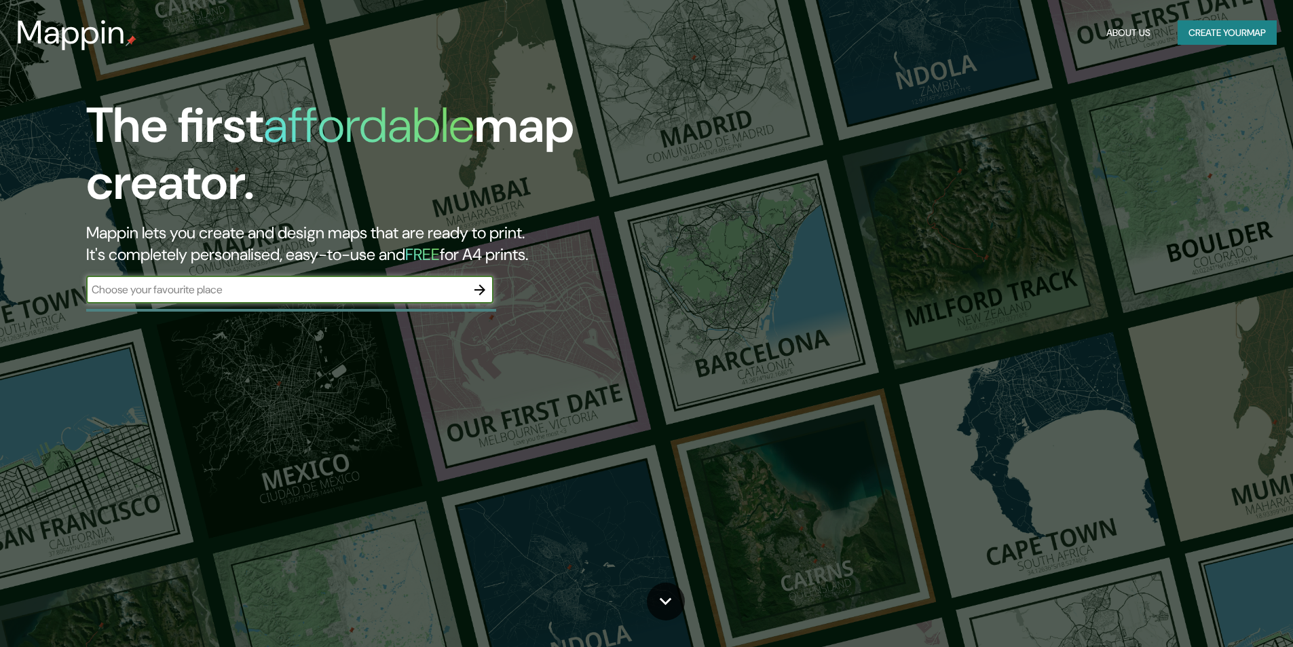
click at [180, 285] on input "text" at bounding box center [276, 290] width 380 height 16
type input "[GEOGRAPHIC_DATA]"
click at [482, 293] on icon "button" at bounding box center [479, 289] width 11 height 11
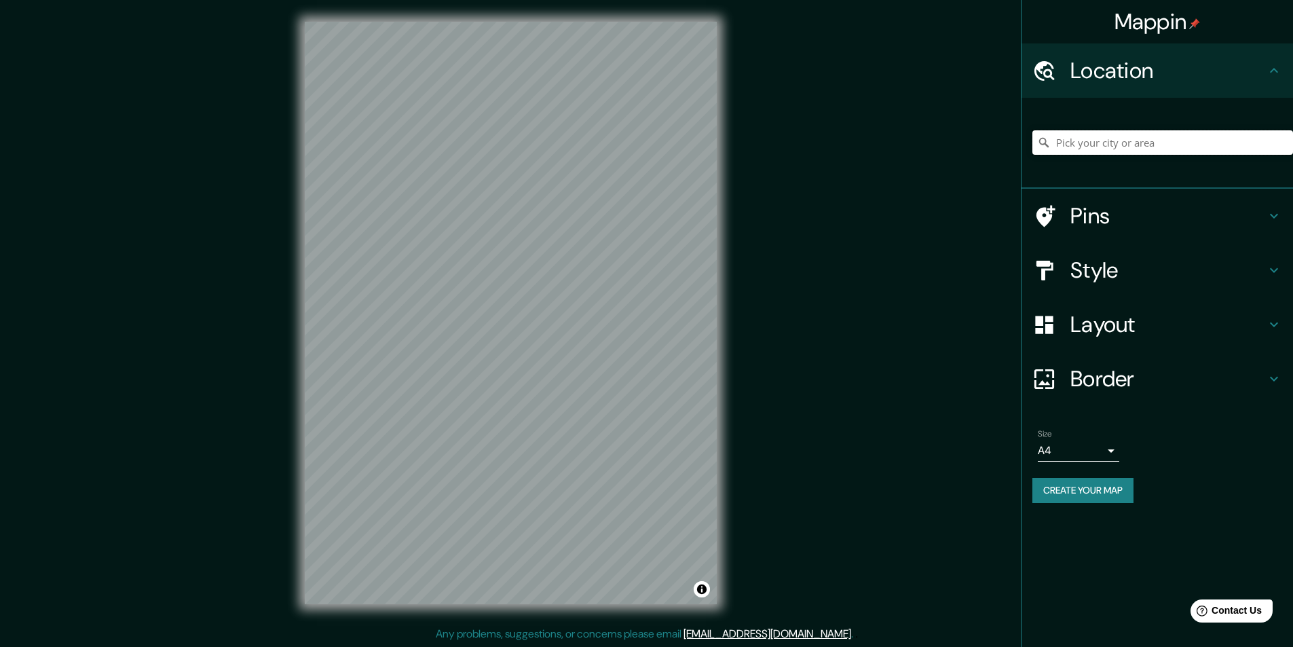
click at [1085, 145] on input "Pick your city or area" at bounding box center [1162, 142] width 261 height 24
paste input "Pl. de Muñoz Seca, 4, Centro, 28013 Madrid"
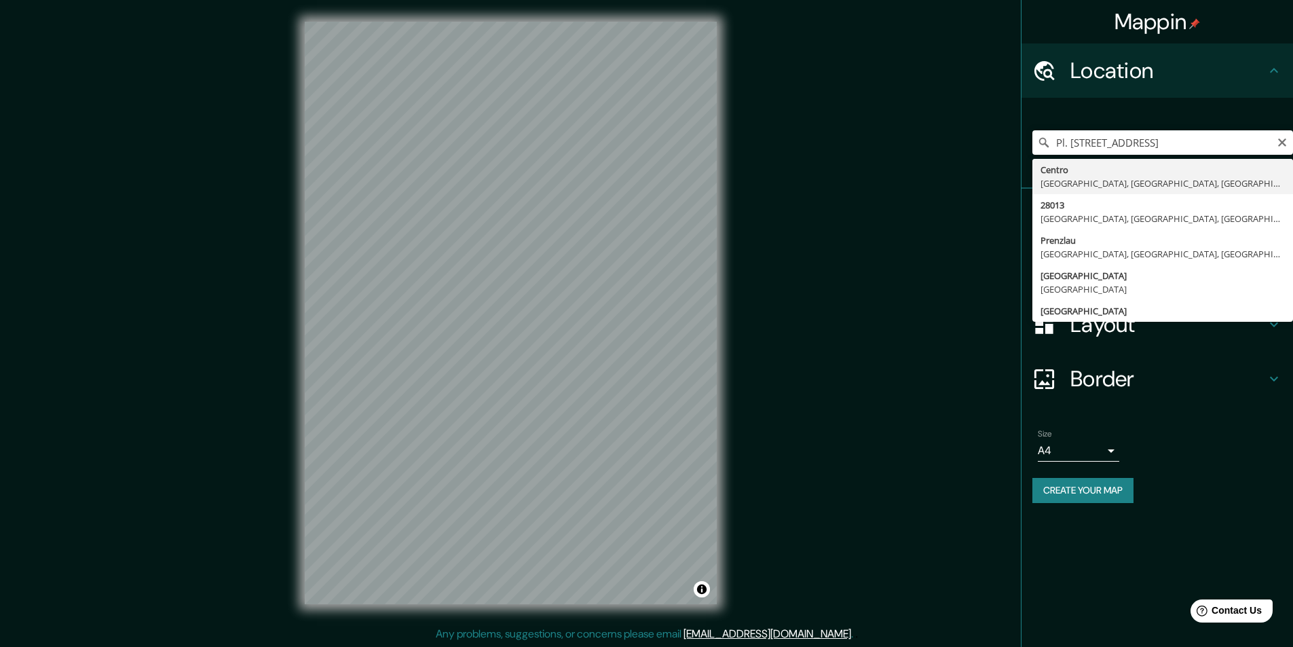
type input "Centro, Madrid, Madrid, España"
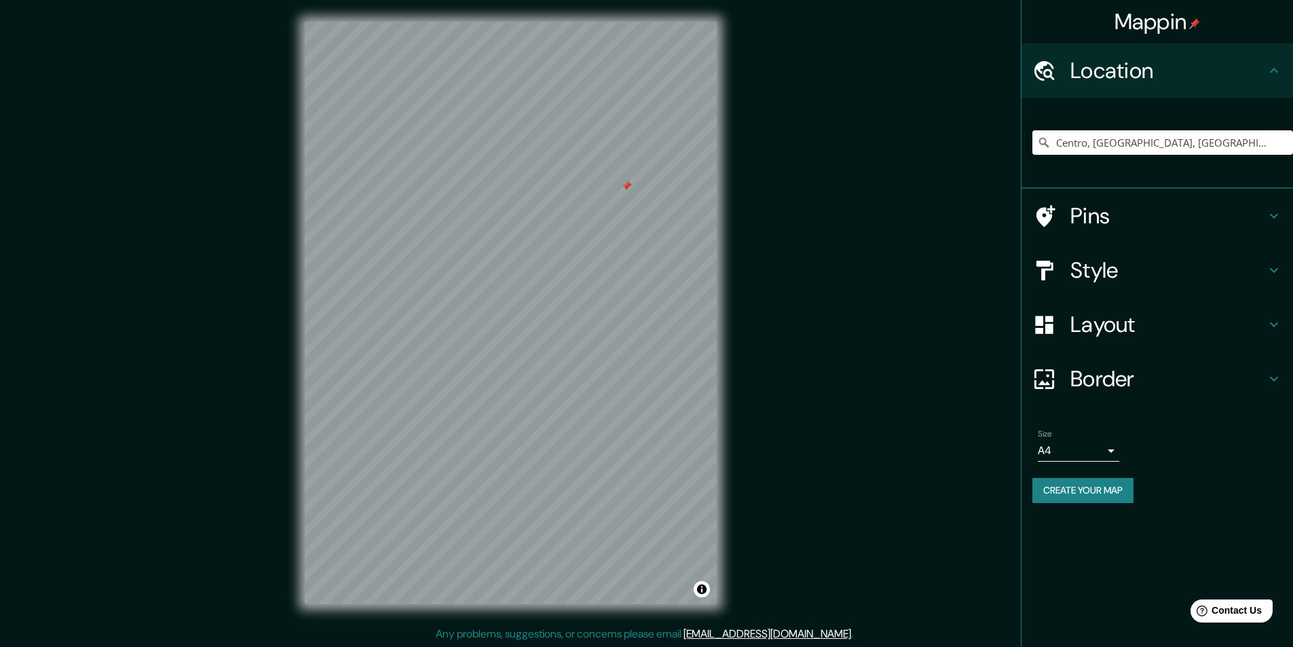
click at [629, 187] on div at bounding box center [626, 186] width 11 height 11
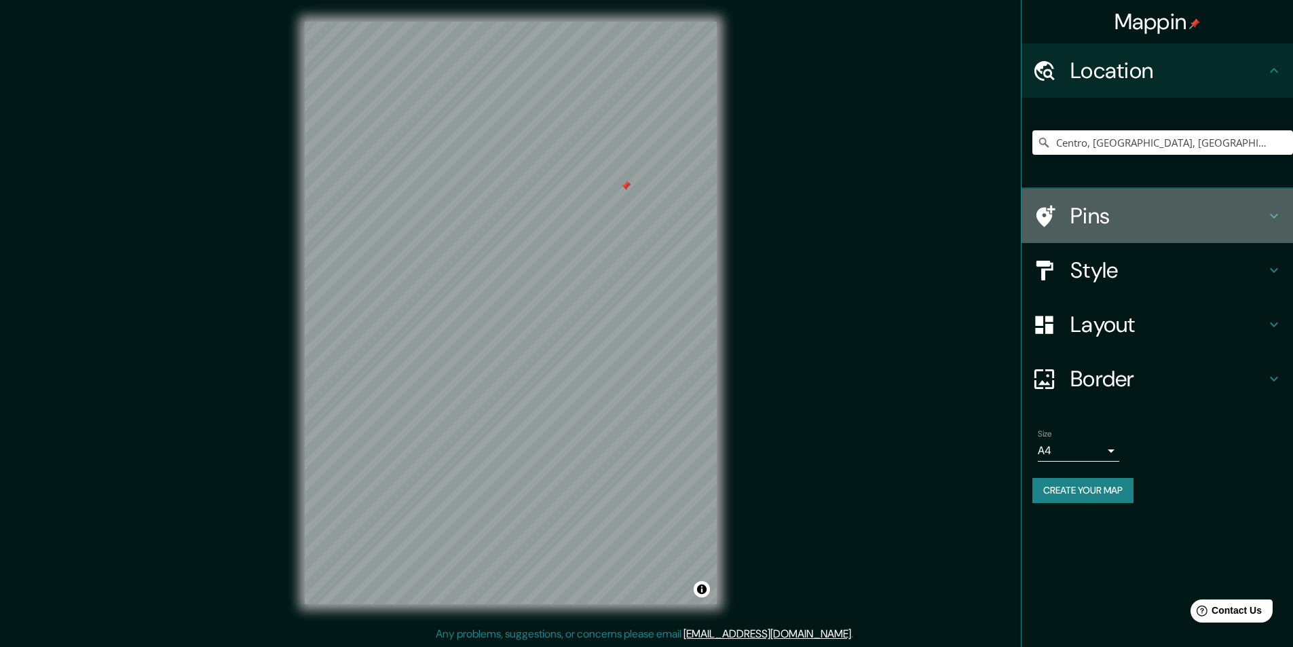
click at [1157, 216] on h4 "Pins" at bounding box center [1169, 215] width 196 height 27
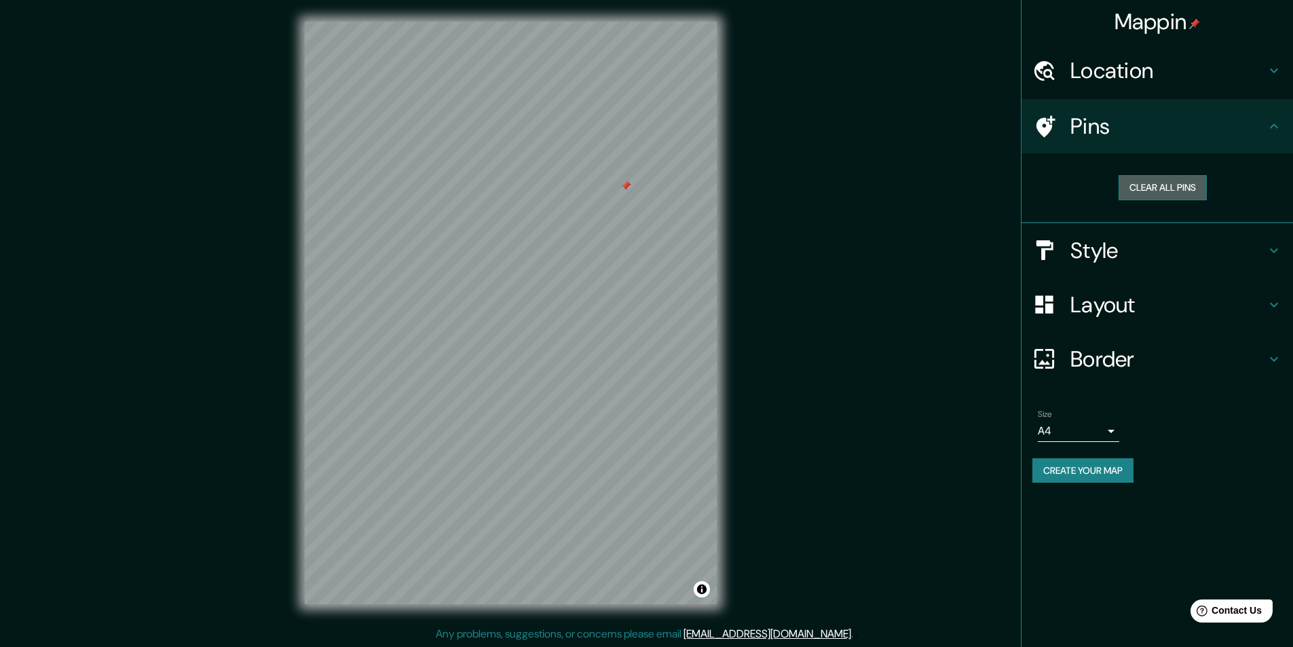
click at [1154, 181] on button "Clear all pins" at bounding box center [1163, 187] width 88 height 25
click at [1126, 257] on h4 "Style" at bounding box center [1169, 250] width 196 height 27
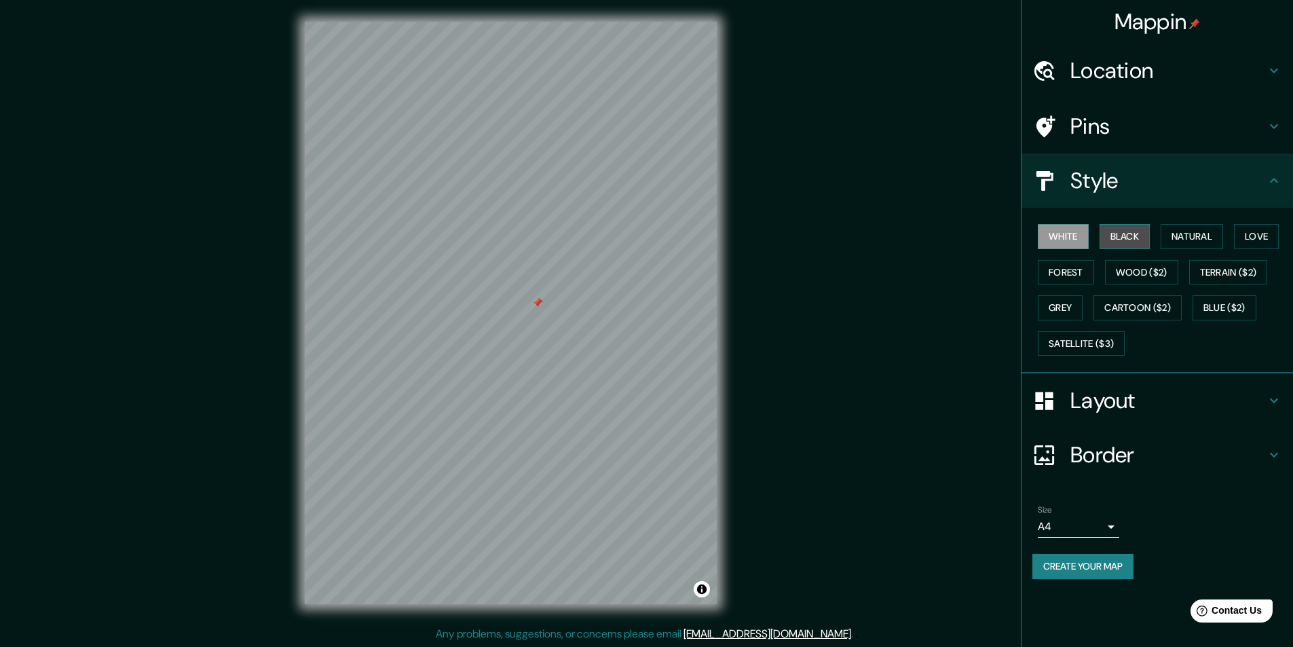
click at [1121, 231] on button "Black" at bounding box center [1125, 236] width 51 height 25
click at [1066, 241] on button "White" at bounding box center [1063, 236] width 51 height 25
click at [1064, 395] on div at bounding box center [1051, 401] width 38 height 24
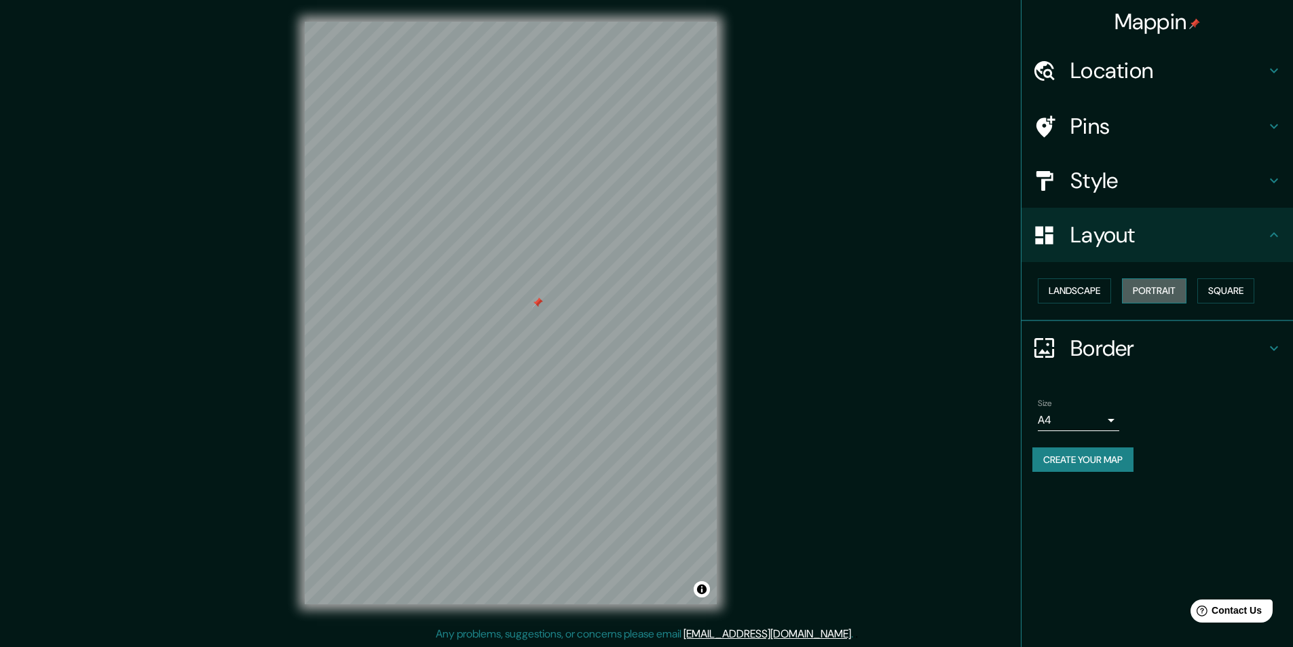
click at [1152, 286] on button "Portrait" at bounding box center [1154, 290] width 64 height 25
click at [1087, 284] on button "Landscape" at bounding box center [1074, 290] width 73 height 25
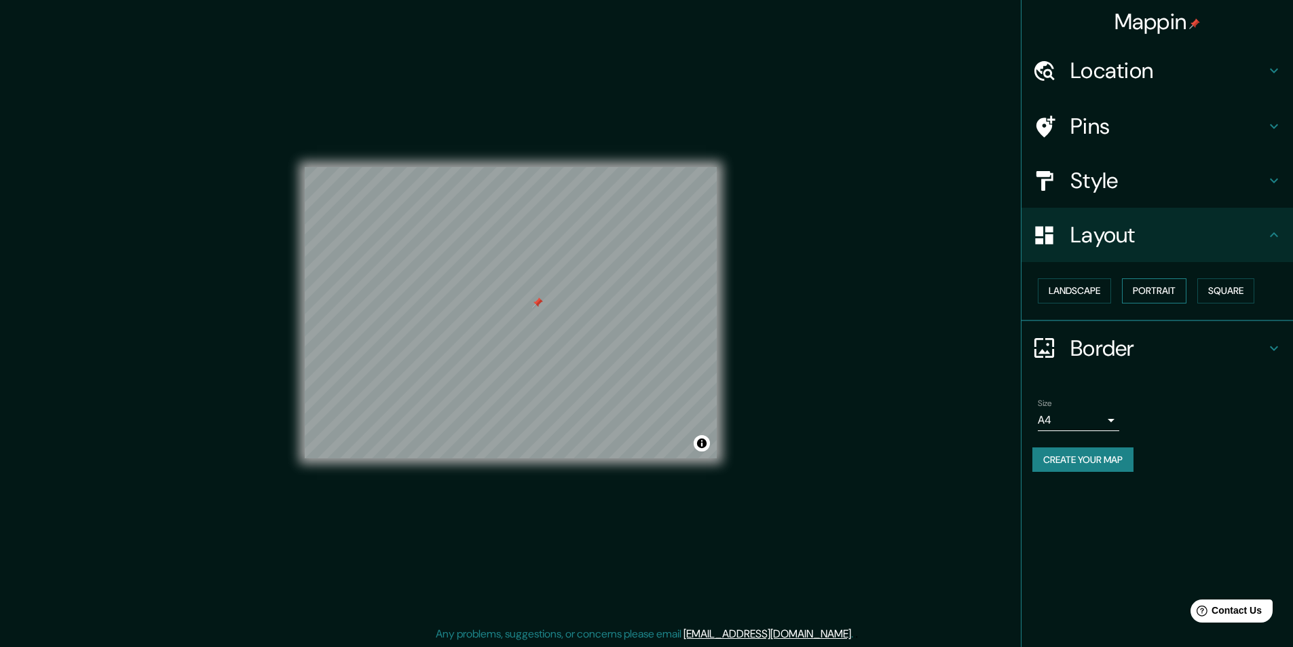
click at [1164, 286] on button "Portrait" at bounding box center [1154, 290] width 64 height 25
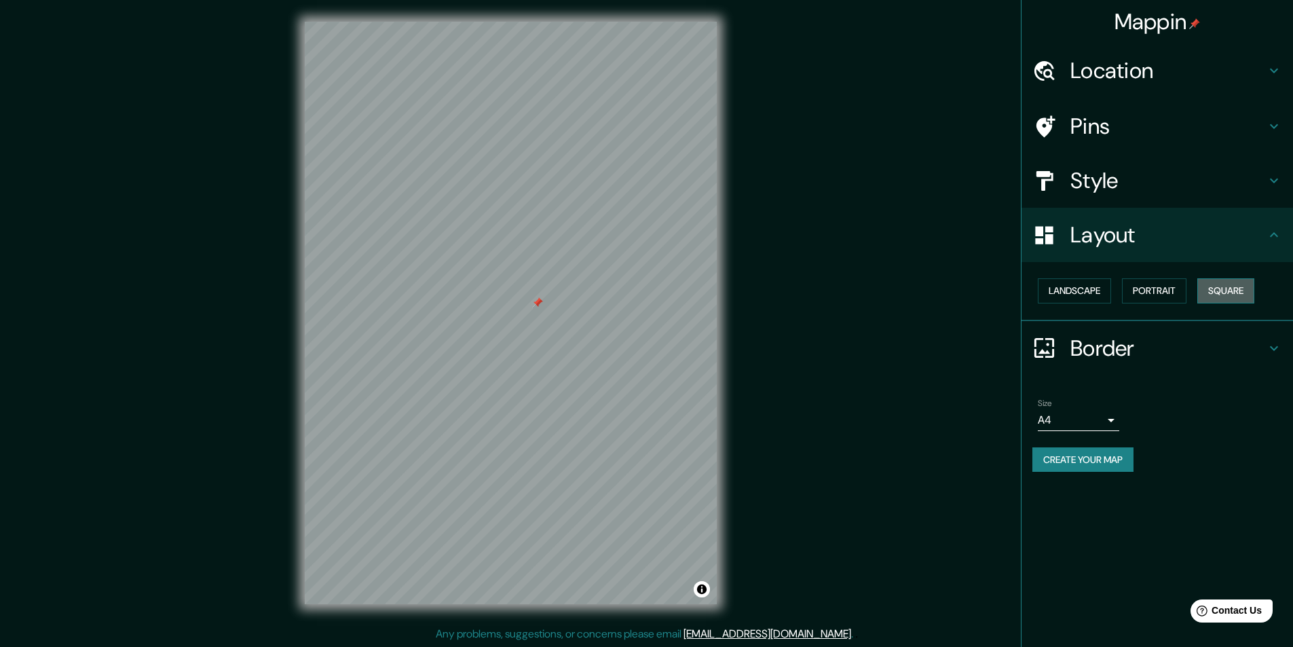
click at [1232, 293] on button "Square" at bounding box center [1225, 290] width 57 height 25
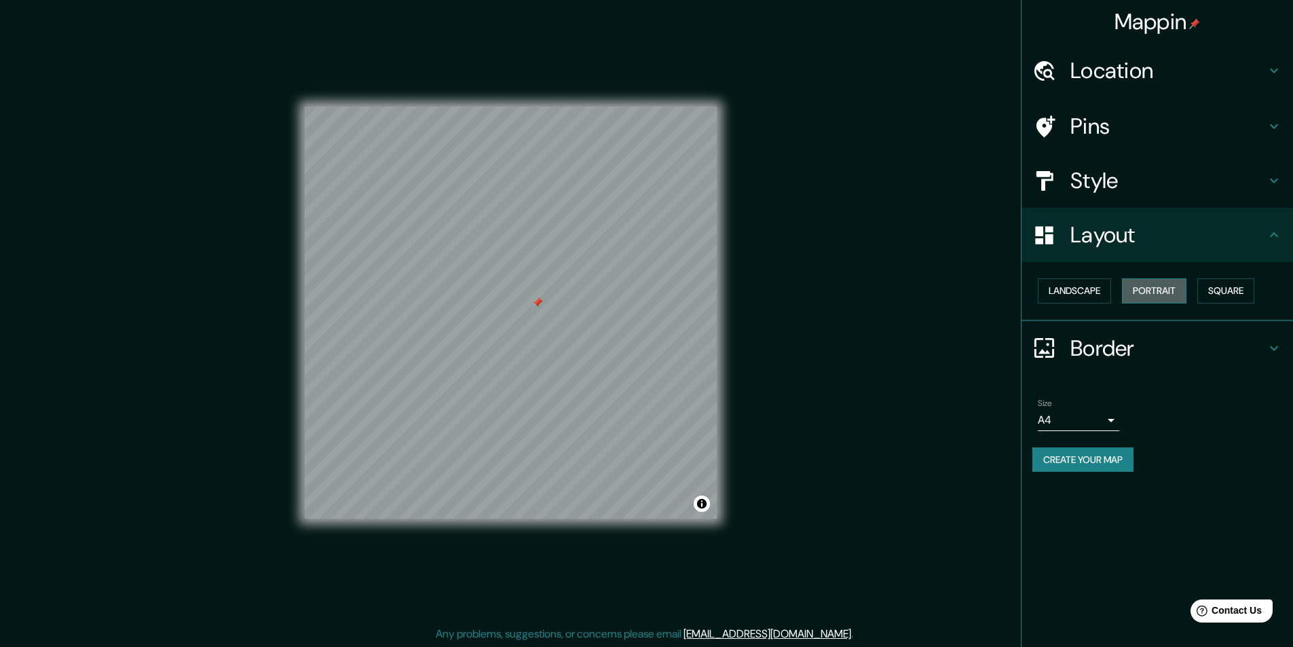
click at [1187, 291] on button "Portrait" at bounding box center [1154, 290] width 64 height 25
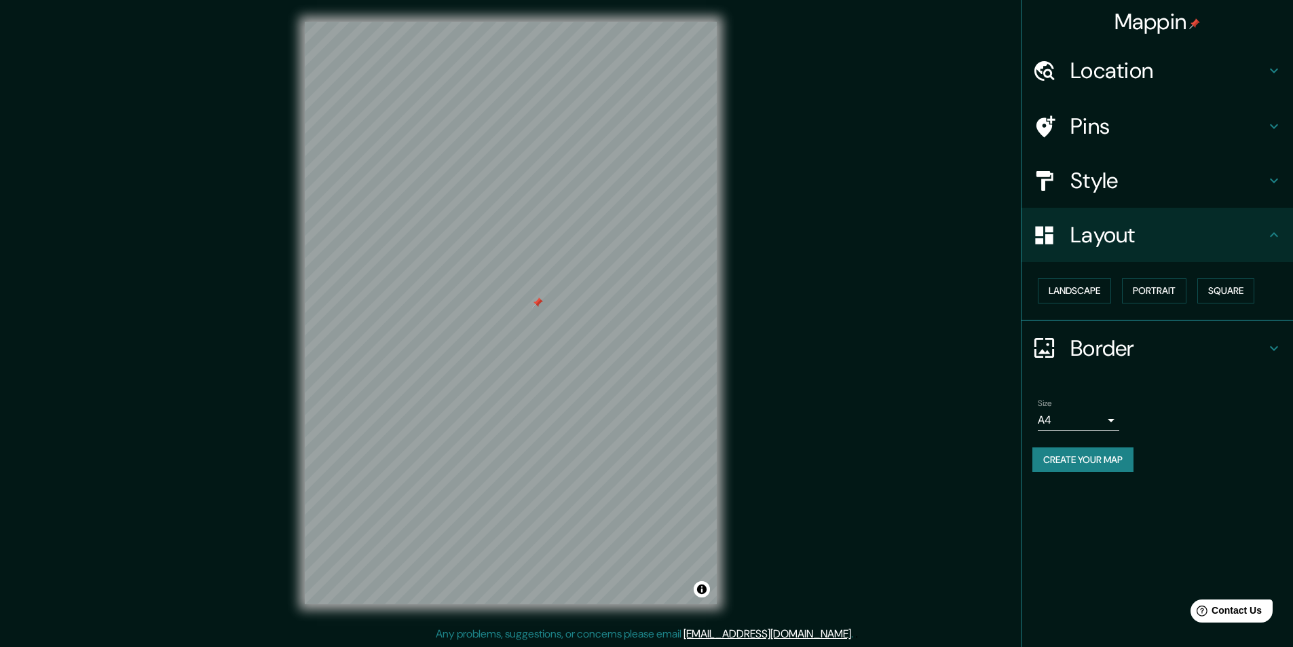
click at [1094, 343] on h4 "Border" at bounding box center [1169, 348] width 196 height 27
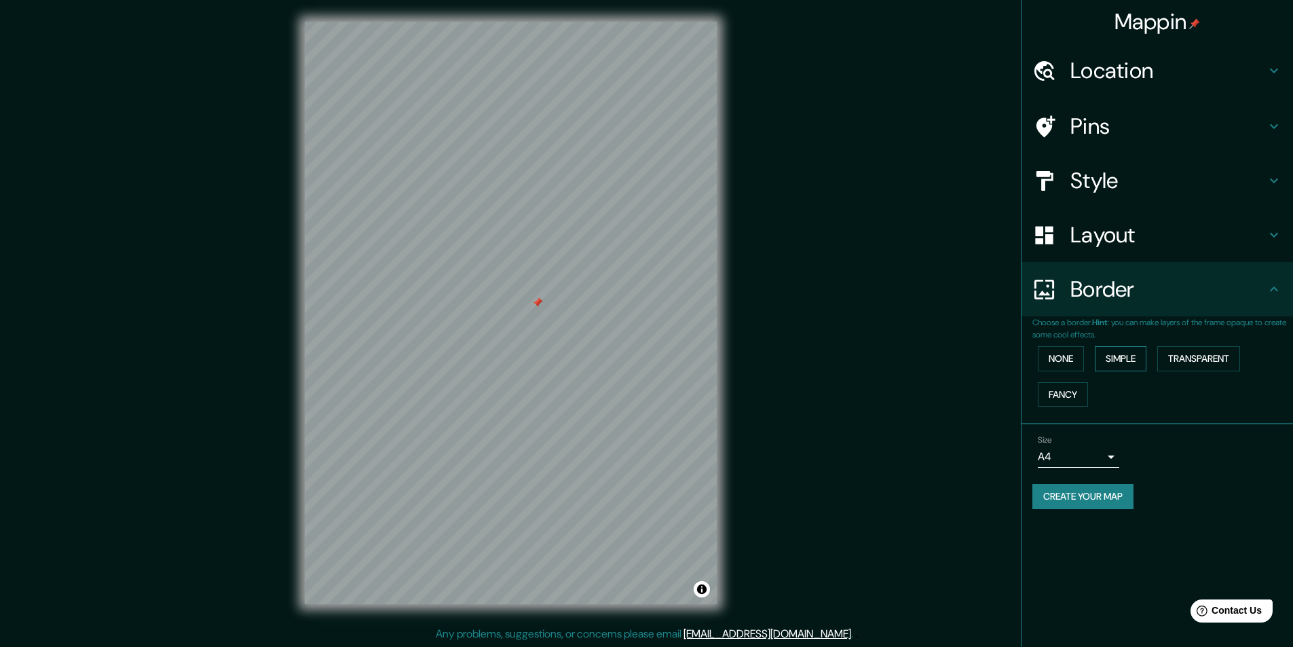
click at [1118, 358] on button "Simple" at bounding box center [1121, 358] width 52 height 25
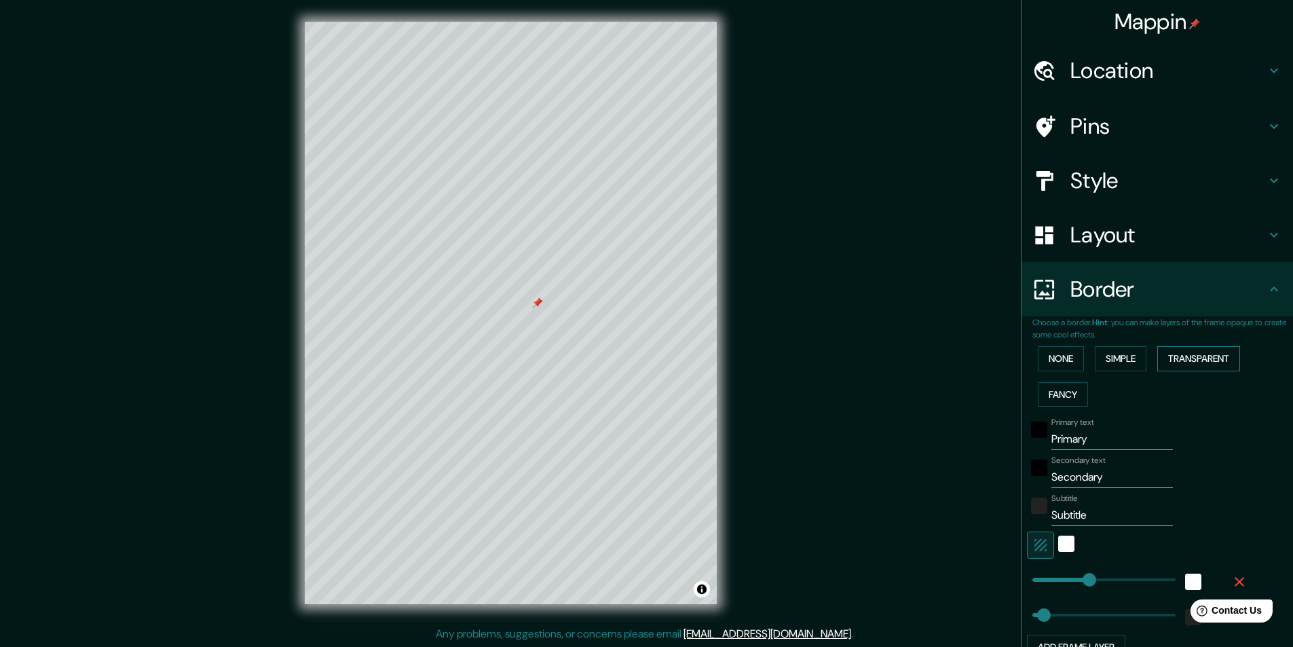
click at [1161, 350] on button "Transparent" at bounding box center [1198, 358] width 83 height 25
click at [1058, 394] on button "Fancy" at bounding box center [1063, 394] width 50 height 25
click at [1118, 354] on button "Simple" at bounding box center [1121, 358] width 52 height 25
click at [1091, 440] on input "Primary" at bounding box center [1112, 439] width 122 height 22
type input "Primar"
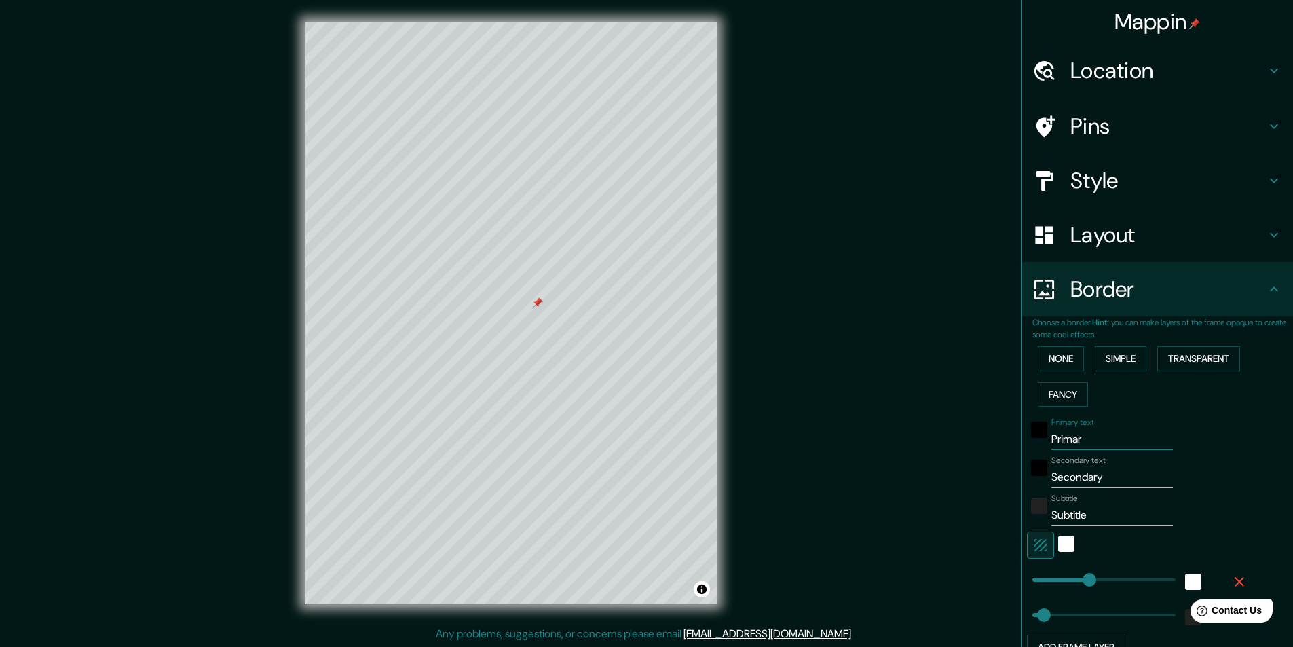
type input "243"
type input "49"
type input "Prima"
type input "243"
type input "49"
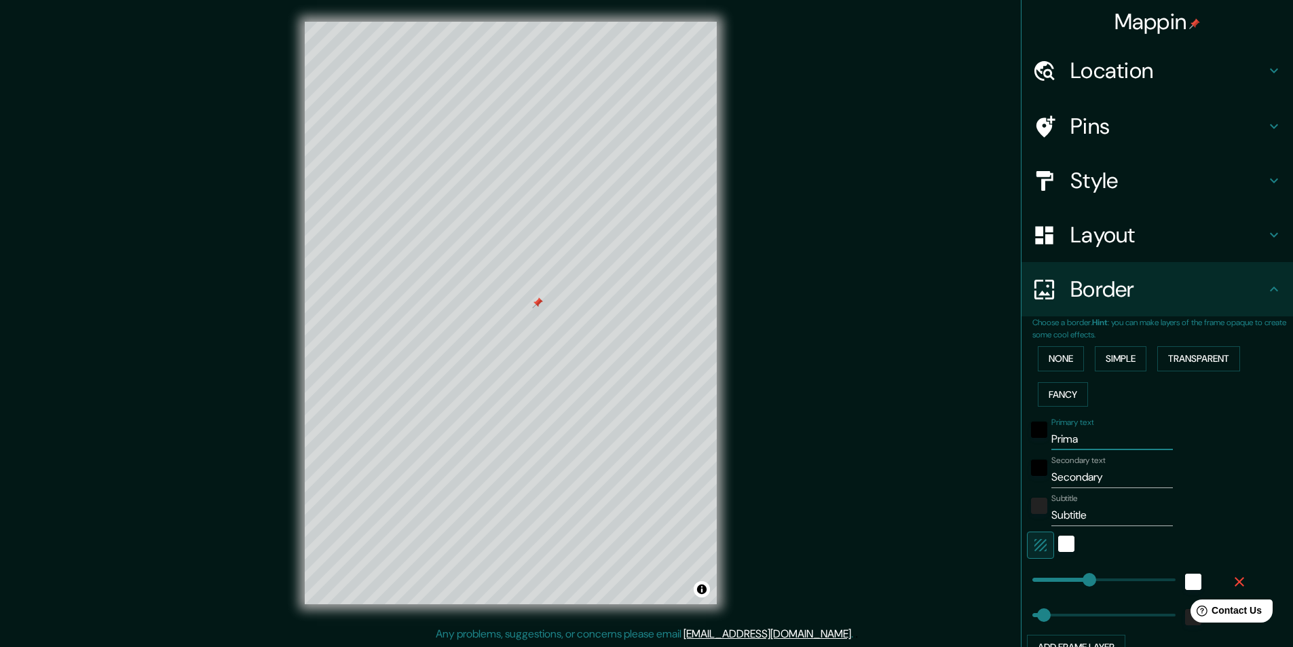
type input "Prim"
type input "243"
type input "49"
type input "Pri"
type input "243"
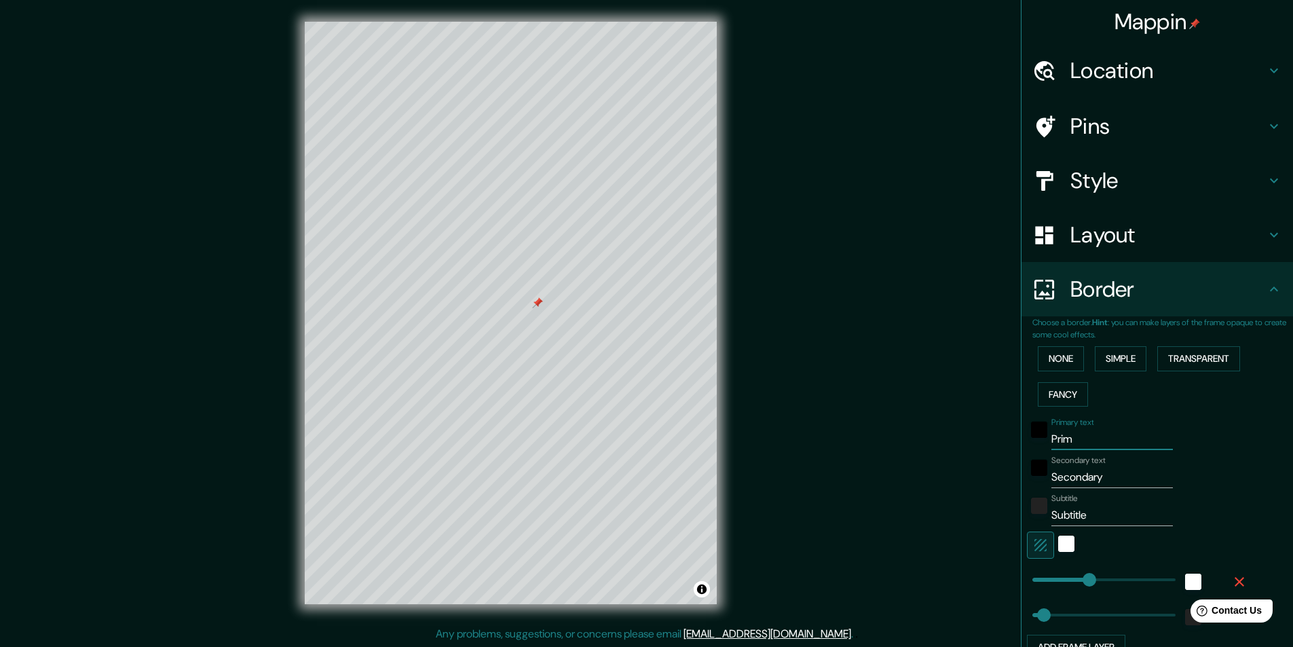
type input "49"
type input "Pr"
type input "243"
type input "49"
type input "P"
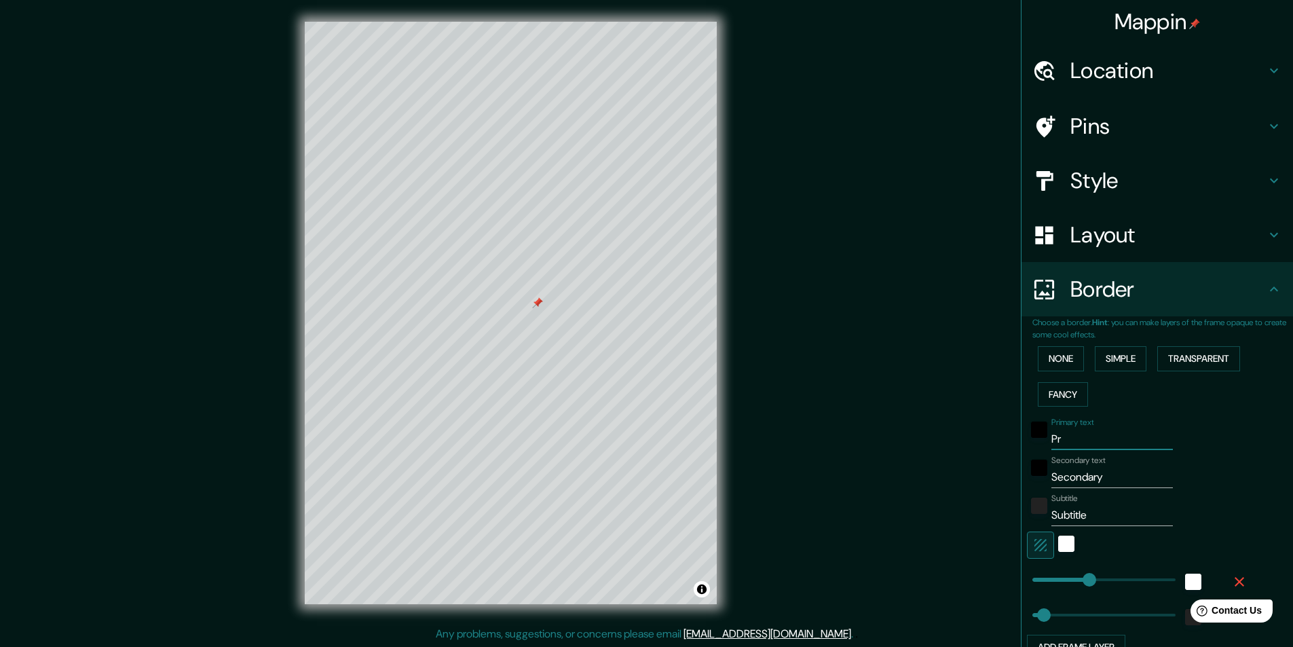
type input "243"
type input "49"
type input "243"
type input "49"
type input "A"
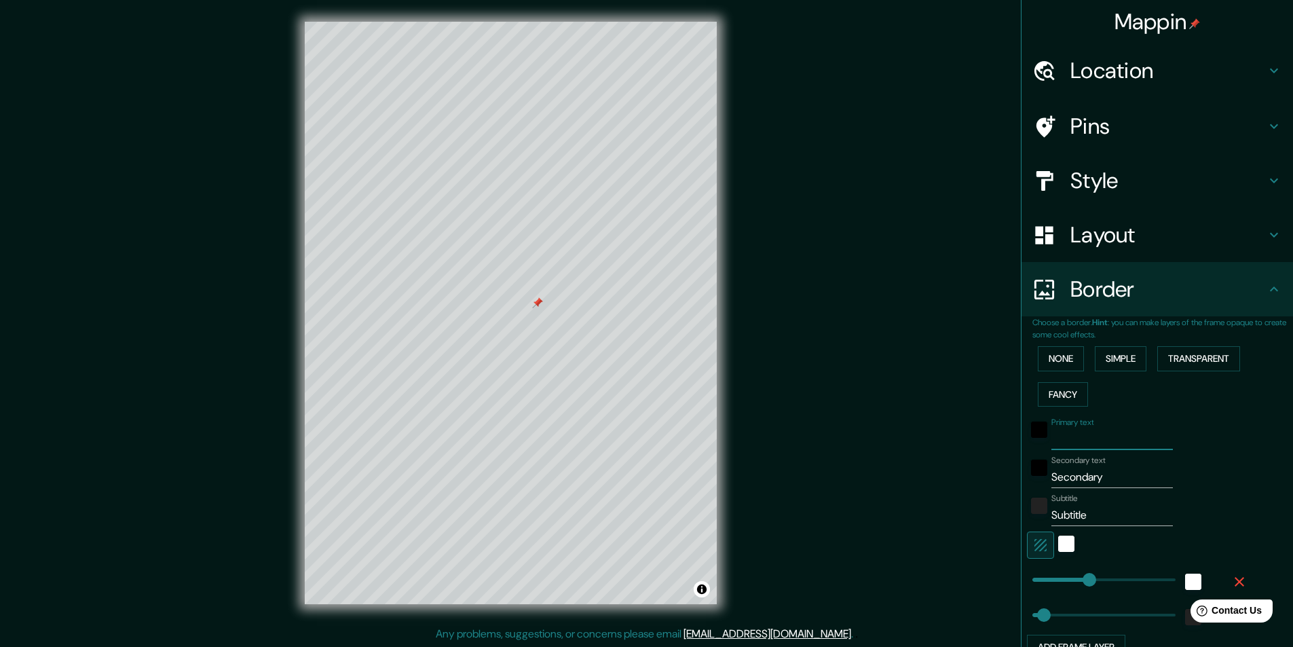
type input "243"
type input "49"
type input "243"
type input "49"
type input "M"
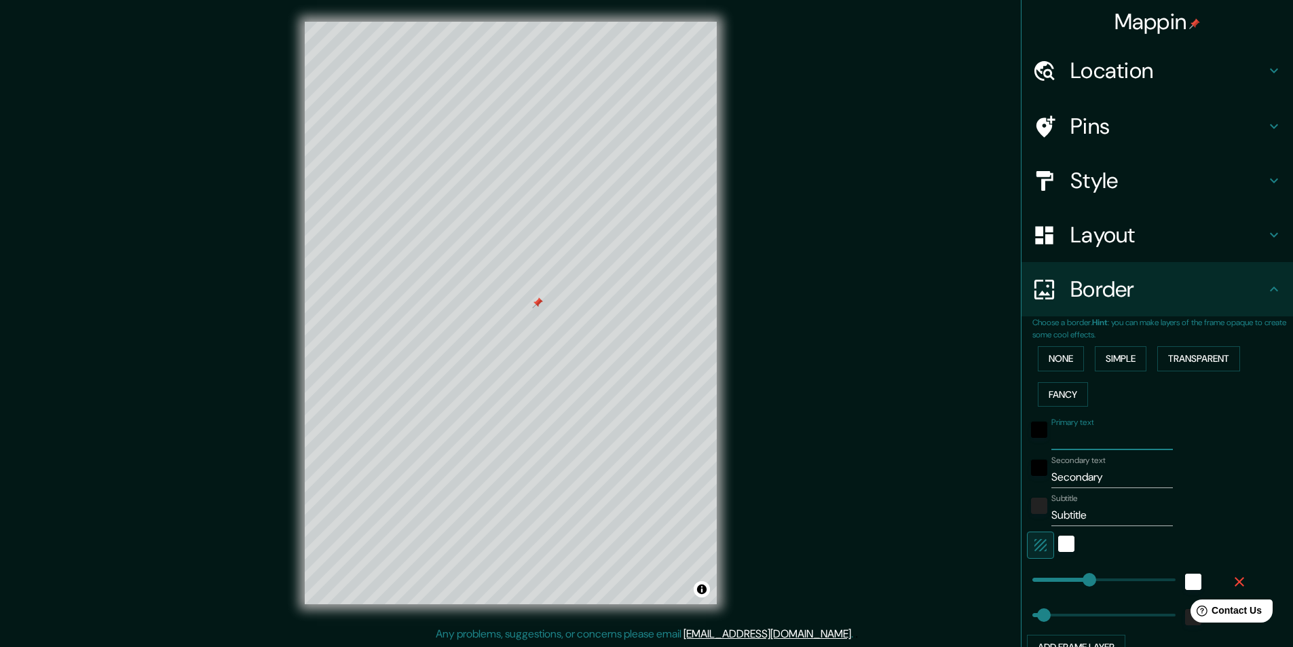
type input "243"
type input "49"
type input "MA"
type input "243"
type input "49"
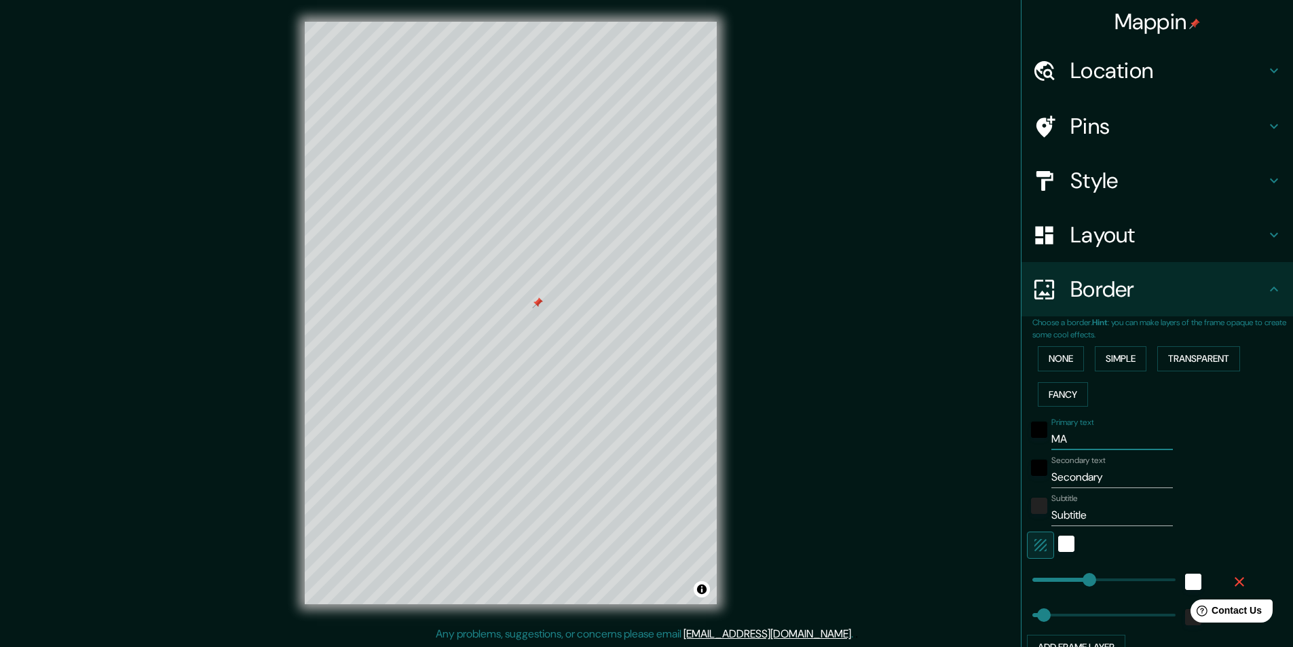
type input "MAD"
type input "243"
type input "49"
type input "MADR"
type input "243"
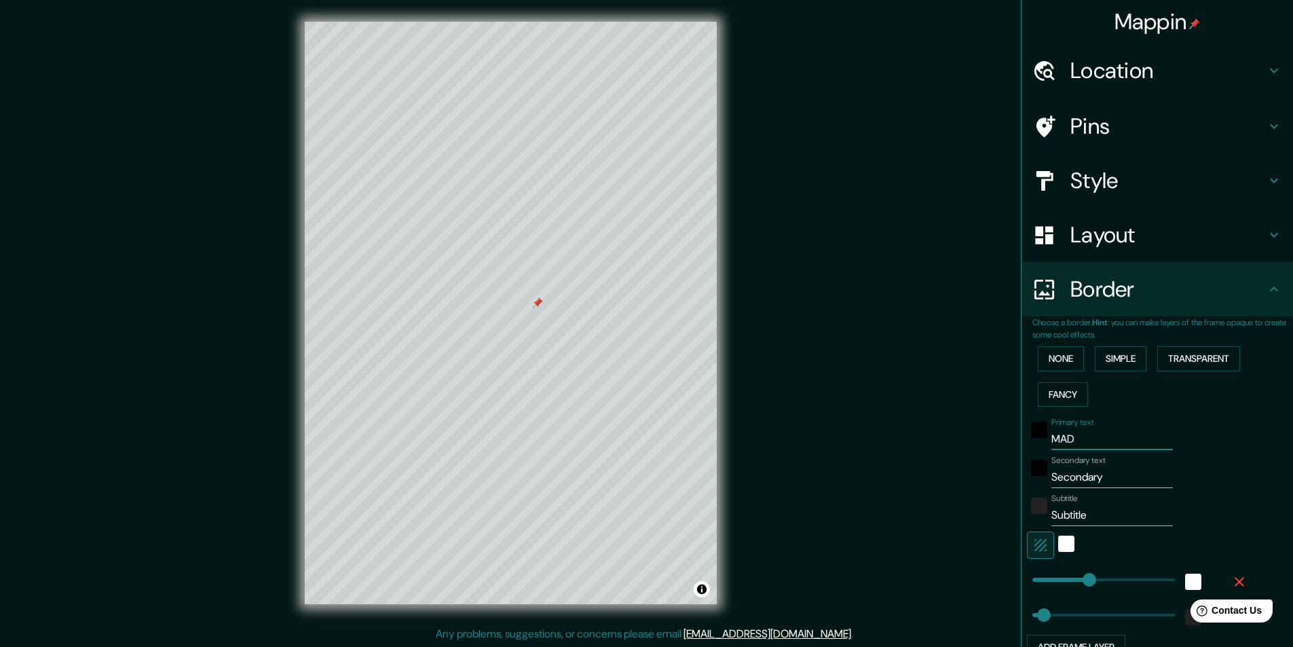
type input "49"
type input "MADRI"
type input "243"
type input "49"
type input "MADRID"
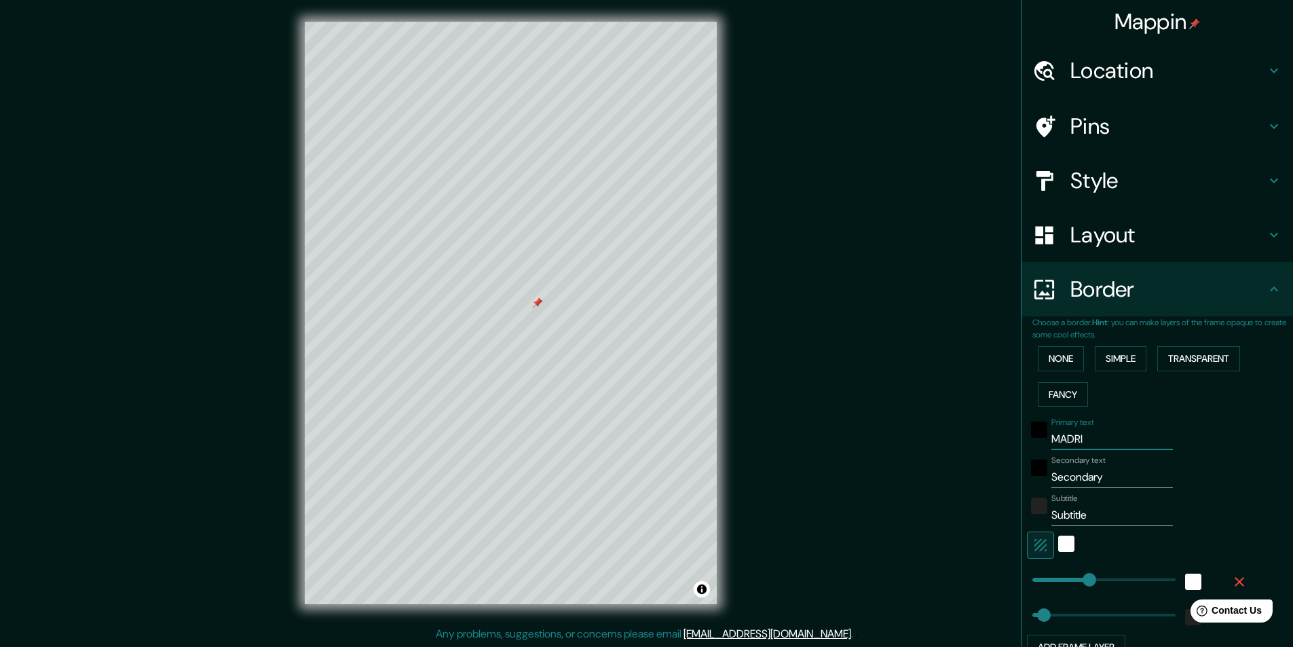
type input "243"
type input "49"
type input "MADRID"
drag, startPoint x: 1099, startPoint y: 477, endPoint x: 1032, endPoint y: 477, distance: 67.2
click at [1032, 477] on div "Secondary text Secondary" at bounding box center [1138, 471] width 223 height 33
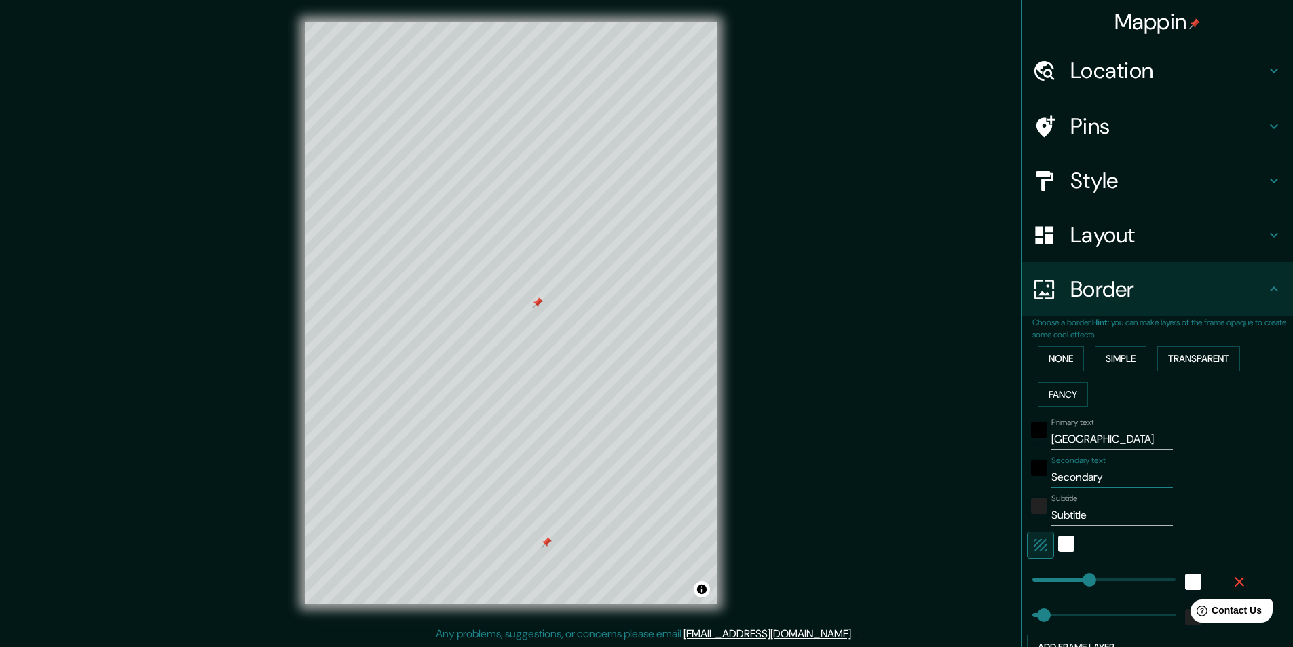
paste input "40.4186202383428, -3.703043397063"
type input "40.4186202383428, -3.703043397063"
type input "243"
type input "49"
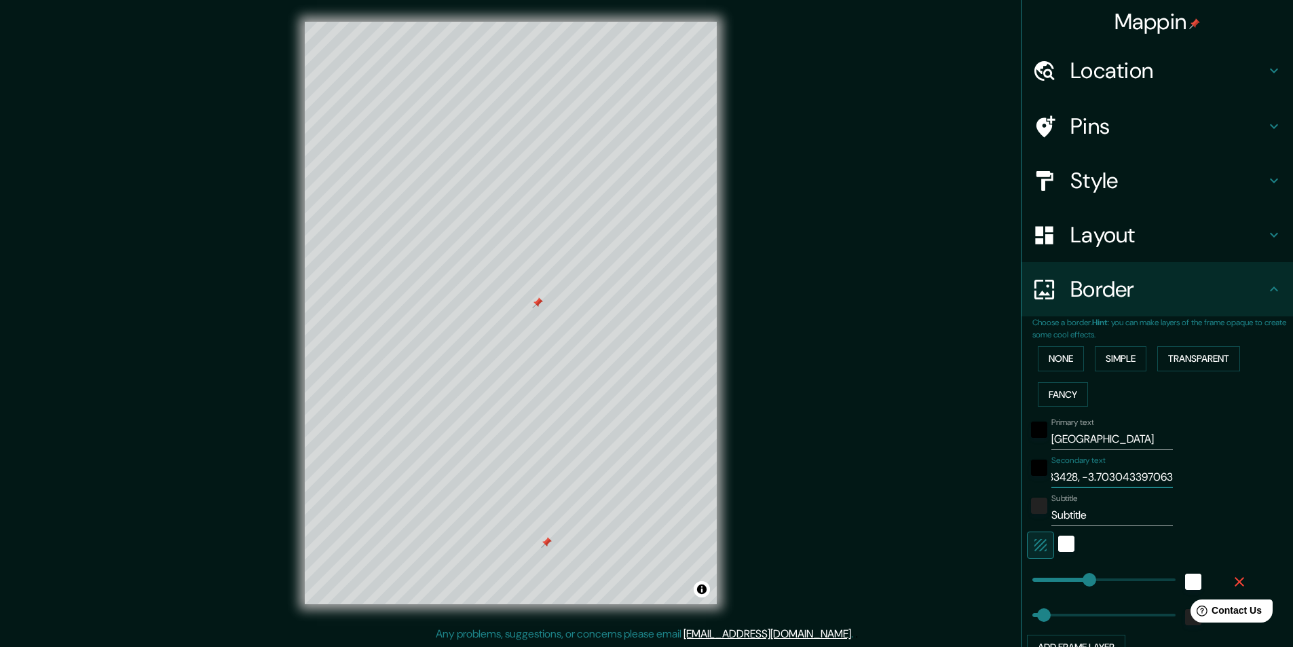
click at [1060, 478] on input "40.4186202383428, -3.703043397063" at bounding box center [1112, 477] width 122 height 22
type input "40.418620238342, -3.703043397063"
type input "243"
type input "49"
type input "40.41862023834, -3.703043397063"
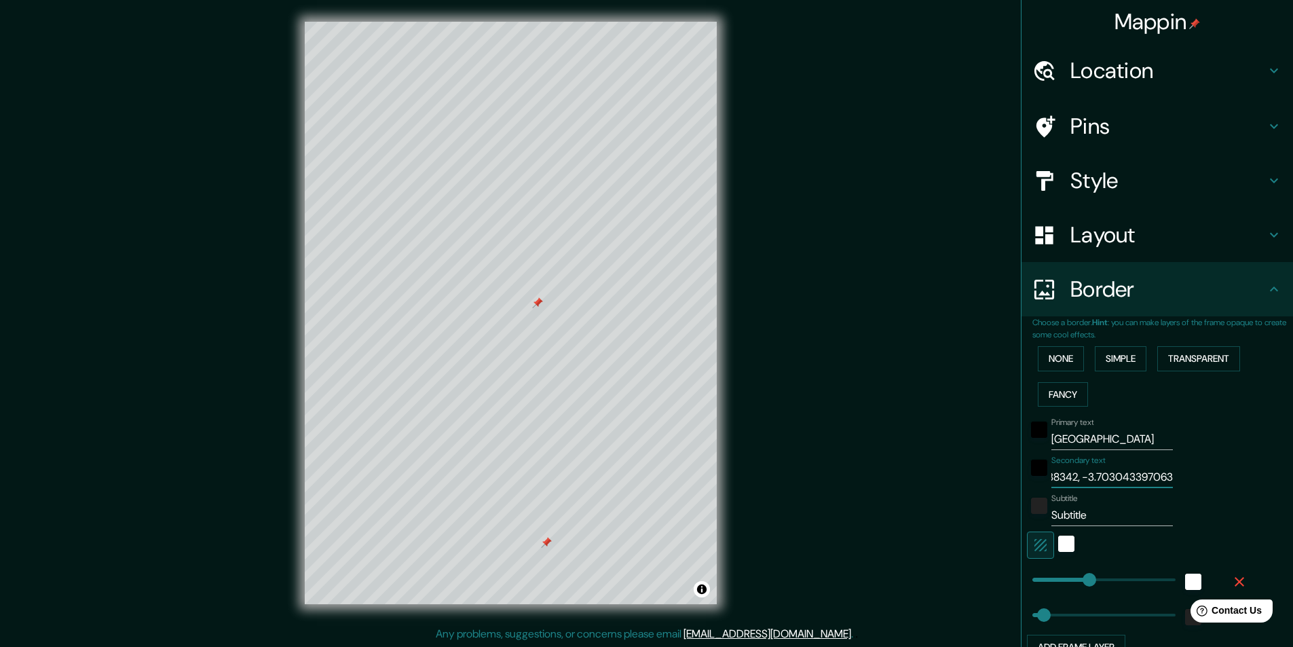
type input "243"
type input "49"
type input "40.4186202383, -3.703043397063"
type input "243"
type input "49"
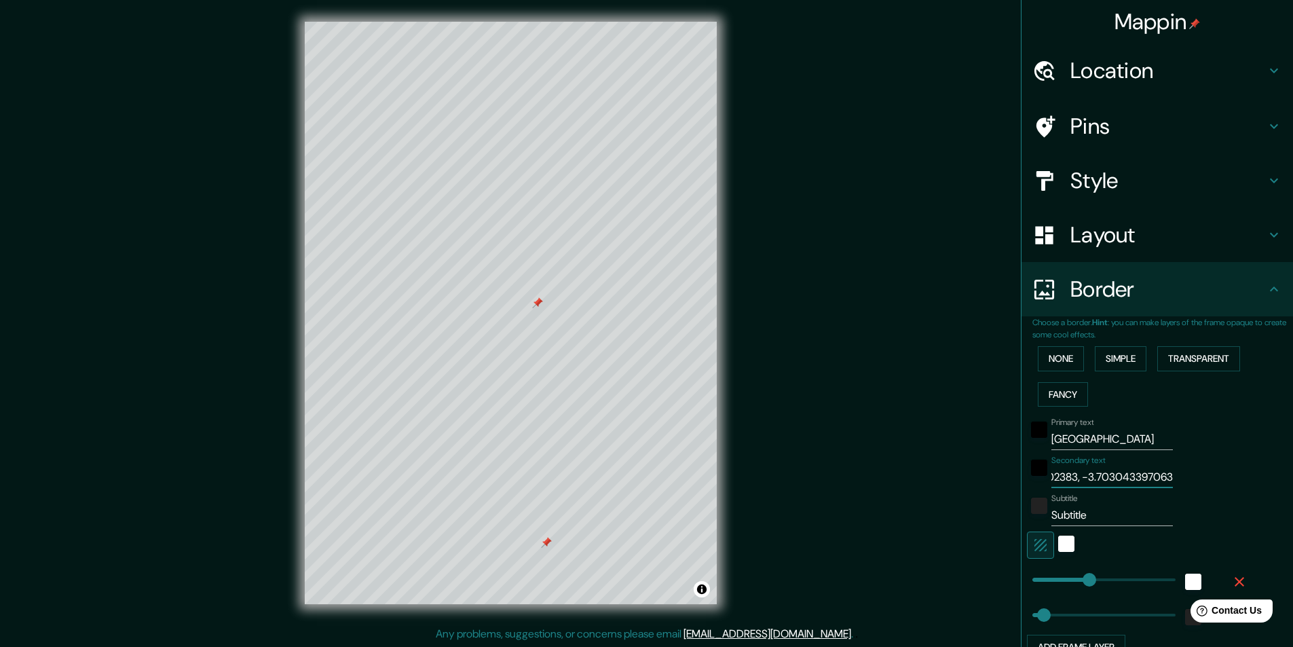
type input "40.418620238, -3.703043397063"
type input "243"
type input "49"
type input "40.41862023, -3.703043397063"
type input "243"
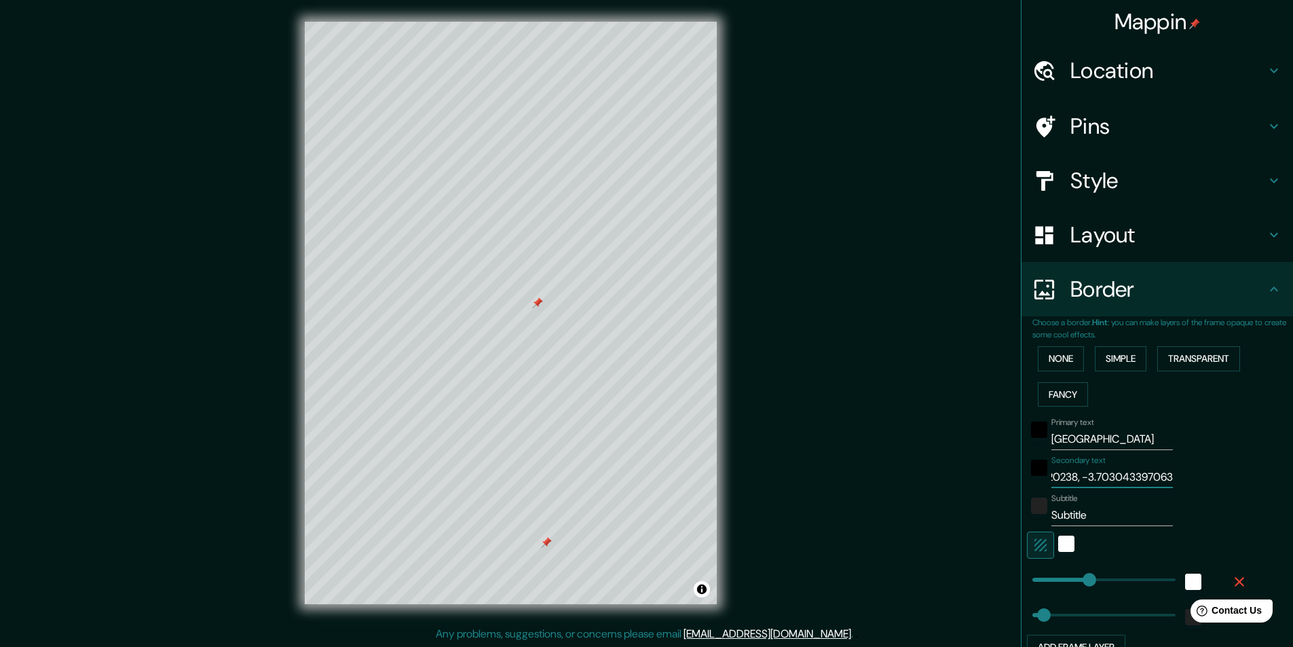
type input "49"
type input "40.4186202, -3.703043397063"
type input "243"
type input "49"
type input "40.418620, -3.703043397063"
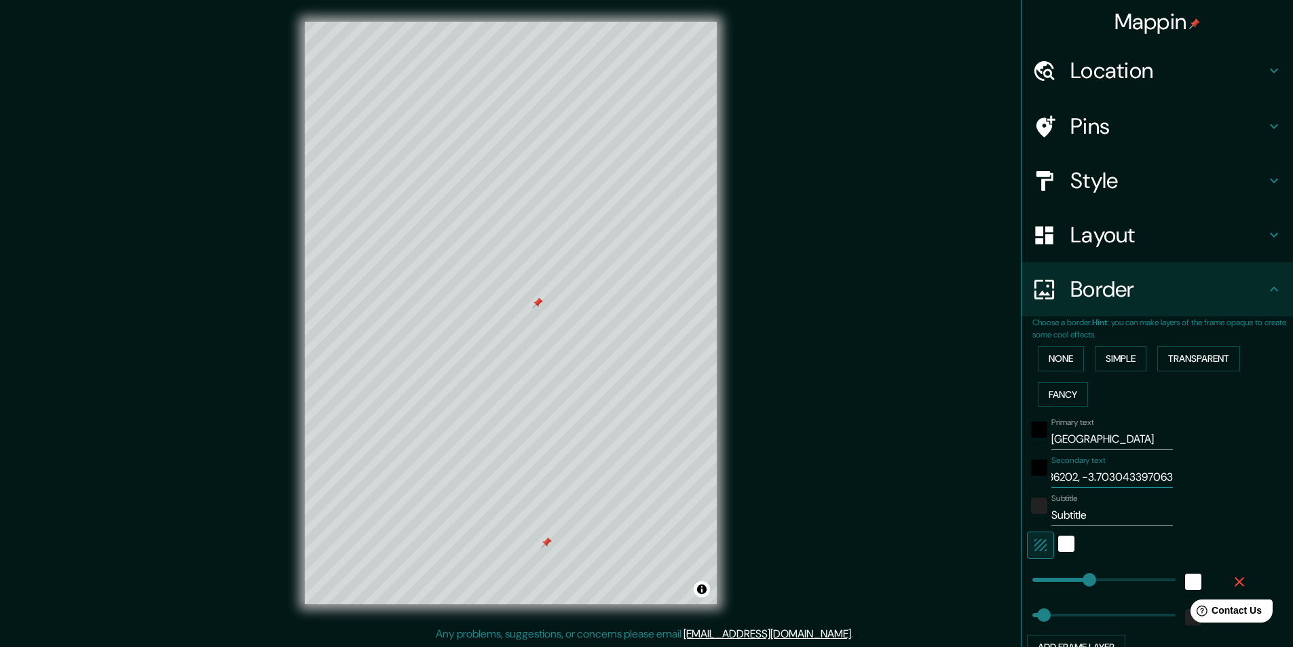
type input "243"
type input "49"
type input "40.41862, -3.703043397063"
type input "243"
type input "49"
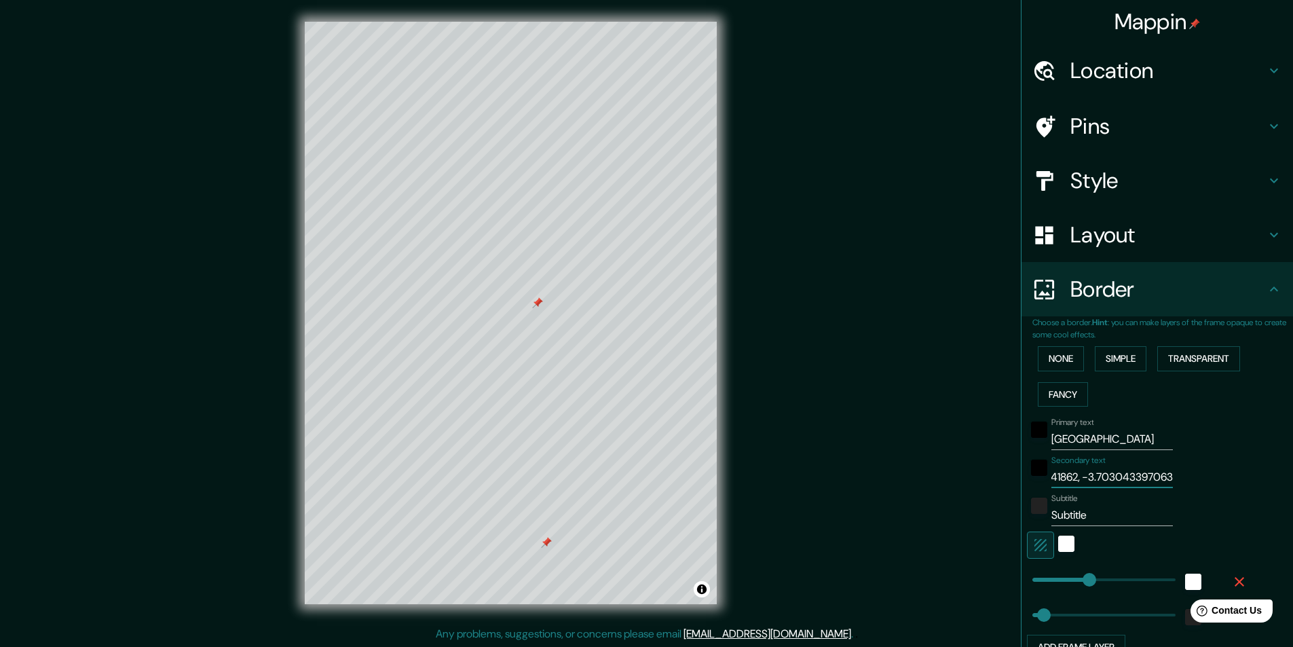
type input "40.4186, -3.703043397063"
type input "243"
type input "49"
type input "40.418, -3.703043397063"
type input "243"
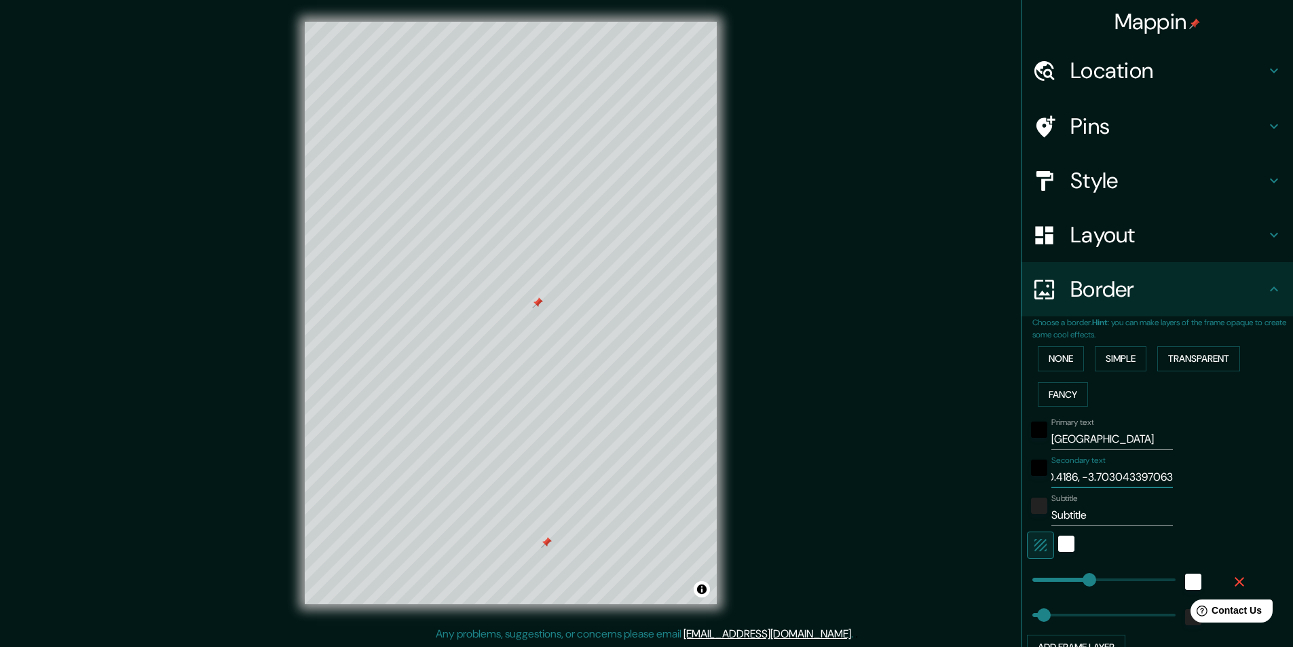
type input "49"
click at [1159, 477] on div "Secondary text 40.418, -3.703043397063" at bounding box center [1138, 471] width 223 height 33
click at [1159, 476] on div "Secondary text 40.418, -3.703043397063" at bounding box center [1138, 471] width 223 height 33
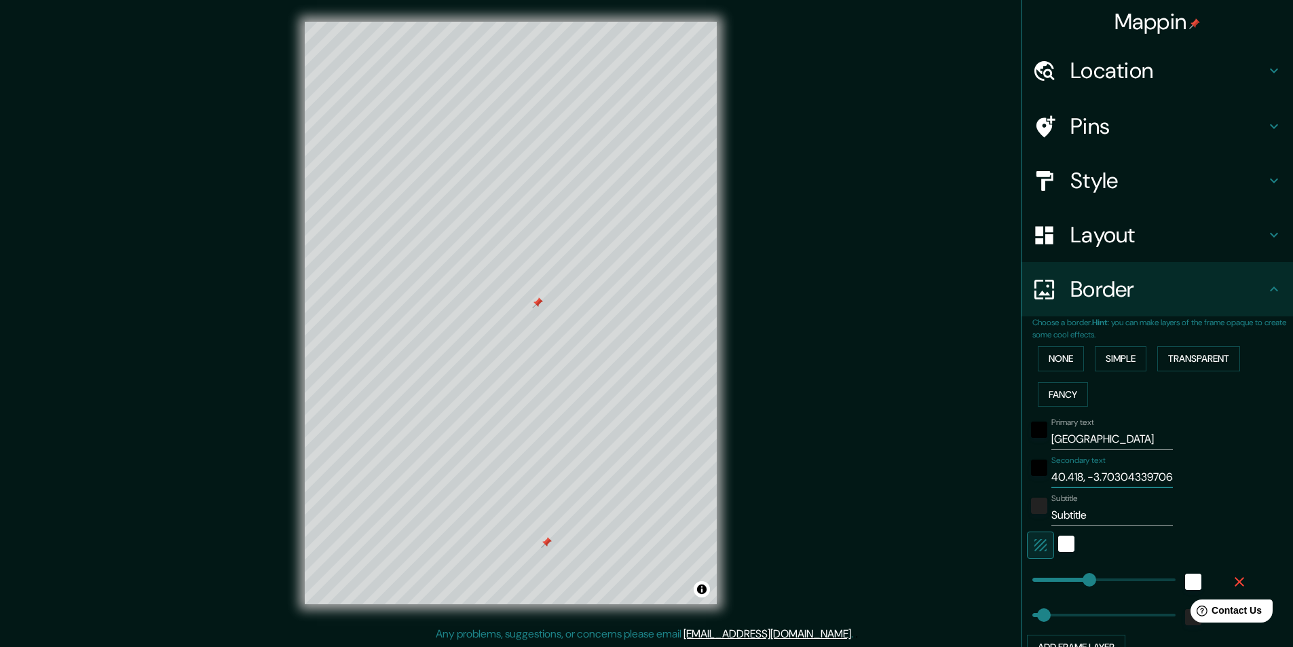
click at [1147, 475] on input "40.418, -3.703043397063" at bounding box center [1112, 477] width 122 height 22
type input "40.418, -3.70304339706"
type input "243"
type input "49"
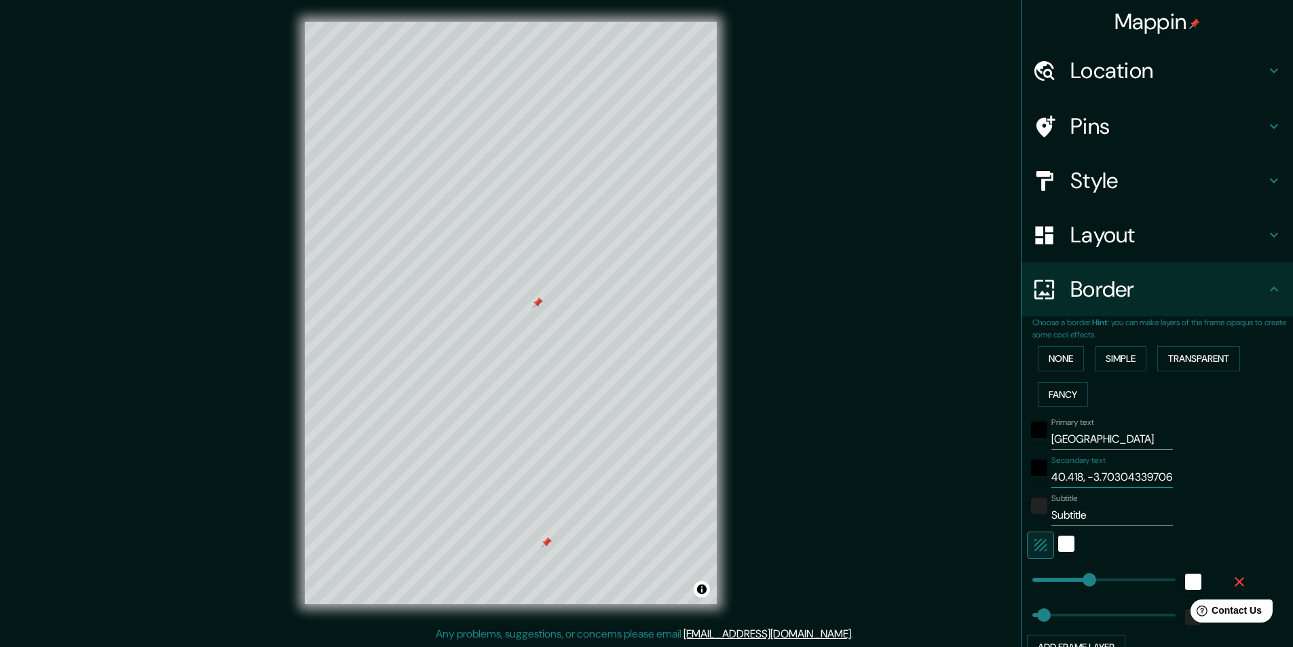
type input "40.418, -3.7030433970"
type input "243"
type input "49"
type input "40.418, -3.703043397"
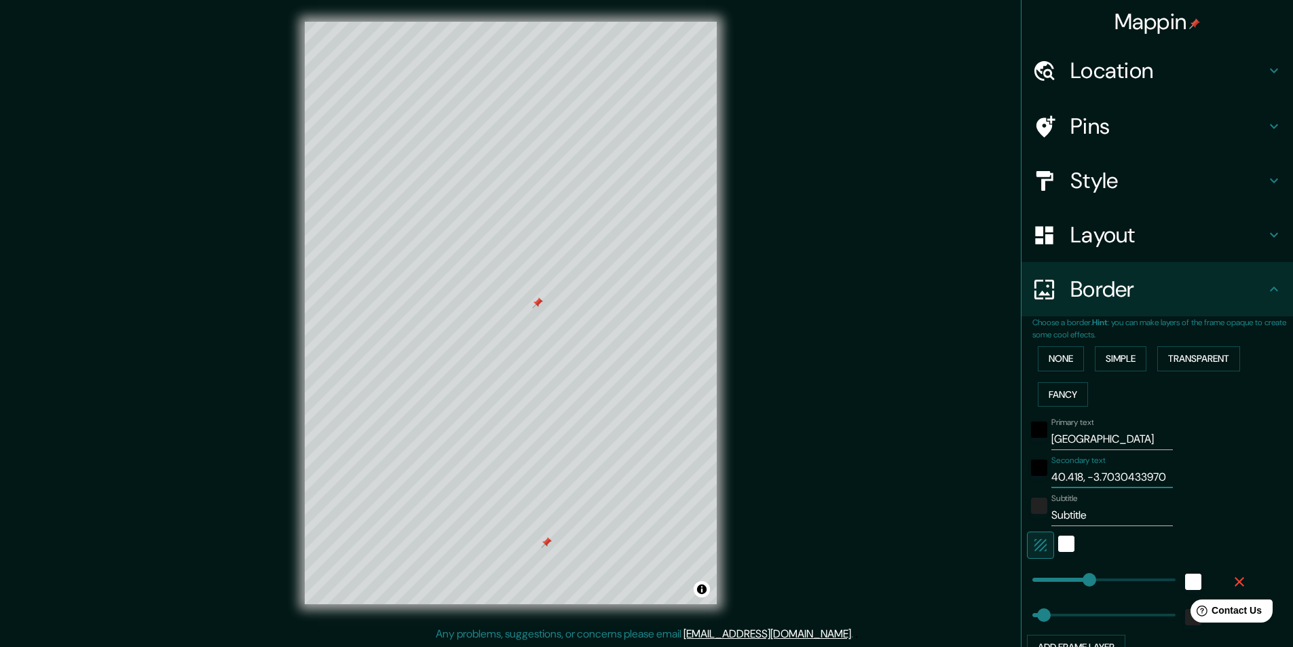
type input "243"
type input "49"
type input "40.418, -3.70304339"
type input "243"
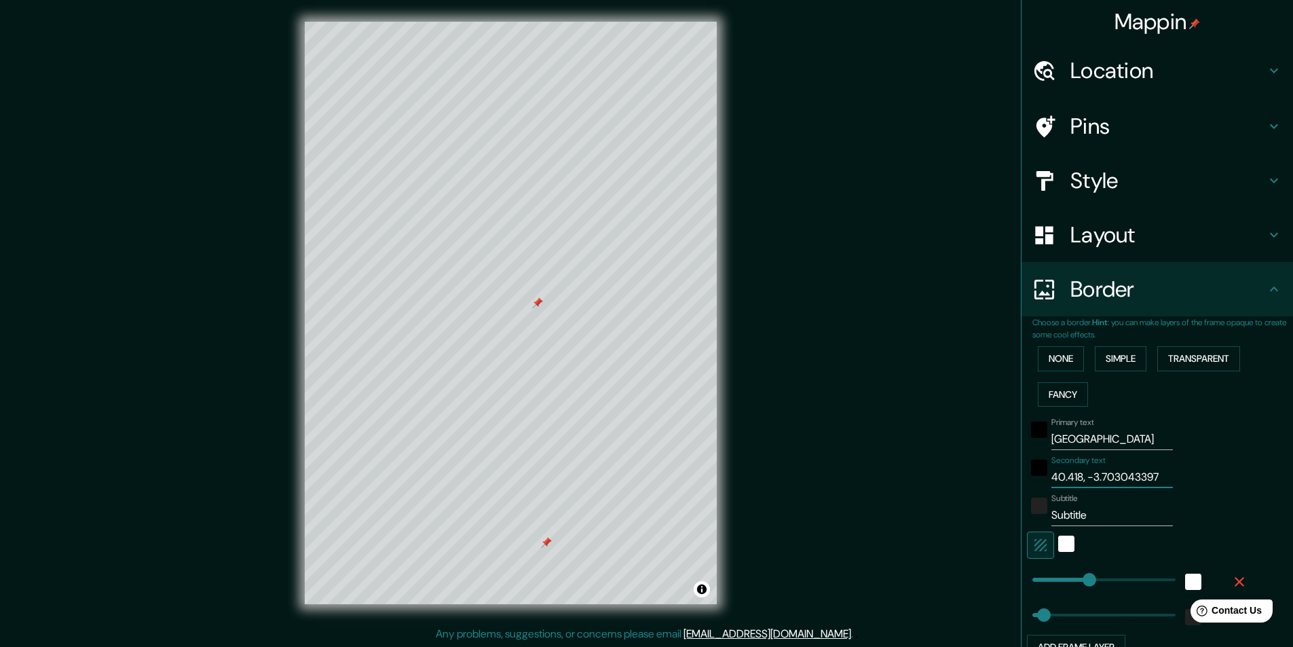
type input "49"
type input "40.418, -3.7030433"
type input "243"
type input "49"
type input "40.418, -3.703043"
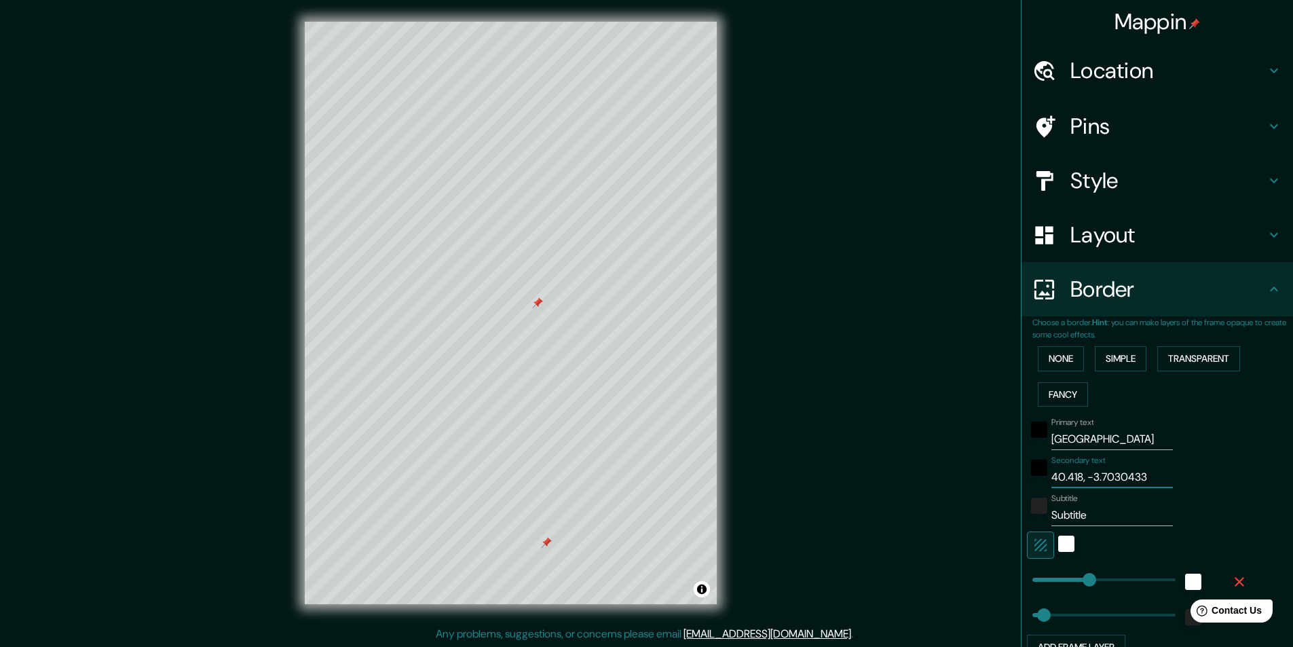
type input "243"
type input "49"
type input "40.418, -3.70304"
type input "243"
type input "49"
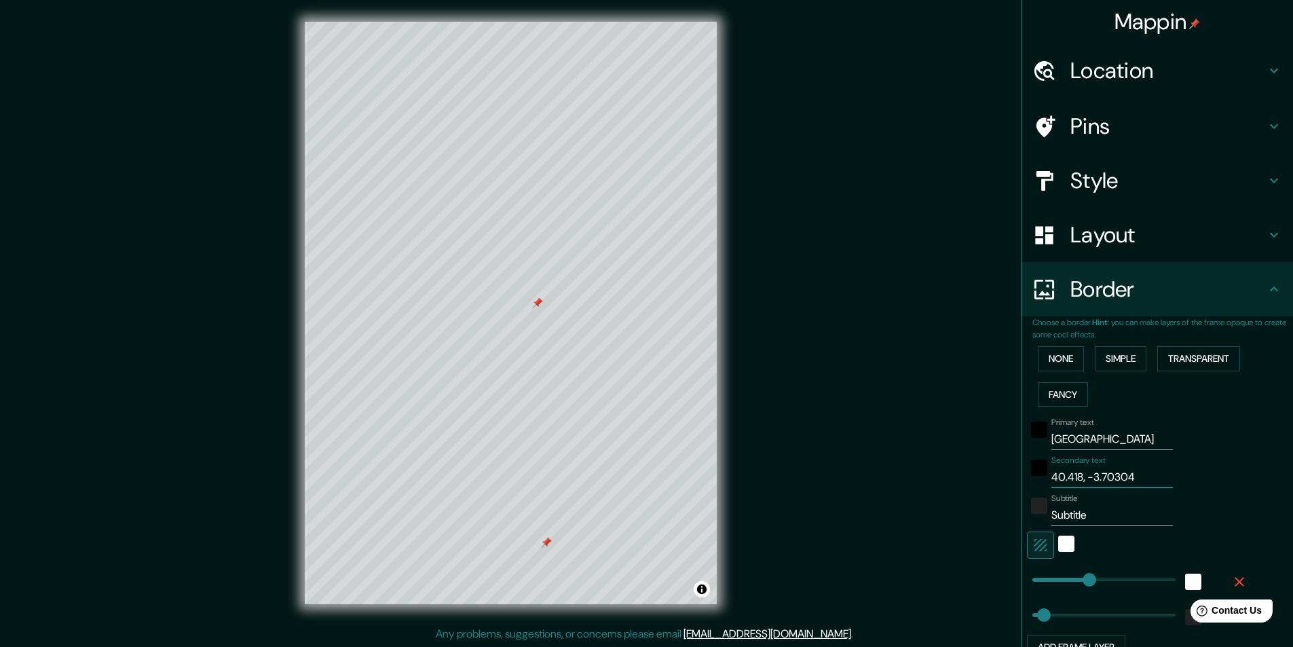
type input "40.418, -3.7030"
type input "243"
type input "49"
type input "40.418, -3.703"
type input "243"
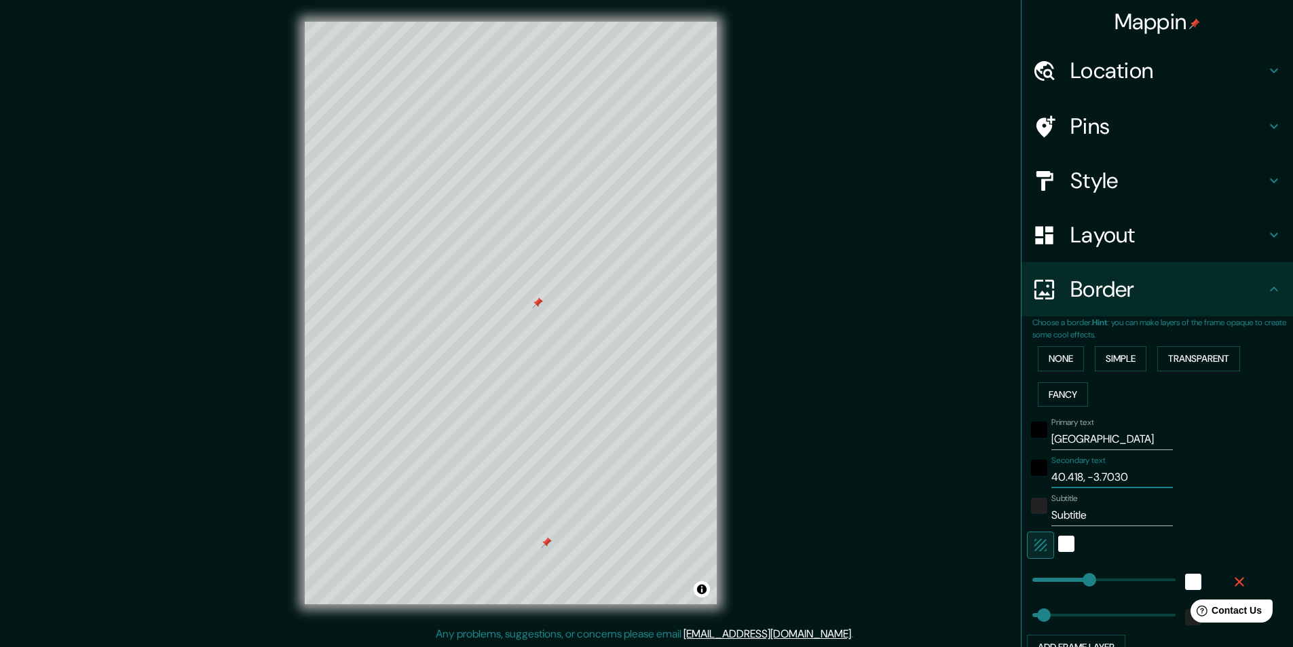
type input "49"
type input "40.418, -3.703"
click at [1090, 517] on input "Subtitle" at bounding box center [1112, 515] width 122 height 22
type input "Subtitl"
type input "243"
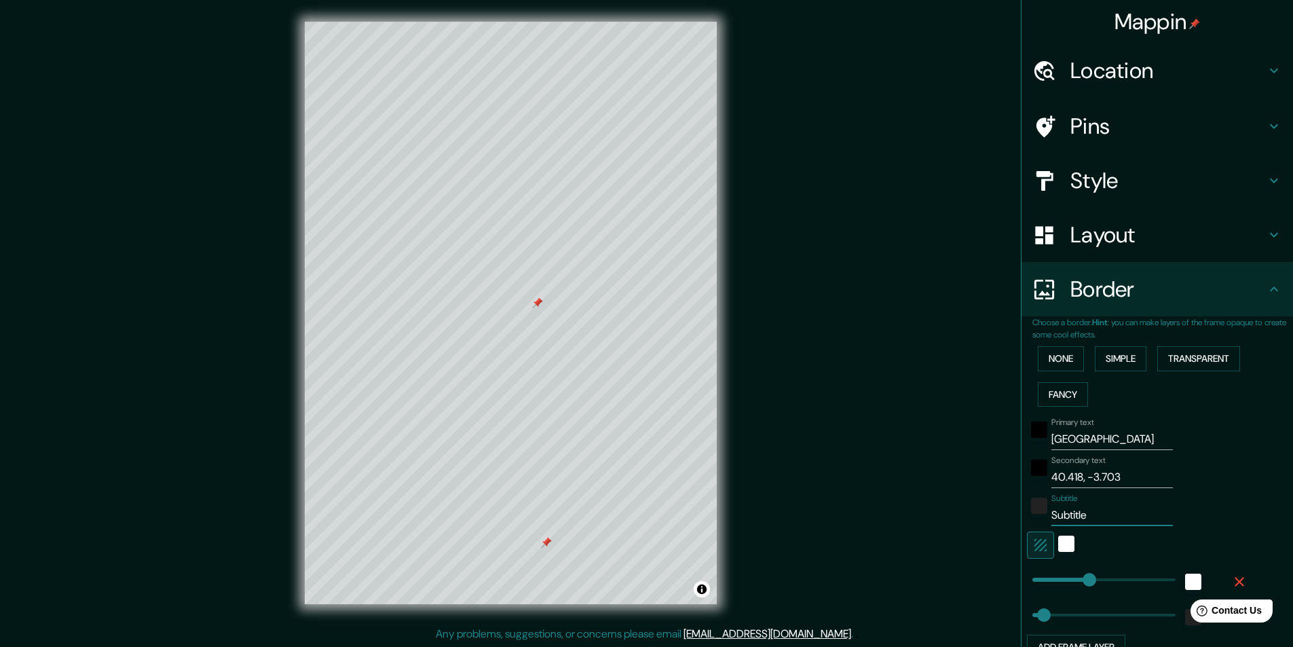
type input "49"
type input "Subtit"
type input "243"
type input "49"
type input "Subti"
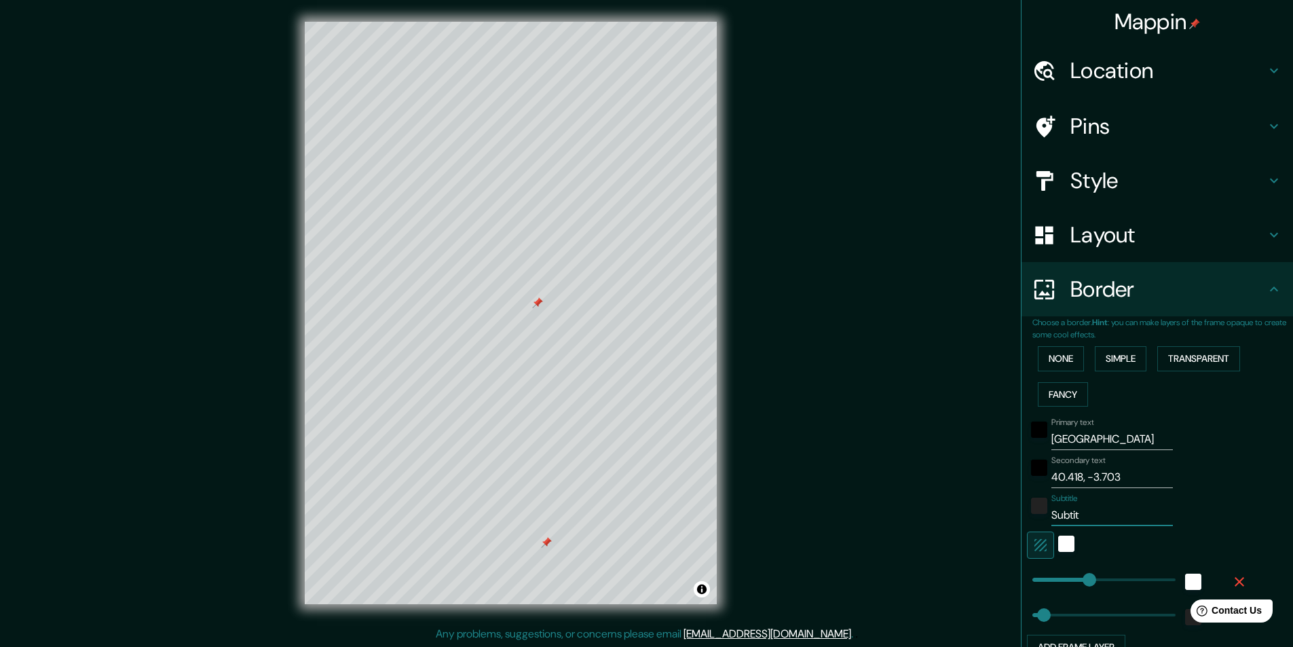
type input "243"
type input "49"
type input "Subt"
type input "243"
type input "49"
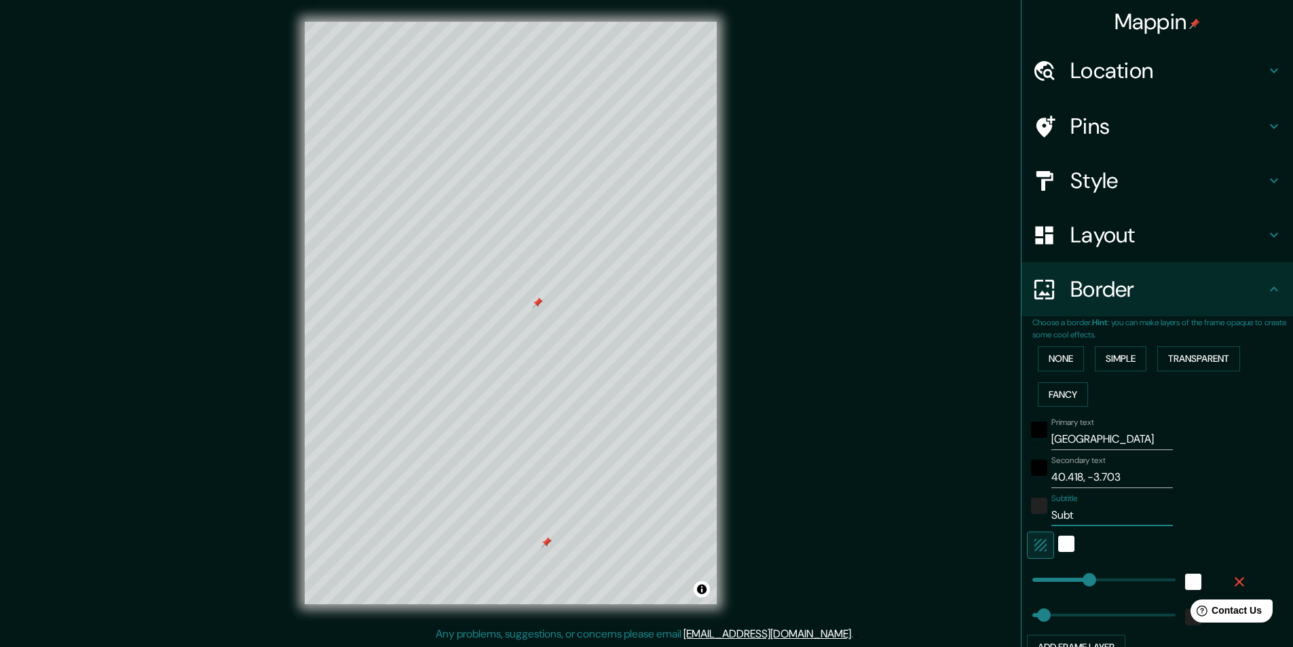
type input "Sub"
type input "243"
type input "49"
type input "Su"
type input "243"
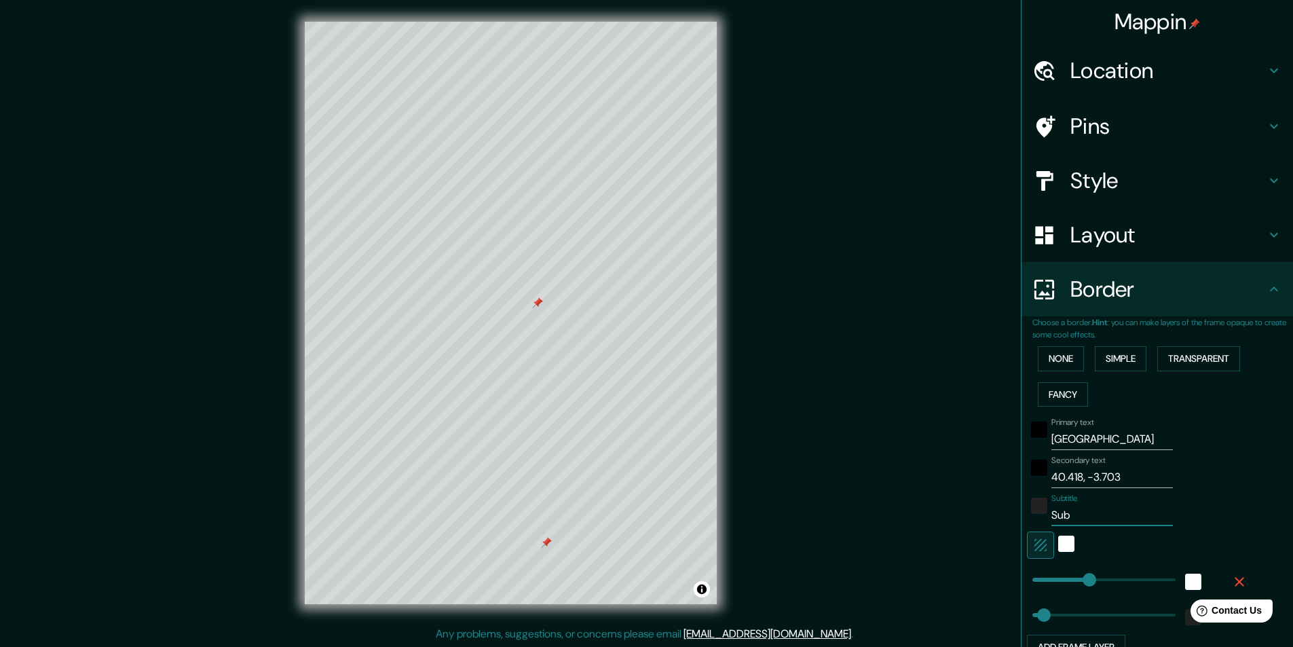
type input "49"
type input "S"
type input "243"
type input "49"
type input "243"
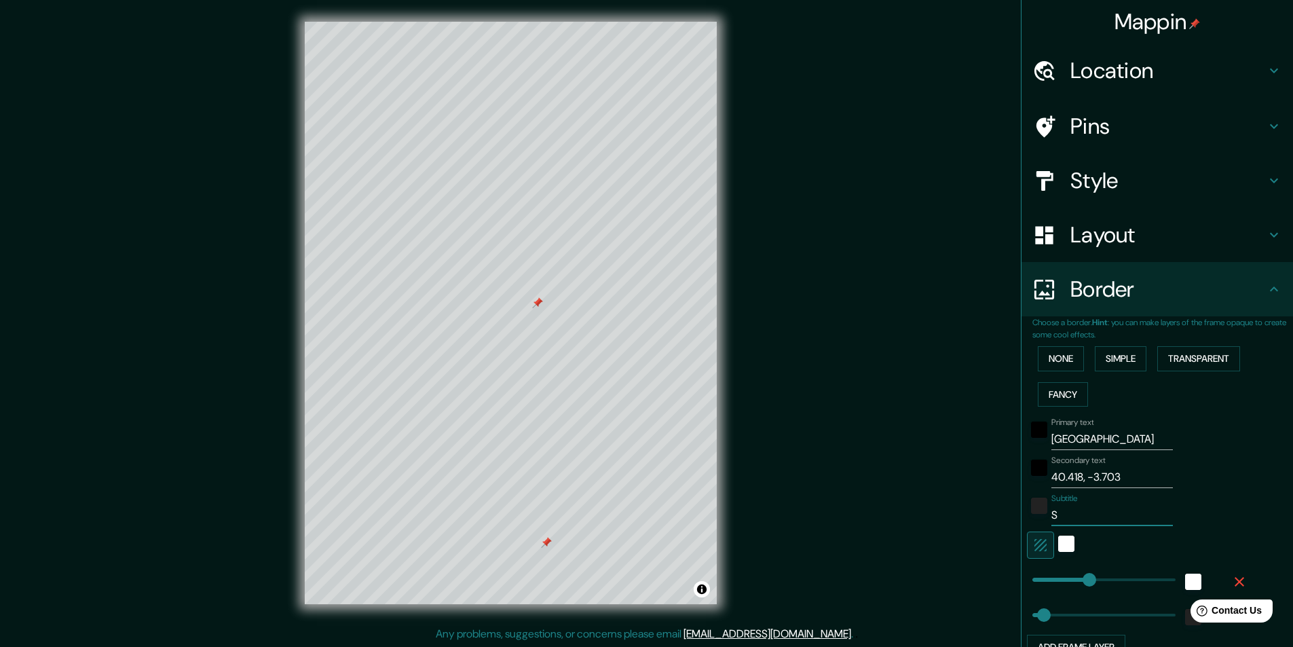
type input "49"
type input "Q"
type input "243"
type input "49"
type input "QS"
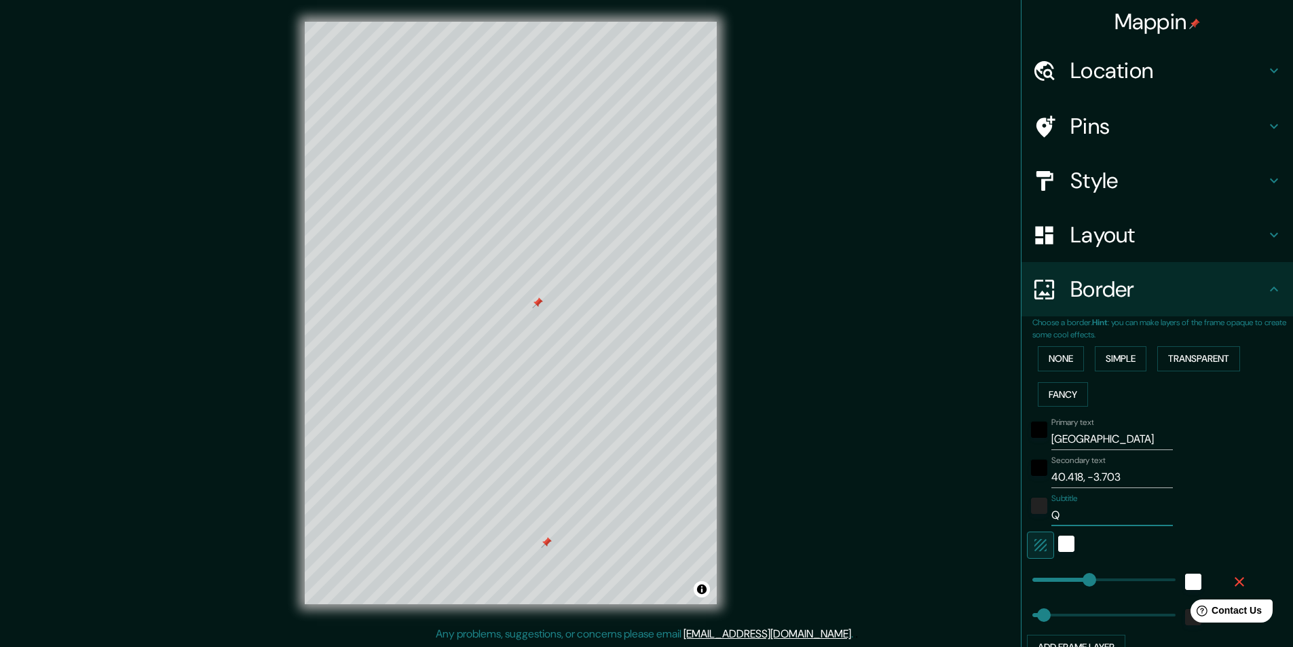
type input "243"
type input "49"
type input "QS1"
type input "243"
type input "49"
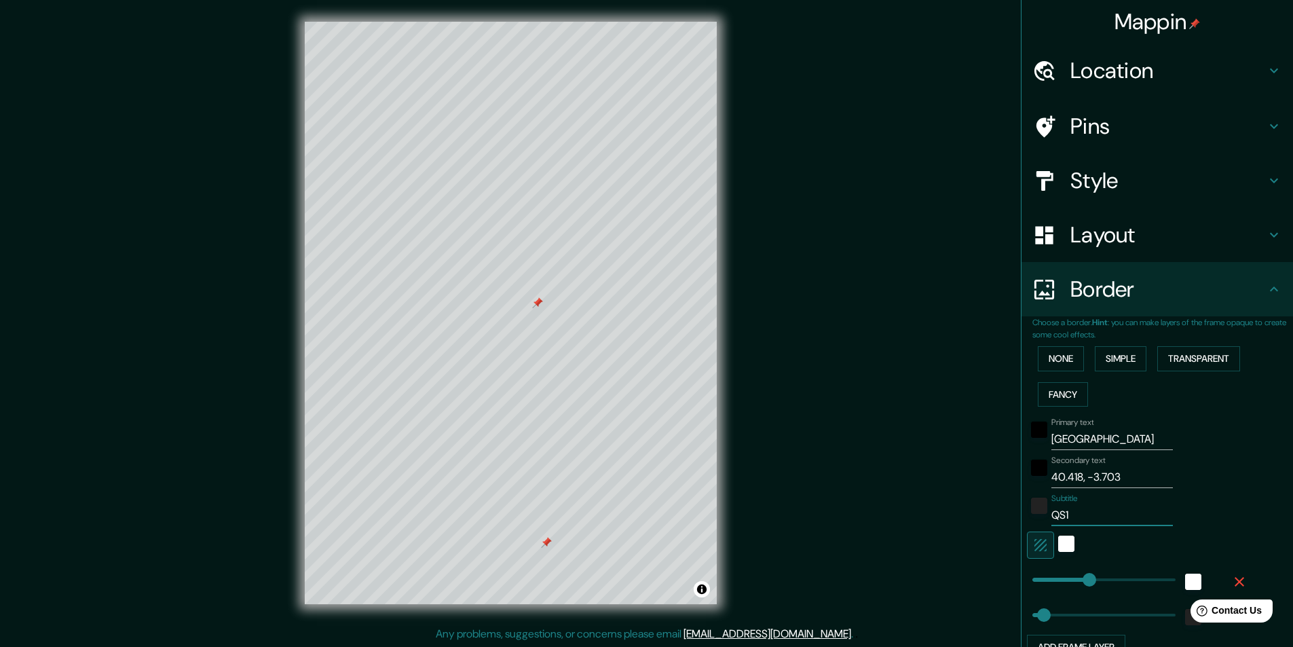
type input "QS15"
type input "243"
type input "49"
type input "QS1"
type input "243"
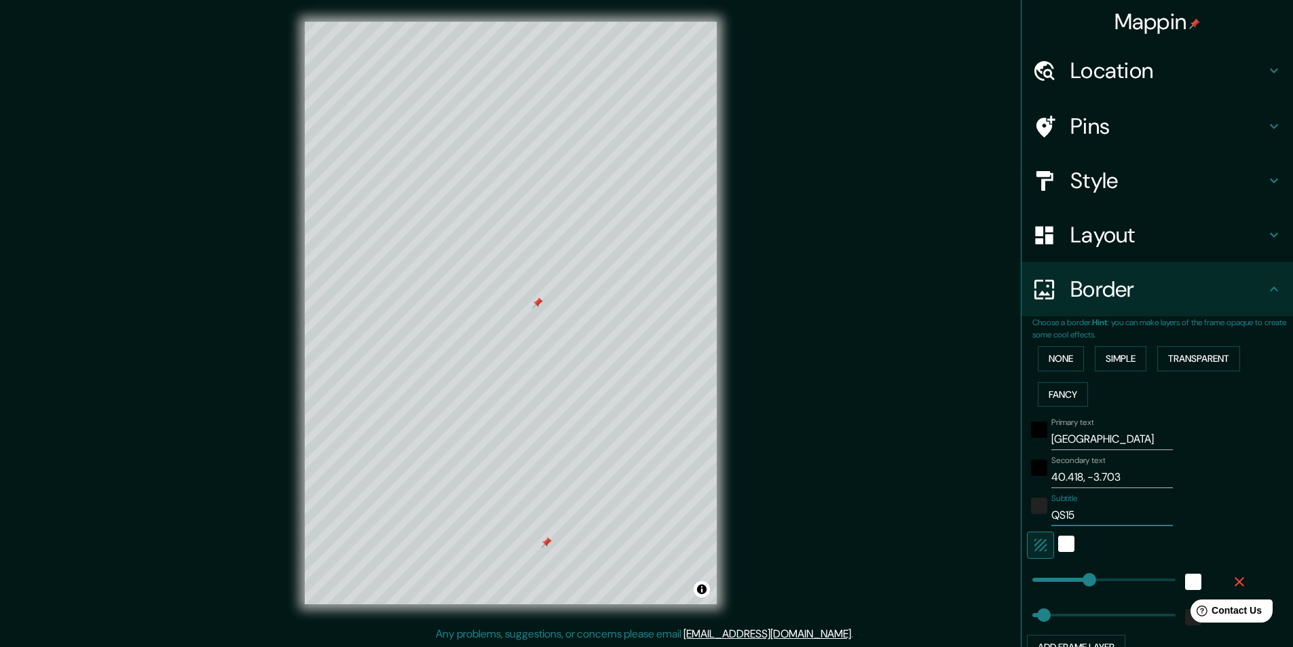
type input "49"
type input "QS"
type input "243"
type input "49"
type input "QSQ"
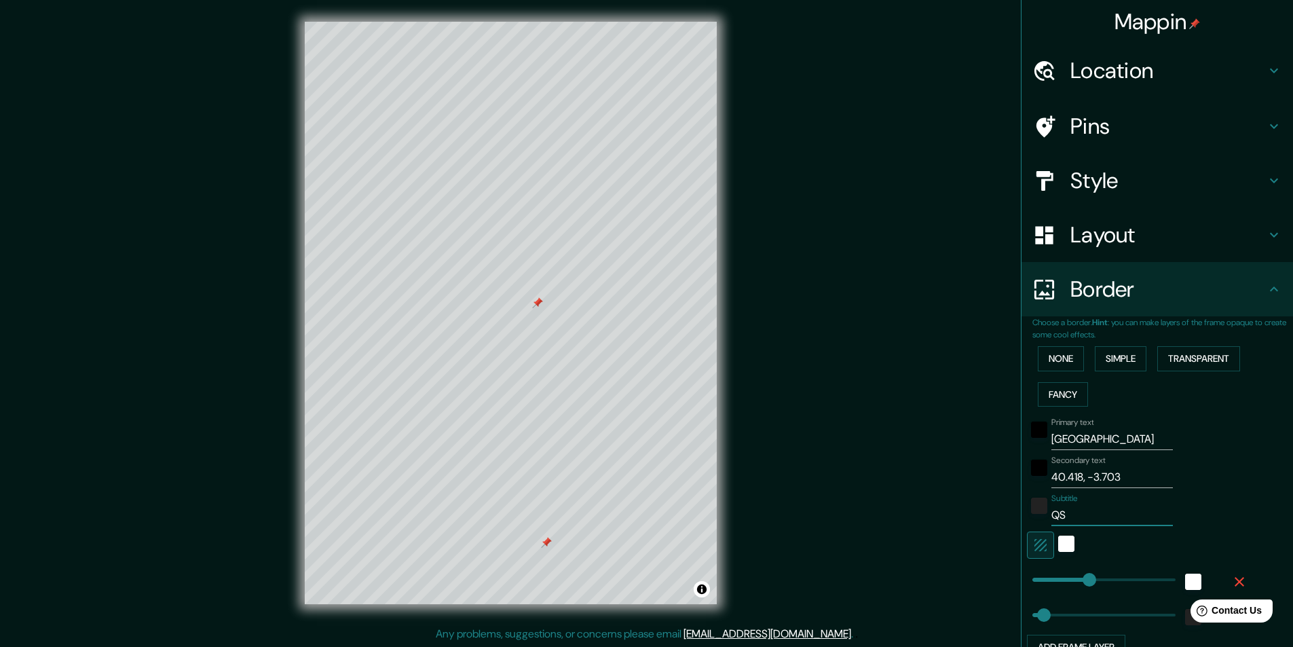
type input "243"
type input "49"
type input "QSQ"
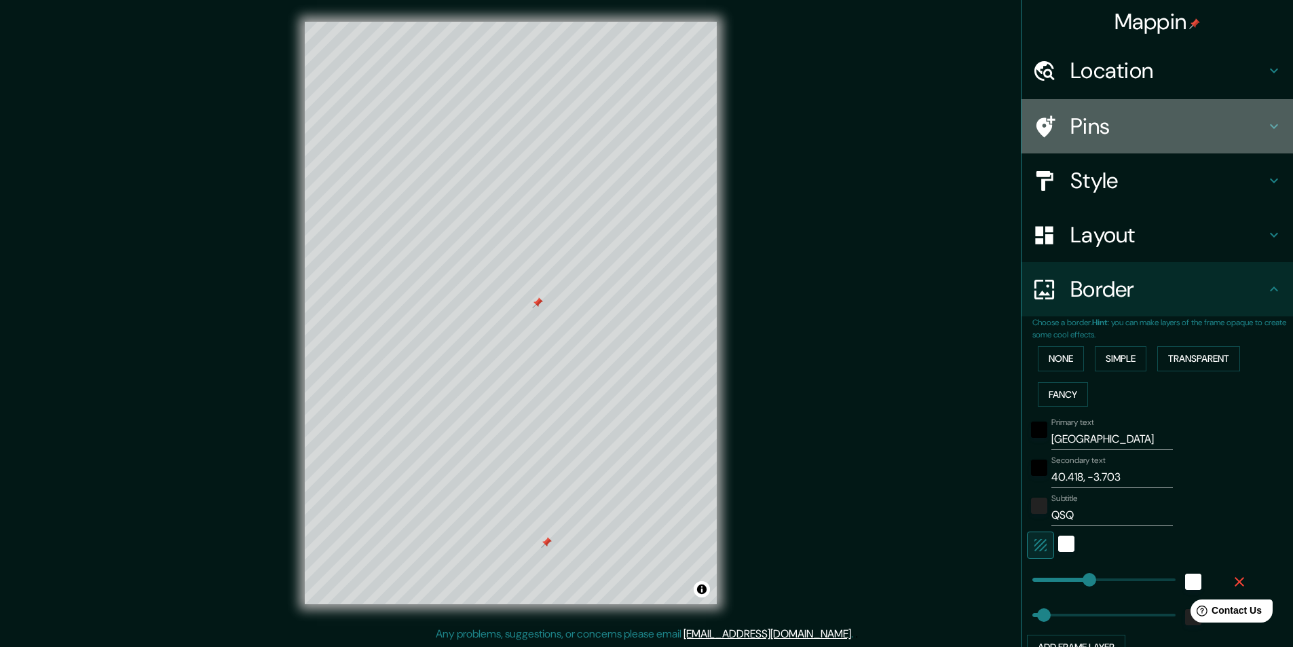
click at [1145, 122] on h4 "Pins" at bounding box center [1169, 126] width 196 height 27
type input "243"
type input "49"
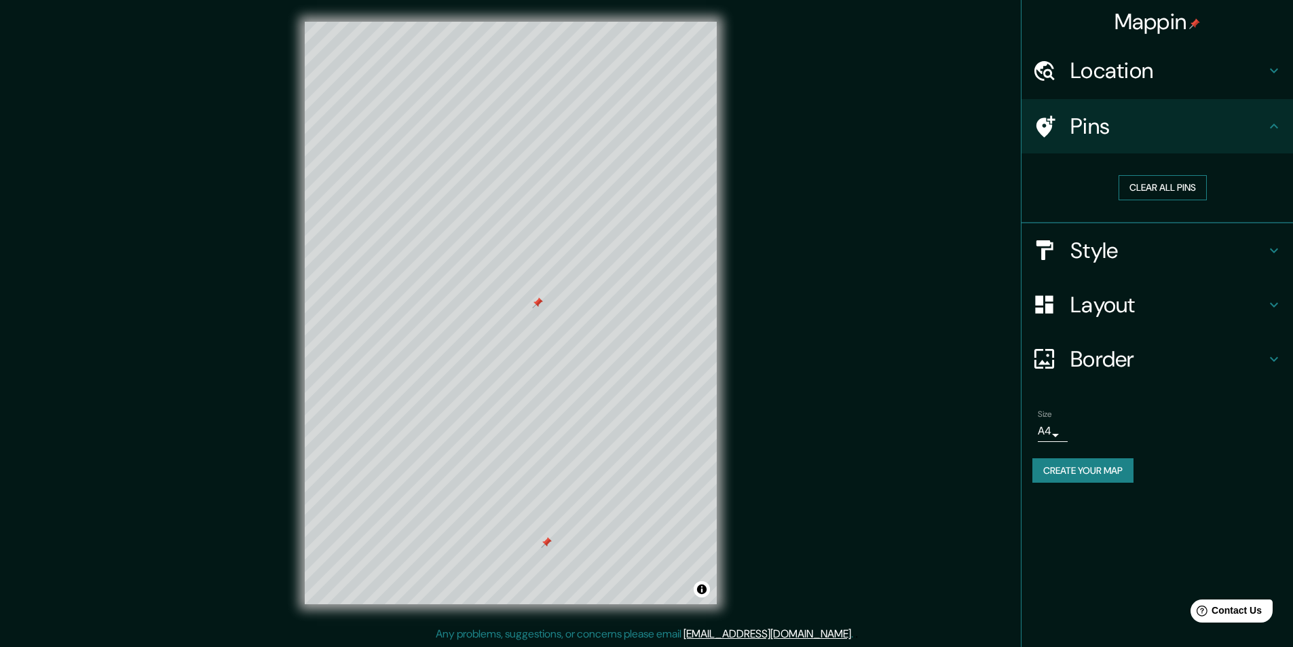
drag, startPoint x: 549, startPoint y: 541, endPoint x: 1154, endPoint y: 183, distance: 703.1
click at [1154, 183] on button "Clear all pins" at bounding box center [1163, 187] width 88 height 25
click at [1054, 472] on button "Create your map" at bounding box center [1082, 470] width 101 height 25
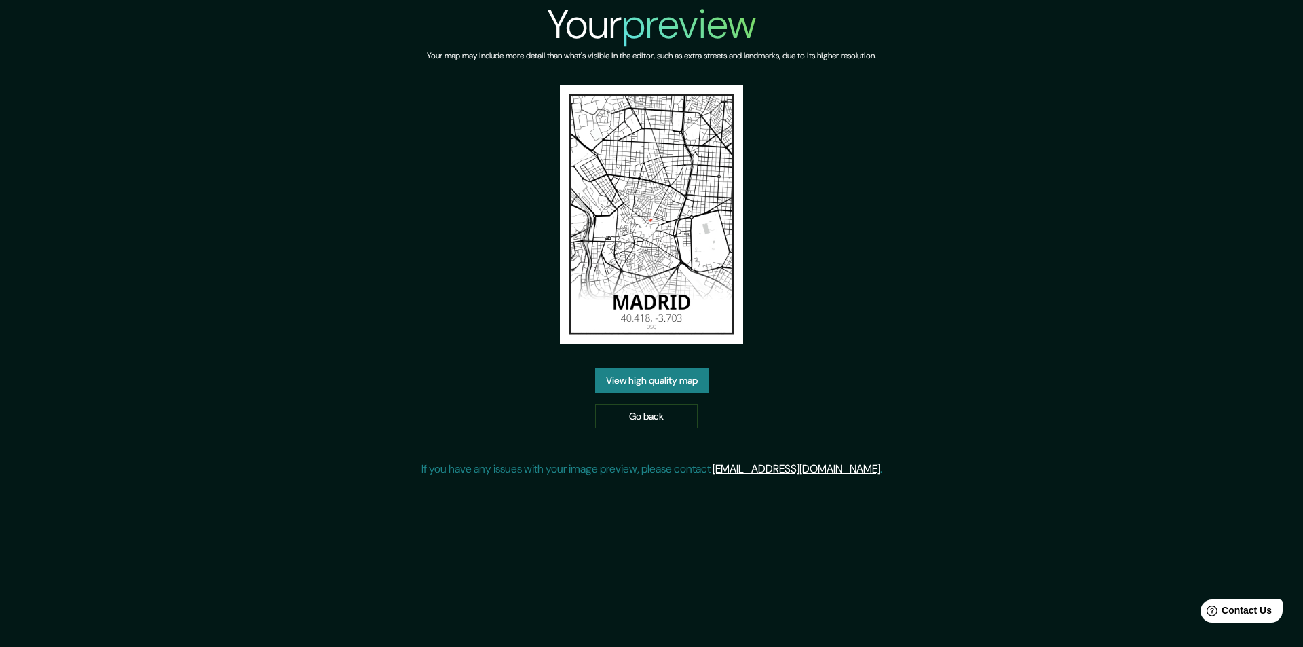
click at [666, 372] on link "View high quality map" at bounding box center [651, 380] width 113 height 25
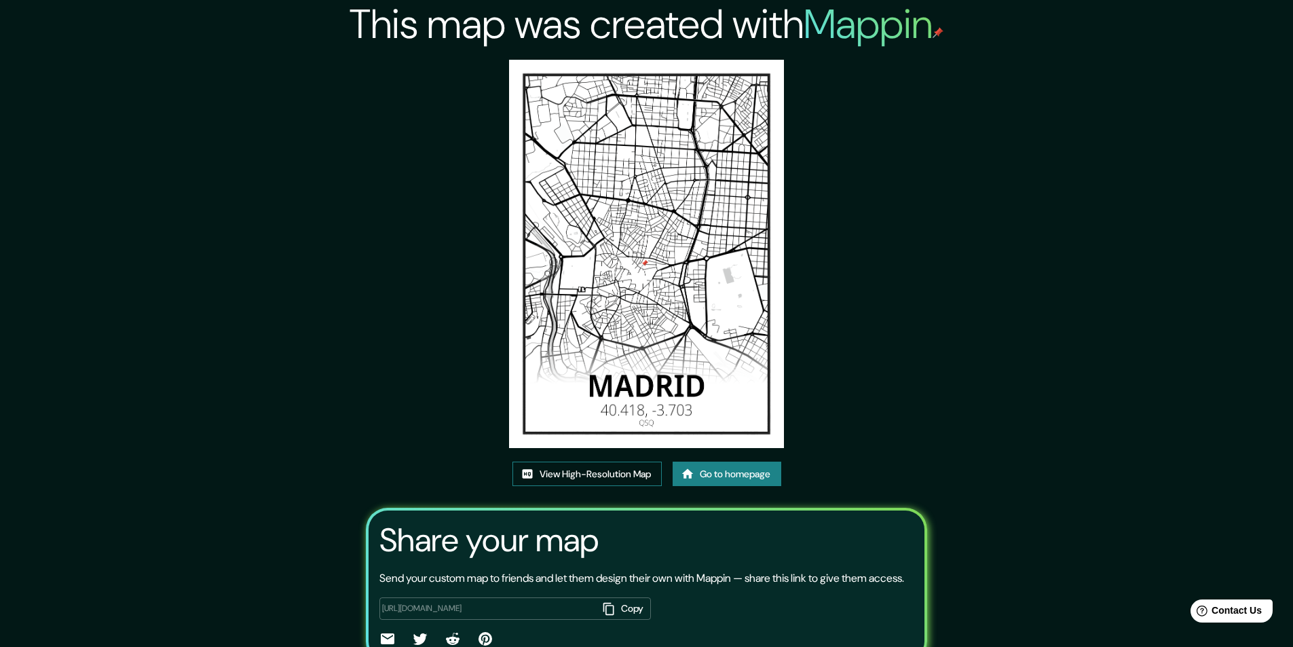
click at [555, 479] on link "View High-Resolution Map" at bounding box center [587, 474] width 149 height 25
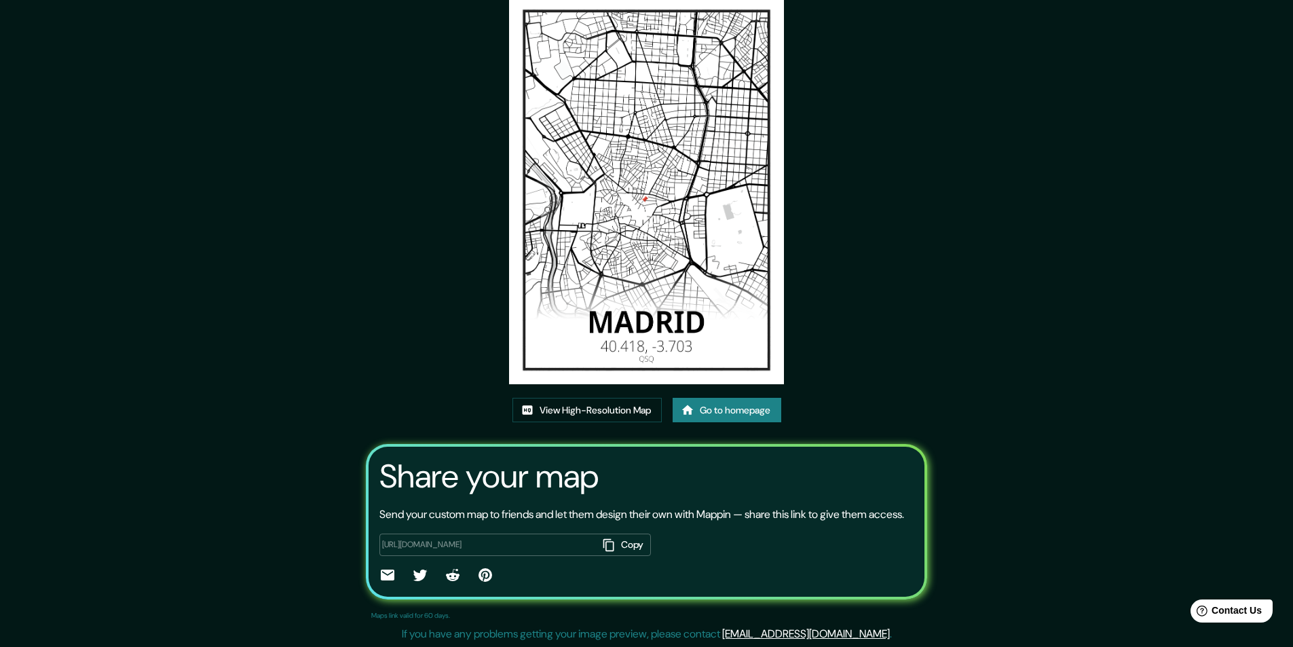
scroll to position [68, 0]
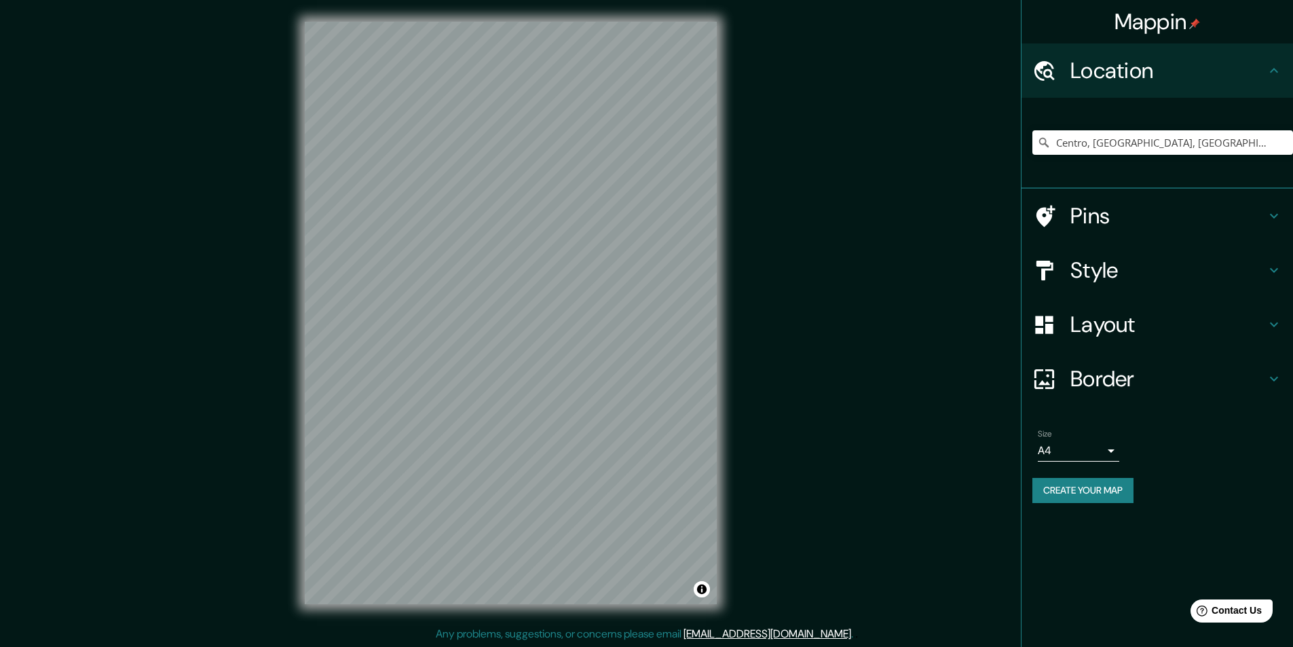
scroll to position [1, 0]
click at [1071, 452] on body "Mappin Location [GEOGRAPHIC_DATA], [GEOGRAPHIC_DATA], [GEOGRAPHIC_DATA], [GEOGR…" at bounding box center [646, 322] width 1293 height 647
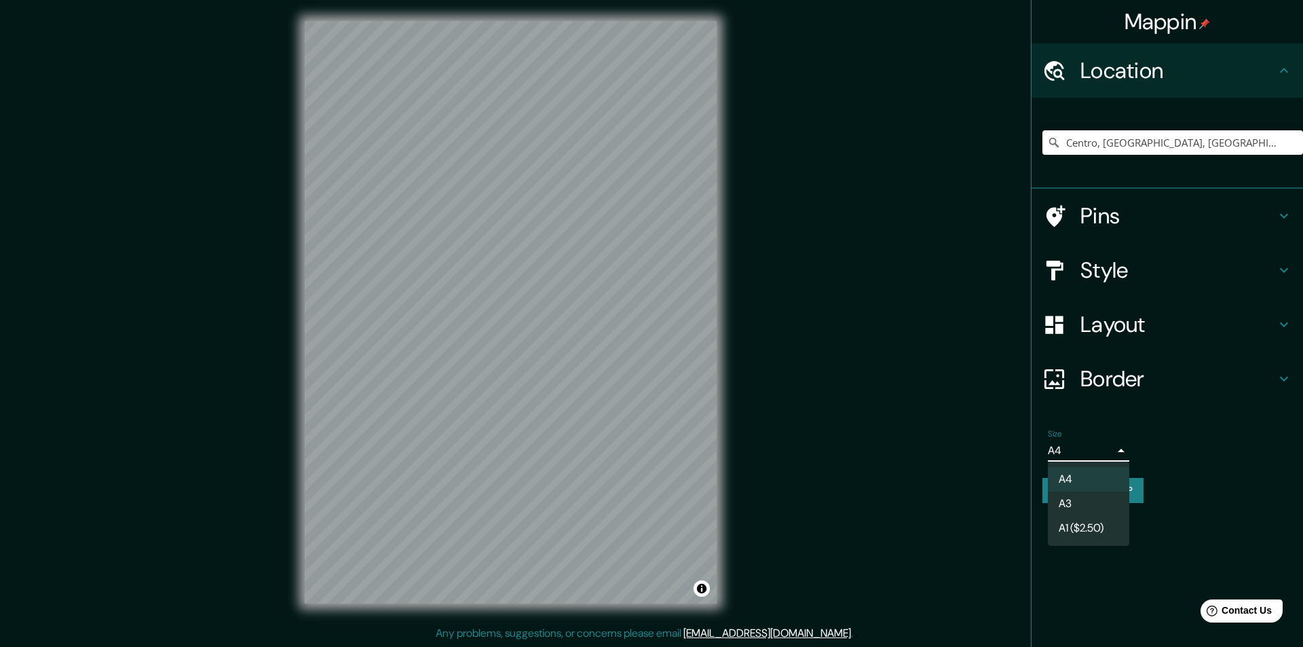
click at [1110, 322] on div at bounding box center [651, 323] width 1303 height 647
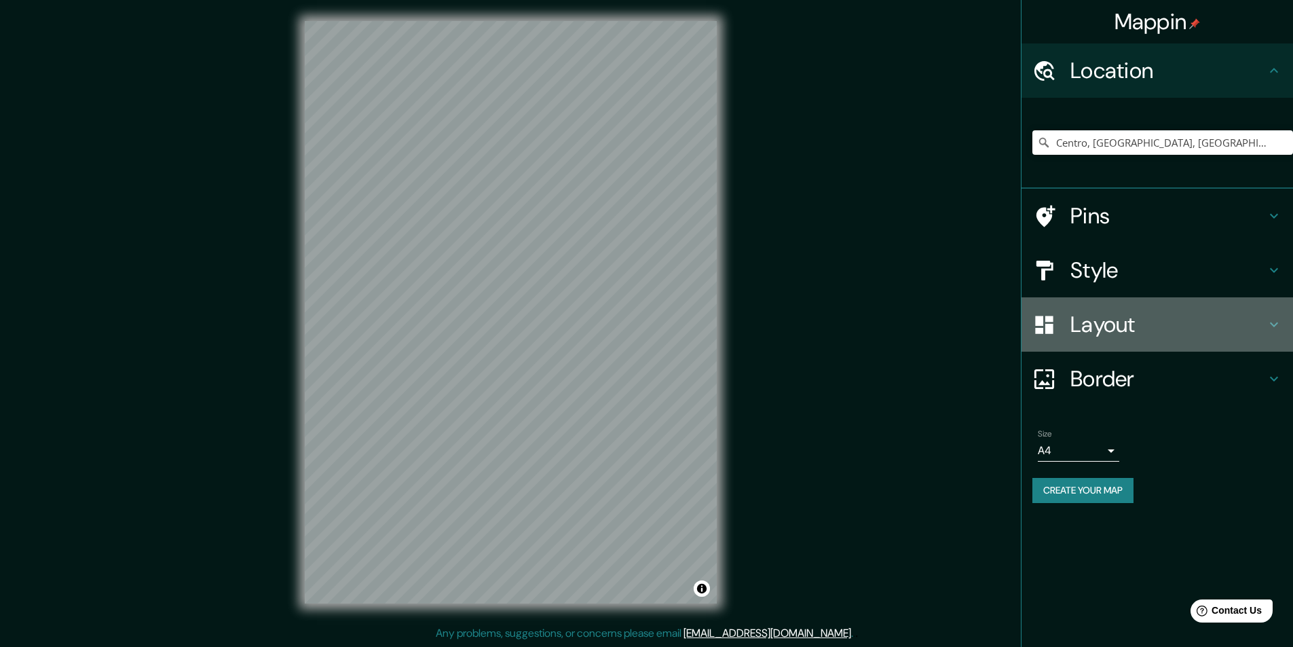
click at [1111, 322] on h4 "Layout" at bounding box center [1169, 324] width 196 height 27
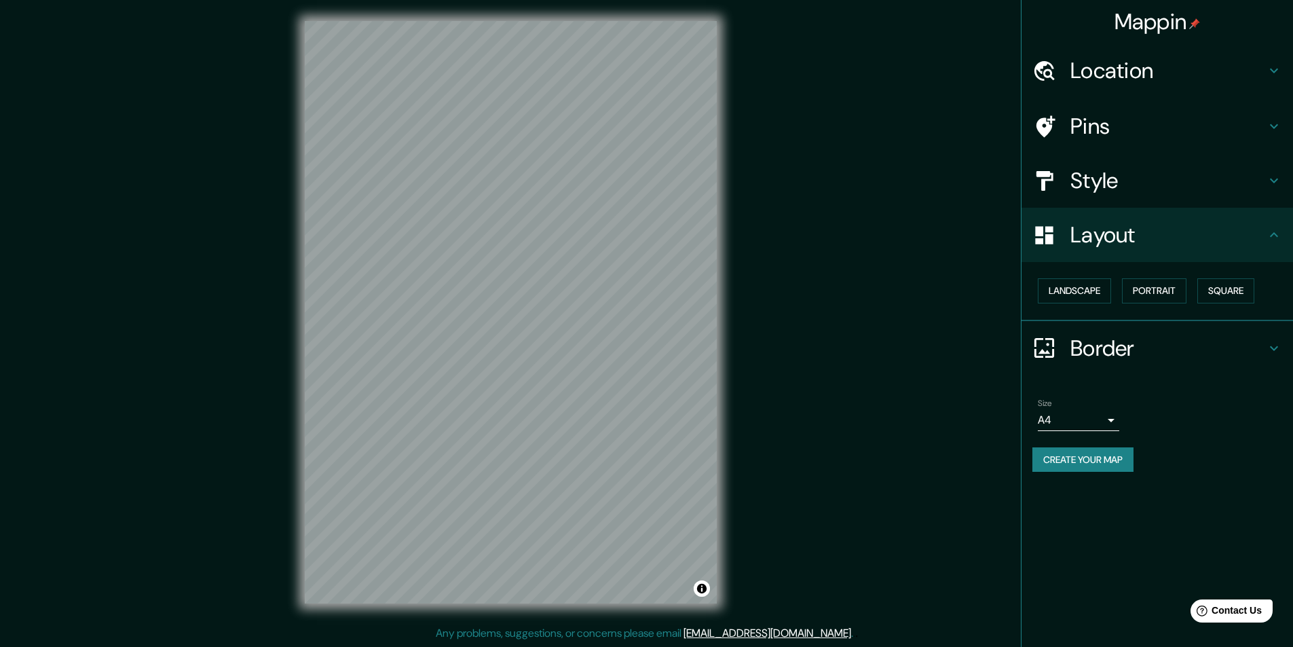
scroll to position [0, 0]
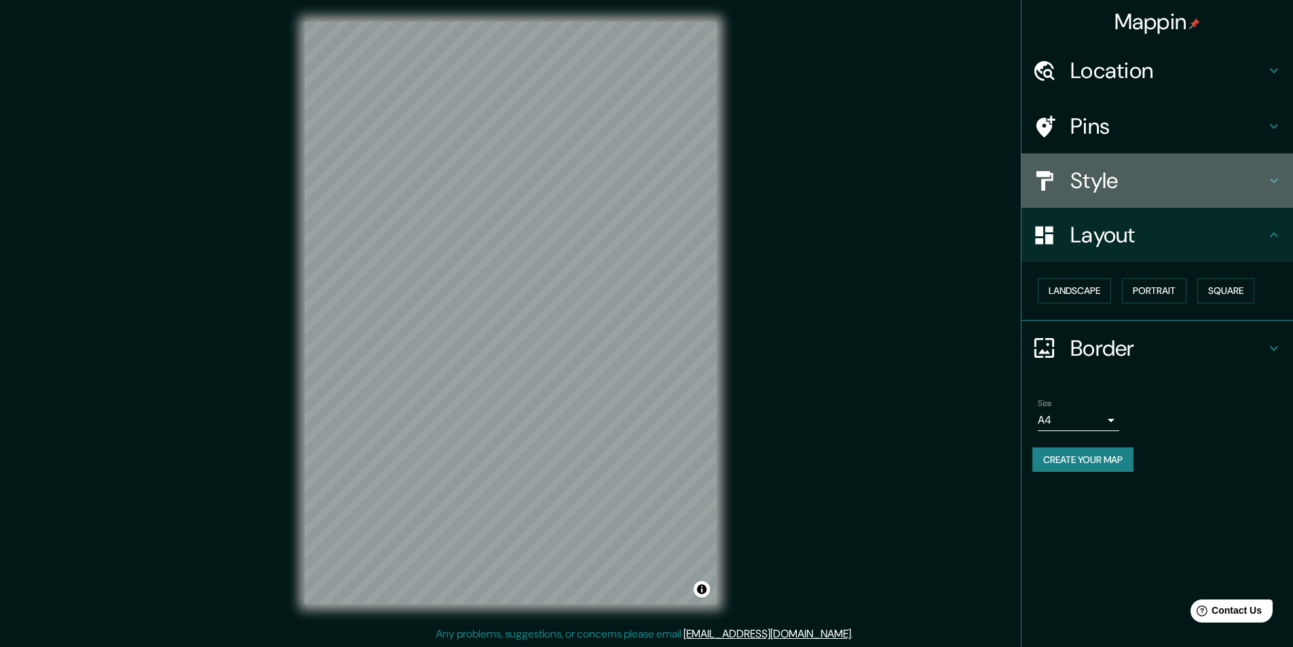
click at [1151, 179] on h4 "Style" at bounding box center [1169, 180] width 196 height 27
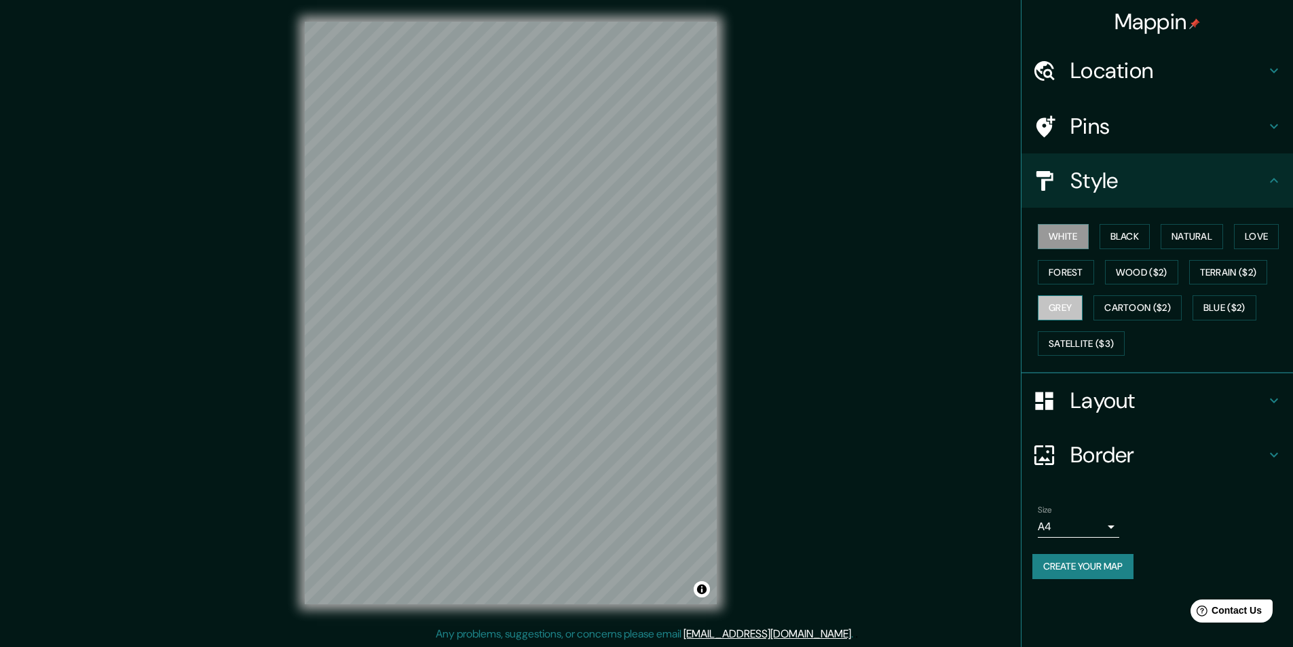
click at [1062, 315] on button "Grey" at bounding box center [1060, 307] width 45 height 25
click at [1211, 242] on button "Natural" at bounding box center [1192, 236] width 62 height 25
click at [1268, 236] on button "Love" at bounding box center [1256, 236] width 45 height 25
click at [1115, 239] on button "Black" at bounding box center [1125, 236] width 51 height 25
click at [1059, 239] on button "White" at bounding box center [1063, 236] width 51 height 25
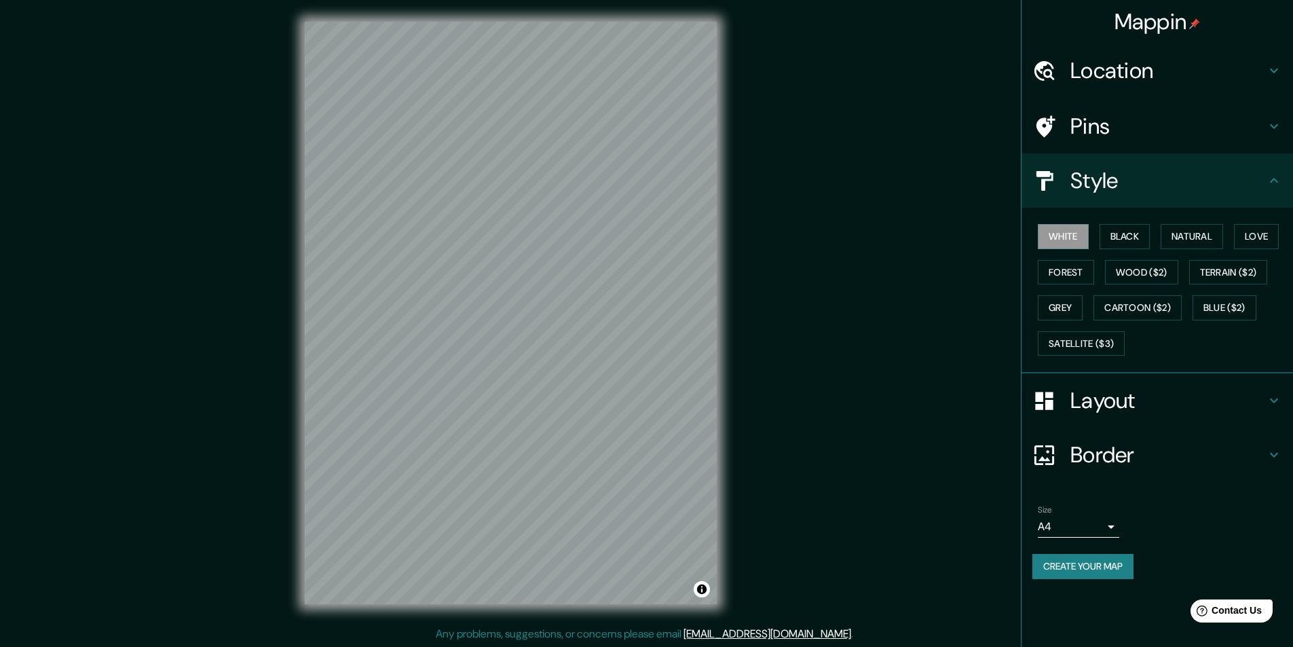
click at [1073, 394] on h4 "Layout" at bounding box center [1169, 400] width 196 height 27
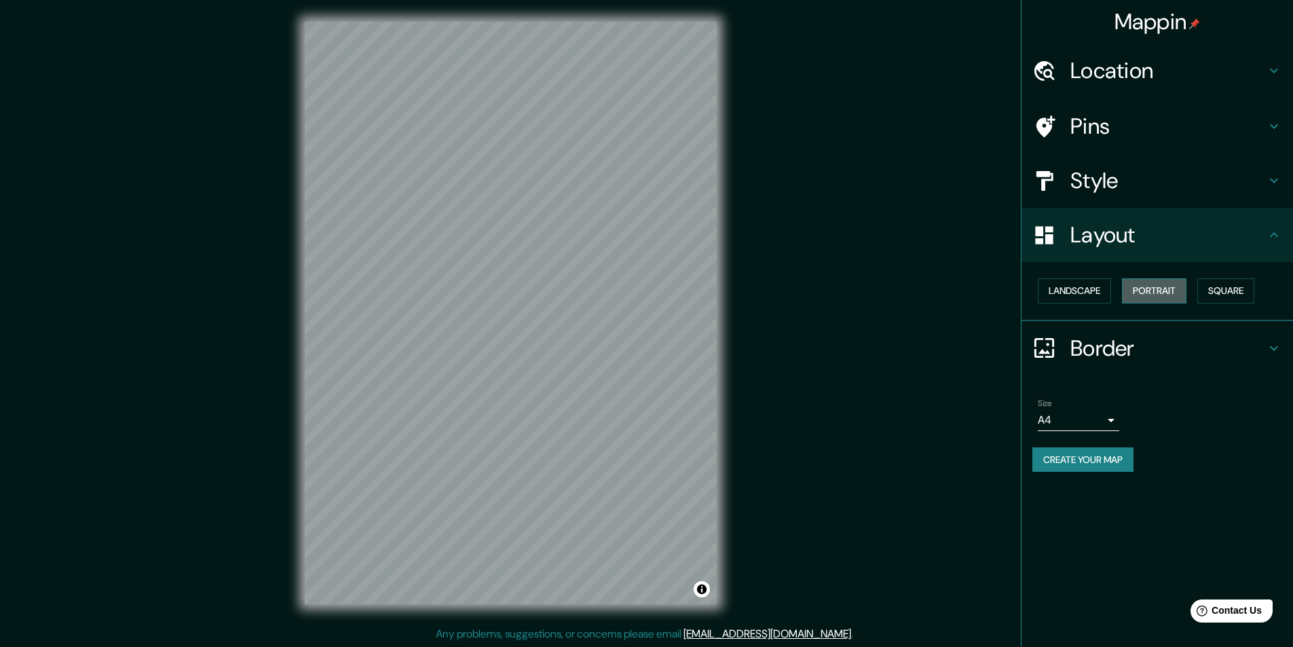
click at [1166, 286] on button "Portrait" at bounding box center [1154, 290] width 64 height 25
click at [1149, 285] on button "Portrait" at bounding box center [1154, 290] width 64 height 25
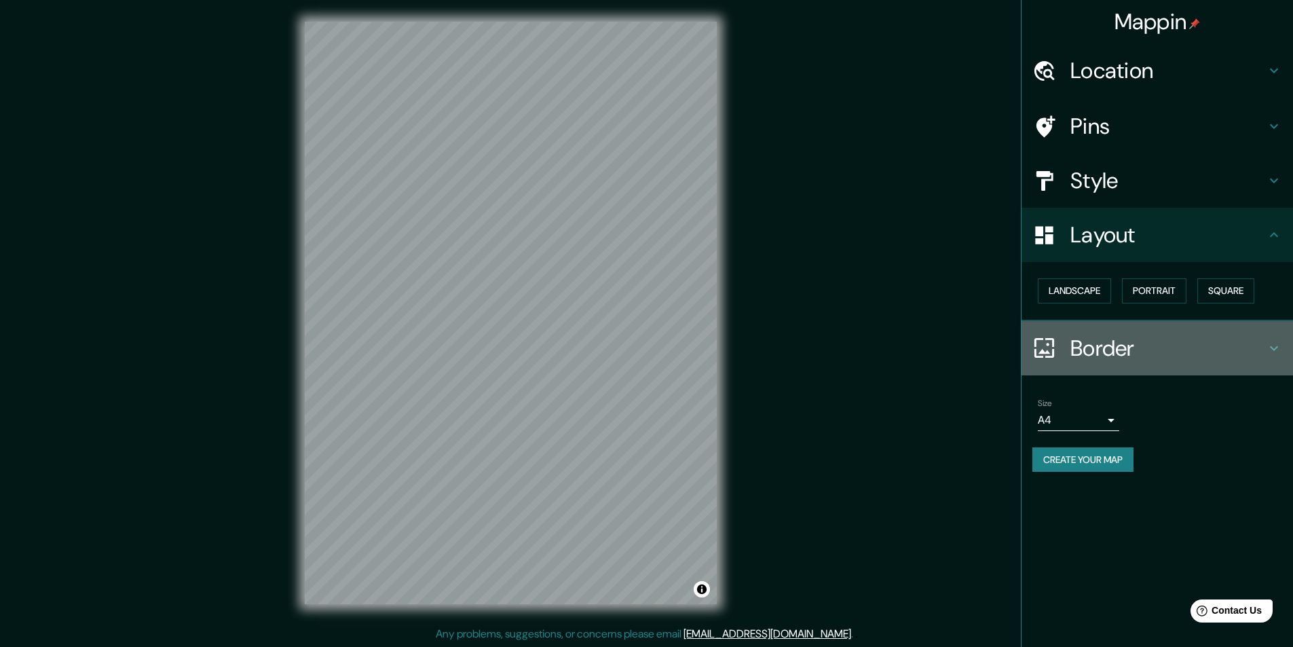
click at [1100, 335] on h4 "Border" at bounding box center [1169, 348] width 196 height 27
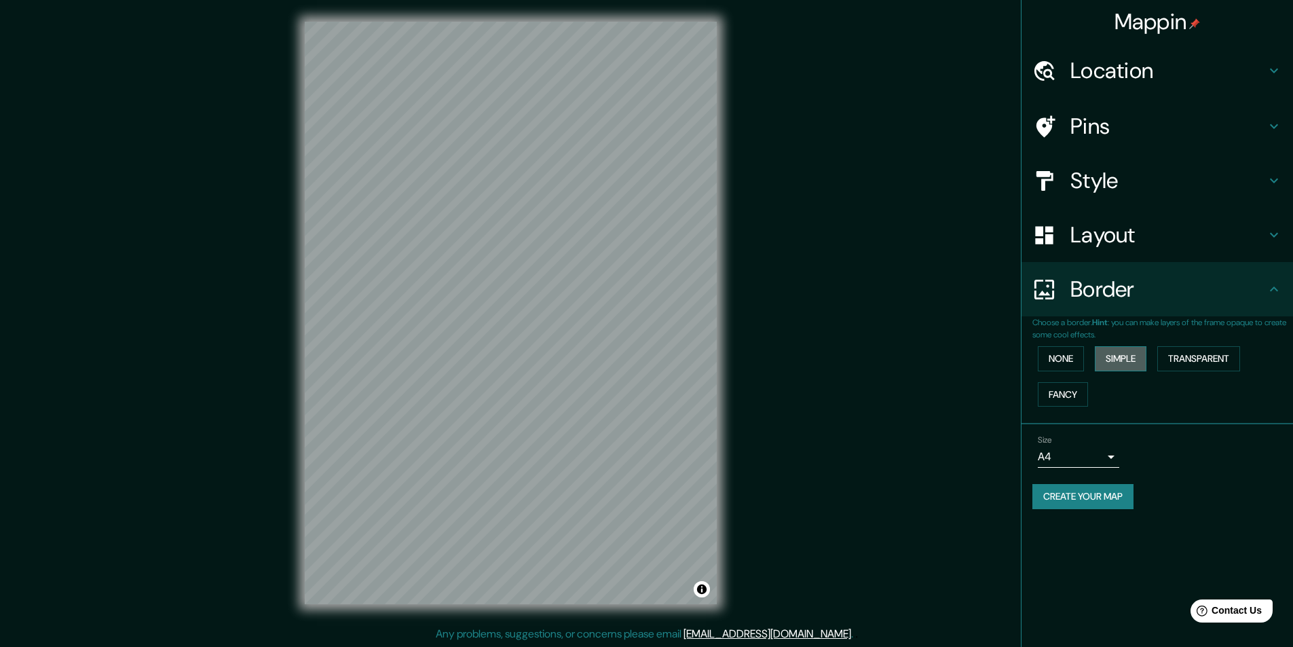
click at [1117, 354] on button "Simple" at bounding box center [1121, 358] width 52 height 25
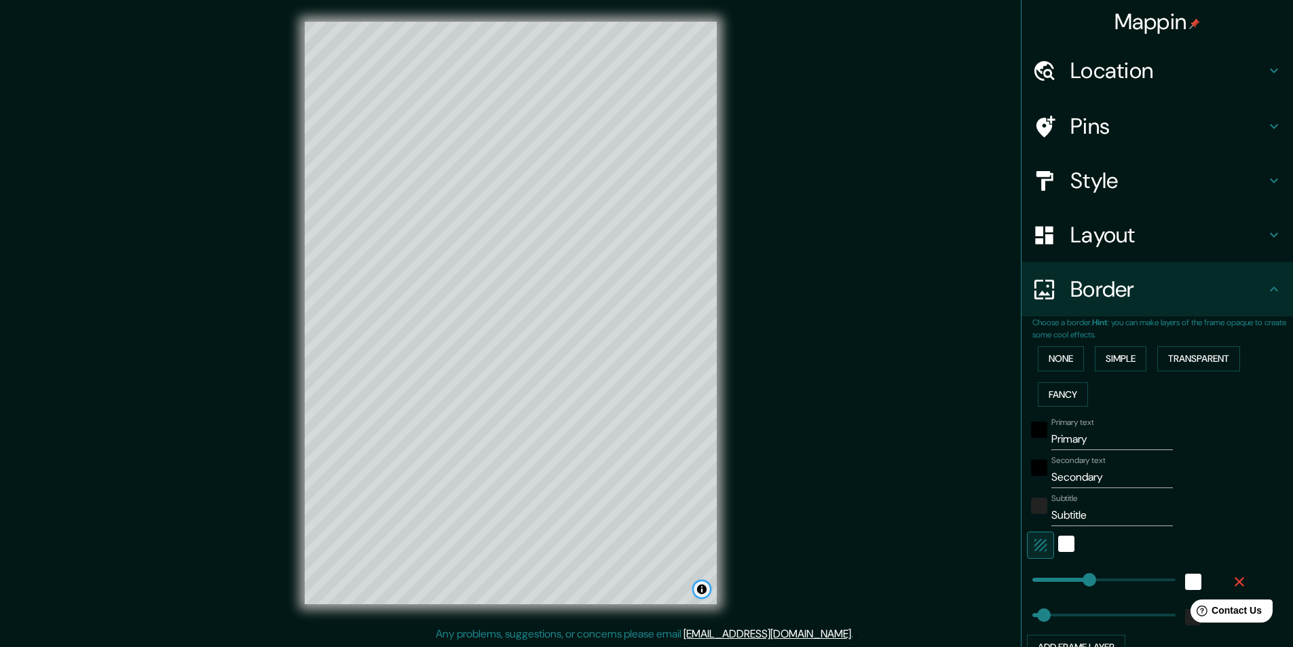
click at [704, 587] on button "Toggle attribution" at bounding box center [702, 589] width 16 height 16
click at [660, 591] on link "Improve this map" at bounding box center [657, 589] width 67 height 10
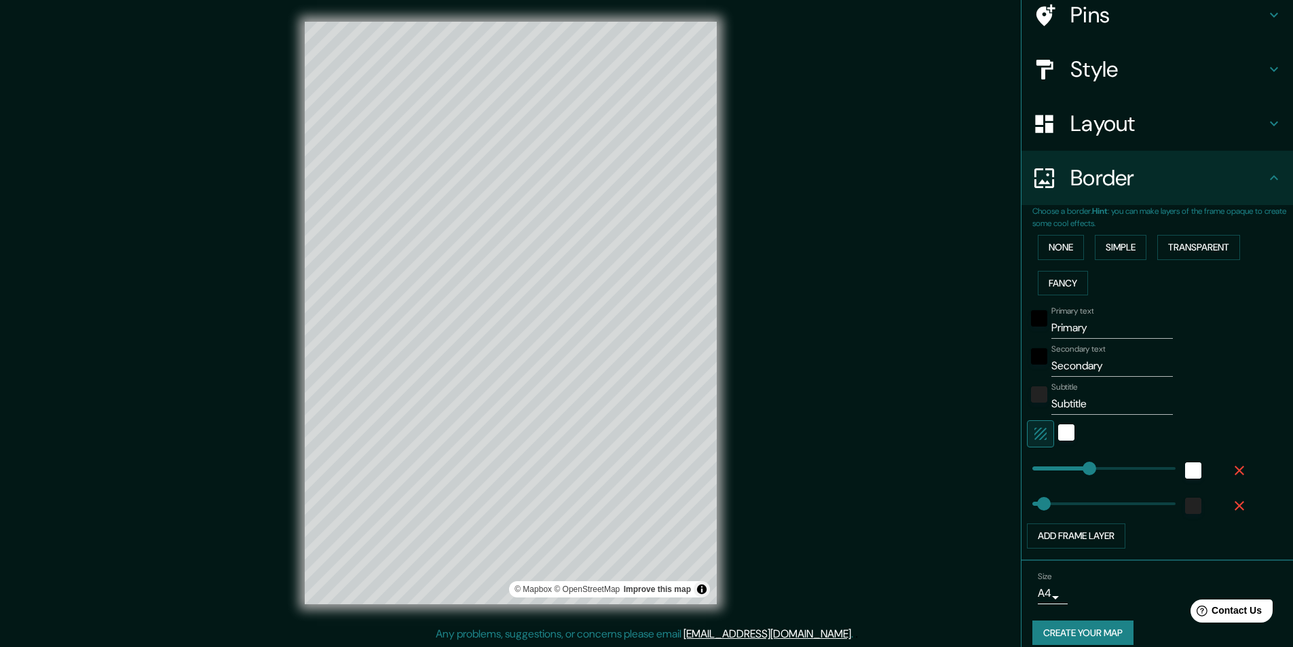
scroll to position [126, 0]
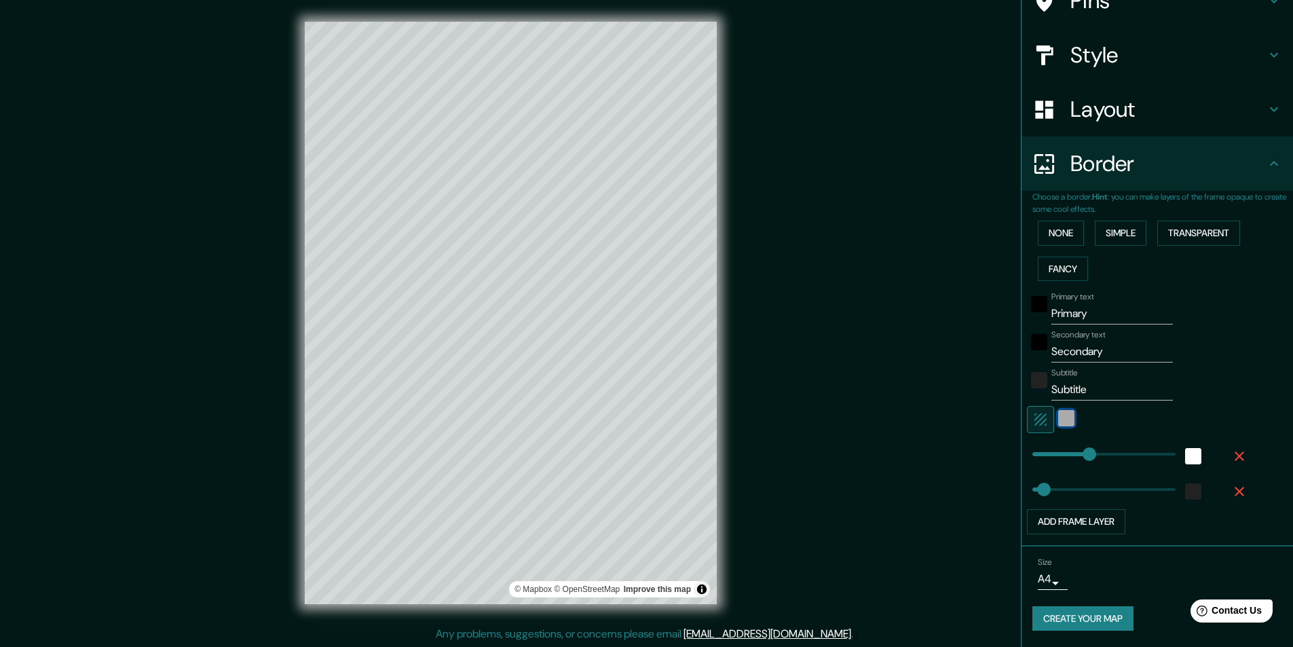
click at [1058, 413] on div "white" at bounding box center [1066, 418] width 16 height 16
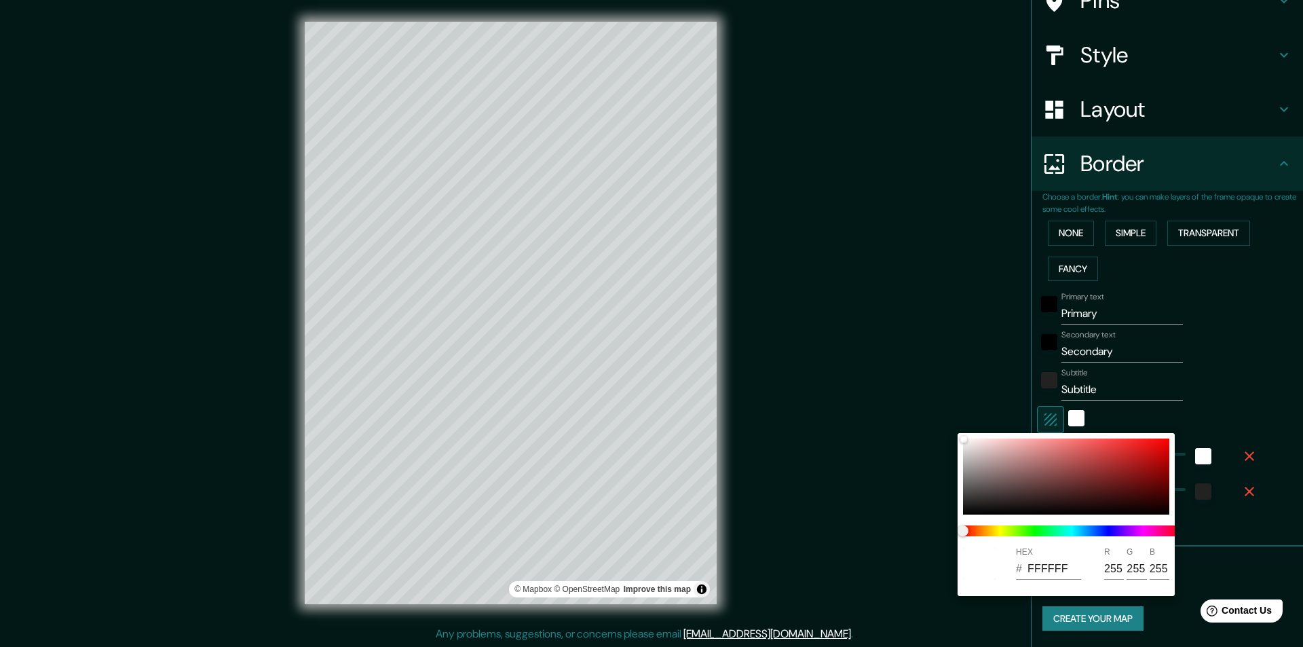
click at [1039, 424] on div at bounding box center [651, 323] width 1303 height 647
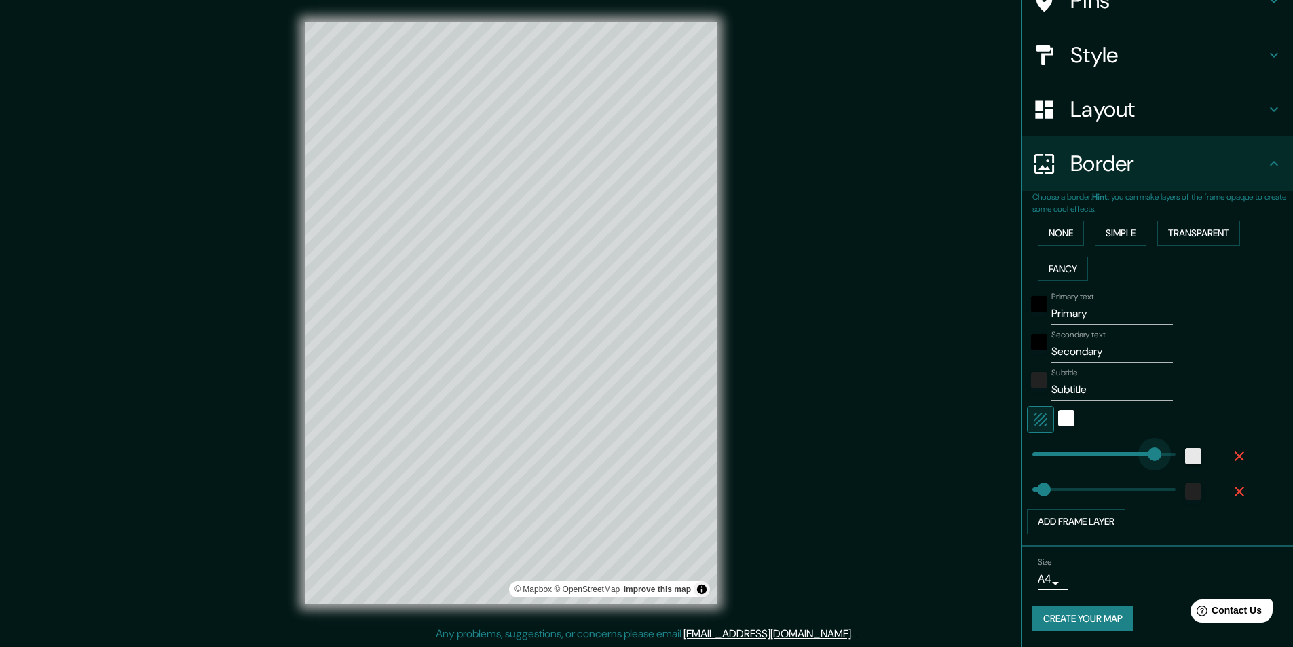
type input "607"
drag, startPoint x: 1085, startPoint y: 453, endPoint x: 1182, endPoint y: 457, distance: 97.2
type input "49"
type input "182"
drag, startPoint x: 1165, startPoint y: 459, endPoint x: 1065, endPoint y: 439, distance: 101.7
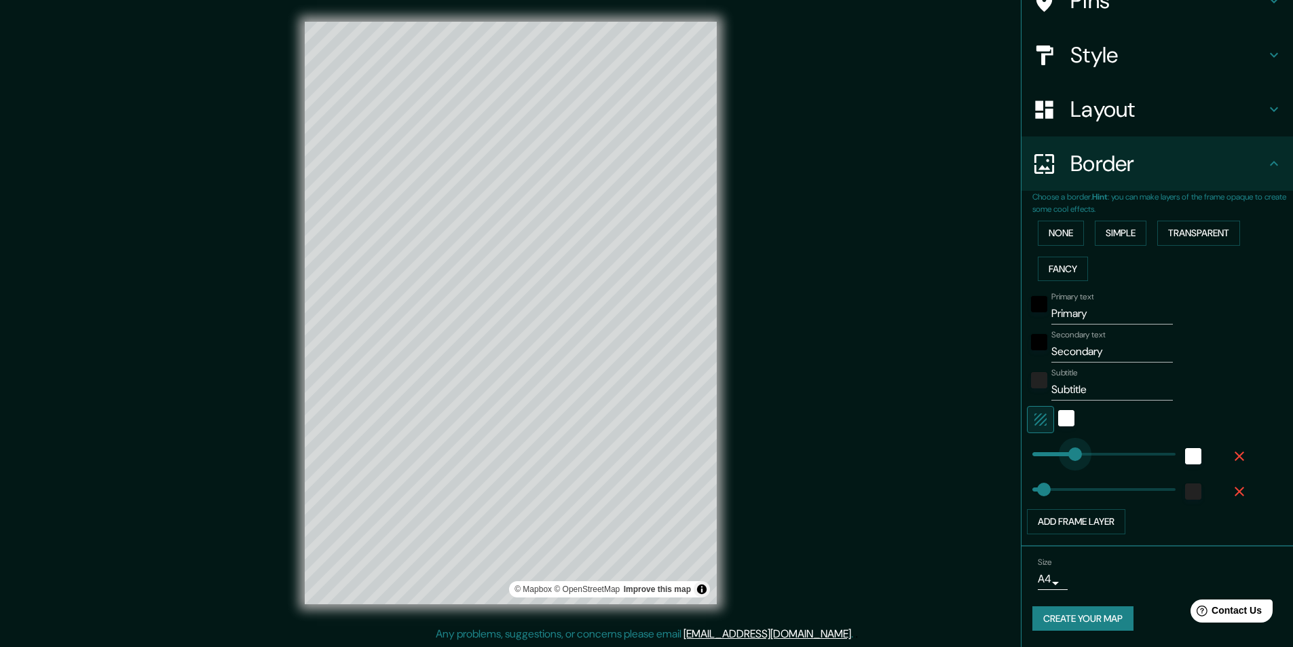
type input "49"
type input "78"
drag, startPoint x: 1062, startPoint y: 451, endPoint x: 1041, endPoint y: 453, distance: 21.8
type input "571"
drag, startPoint x: 1026, startPoint y: 489, endPoint x: 1157, endPoint y: 489, distance: 131.0
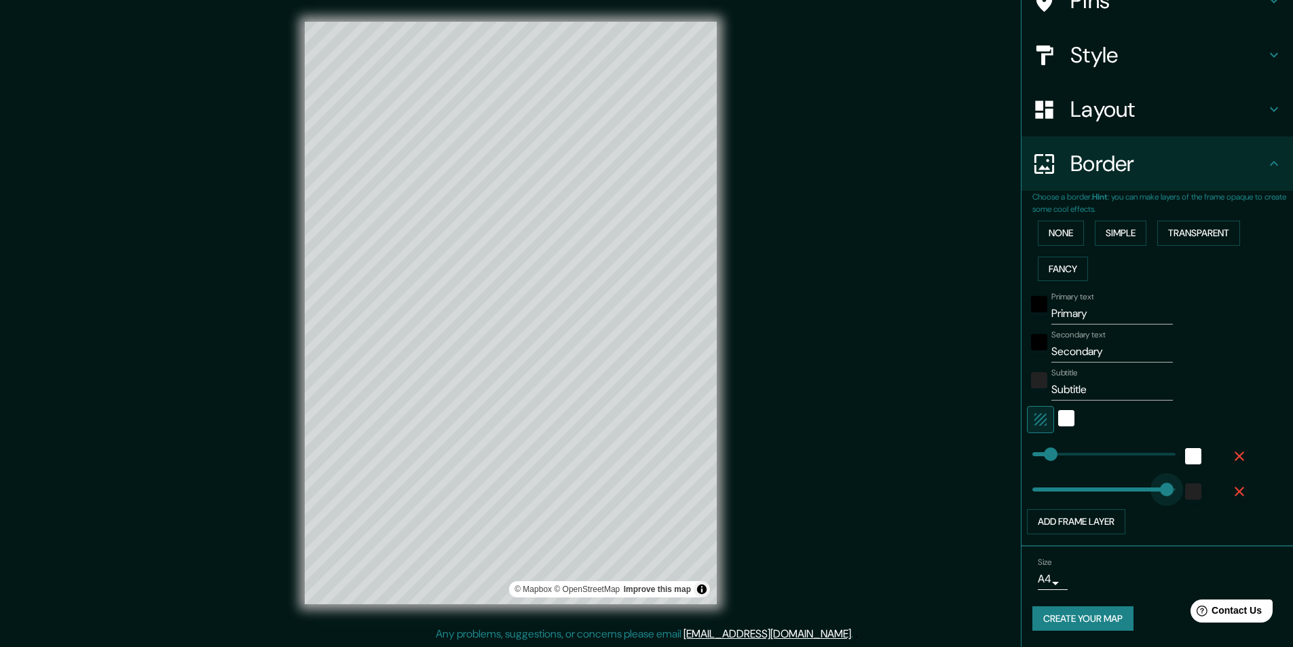
click at [1160, 489] on span at bounding box center [1167, 490] width 14 height 14
type input "441"
click at [1081, 525] on button "Add frame layer" at bounding box center [1076, 521] width 98 height 25
type input "243"
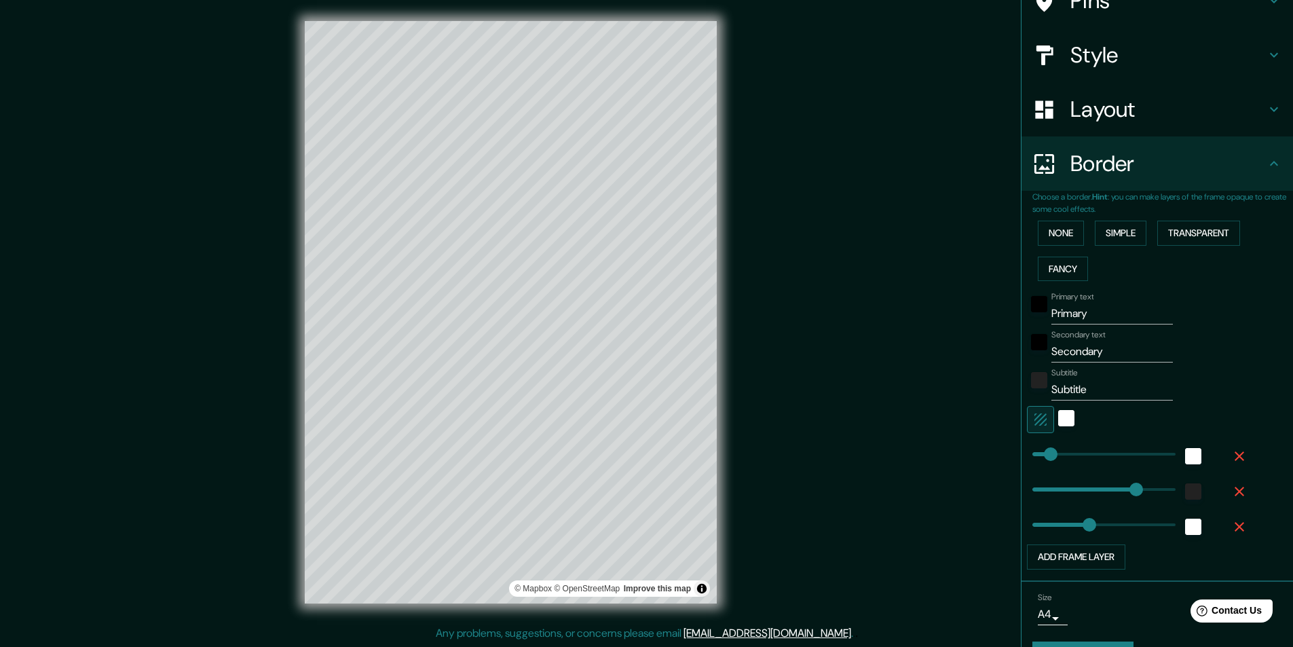
click at [1033, 615] on body "Mappin Location Centro, Madrid, Madrid, España Pins Style Layout Border Choose …" at bounding box center [646, 322] width 1293 height 647
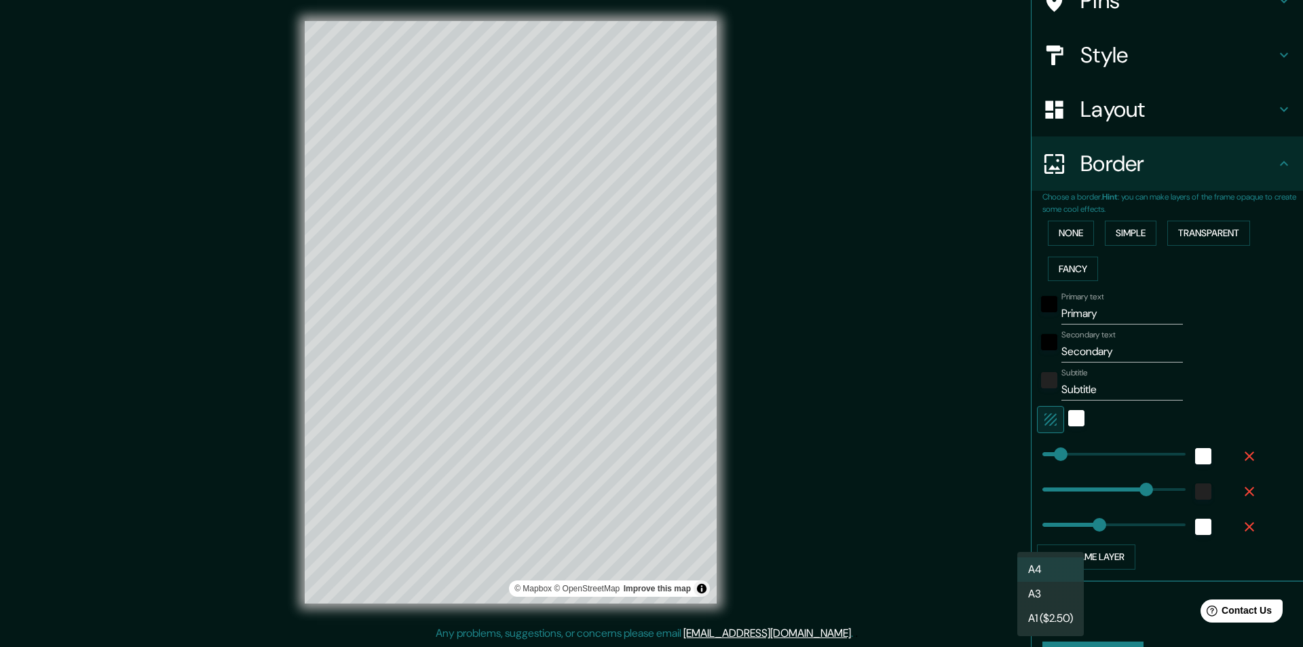
click at [1046, 590] on li "A3" at bounding box center [1051, 594] width 67 height 24
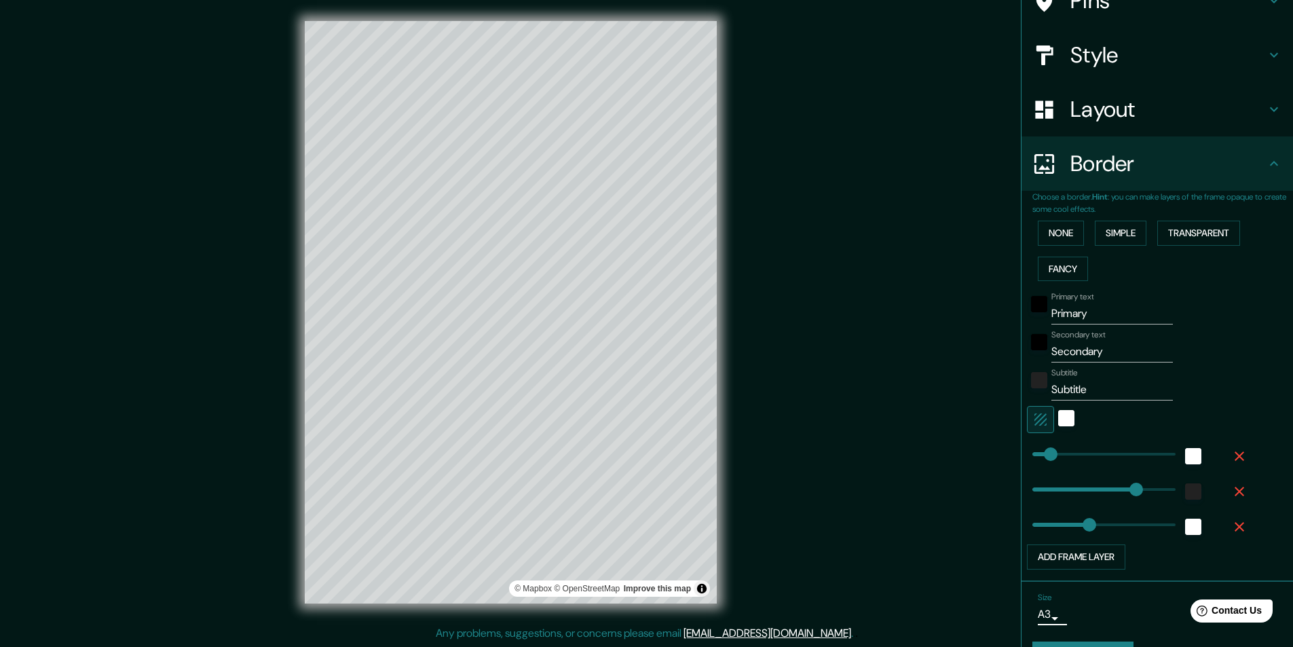
click at [1040, 616] on body "Mappin Location Centro, Madrid, Madrid, España Pins Style Layout Border Choose …" at bounding box center [646, 322] width 1293 height 647
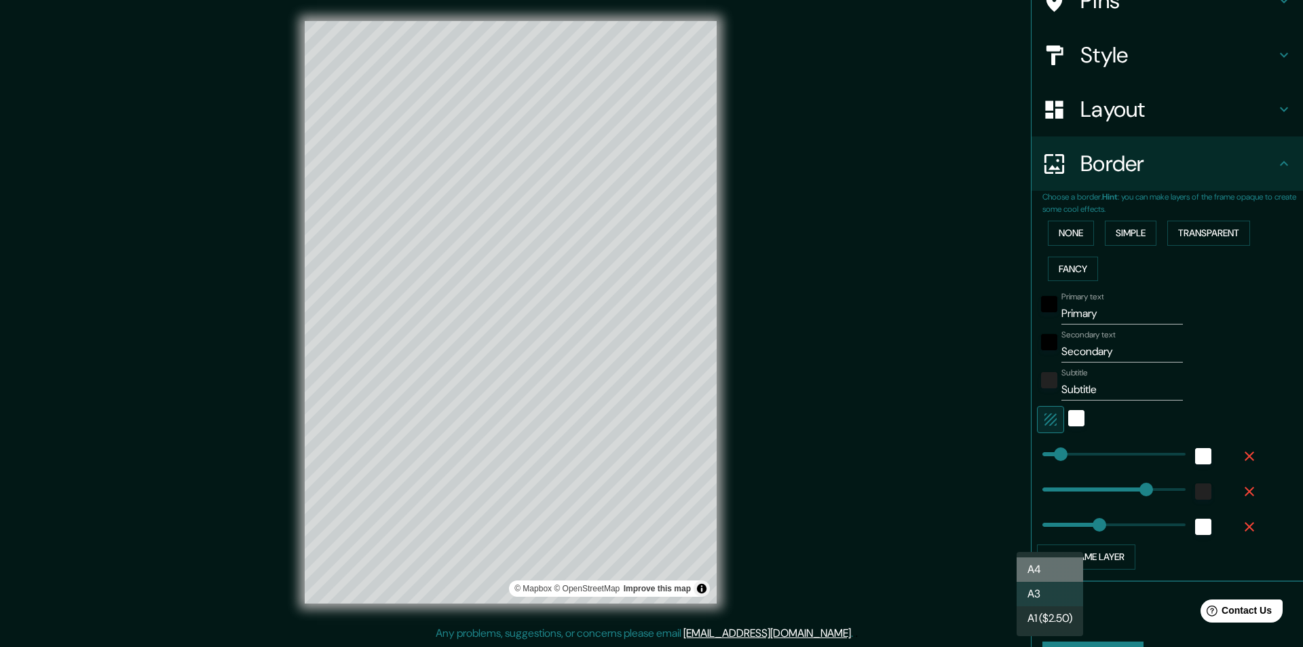
click at [1048, 570] on li "A4" at bounding box center [1050, 569] width 67 height 24
click at [1041, 617] on body "Mappin Location Centro, Madrid, Madrid, España Pins Style Layout Border Choose …" at bounding box center [651, 322] width 1303 height 647
click at [1045, 597] on li "A3" at bounding box center [1051, 594] width 67 height 24
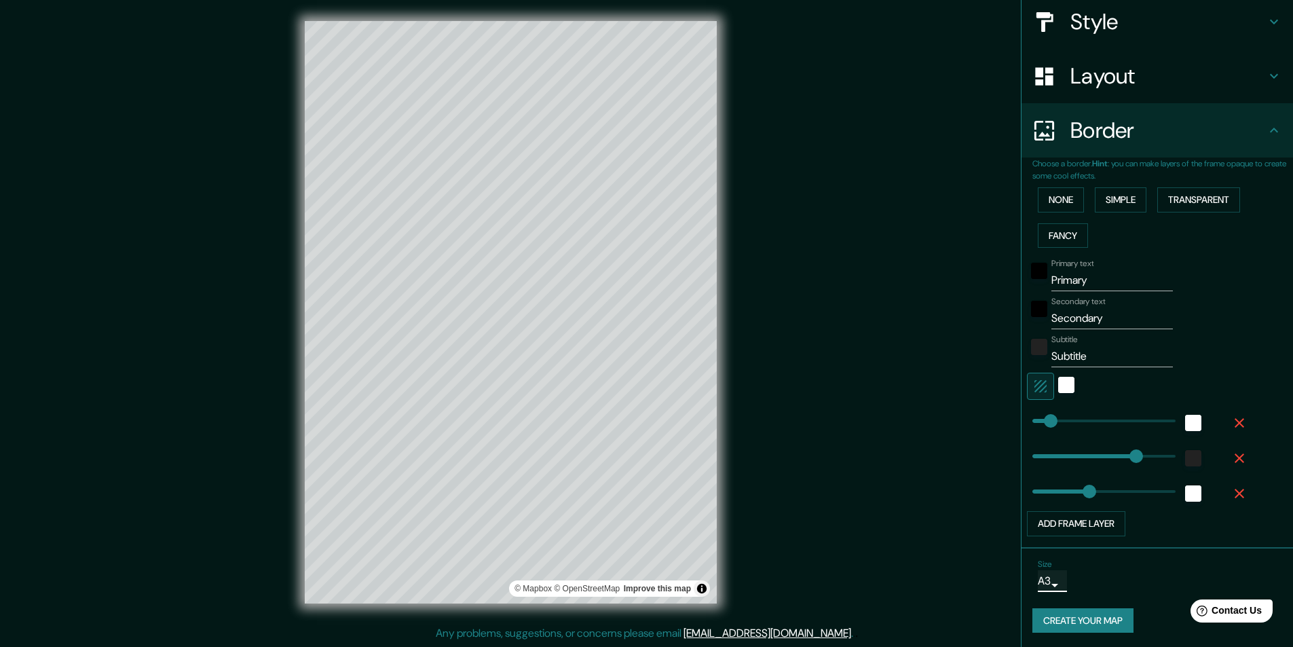
scroll to position [161, 0]
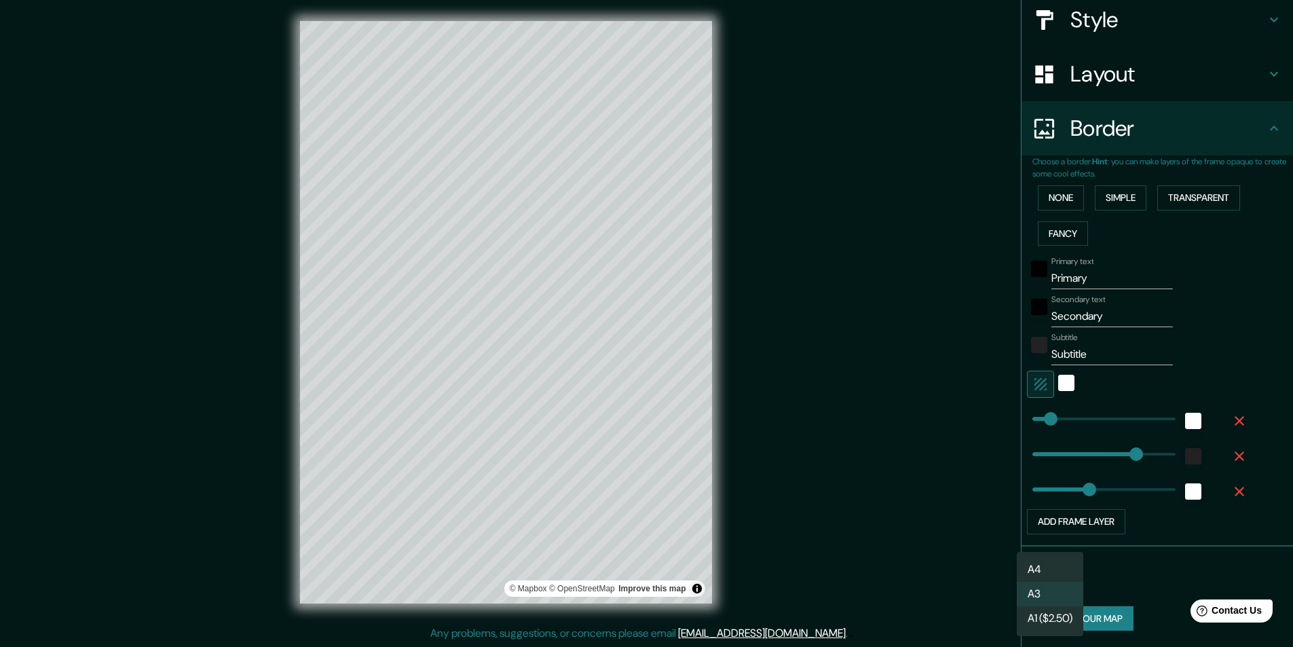
click at [1044, 582] on body "Mappin Location Centro, Madrid, Madrid, España Pins Style Layout Border Choose …" at bounding box center [646, 322] width 1293 height 647
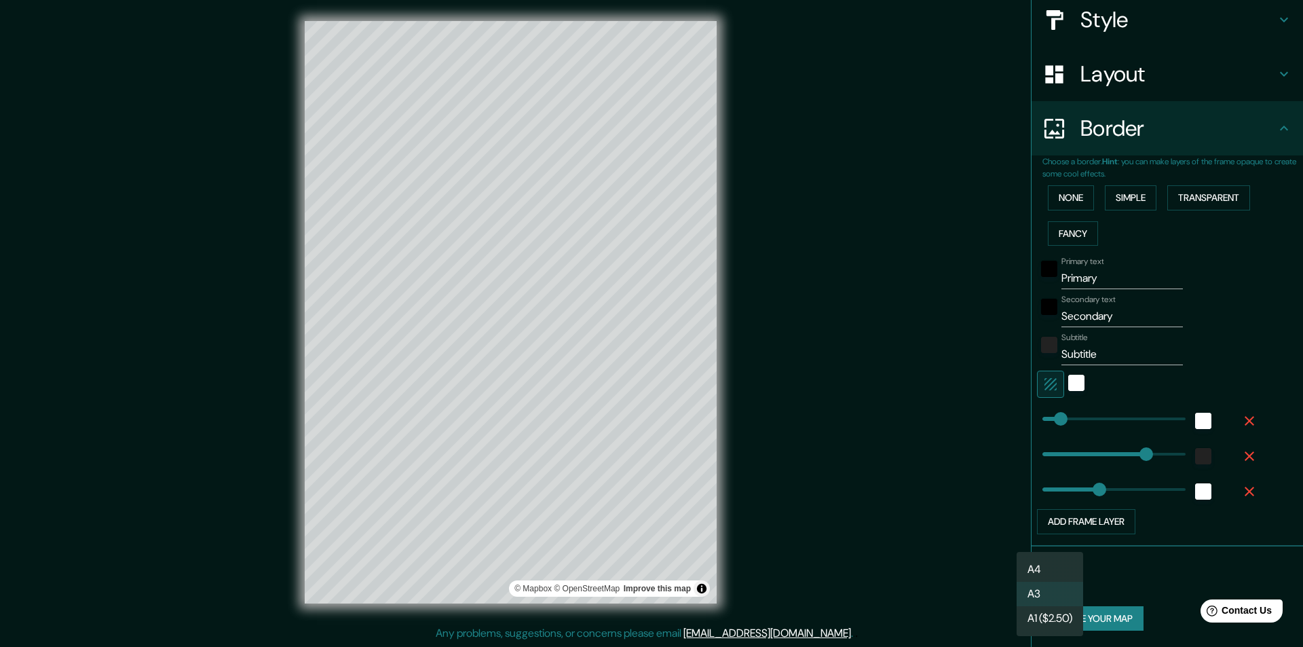
click at [1045, 565] on li "A4" at bounding box center [1050, 569] width 67 height 24
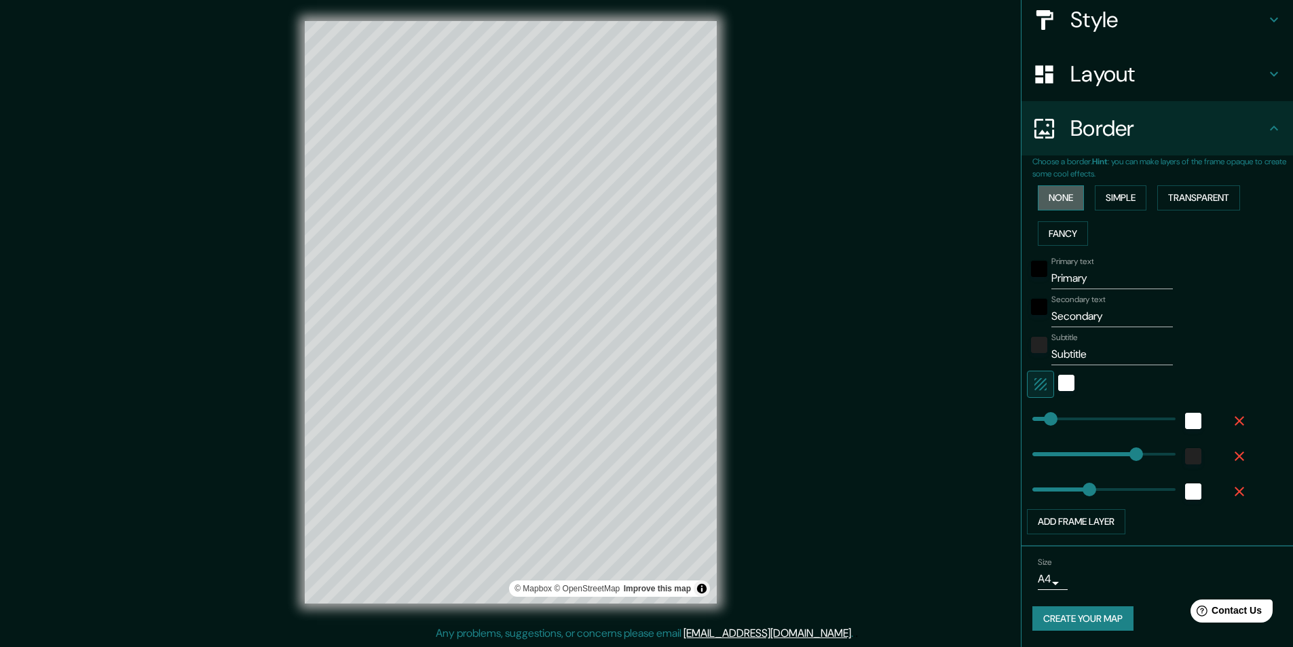
click at [1039, 202] on button "None" at bounding box center [1061, 197] width 46 height 25
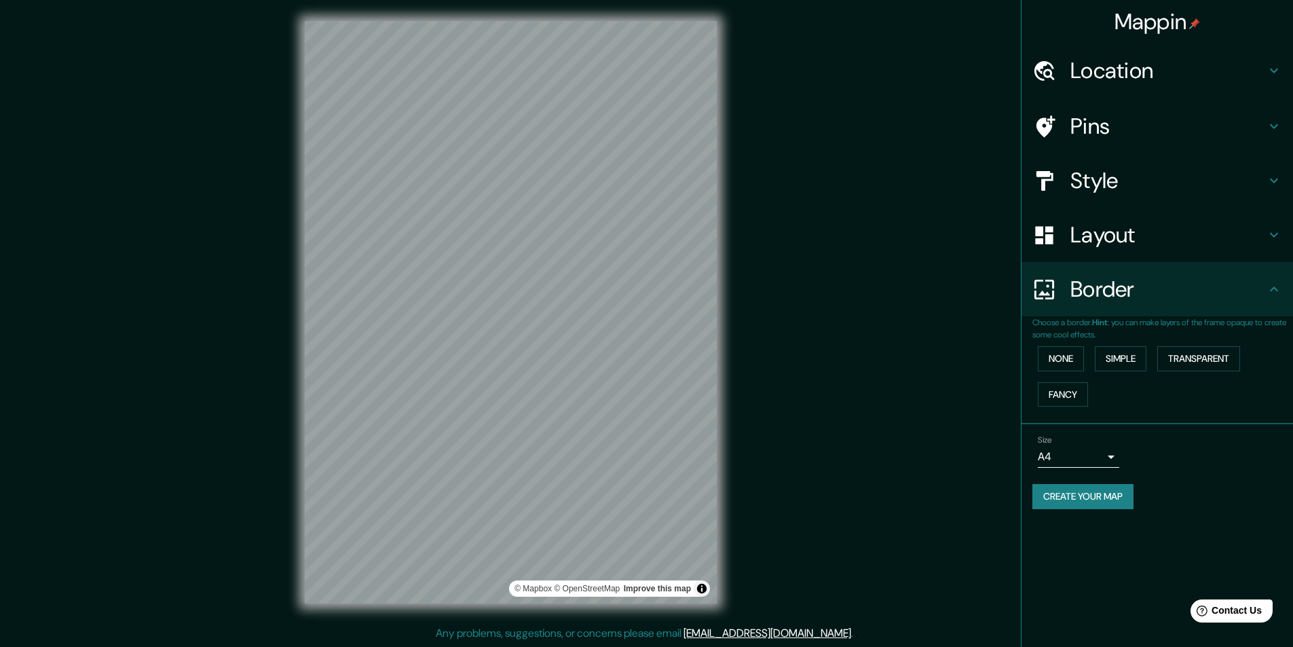
click at [1084, 124] on h4 "Pins" at bounding box center [1169, 126] width 196 height 27
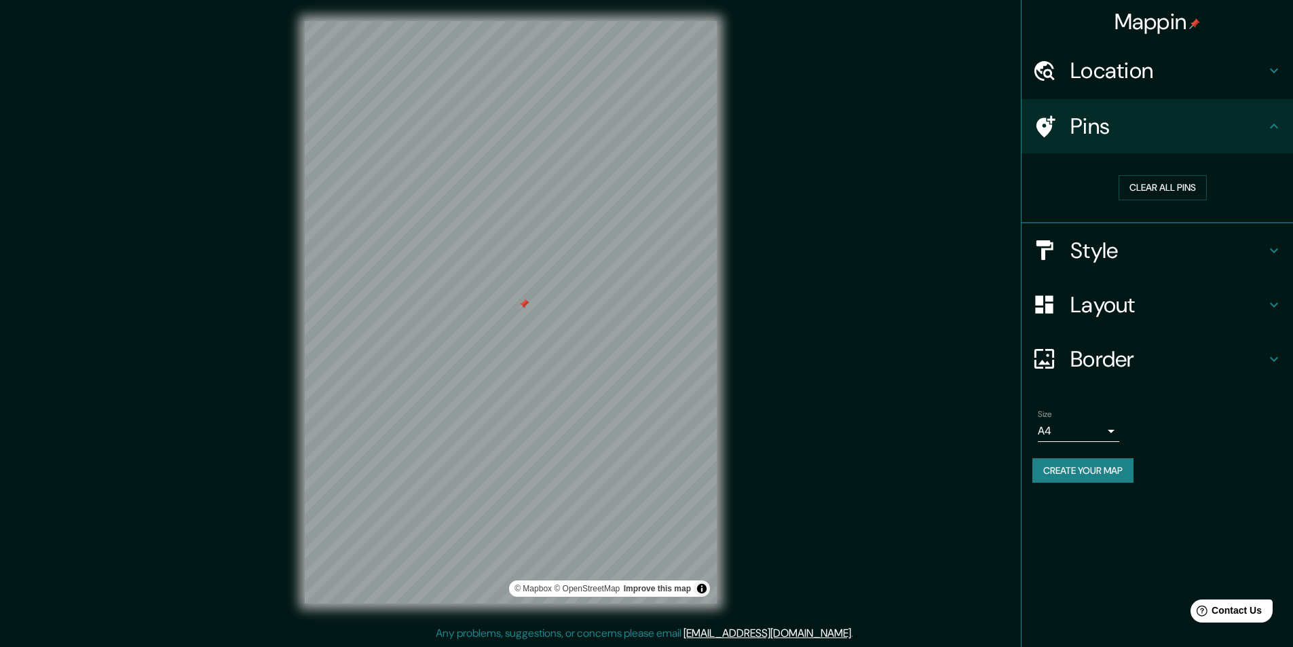
click at [1140, 244] on h4 "Style" at bounding box center [1169, 250] width 196 height 27
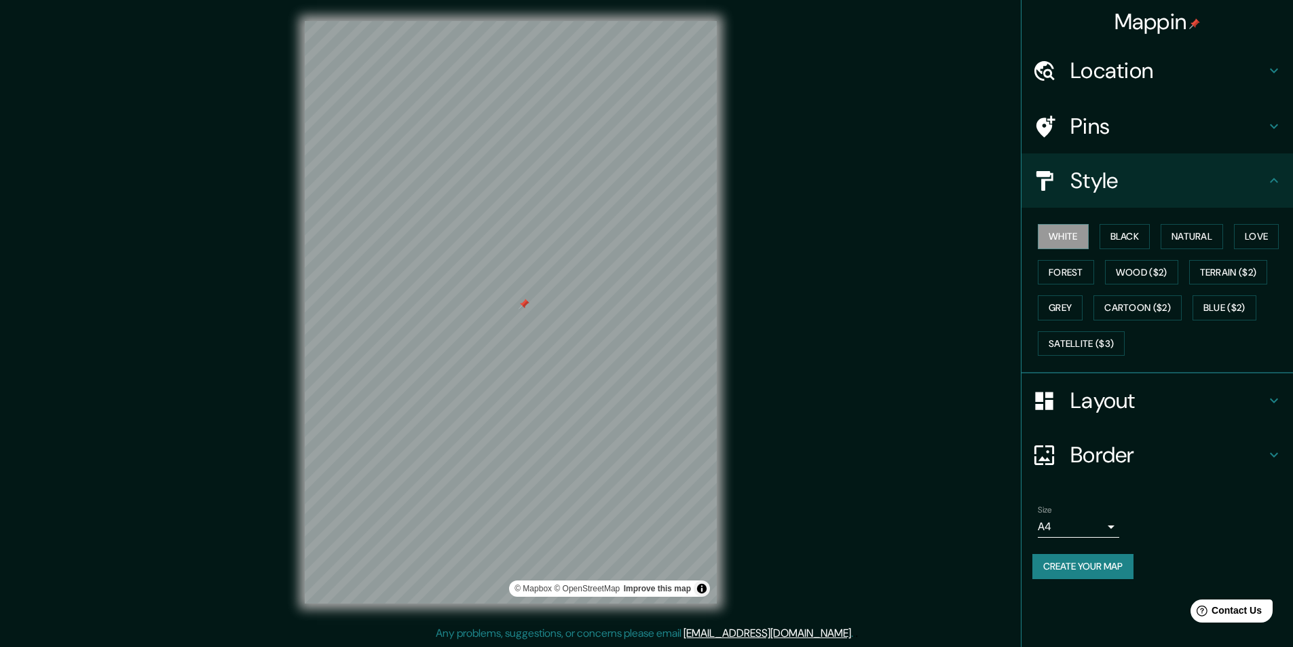
click at [1060, 393] on div at bounding box center [1051, 401] width 38 height 24
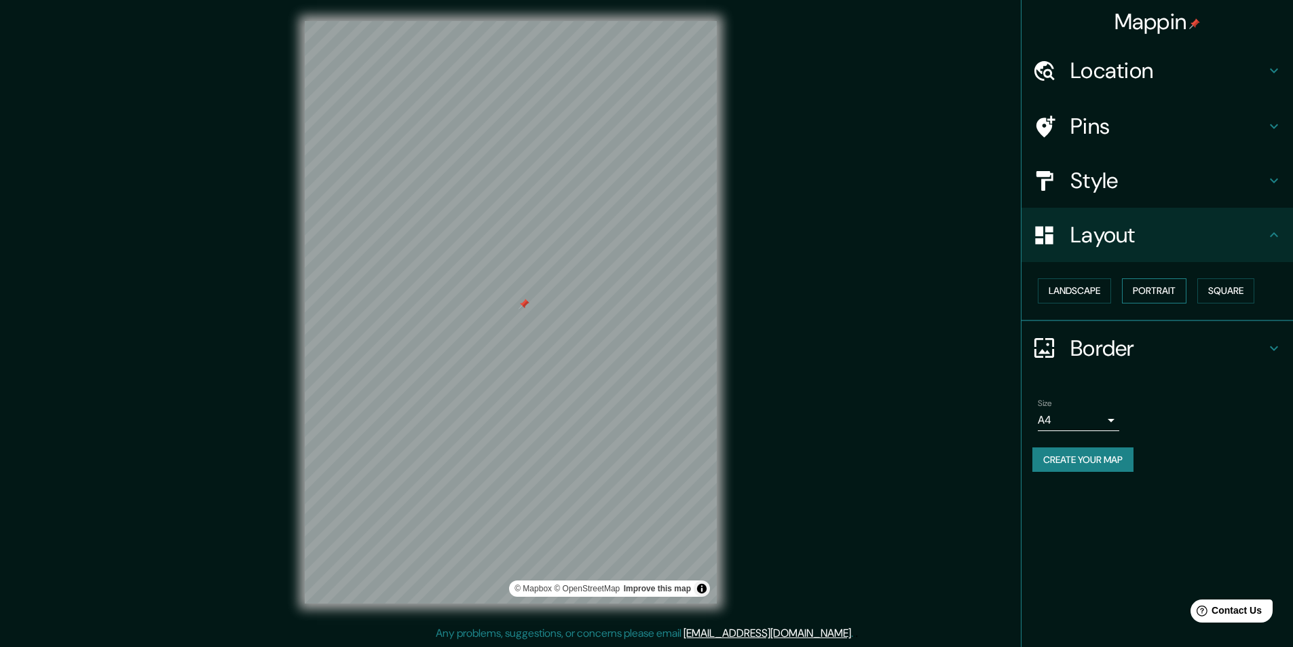
click at [1167, 290] on button "Portrait" at bounding box center [1154, 290] width 64 height 25
click at [1060, 422] on body "Mappin Location Centro, Madrid, Madrid, España Pins Style Layout Landscape Port…" at bounding box center [646, 322] width 1293 height 647
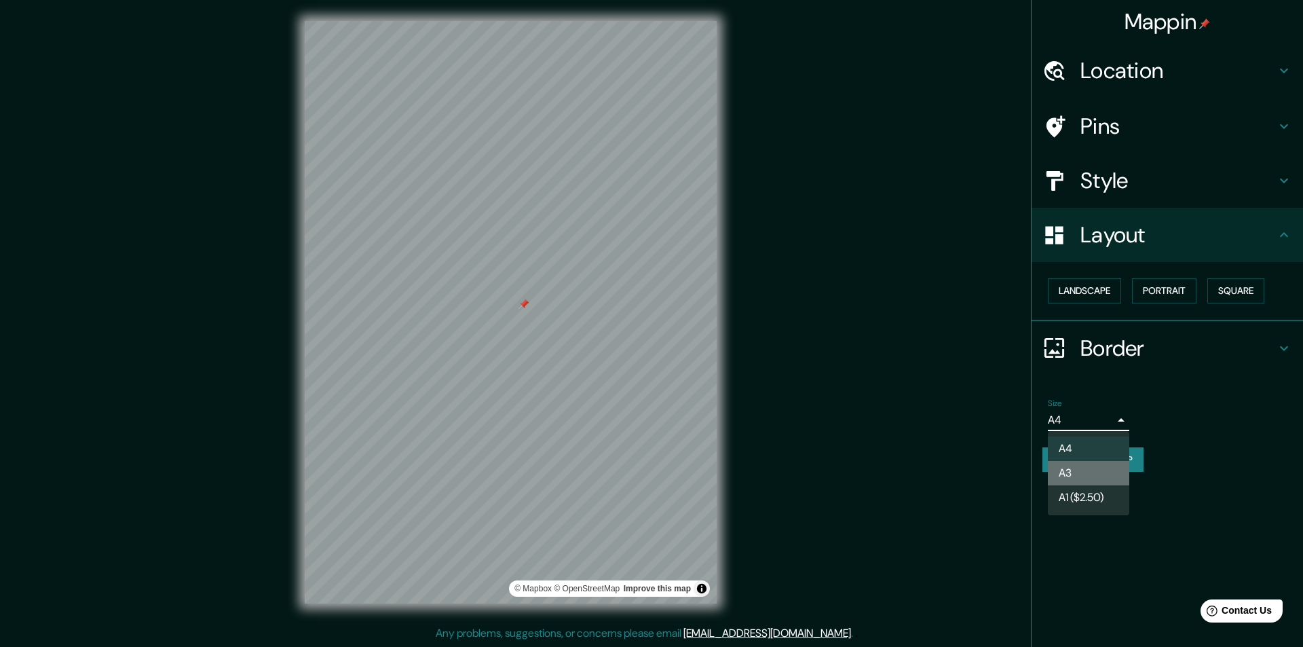
click at [1062, 466] on li "A3" at bounding box center [1088, 473] width 81 height 24
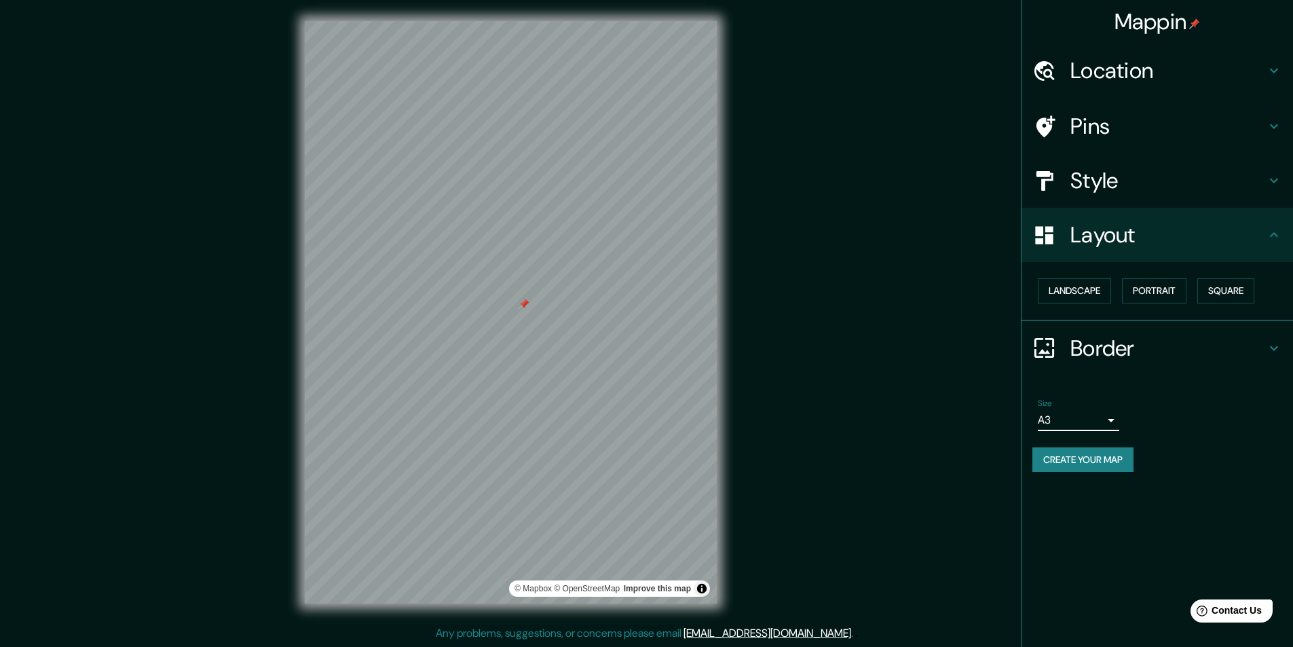
click at [1206, 396] on div "Size A3 MADRID" at bounding box center [1157, 414] width 250 height 43
click at [1152, 293] on button "Portrait" at bounding box center [1154, 290] width 64 height 25
click at [1126, 348] on h4 "Border" at bounding box center [1169, 348] width 196 height 27
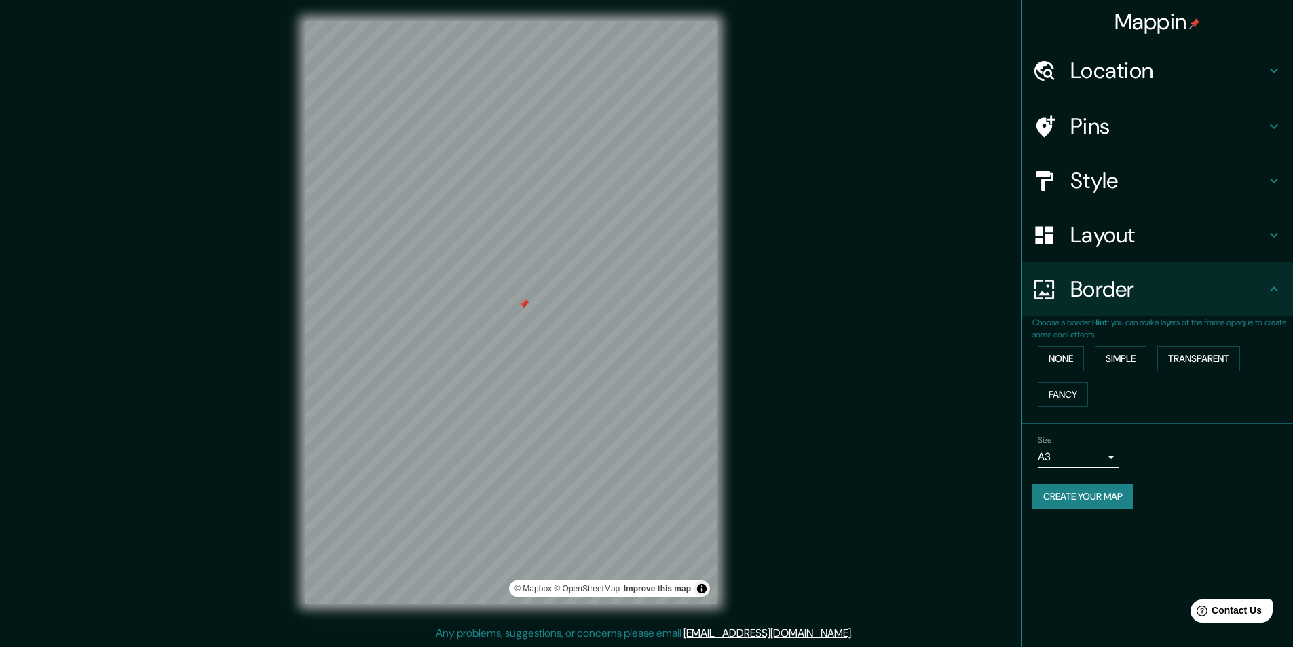
click at [1168, 234] on h4 "Layout" at bounding box center [1169, 234] width 196 height 27
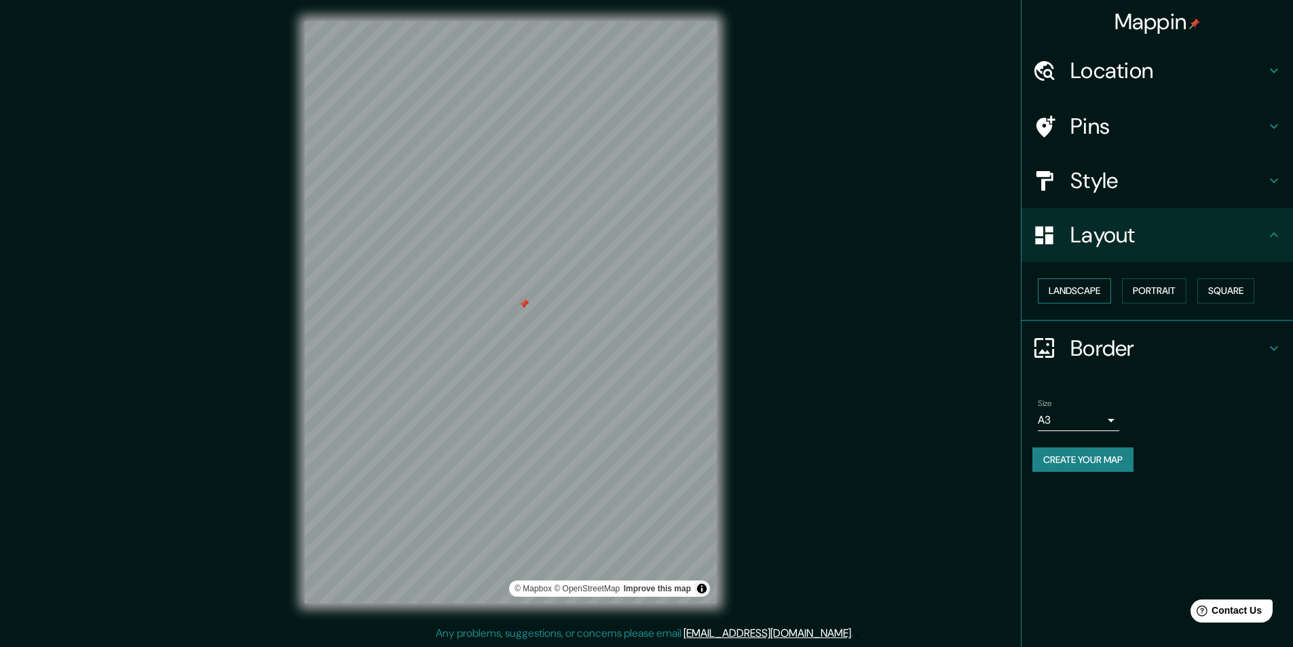
click at [1106, 294] on button "Landscape" at bounding box center [1074, 290] width 73 height 25
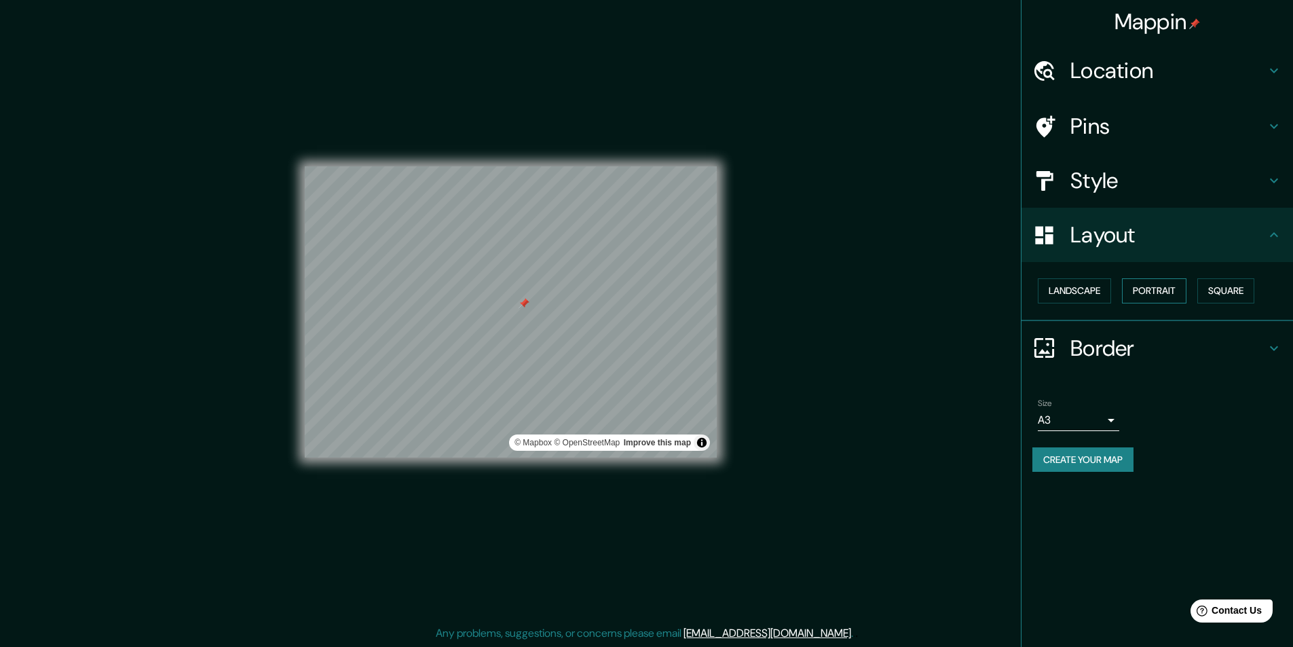
click at [1137, 289] on button "Portrait" at bounding box center [1154, 290] width 64 height 25
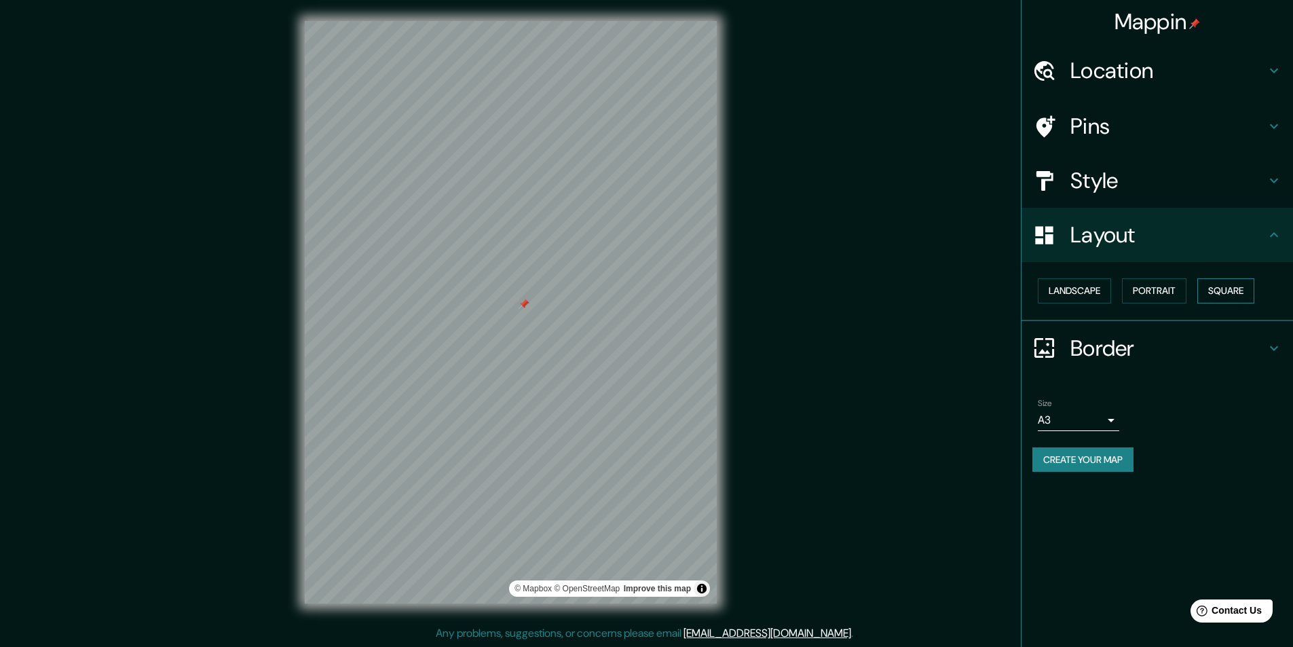
click at [1212, 284] on button "Square" at bounding box center [1225, 290] width 57 height 25
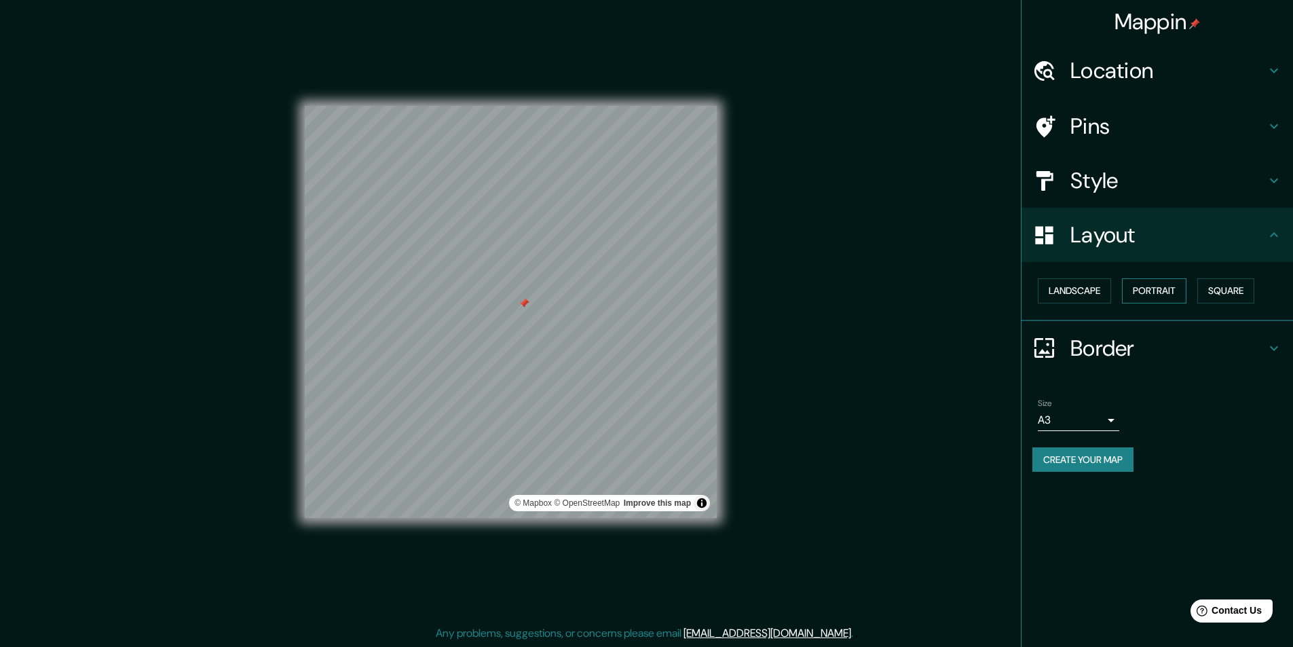
click at [1179, 289] on button "Portrait" at bounding box center [1154, 290] width 64 height 25
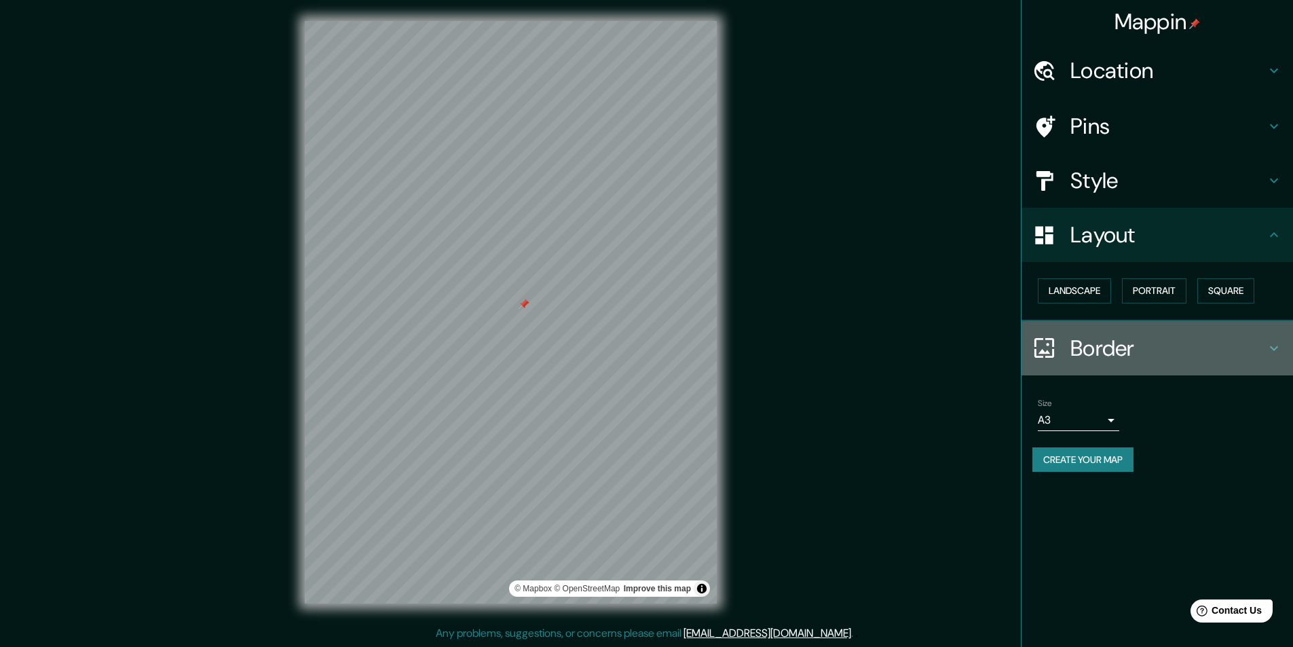
click at [1096, 350] on h4 "Border" at bounding box center [1169, 348] width 196 height 27
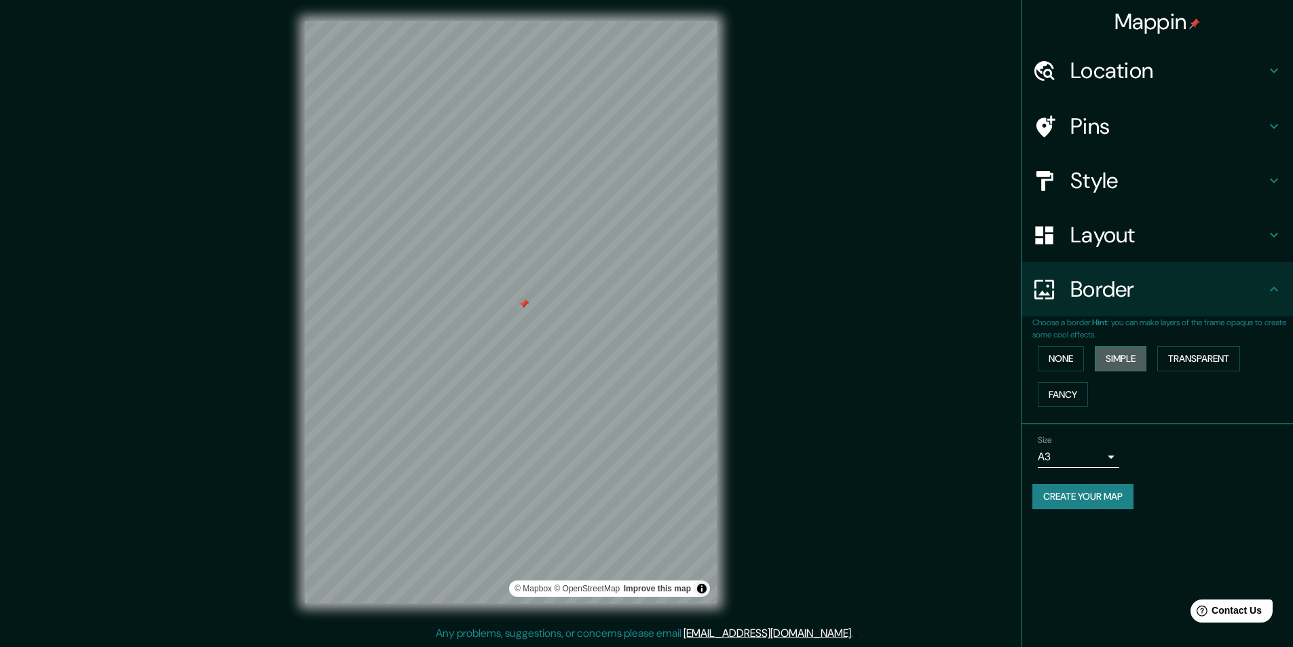
click at [1105, 362] on button "Simple" at bounding box center [1121, 358] width 52 height 25
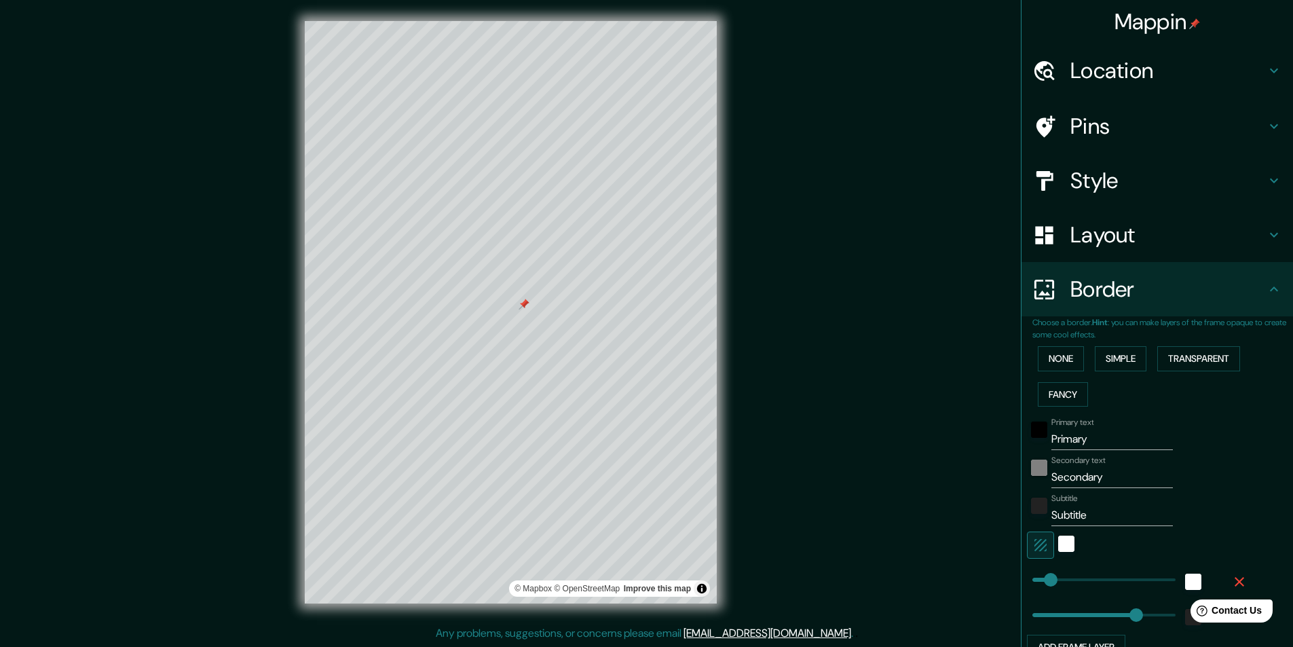
scroll to position [68, 0]
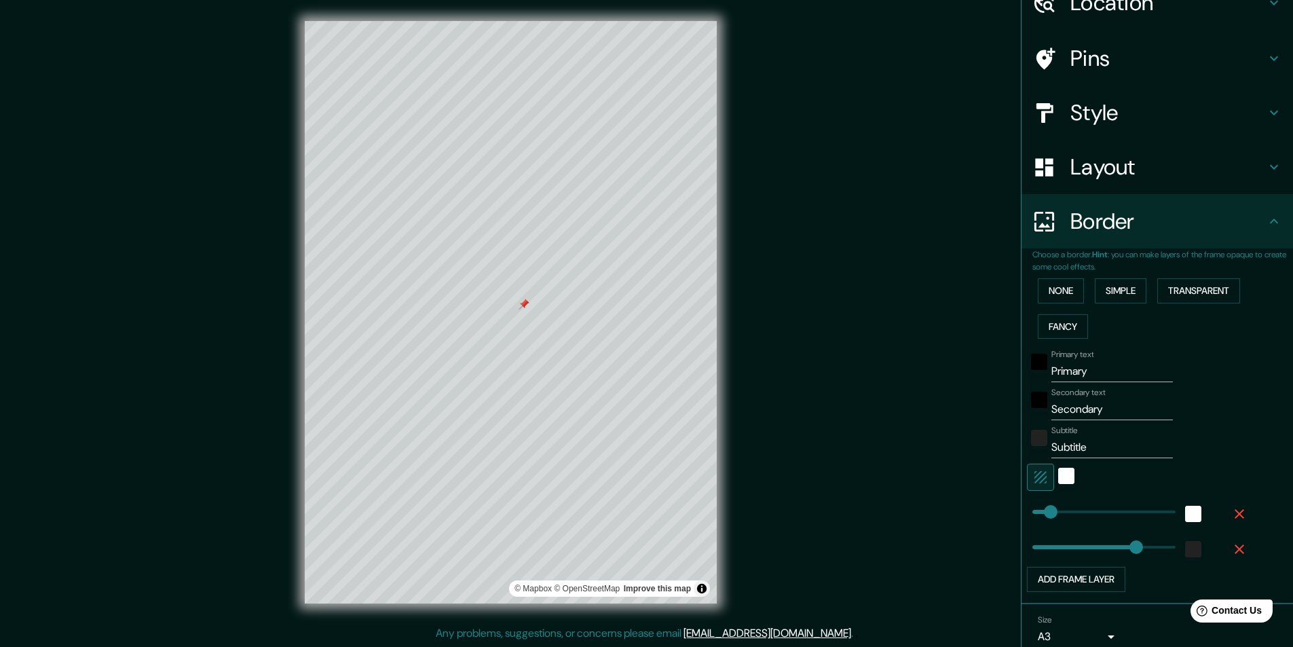
click at [1111, 370] on input "Primary" at bounding box center [1112, 371] width 122 height 22
type input "P"
type input "MADRID"
click at [1104, 413] on input "Secondary" at bounding box center [1112, 409] width 122 height 22
type input "S"
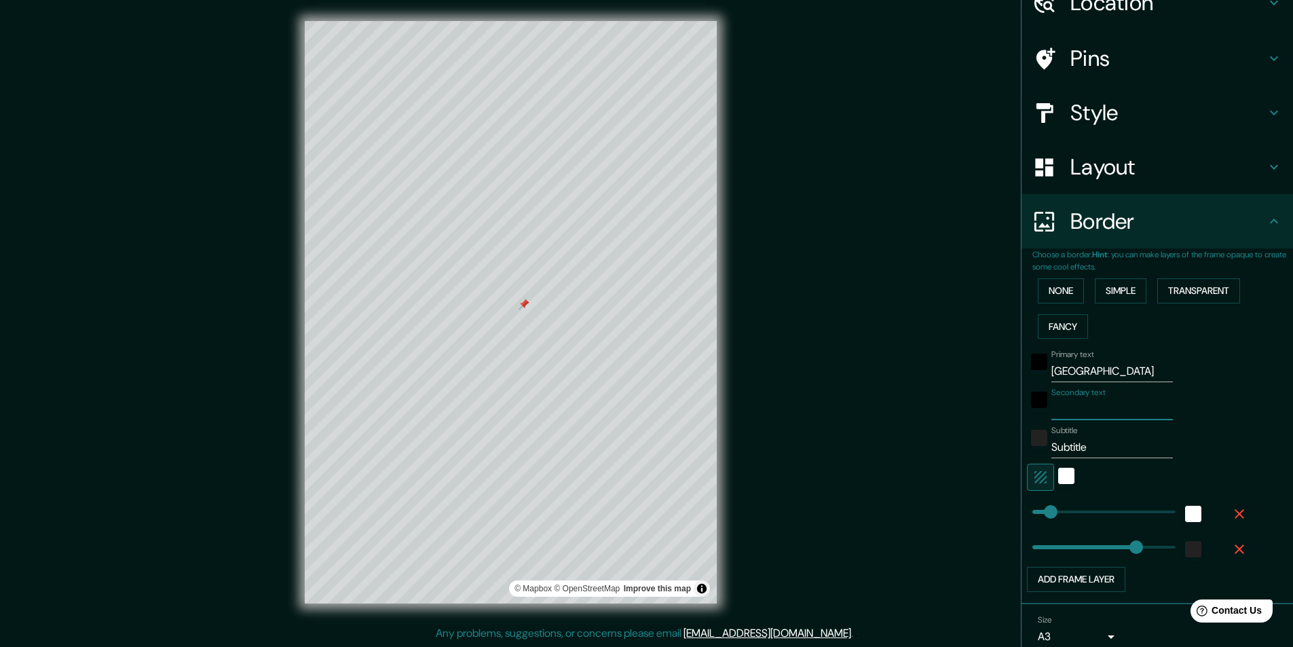
type input "V"
type input "S"
type input "QSQ"
click at [1081, 444] on input "Subtitle" at bounding box center [1112, 447] width 122 height 22
type input "S"
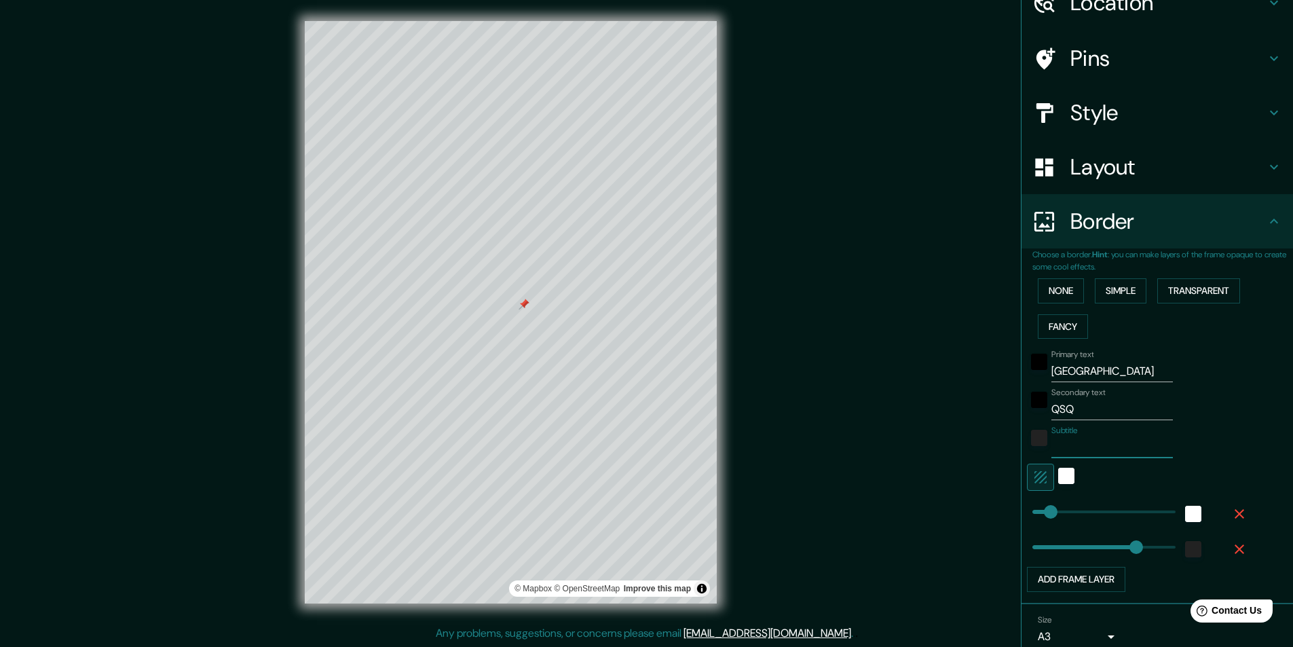
type input "V"
paste input "40.4186202383428, -3.7030433970631647"
click at [1164, 445] on div "Subtitle 40.4186202383428, -3.7030433970631647" at bounding box center [1138, 442] width 223 height 33
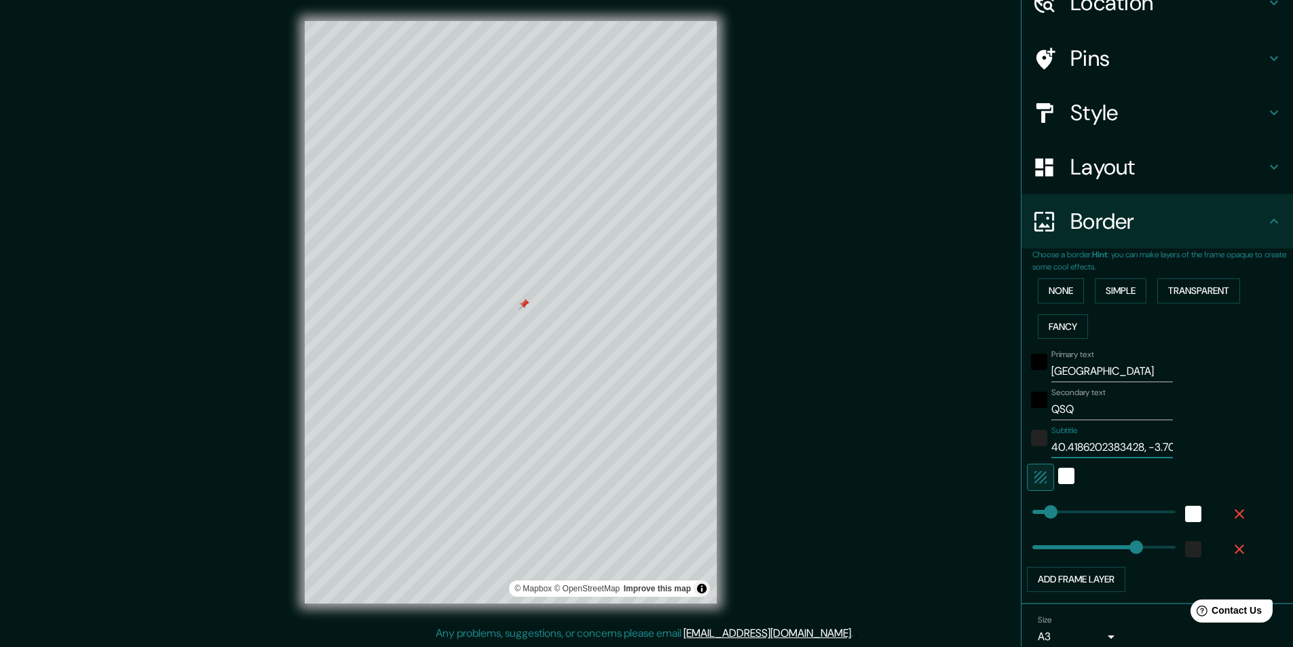
click at [1138, 453] on input "40.4186202383428, -3.7030433970631647" at bounding box center [1112, 447] width 122 height 22
click at [1157, 443] on div "Subtitle 40.4186, -3.7030433970631647" at bounding box center [1138, 442] width 223 height 33
click at [1155, 444] on input "40.4186, -3.7030433970631647" at bounding box center [1112, 447] width 122 height 22
click at [1156, 443] on input "40.4186, -3.7030430631647" at bounding box center [1112, 447] width 122 height 22
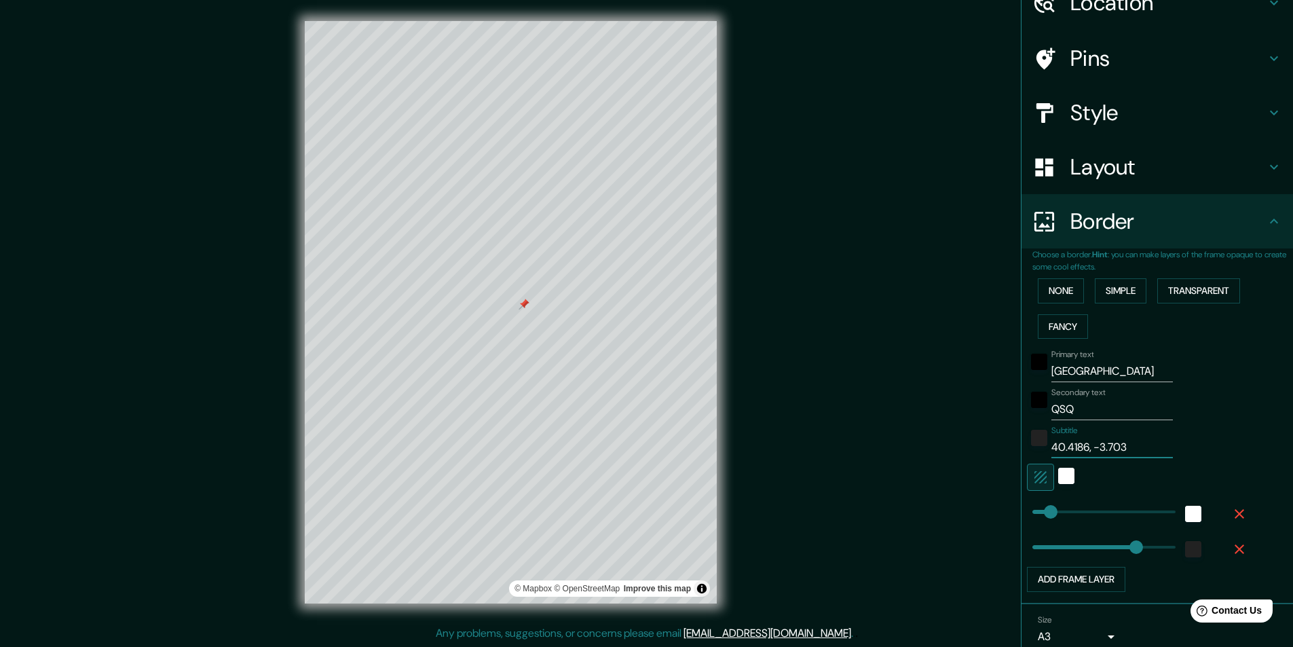
type input "40.4186, -3.703"
click at [1231, 548] on icon "button" at bounding box center [1239, 549] width 16 height 16
click at [1110, 540] on button "Add frame layer" at bounding box center [1076, 544] width 98 height 25
click at [1058, 473] on div "white" at bounding box center [1066, 476] width 16 height 16
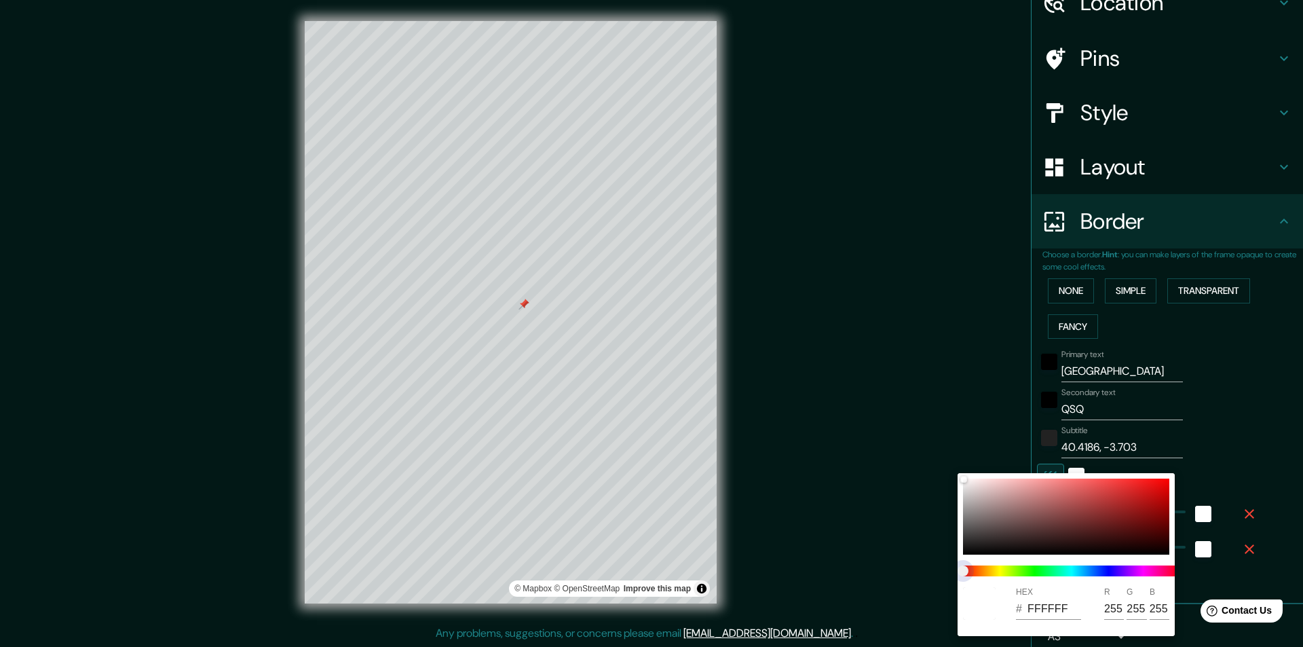
type input "243"
drag, startPoint x: 967, startPoint y: 570, endPoint x: 1122, endPoint y: 582, distance: 156.0
click at [1122, 582] on div "HEX # FFFFFF R 255 G 255 B 255" at bounding box center [1066, 554] width 217 height 163
click at [1214, 397] on div at bounding box center [651, 323] width 1303 height 647
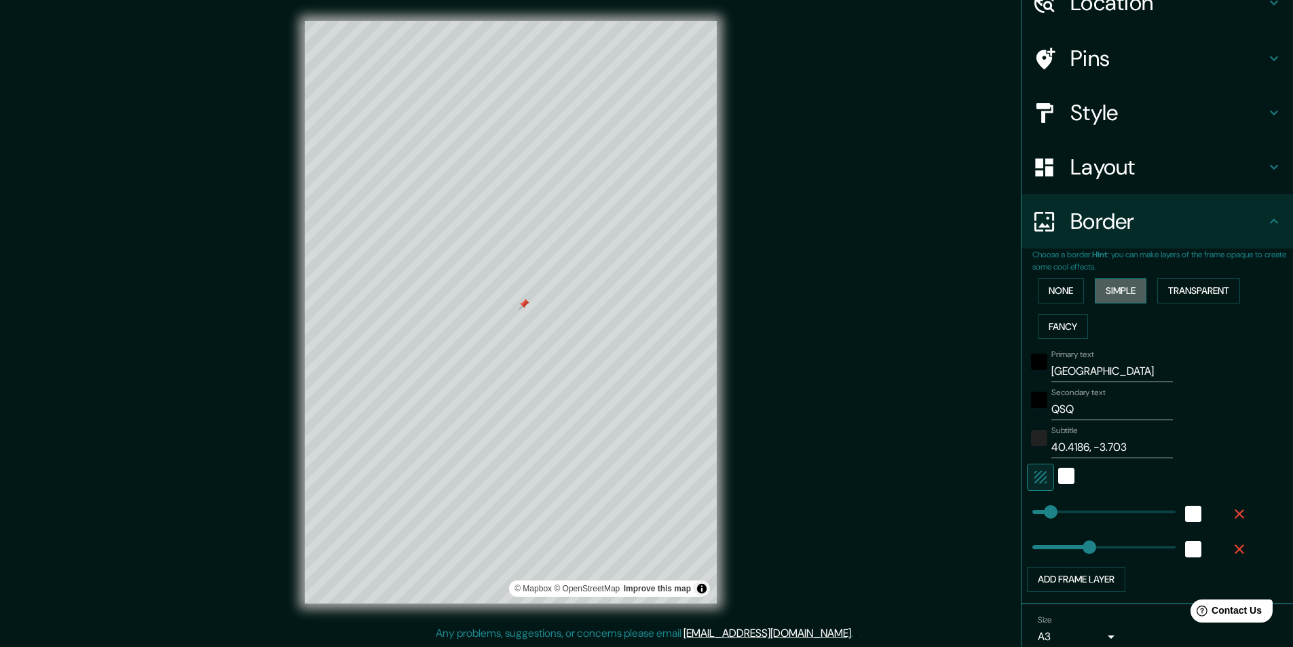
click at [1122, 289] on button "Simple" at bounding box center [1121, 290] width 52 height 25
type input "138"
drag, startPoint x: 1130, startPoint y: 546, endPoint x: 1055, endPoint y: 540, distance: 74.9
type input "66"
drag, startPoint x: 1057, startPoint y: 540, endPoint x: 1038, endPoint y: 542, distance: 19.1
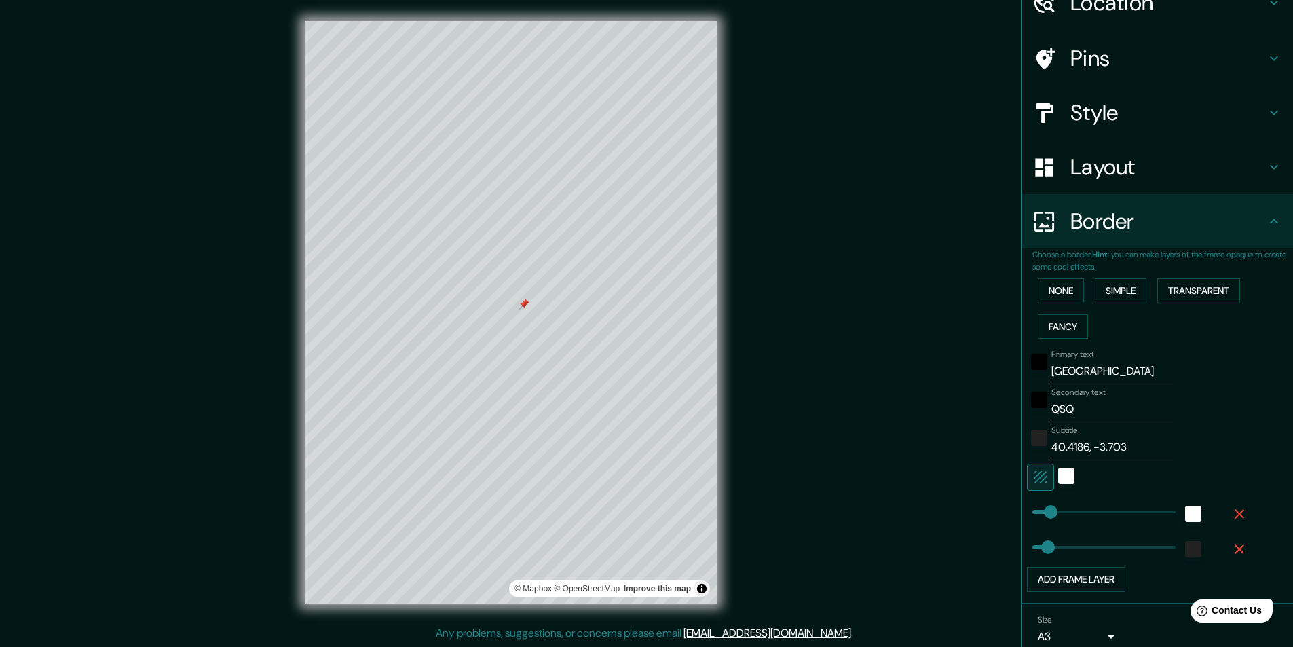
click at [1247, 417] on div "Primary text MADRID Secondary text QSQ Subtitle 40.4186, -3.703 Add frame layer" at bounding box center [1162, 468] width 261 height 248
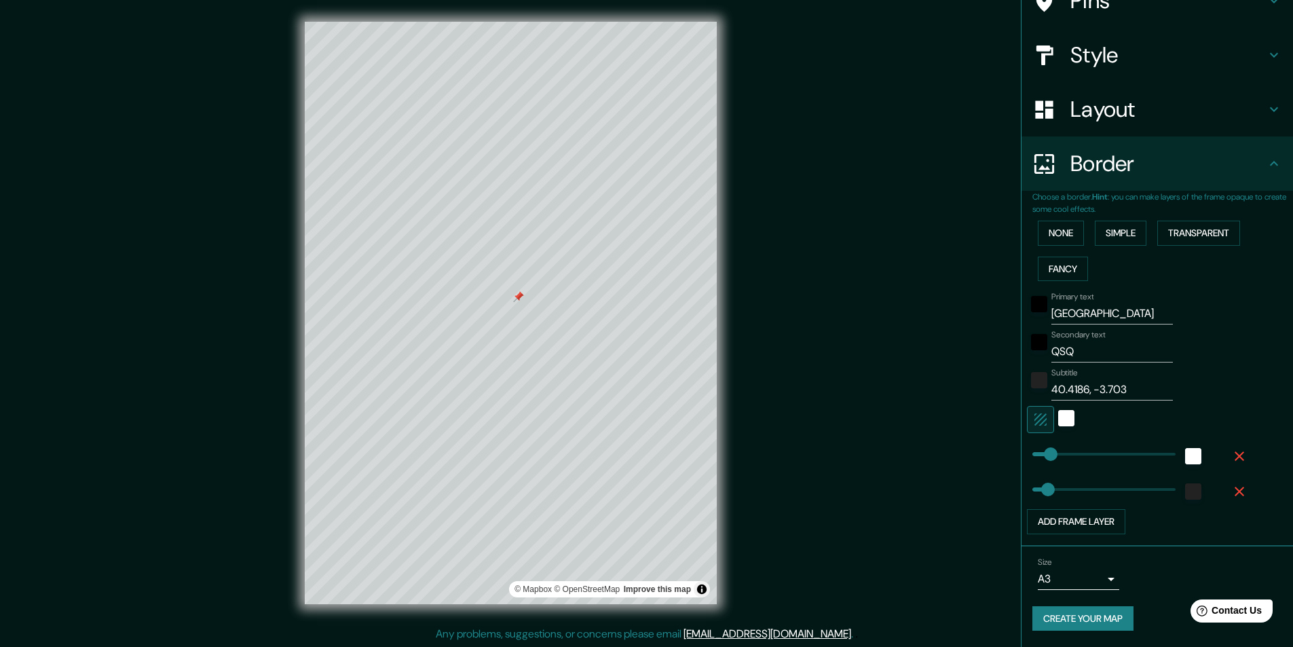
click at [1074, 613] on button "Create your map" at bounding box center [1082, 618] width 101 height 25
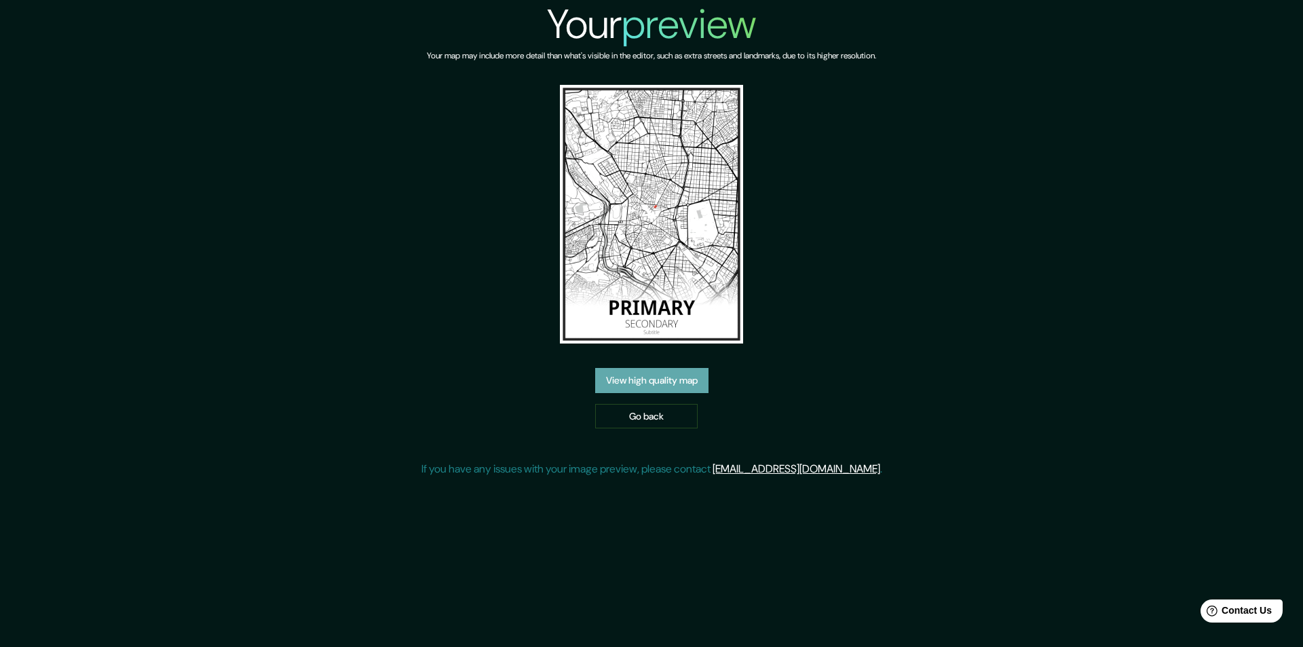
click at [663, 375] on link "View high quality map" at bounding box center [651, 380] width 113 height 25
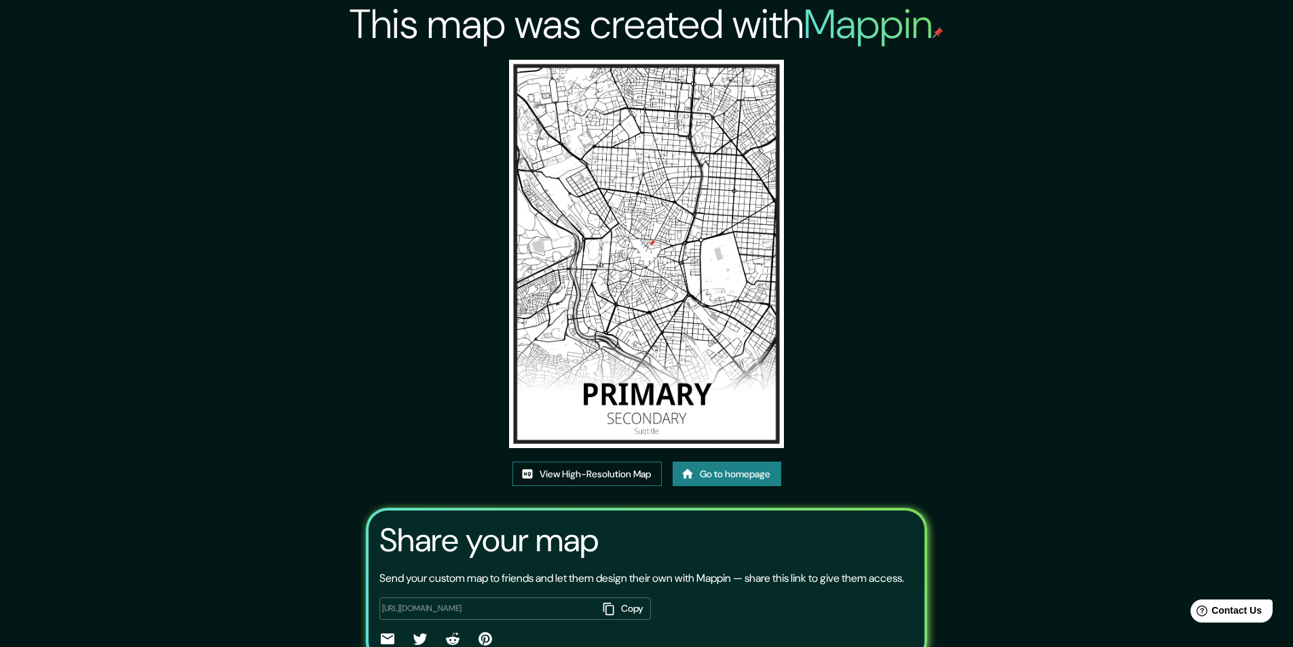
click at [576, 471] on link "View High-Resolution Map" at bounding box center [587, 474] width 149 height 25
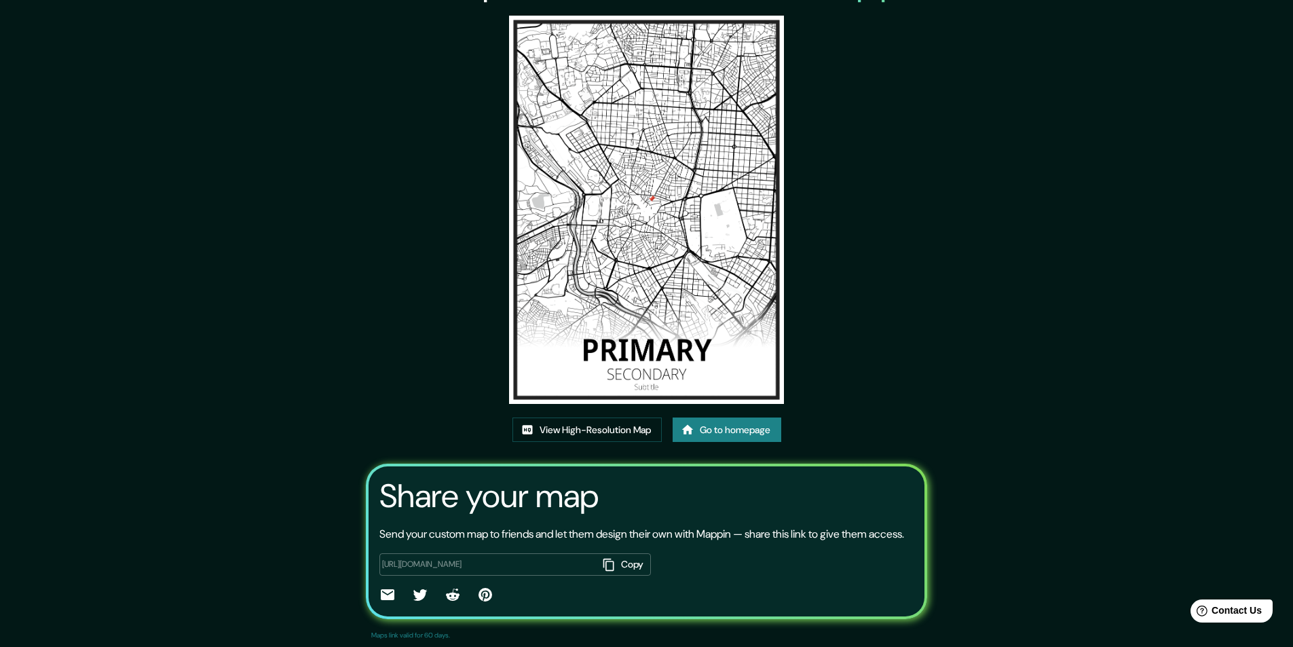
scroll to position [68, 0]
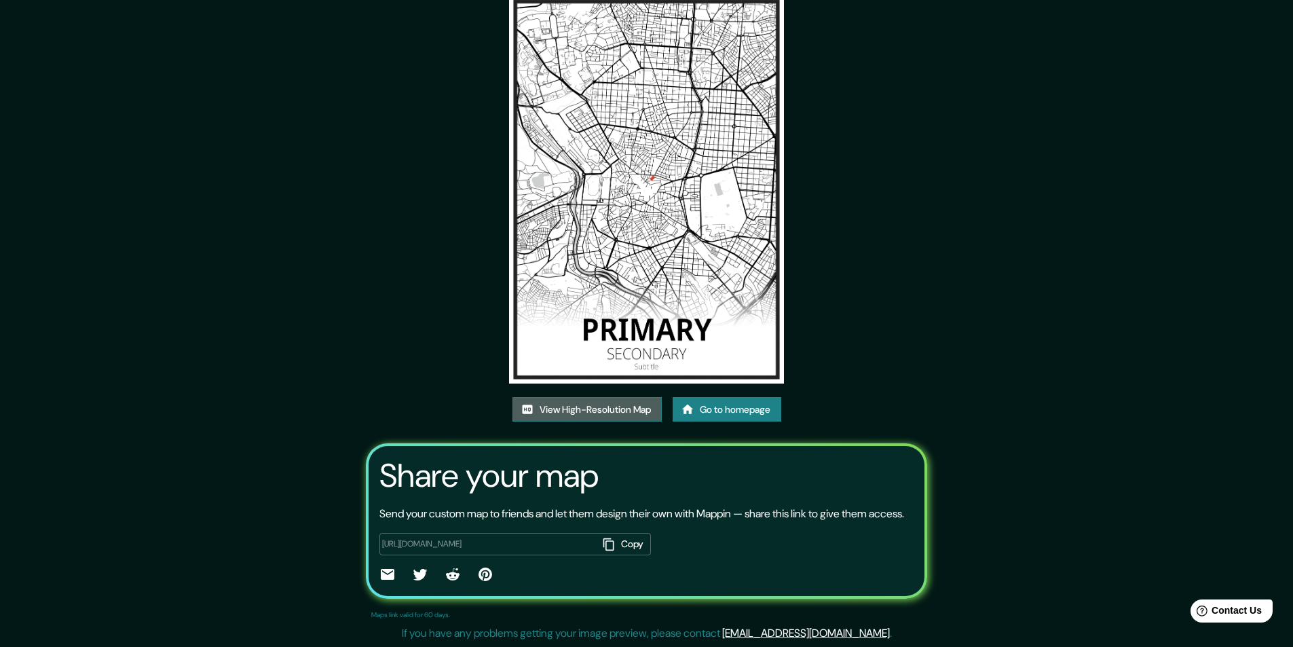
click at [596, 397] on link "View High-Resolution Map" at bounding box center [587, 409] width 149 height 25
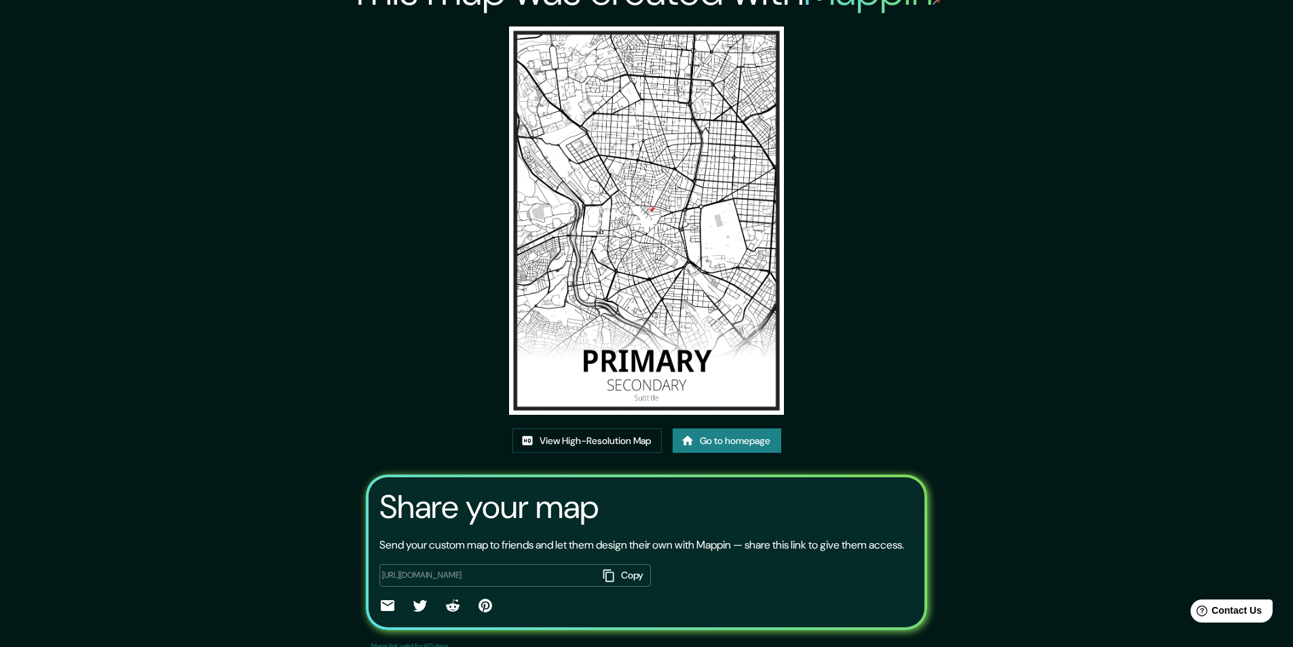
scroll to position [0, 0]
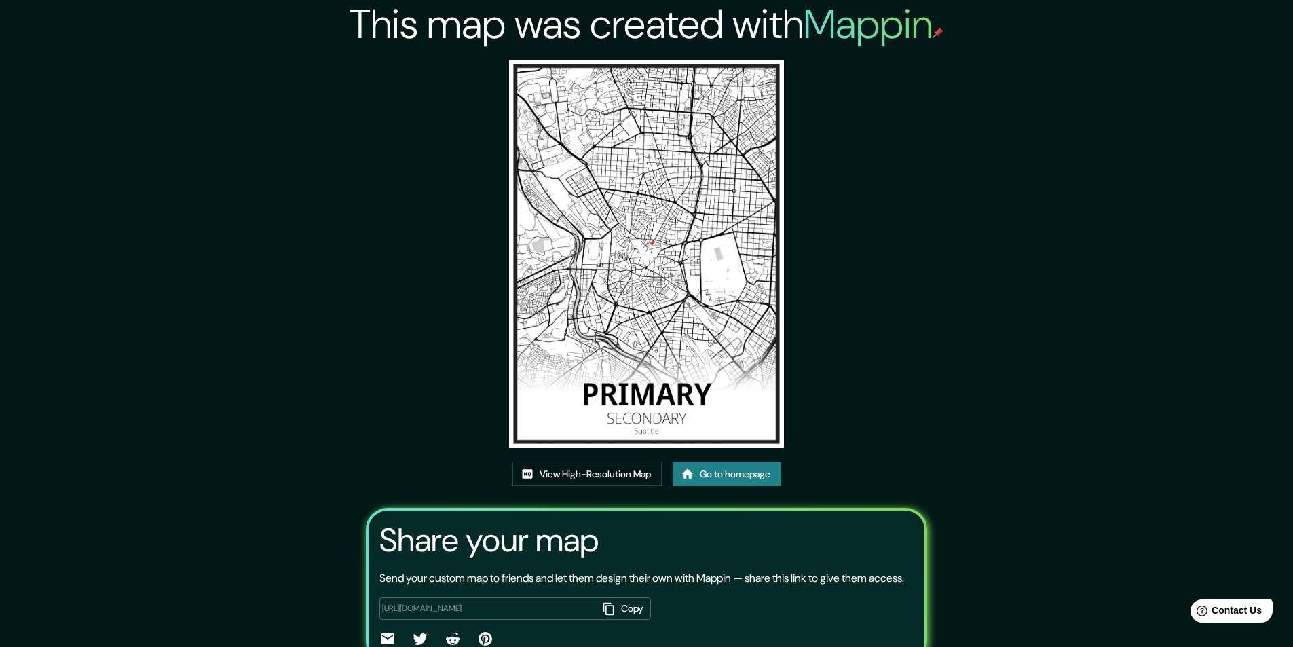
click at [679, 471] on link "Go to homepage" at bounding box center [727, 474] width 109 height 25
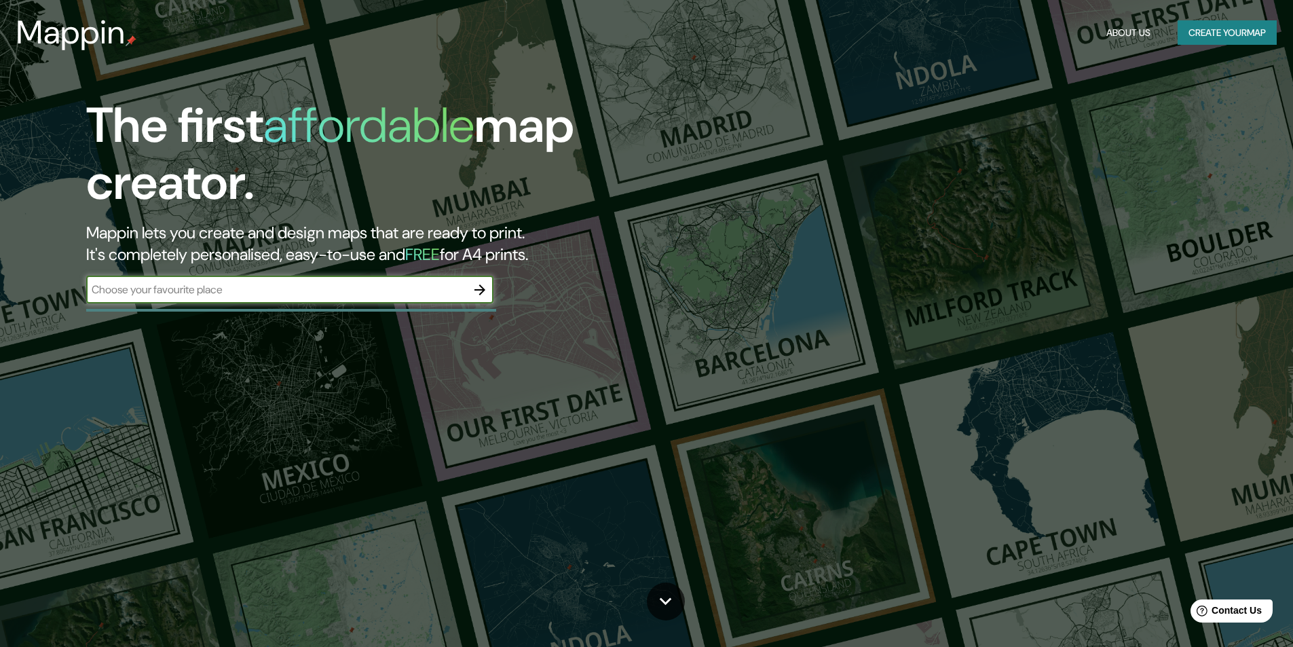
click at [309, 283] on input "text" at bounding box center [276, 290] width 380 height 16
click at [478, 286] on icon "button" at bounding box center [480, 290] width 16 height 16
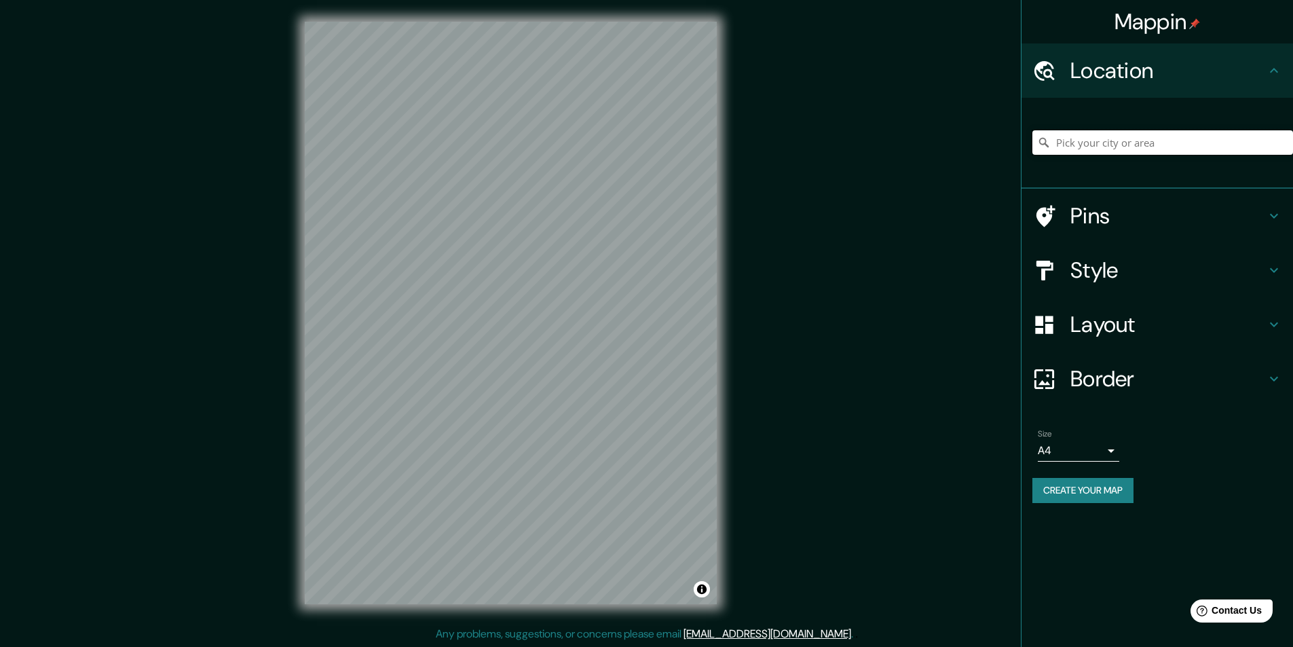
click at [1071, 141] on input "Pick your city or area" at bounding box center [1162, 142] width 261 height 24
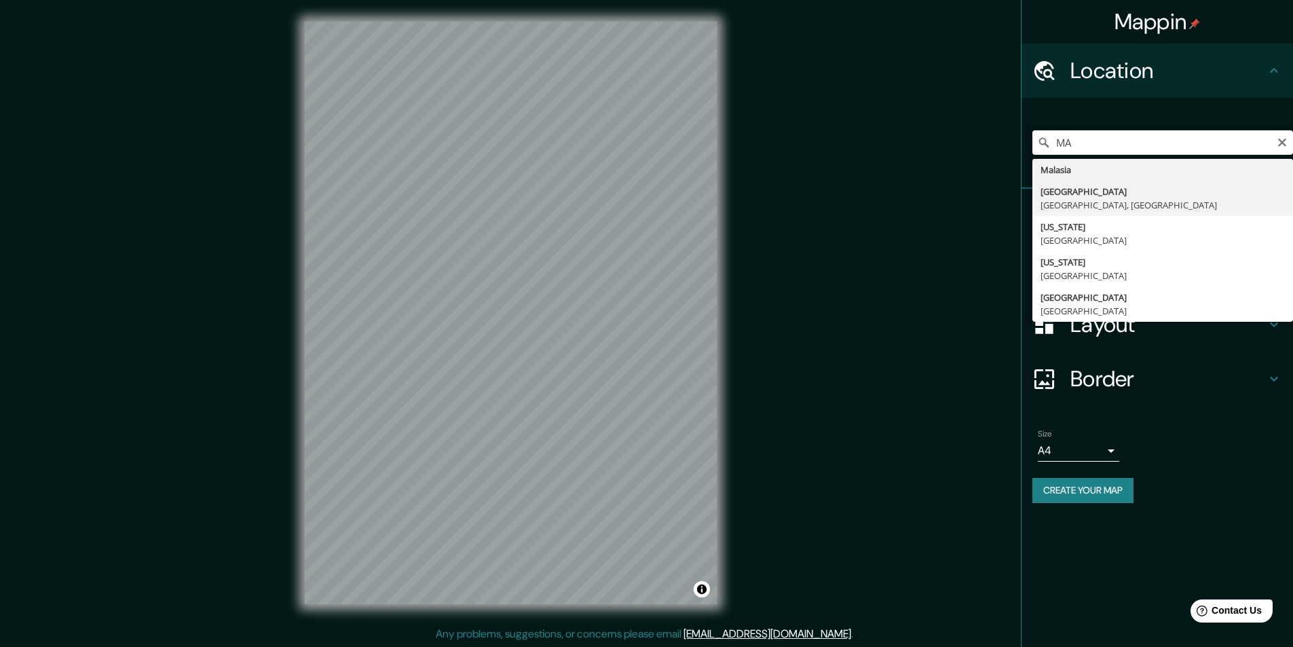
type input "[GEOGRAPHIC_DATA], [GEOGRAPHIC_DATA], [GEOGRAPHIC_DATA]"
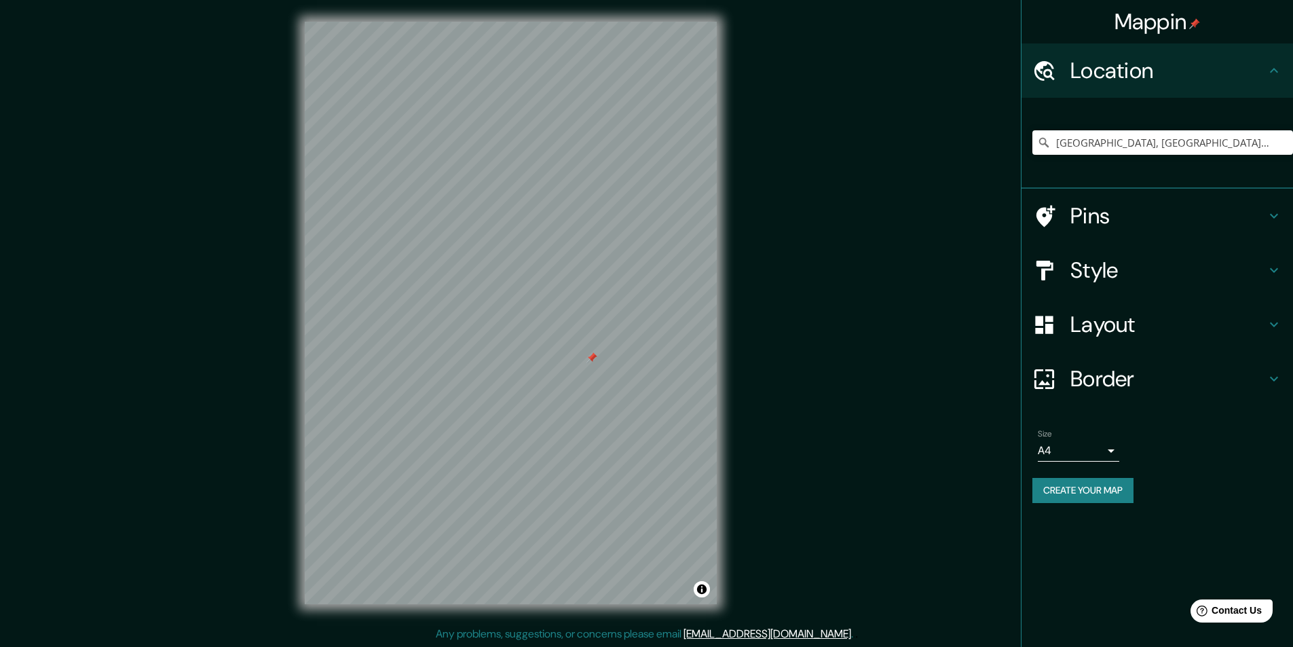
scroll to position [1, 0]
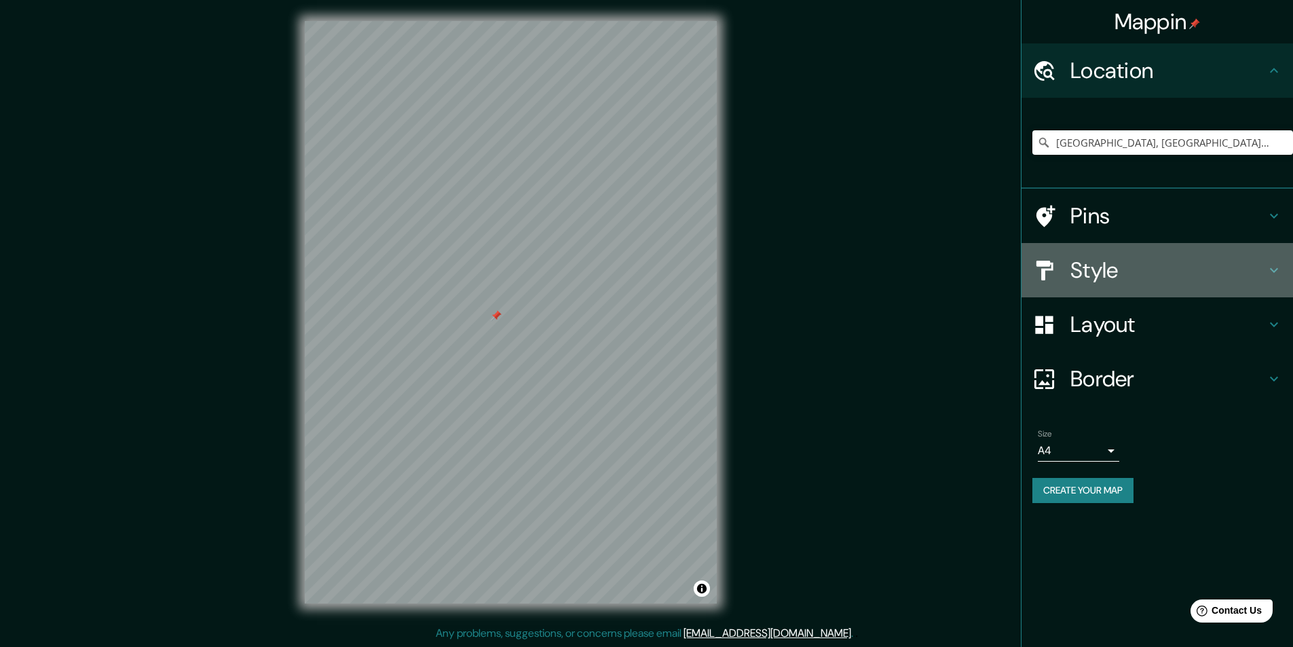
click at [1111, 269] on h4 "Style" at bounding box center [1169, 270] width 196 height 27
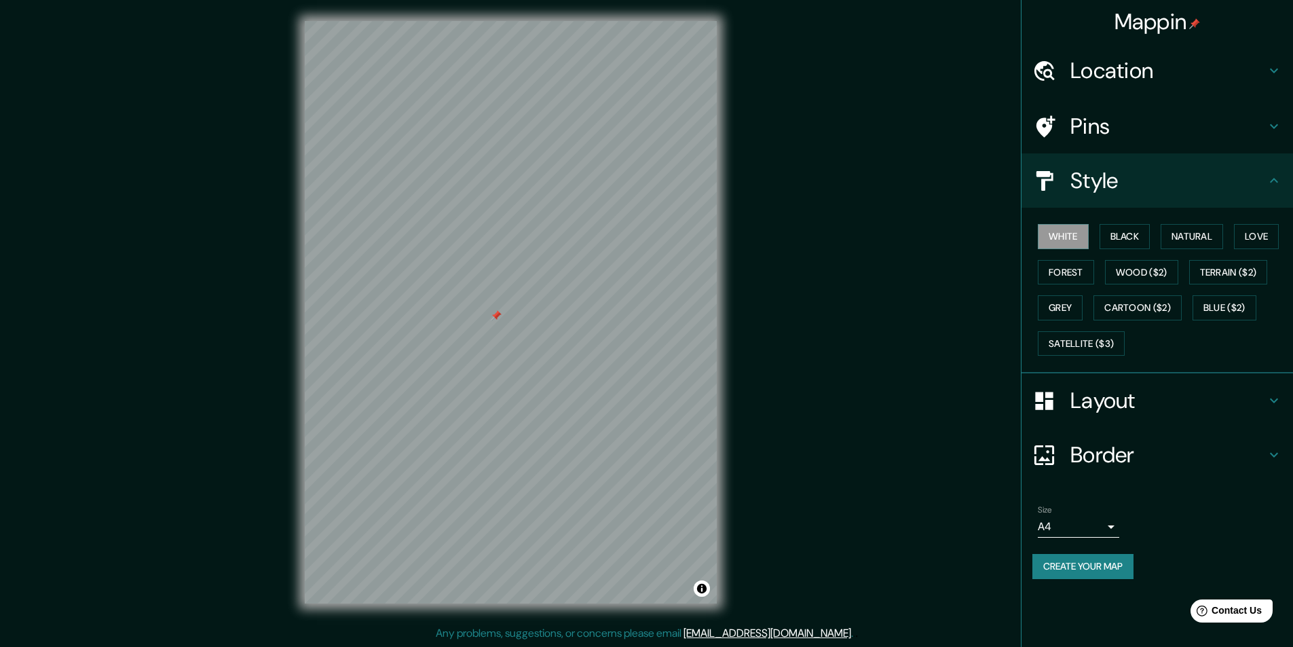
click at [1081, 393] on h4 "Layout" at bounding box center [1169, 400] width 196 height 27
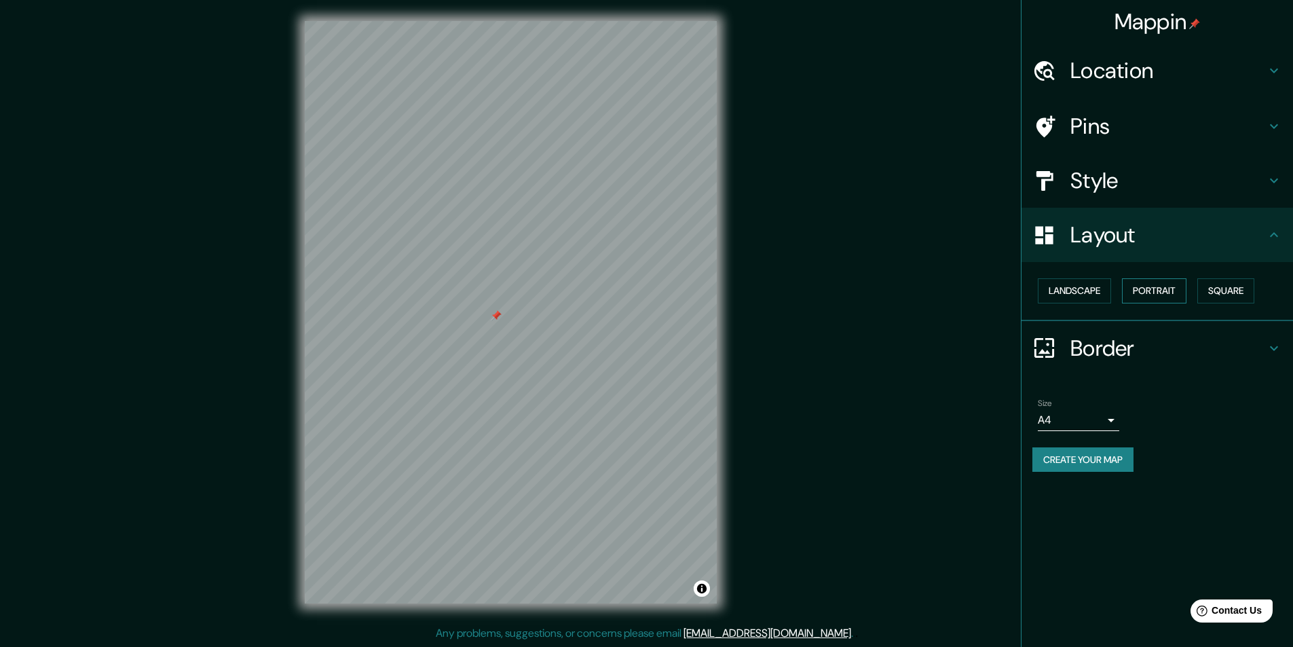
click at [1138, 287] on button "Portrait" at bounding box center [1154, 290] width 64 height 25
click at [1071, 286] on button "Landscape" at bounding box center [1074, 290] width 73 height 25
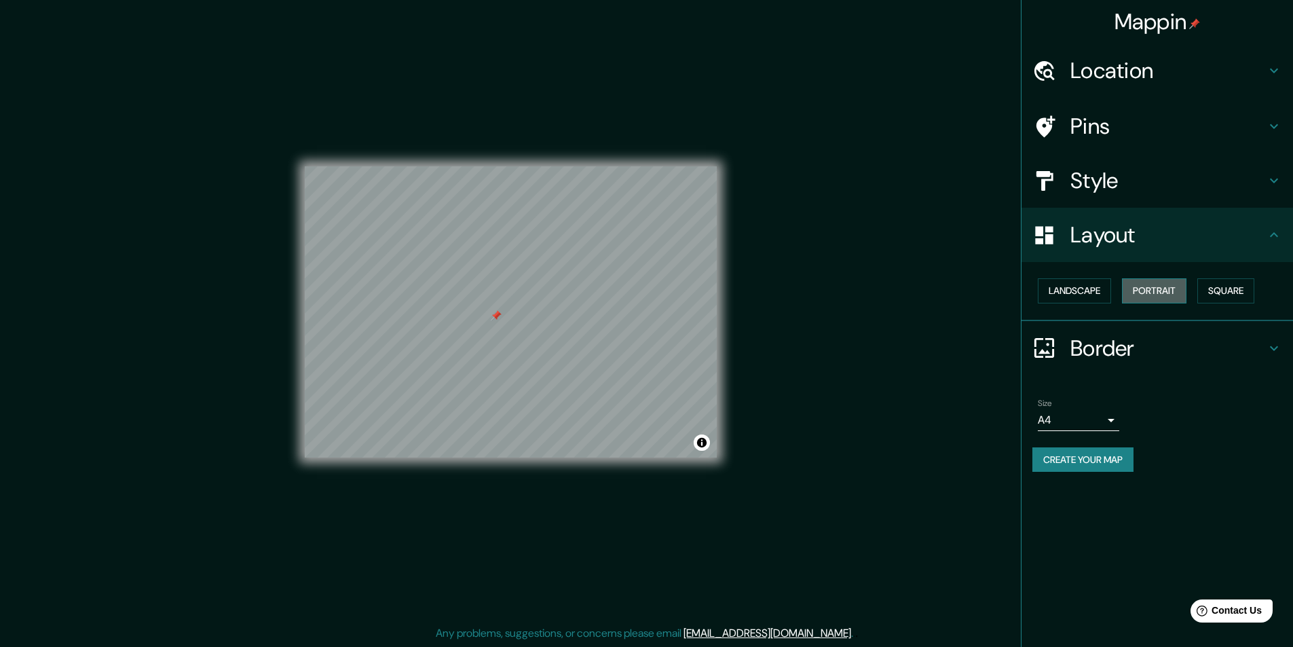
click at [1149, 284] on button "Portrait" at bounding box center [1154, 290] width 64 height 25
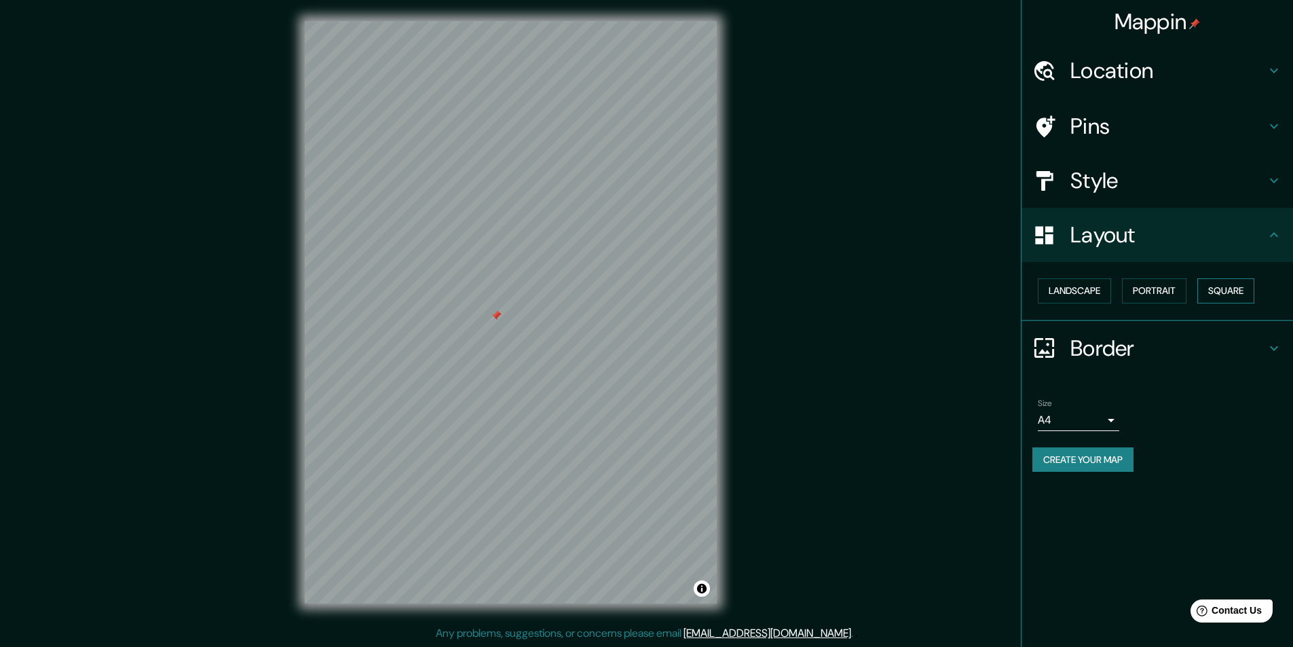
click at [1228, 289] on button "Square" at bounding box center [1225, 290] width 57 height 25
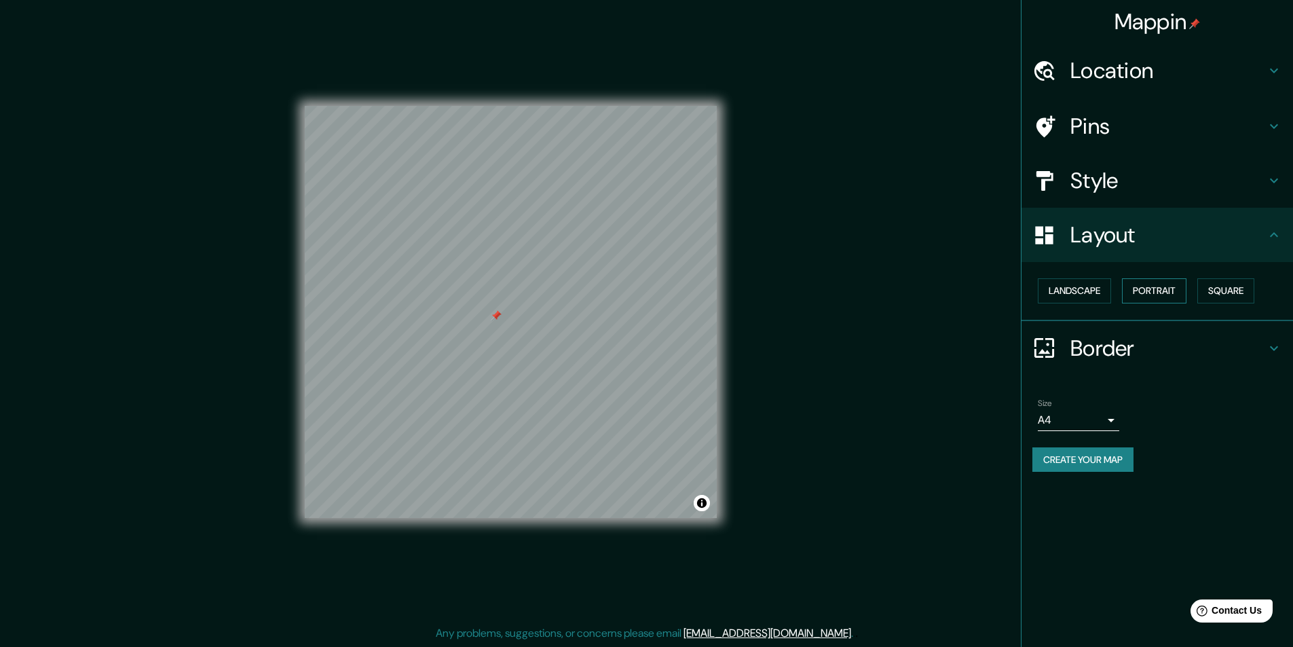
click at [1161, 281] on button "Portrait" at bounding box center [1154, 290] width 64 height 25
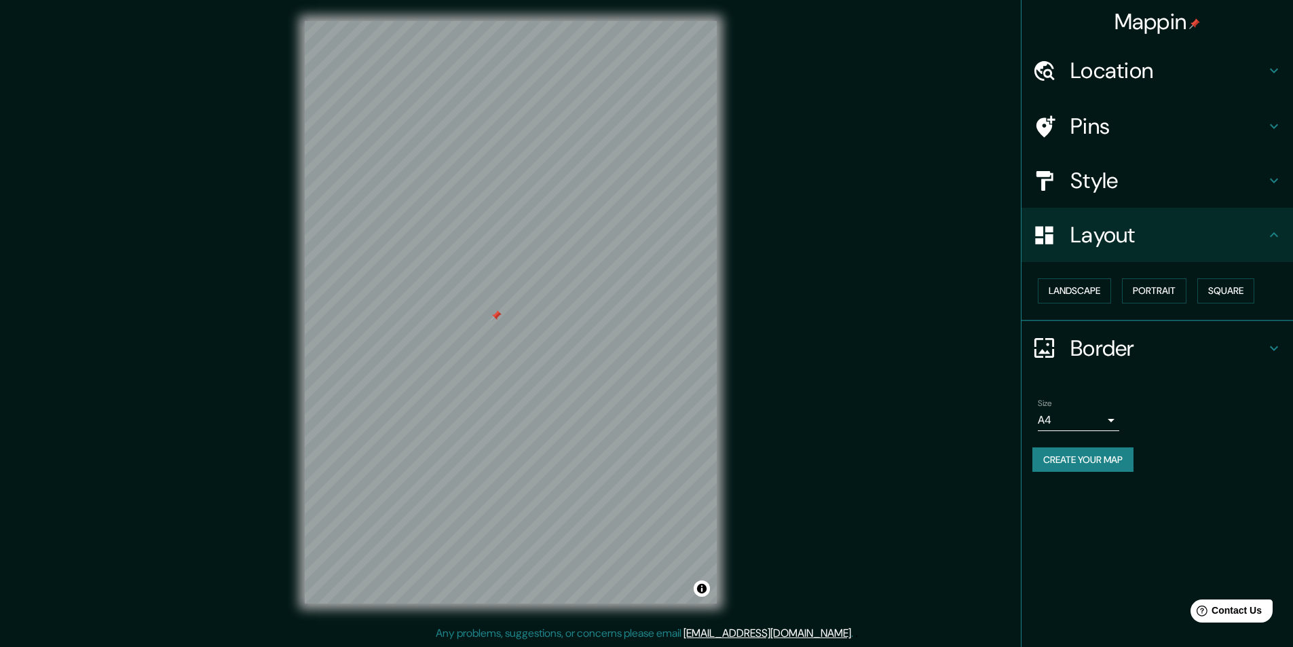
click at [1121, 348] on h4 "Border" at bounding box center [1169, 348] width 196 height 27
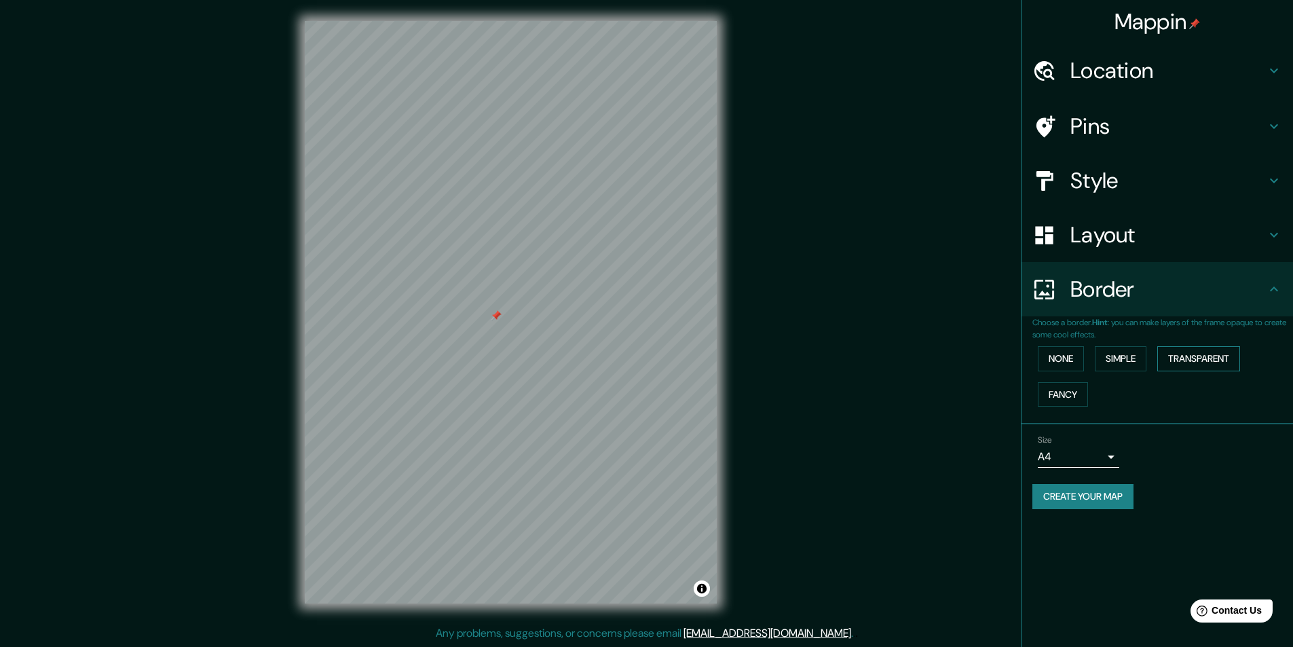
click at [1178, 358] on button "Transparent" at bounding box center [1198, 358] width 83 height 25
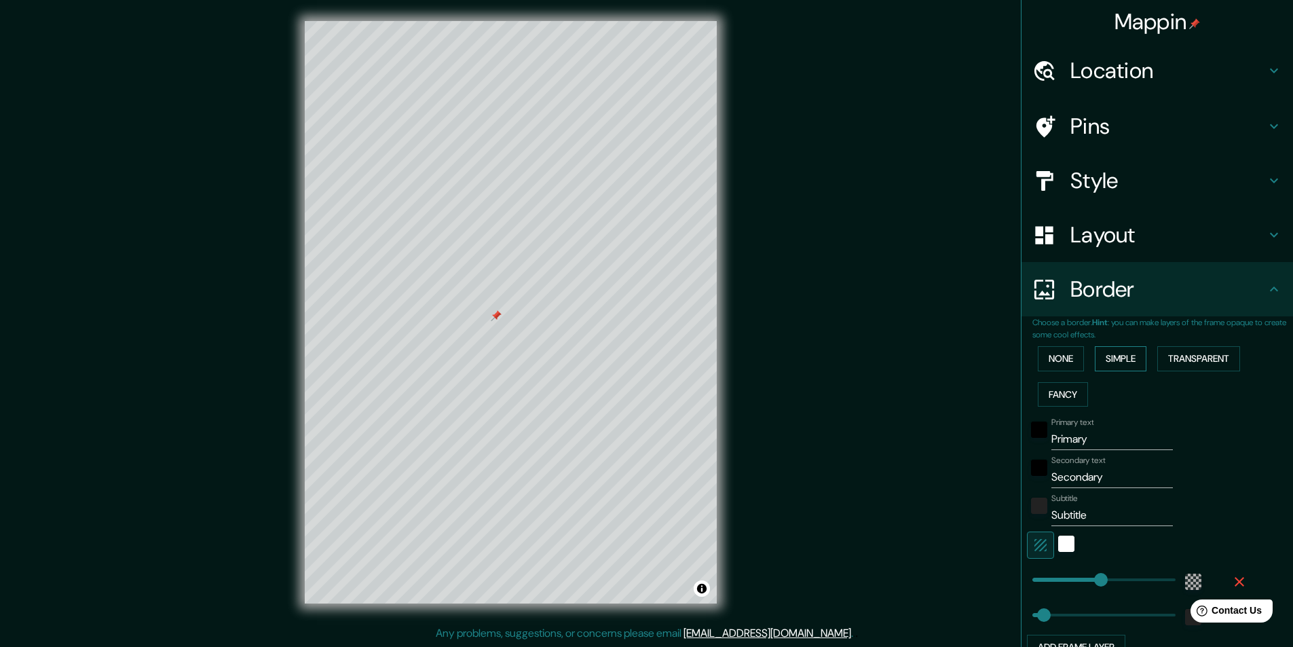
click at [1116, 358] on button "Simple" at bounding box center [1121, 358] width 52 height 25
click at [1082, 445] on input "Primary" at bounding box center [1112, 439] width 122 height 22
type input "Primar"
type input "243"
type input "49"
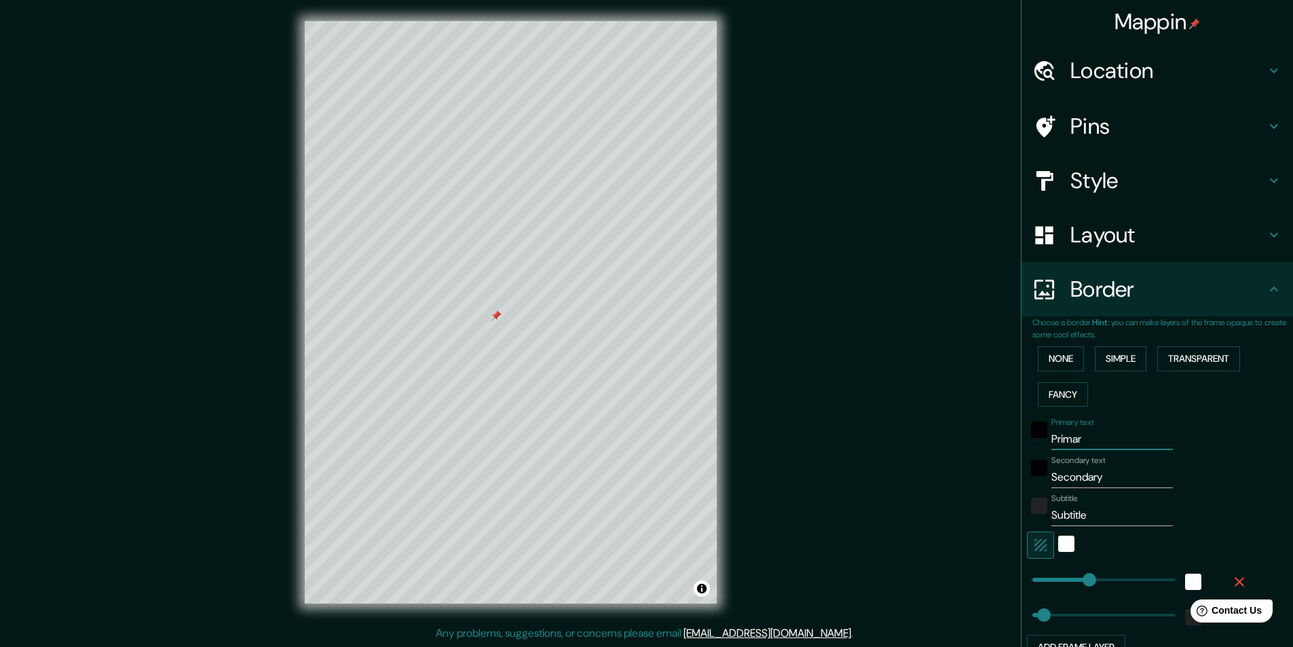
type input "Prima"
type input "243"
type input "49"
type input "Prim"
type input "243"
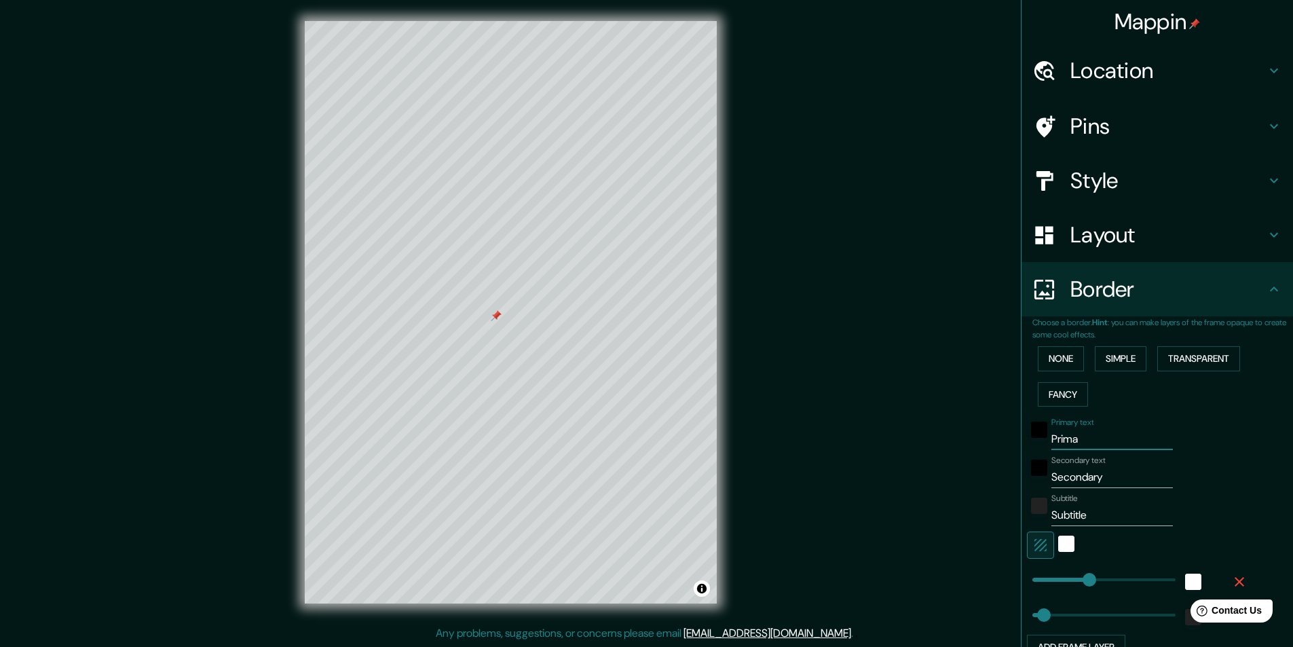
type input "49"
type input "Pri"
type input "243"
type input "49"
type input "Pr"
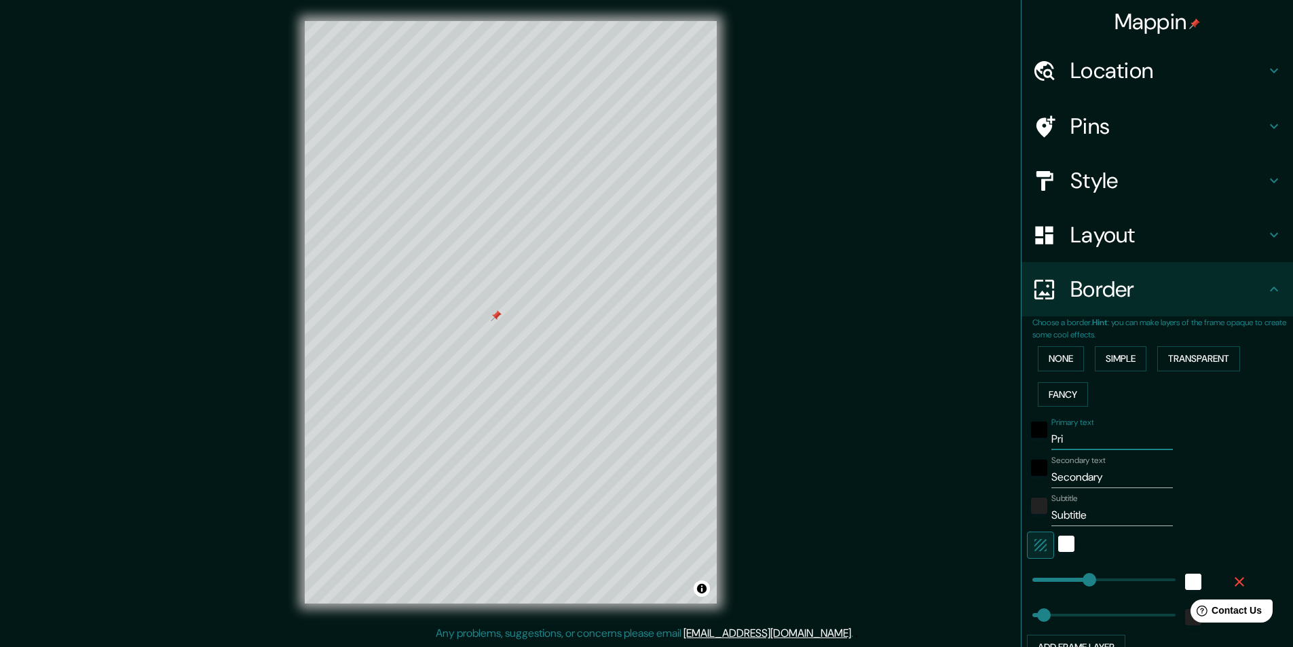
type input "243"
type input "49"
type input "P"
type input "243"
type input "49"
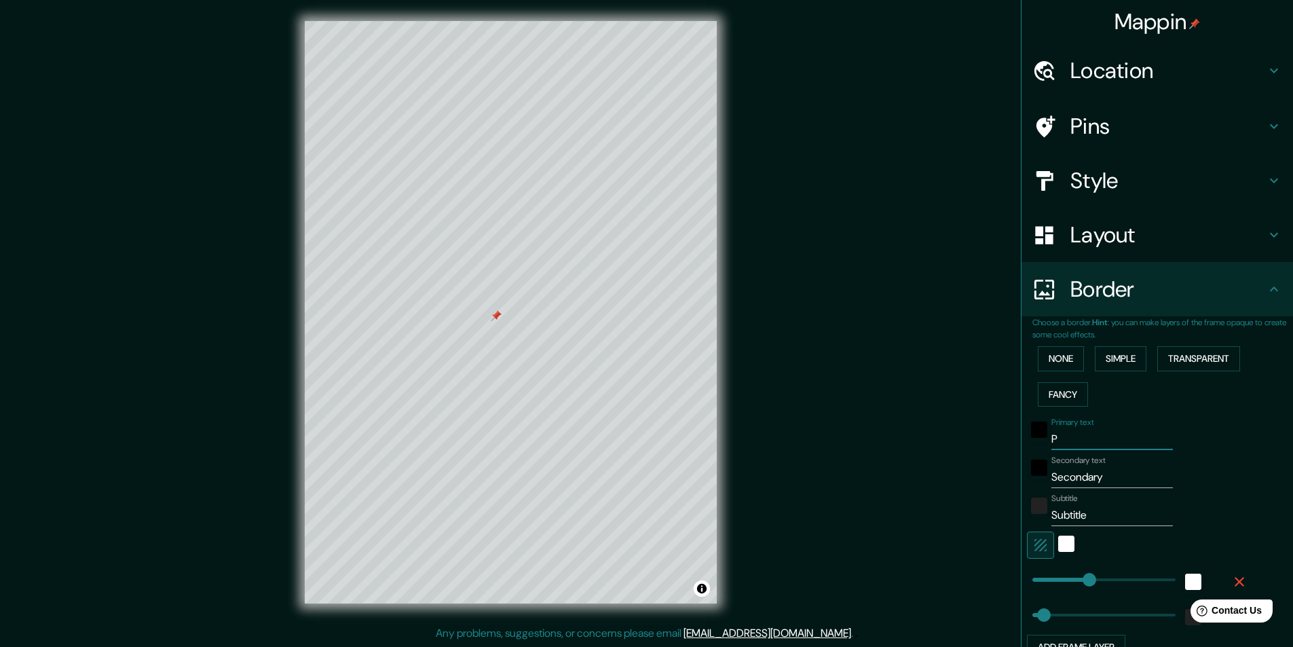
type input "243"
type input "49"
type input "M"
type input "243"
type input "49"
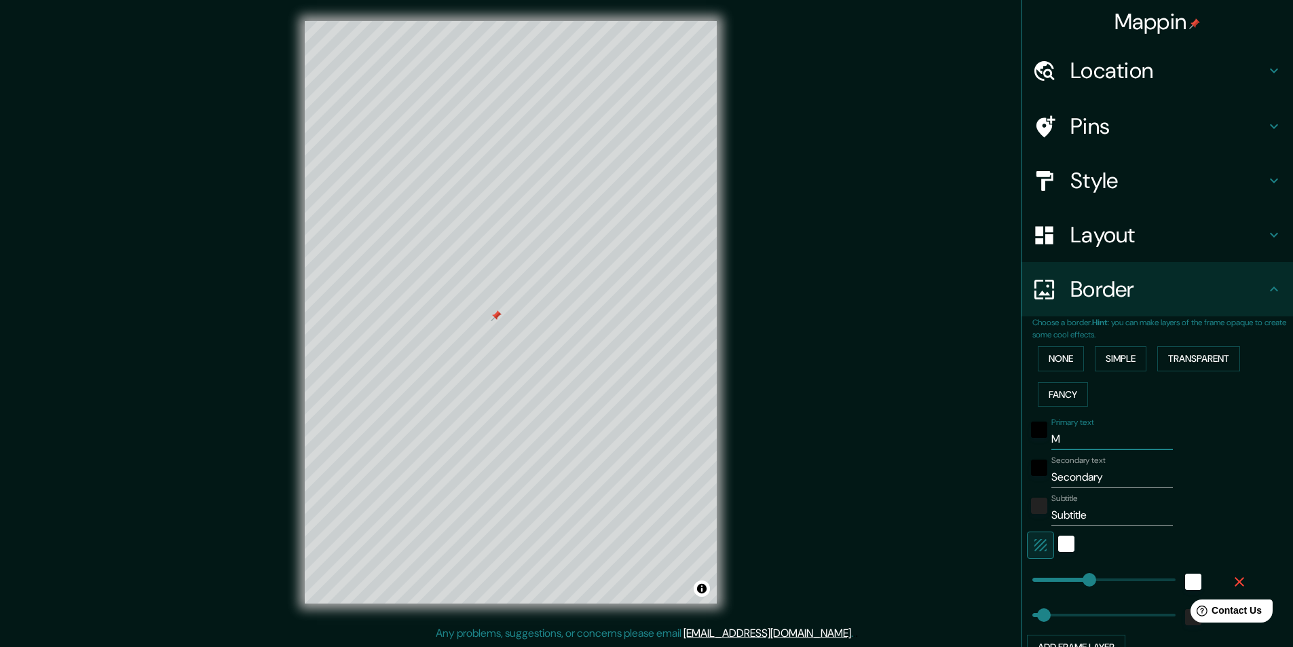
type input "MA"
type input "243"
type input "49"
type input "MAD"
type input "243"
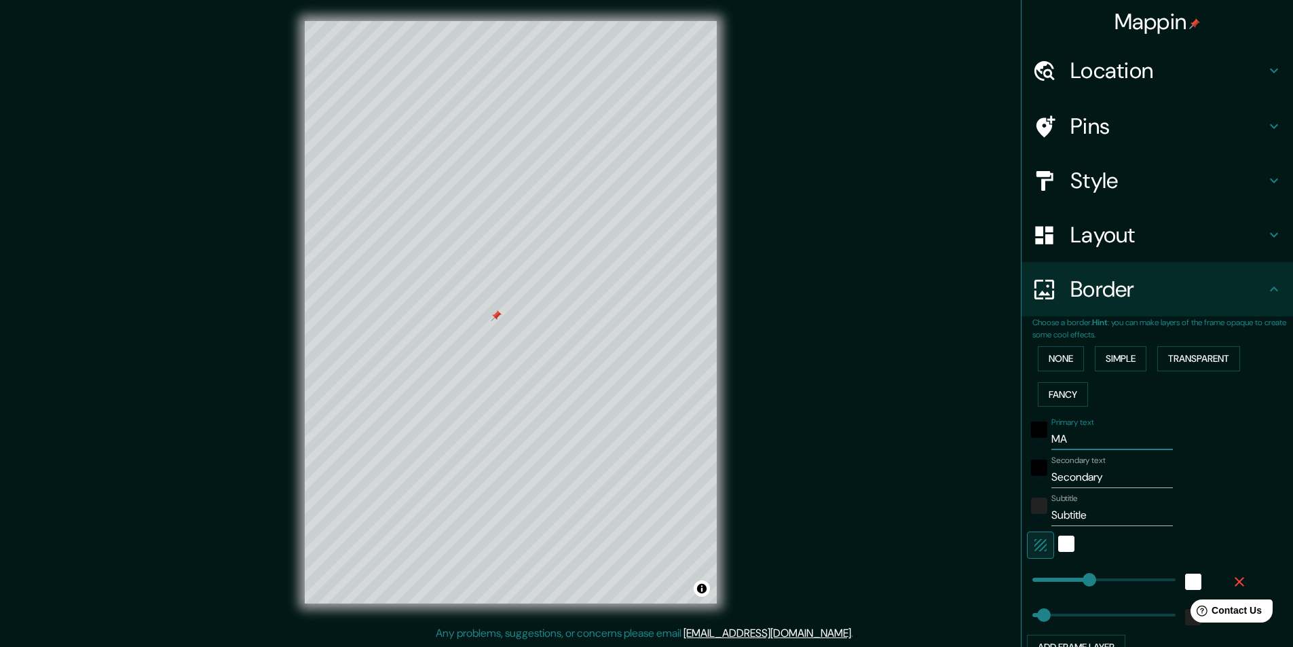
type input "49"
type input "MADR"
type input "243"
type input "49"
type input "MADRI"
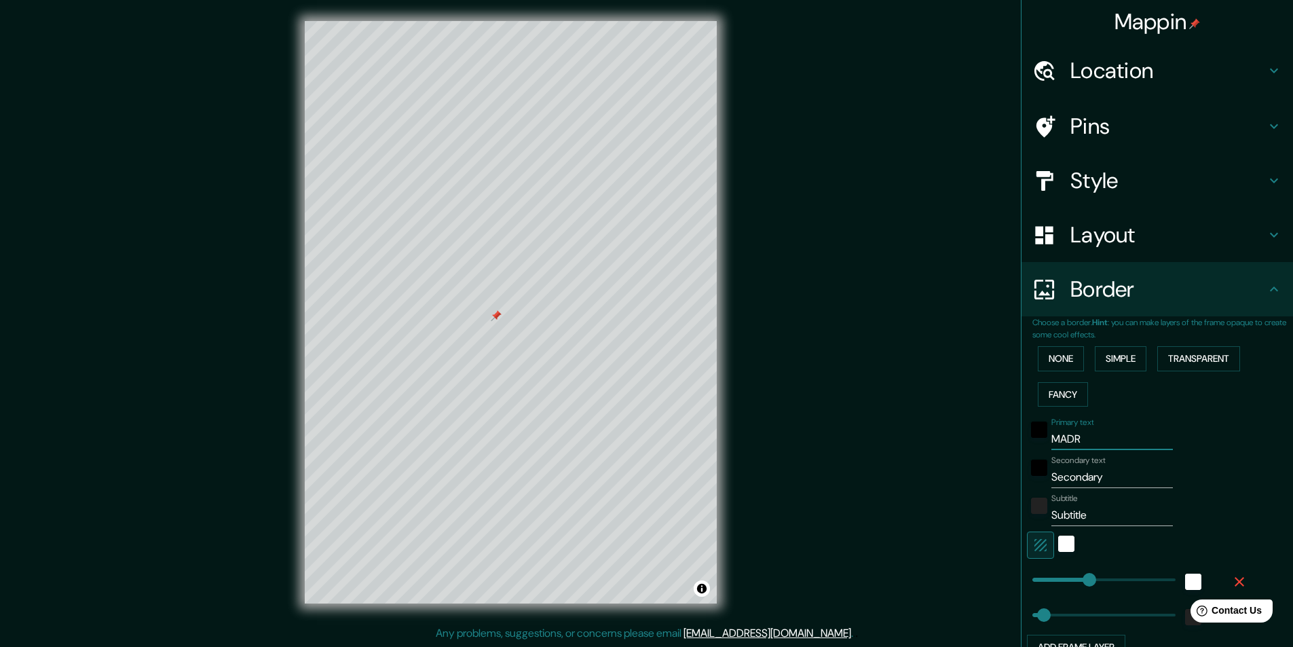
type input "243"
type input "49"
type input "MADRID"
type input "243"
type input "49"
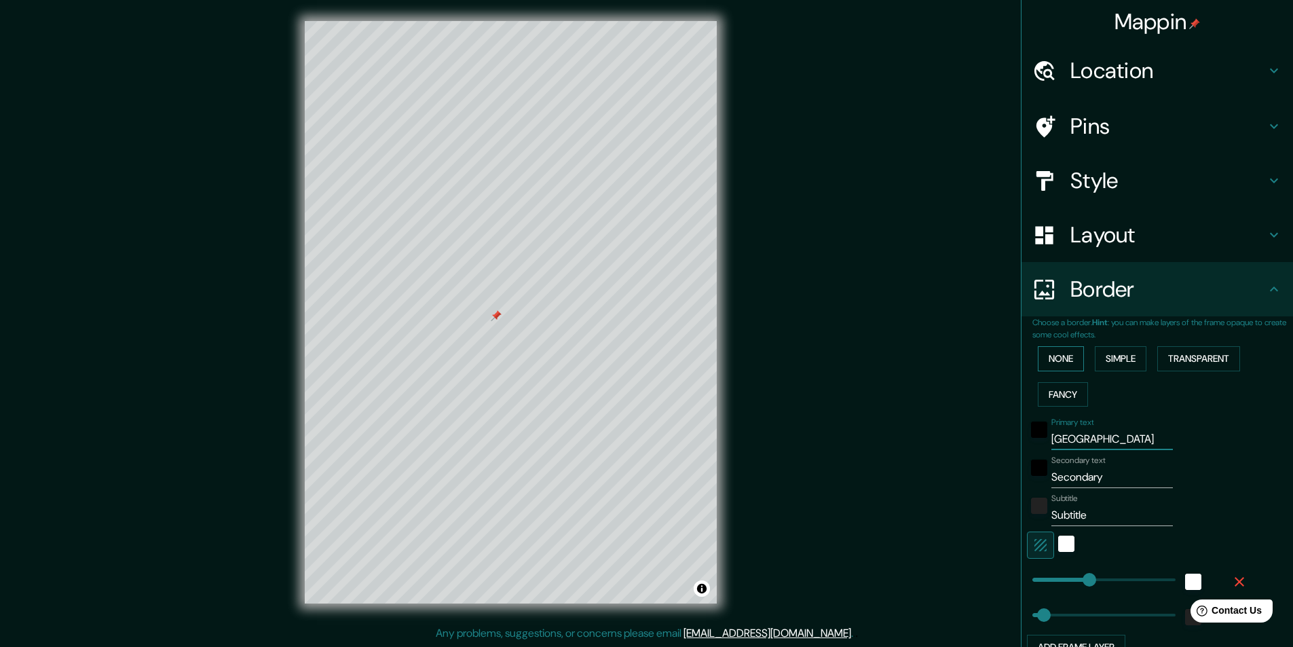
type input "MADRID"
click at [1059, 355] on button "None" at bounding box center [1061, 358] width 46 height 25
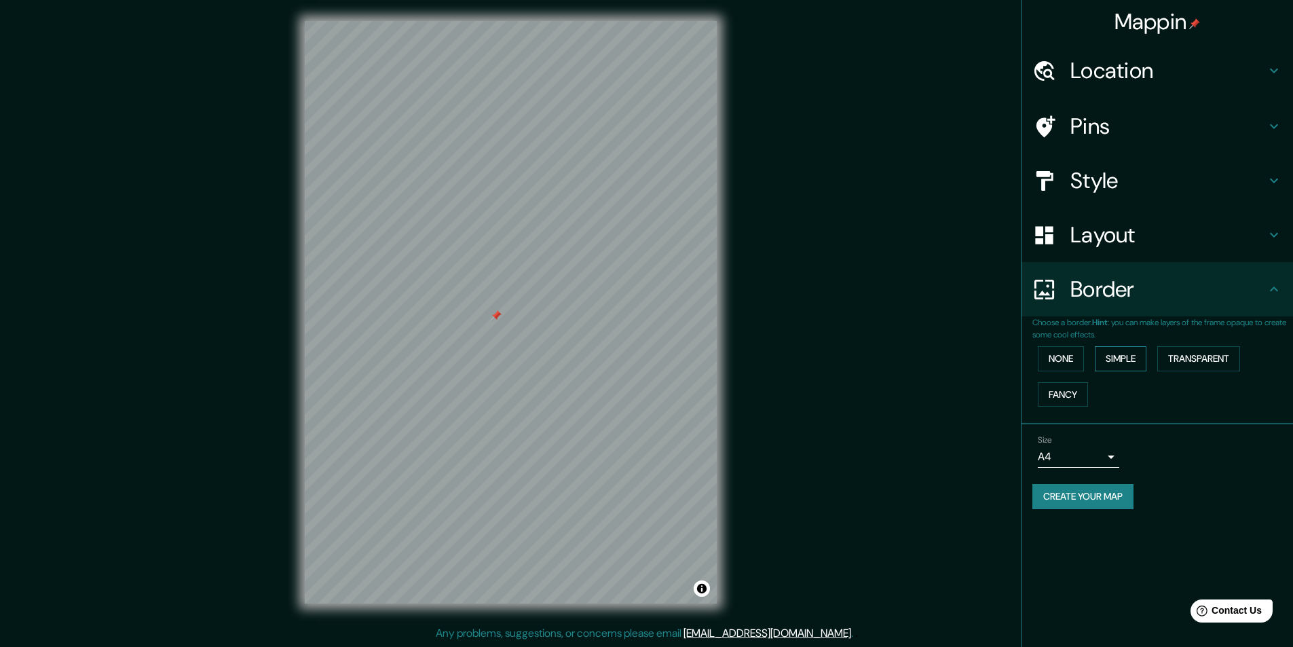
click at [1121, 349] on button "Simple" at bounding box center [1121, 358] width 52 height 25
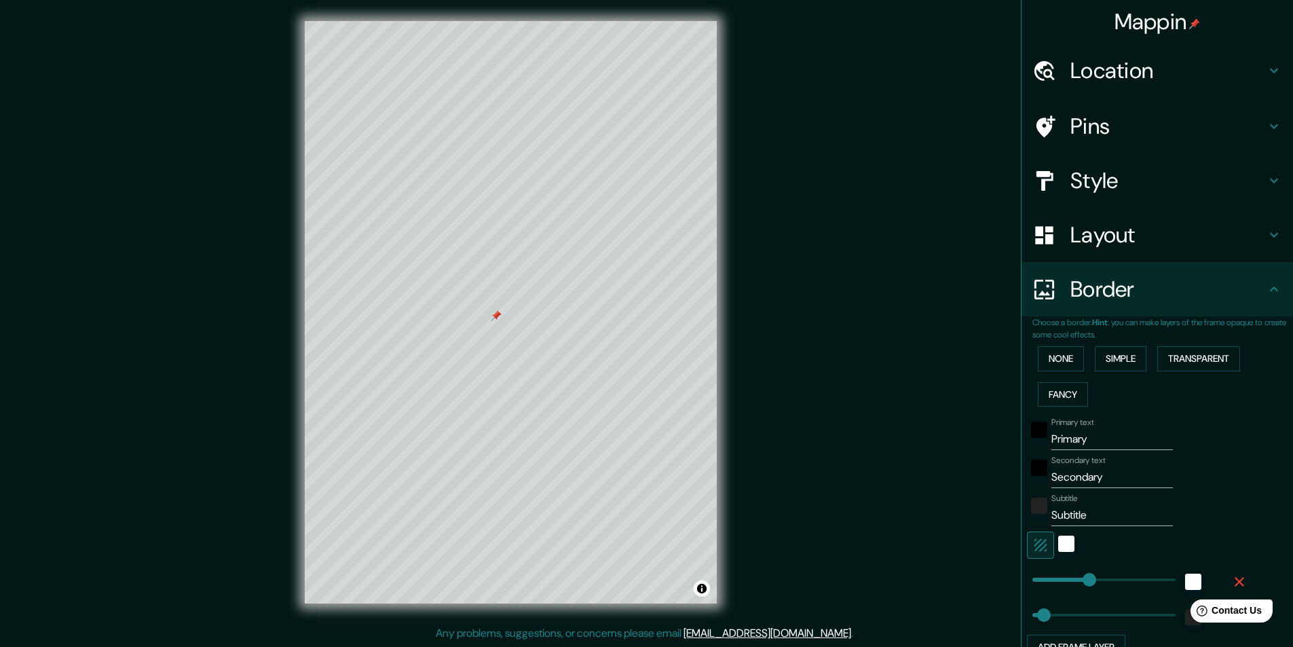
click at [1088, 435] on input "Primary" at bounding box center [1112, 439] width 122 height 22
type input "Primar"
type input "243"
type input "49"
type input "P"
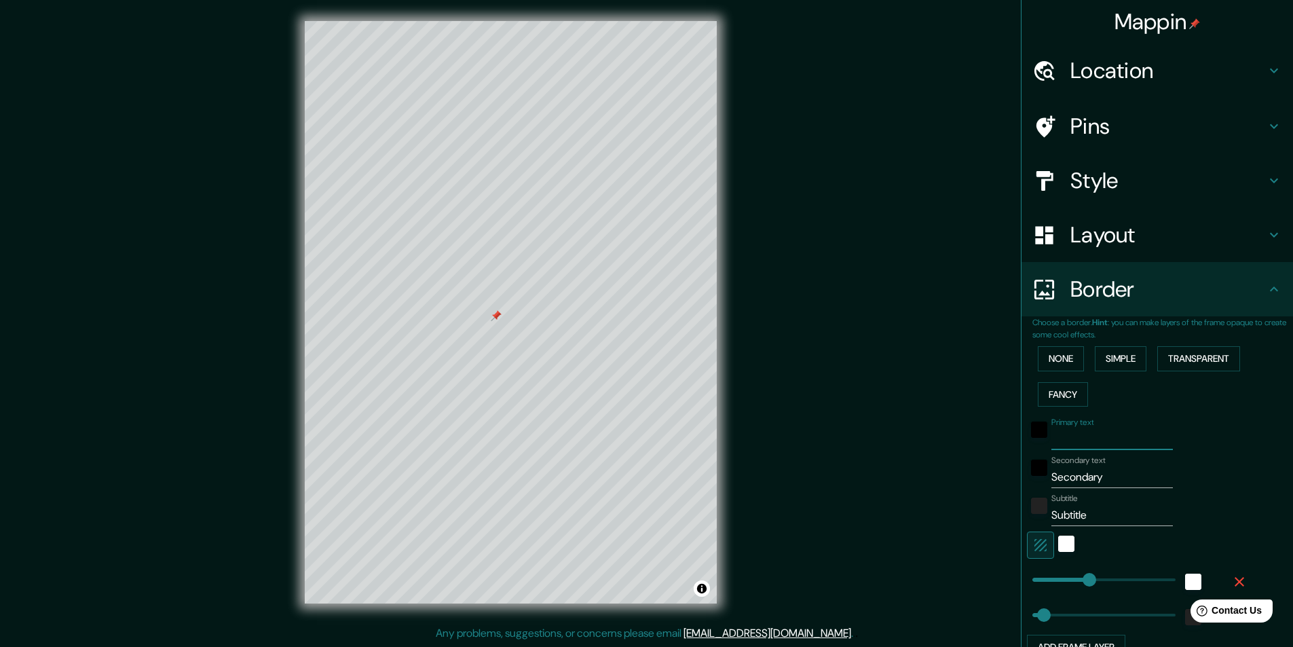
type input "243"
type input "49"
type input "M"
type input "243"
type input "49"
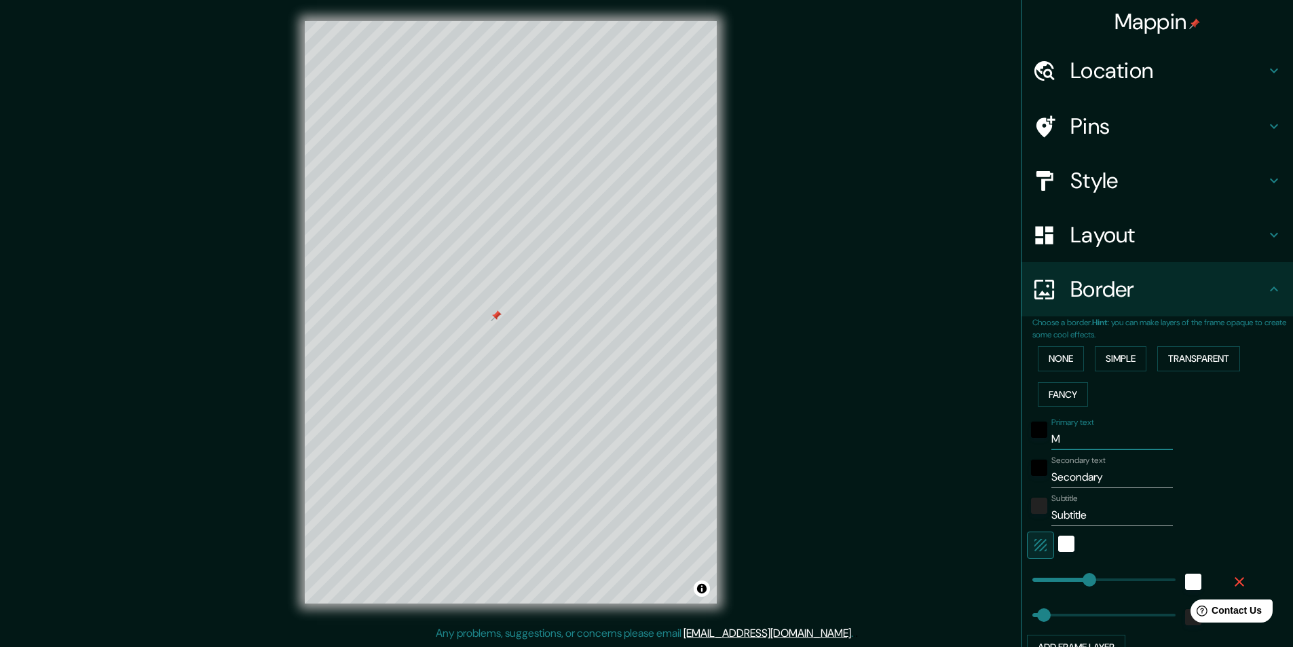
type input "MA"
type input "243"
type input "49"
type input "MAD"
type input "243"
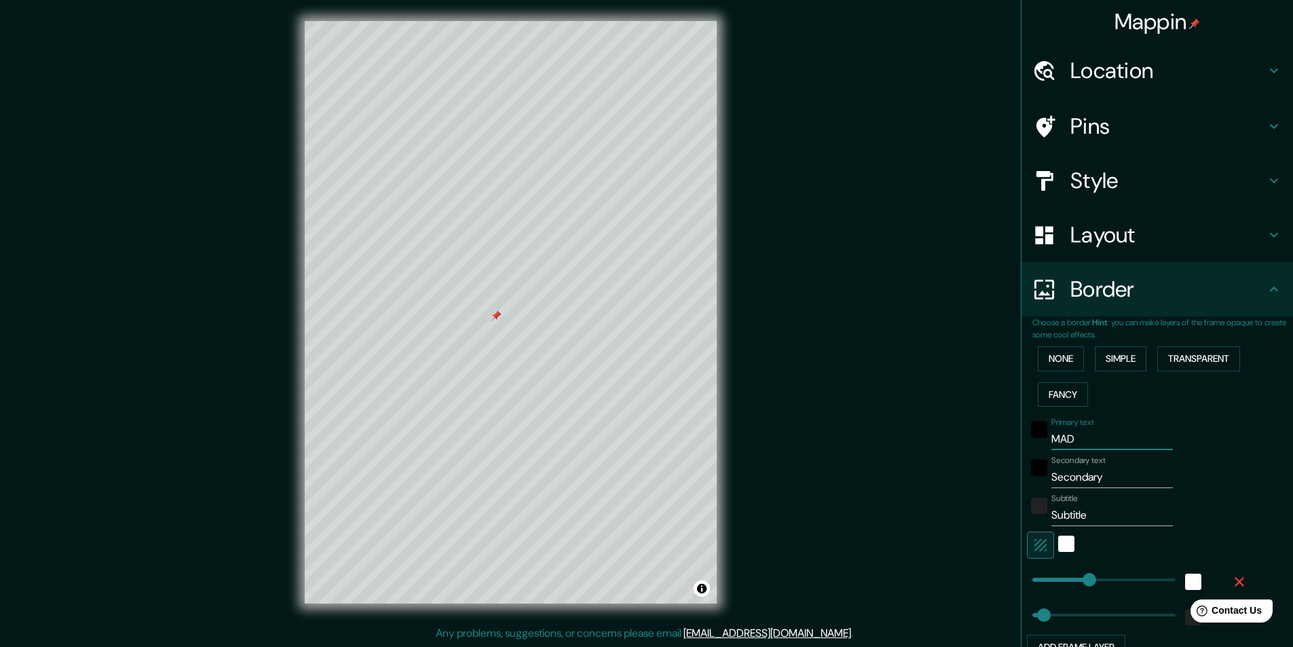
type input "49"
type input "MADR"
type input "243"
type input "49"
type input "MADRI"
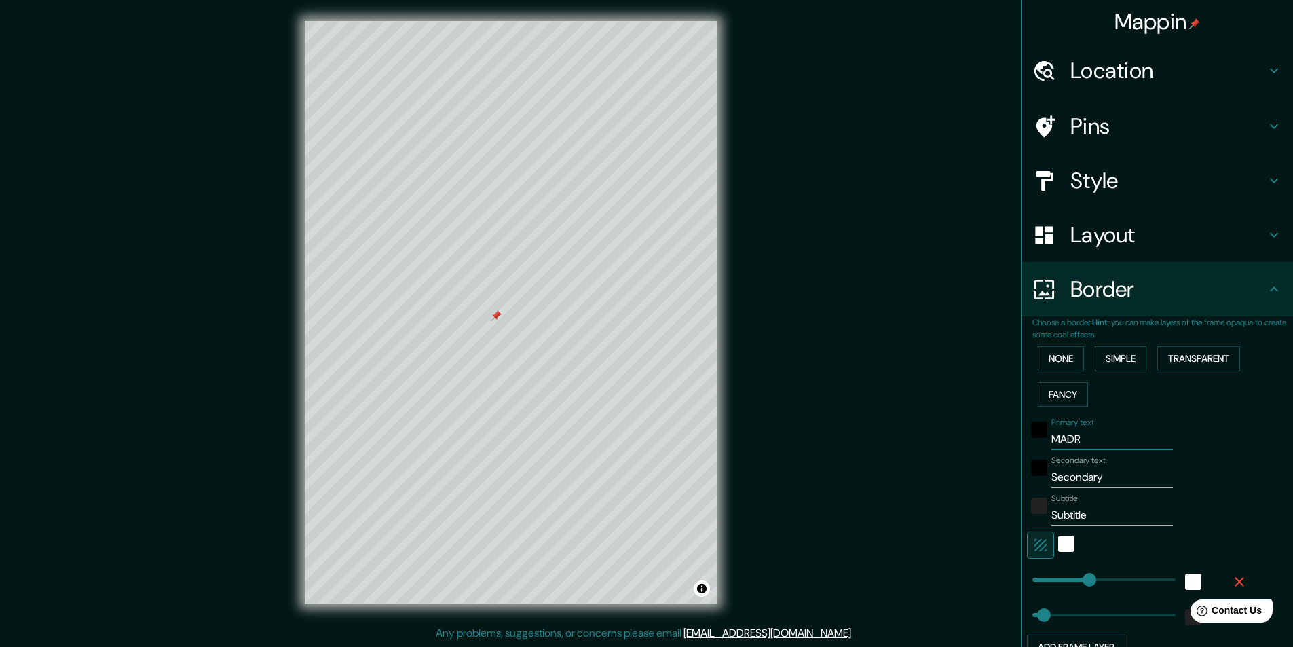
type input "243"
type input "49"
type input "MADRID"
type input "243"
type input "49"
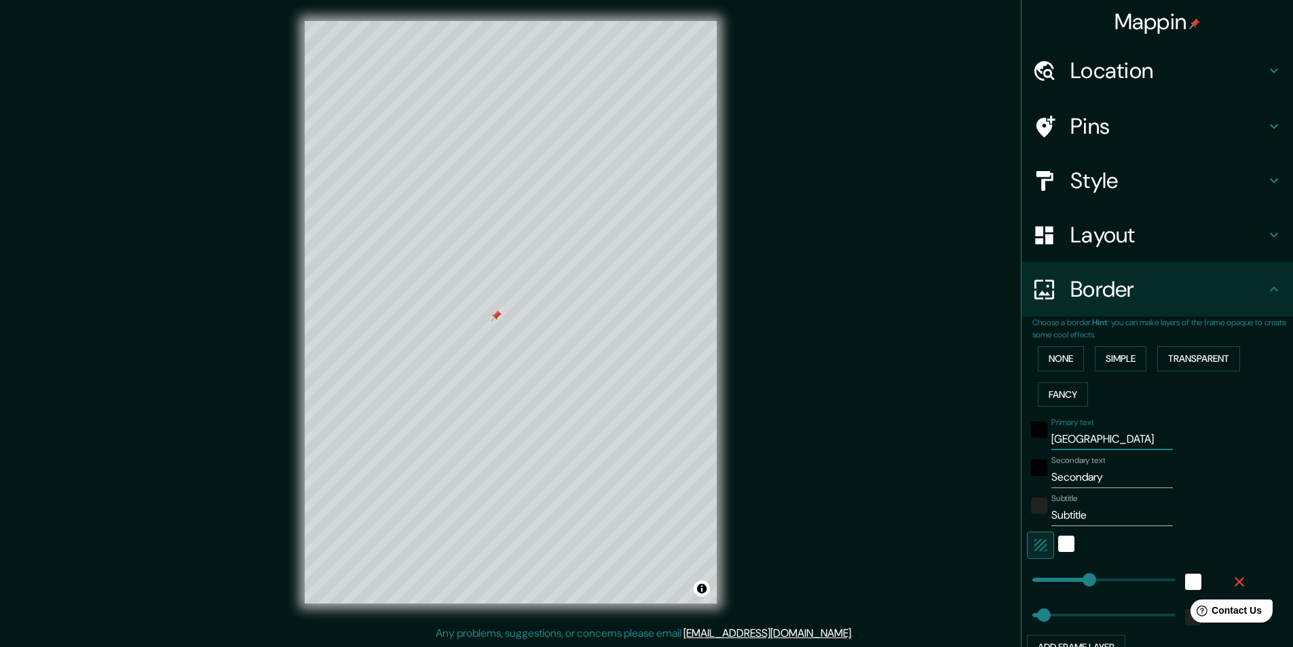
type input "MADRID"
click at [1104, 479] on input "Secondary" at bounding box center [1112, 477] width 122 height 22
type input "Secondar"
type input "243"
type input "49"
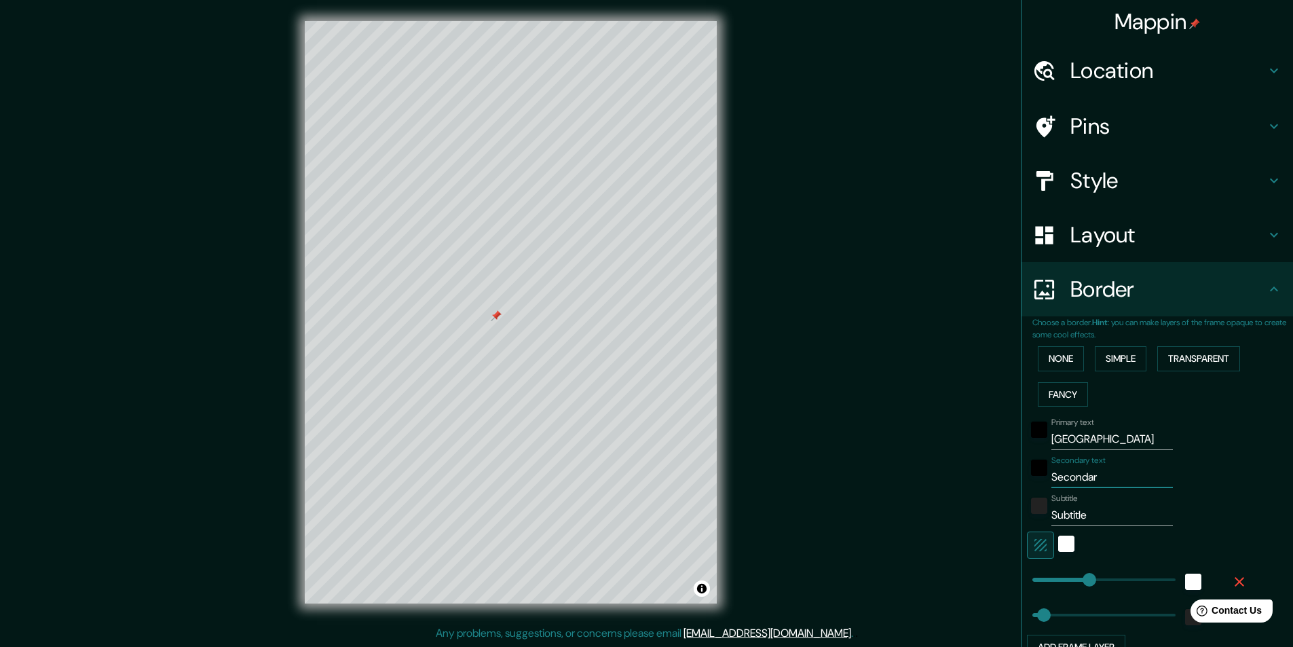
type input "Seconda"
type input "243"
type input "49"
type input "Second"
type input "243"
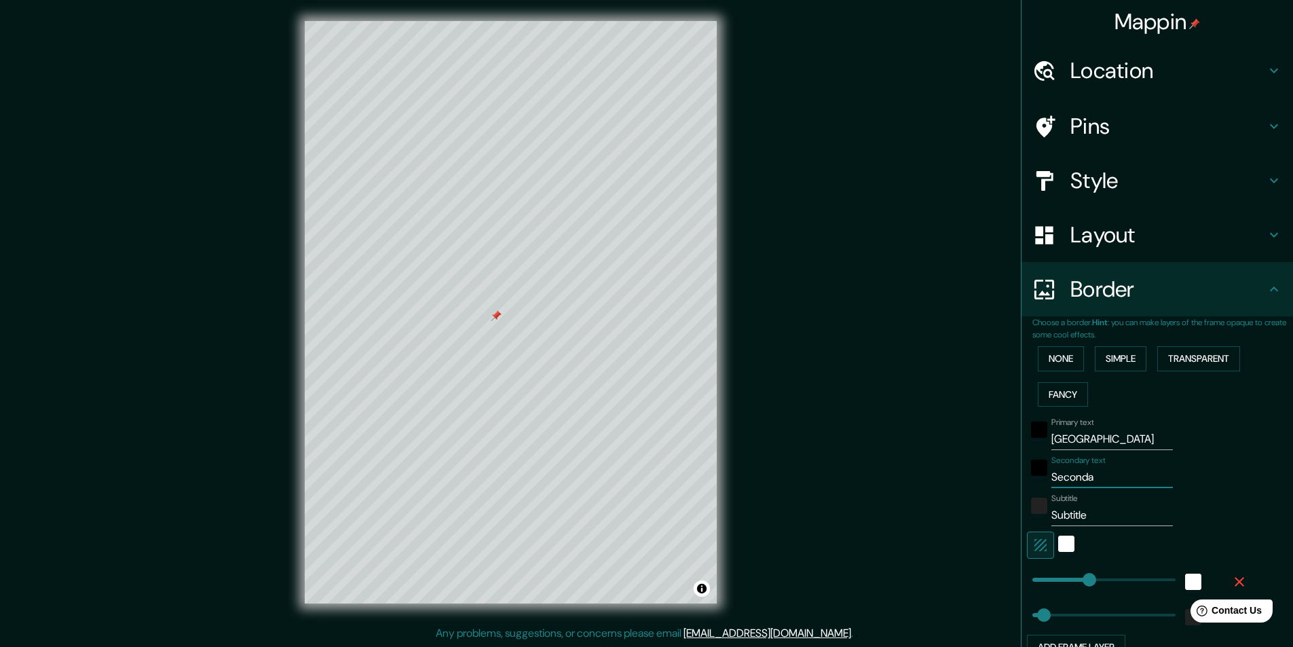
type input "49"
type input "Secon"
type input "243"
type input "49"
type input "Seco"
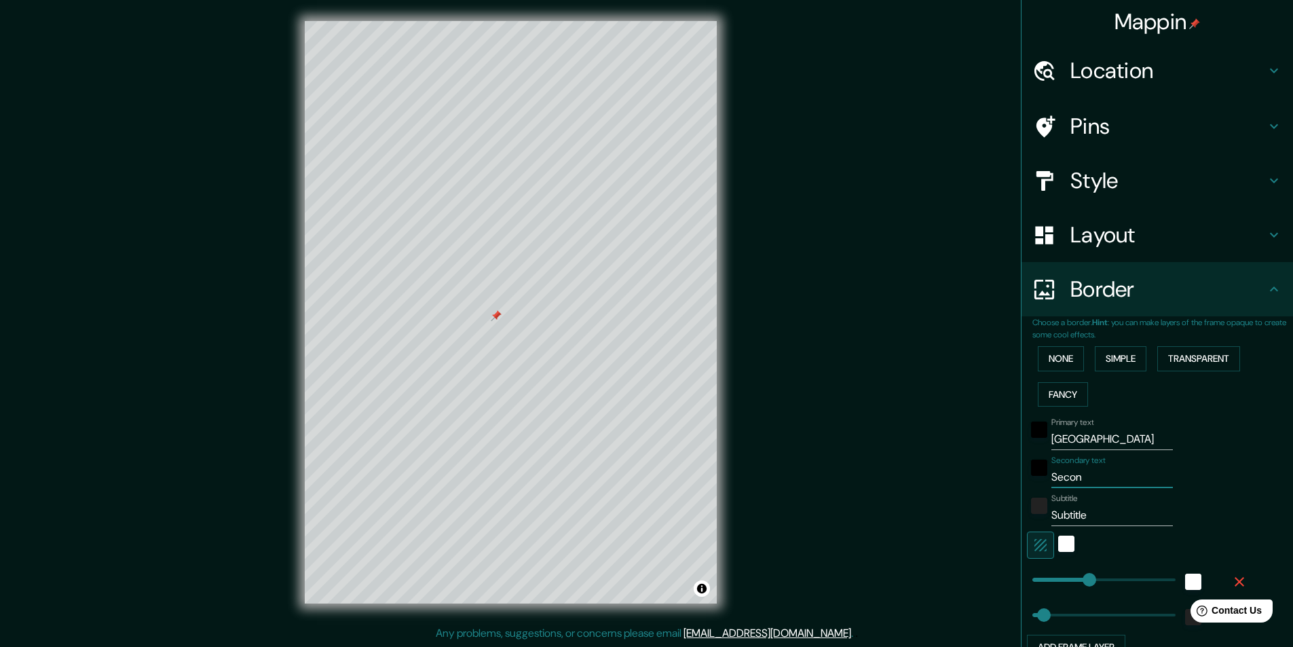
type input "243"
type input "49"
type input "Sec"
type input "243"
type input "49"
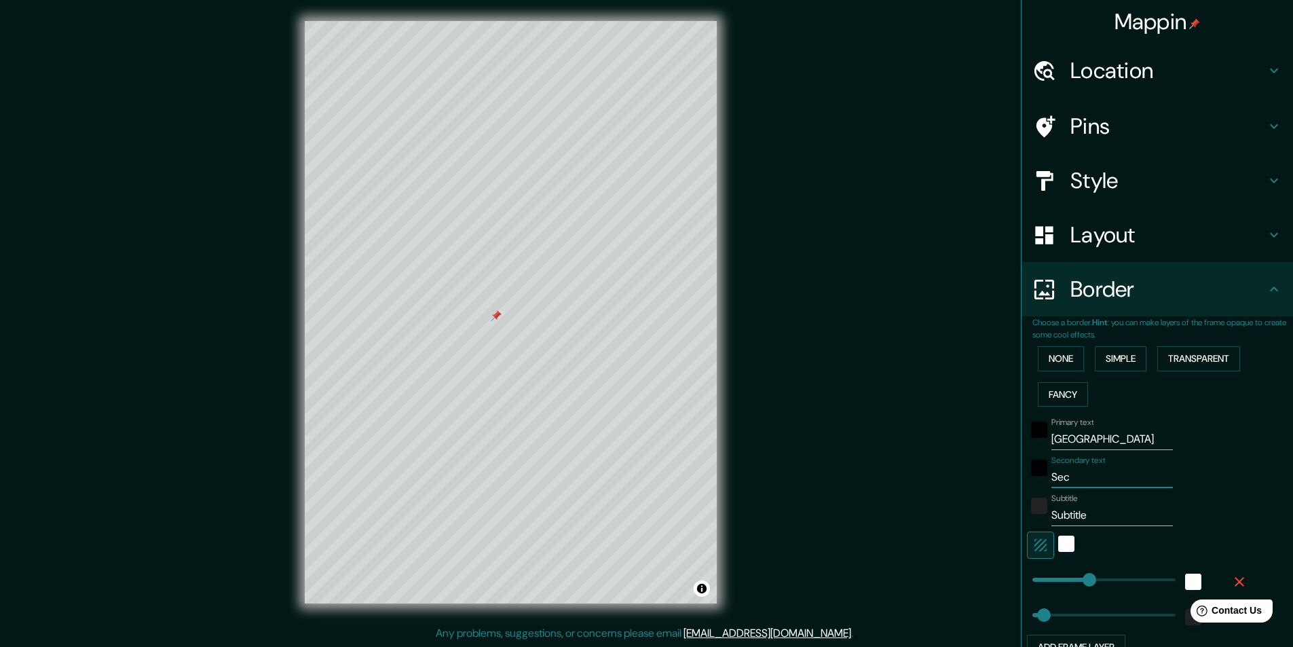
type input "Se"
type input "243"
type input "49"
type input "S"
type input "243"
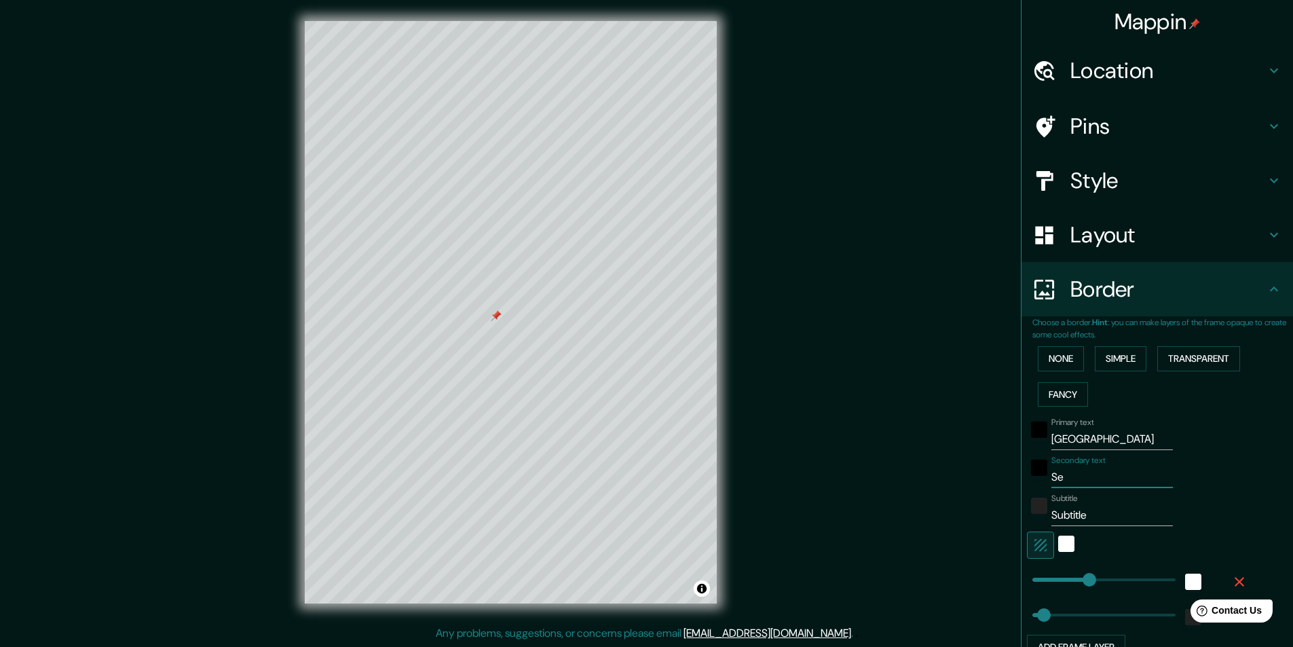
type input "49"
type input "243"
type input "49"
paste input "40.4186202383428, -3.703043397063"
type input "40.4186202383428, -3.703043397063"
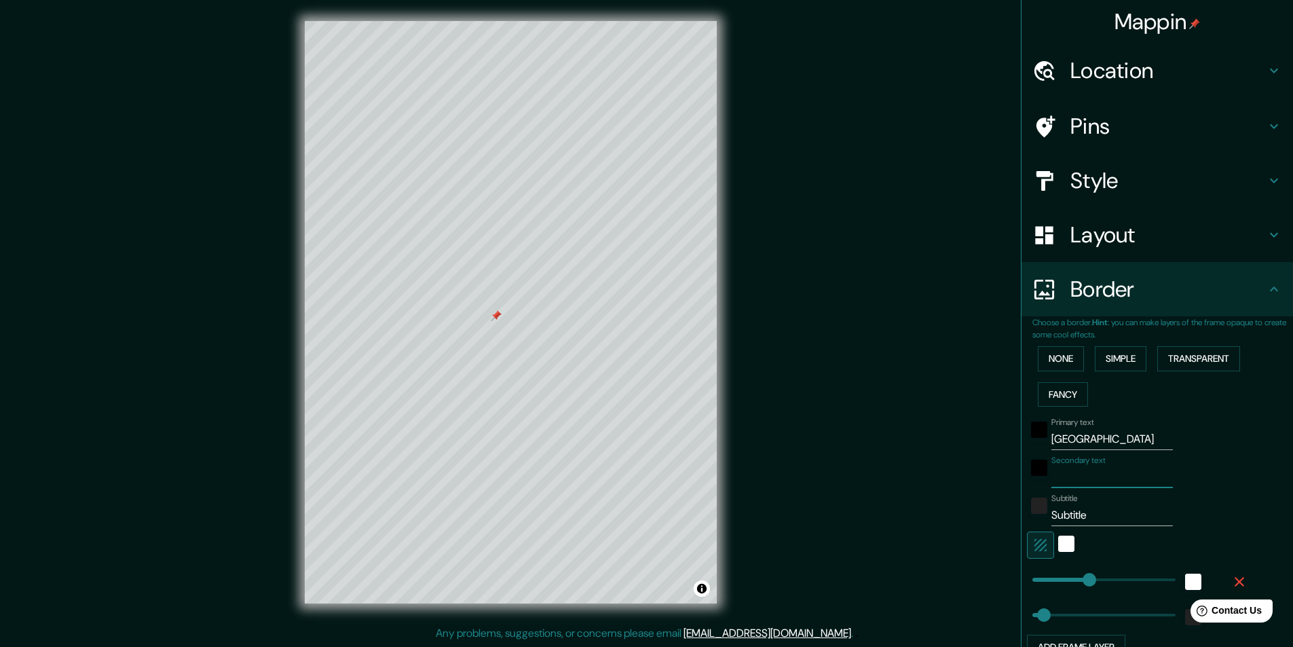
type input "243"
type input "49"
type input "40.4186202383428, -3.70304339706"
type input "243"
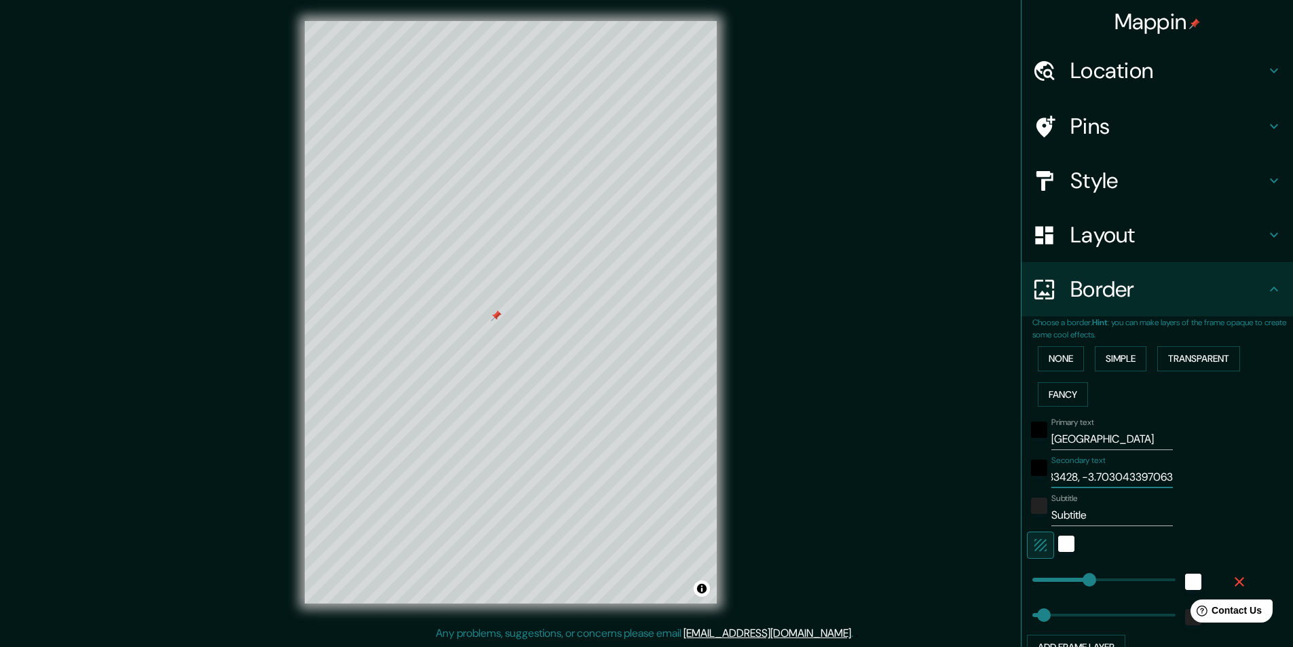
type input "49"
type input "40.4186202383428, -3.7030433970"
type input "243"
type input "49"
type input "40.4186202383428, -3.703043397"
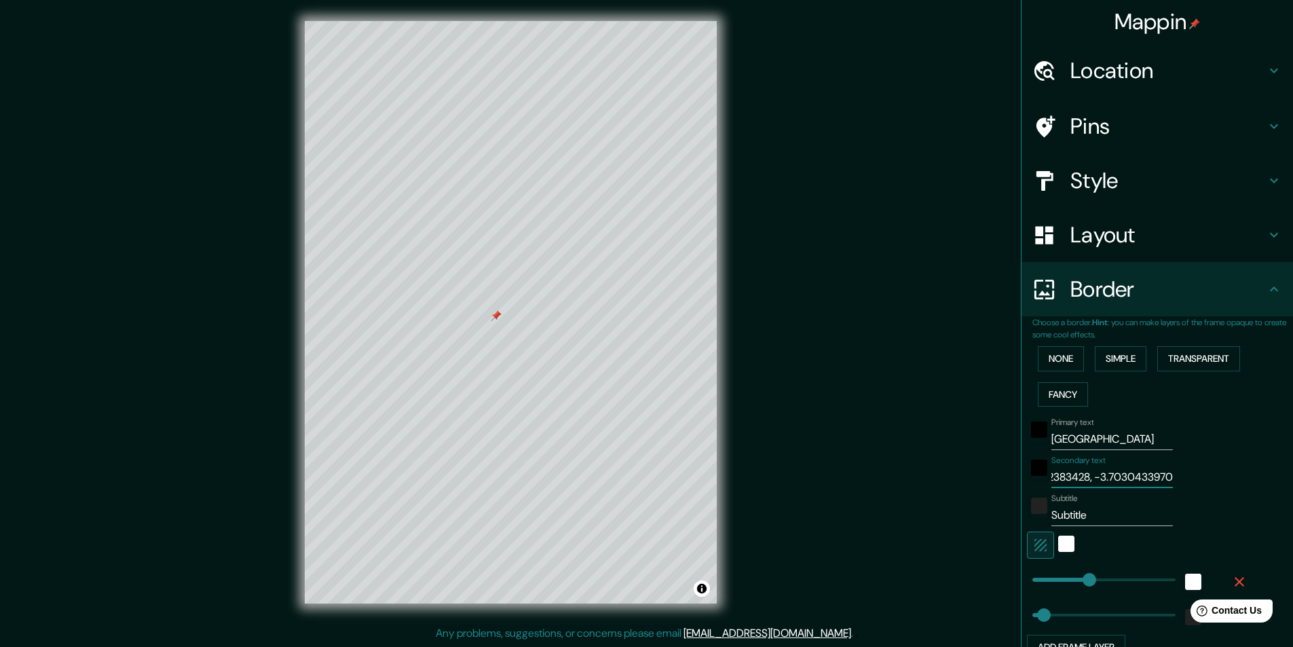
type input "243"
type input "49"
type input "40.4186202383428, -3.70304339"
type input "243"
type input "49"
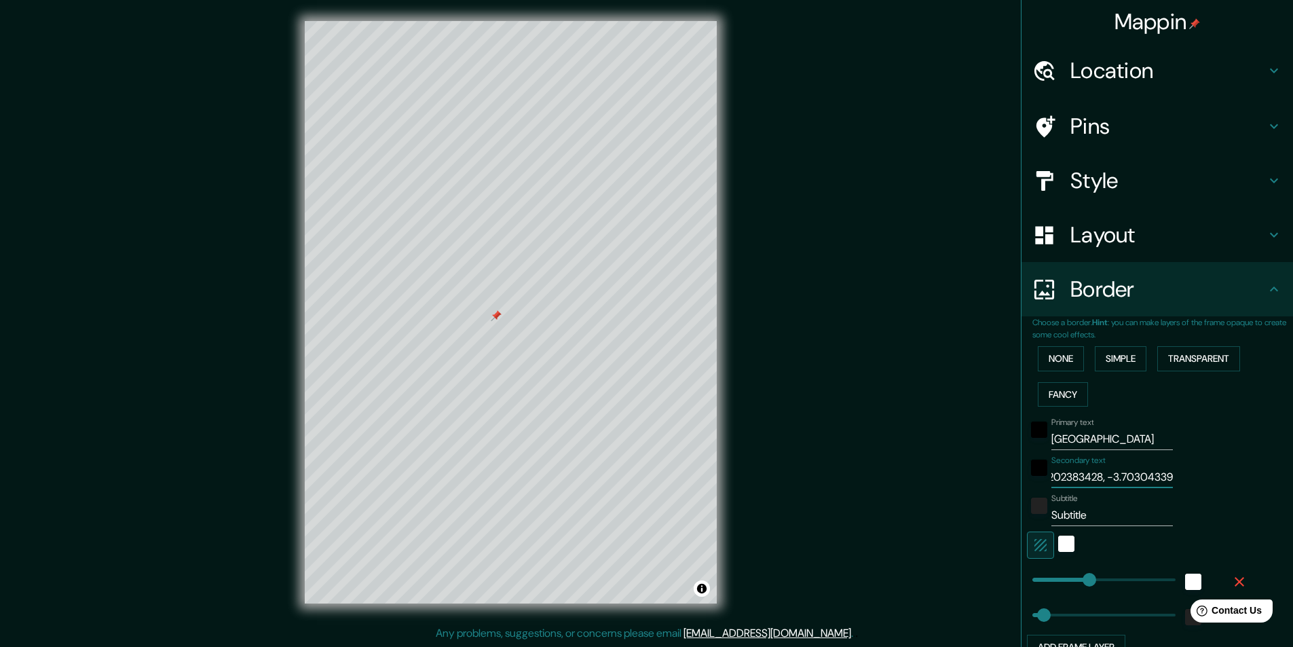
type input "40.4186202383428, -3.7030433"
type input "243"
type input "49"
type input "40.4186202383428, -3.703043"
type input "243"
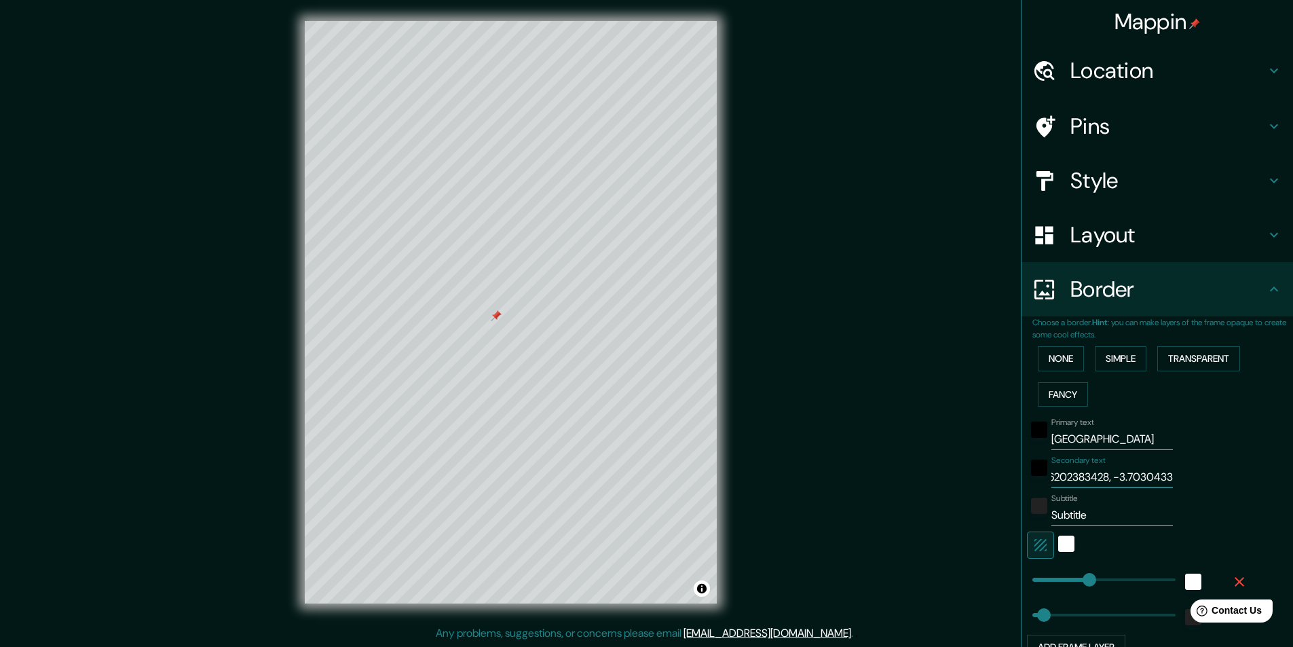
type input "49"
type input "40.4186202383428, -3.70304"
type input "243"
type input "49"
type input "40.4186202383428, -3.7030"
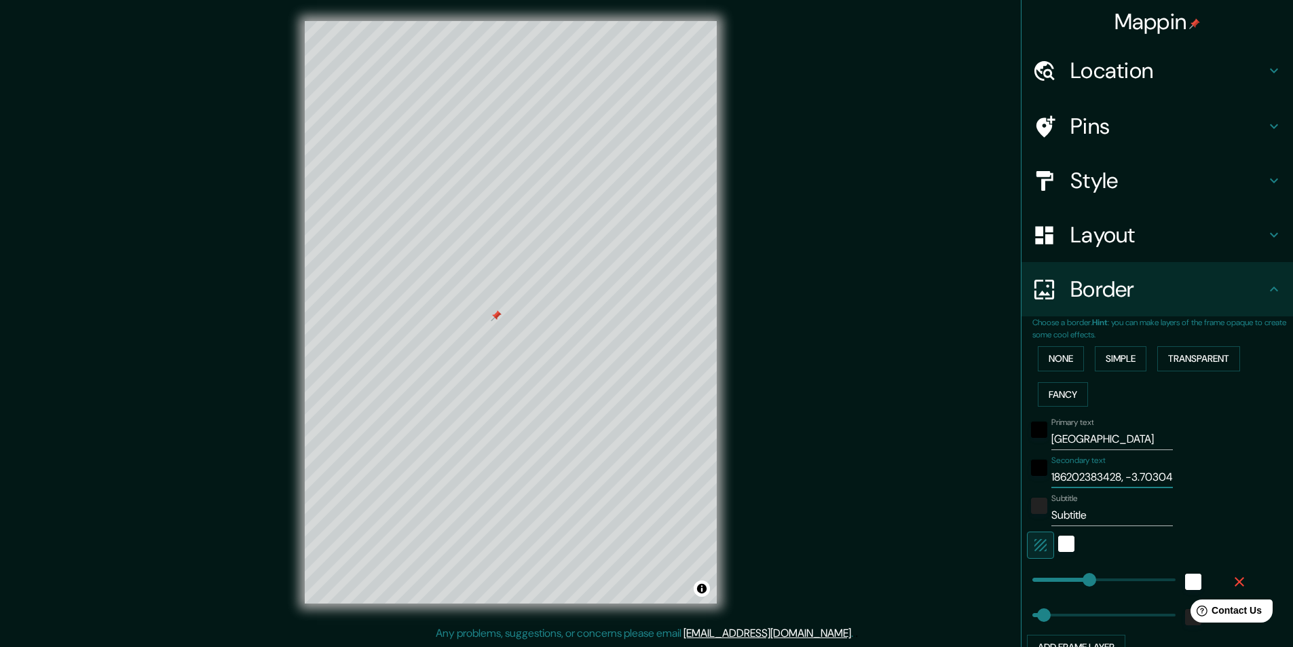
type input "243"
type input "49"
click at [1113, 470] on input "40.4186202383428, -3.7030" at bounding box center [1112, 477] width 122 height 22
click at [1111, 472] on input "40.4186202383428, -3.7030" at bounding box center [1112, 477] width 122 height 22
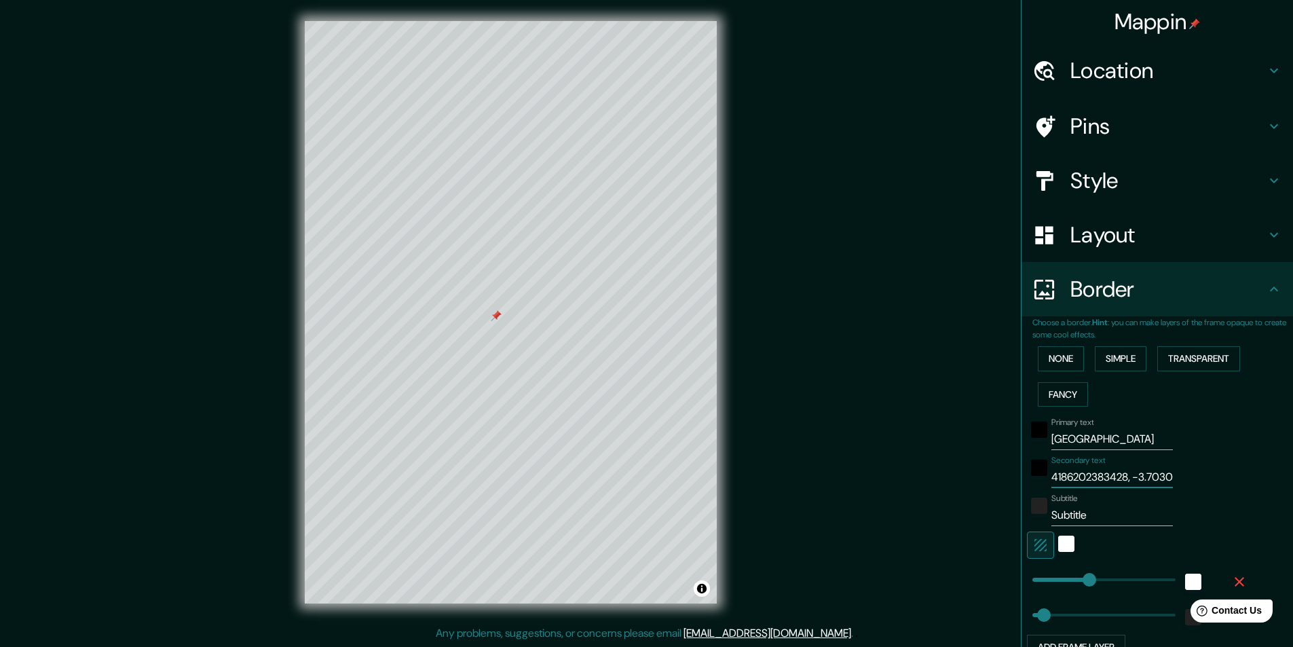
type input "40.418620238342, -3.7030"
type input "243"
type input "49"
type input "40.41862023834, -3.7030"
type input "243"
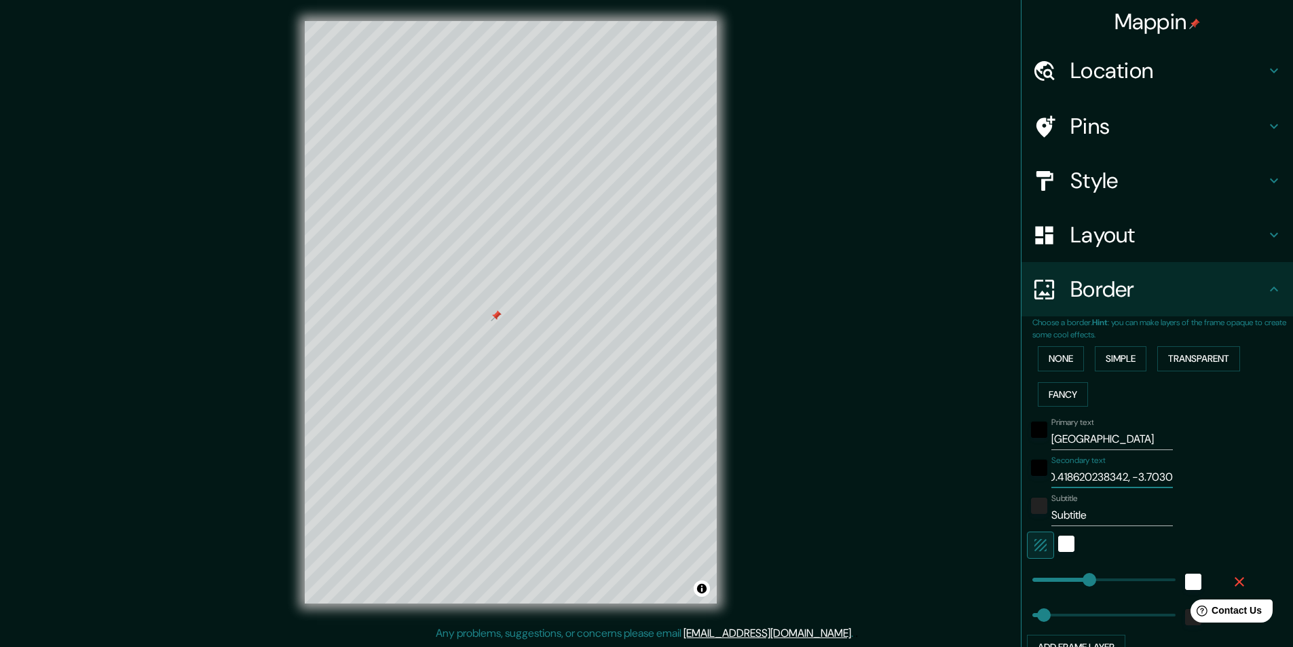
type input "49"
type input "40.4186202383, -3.7030"
type input "243"
type input "49"
type input "40.418620238, -3.7030"
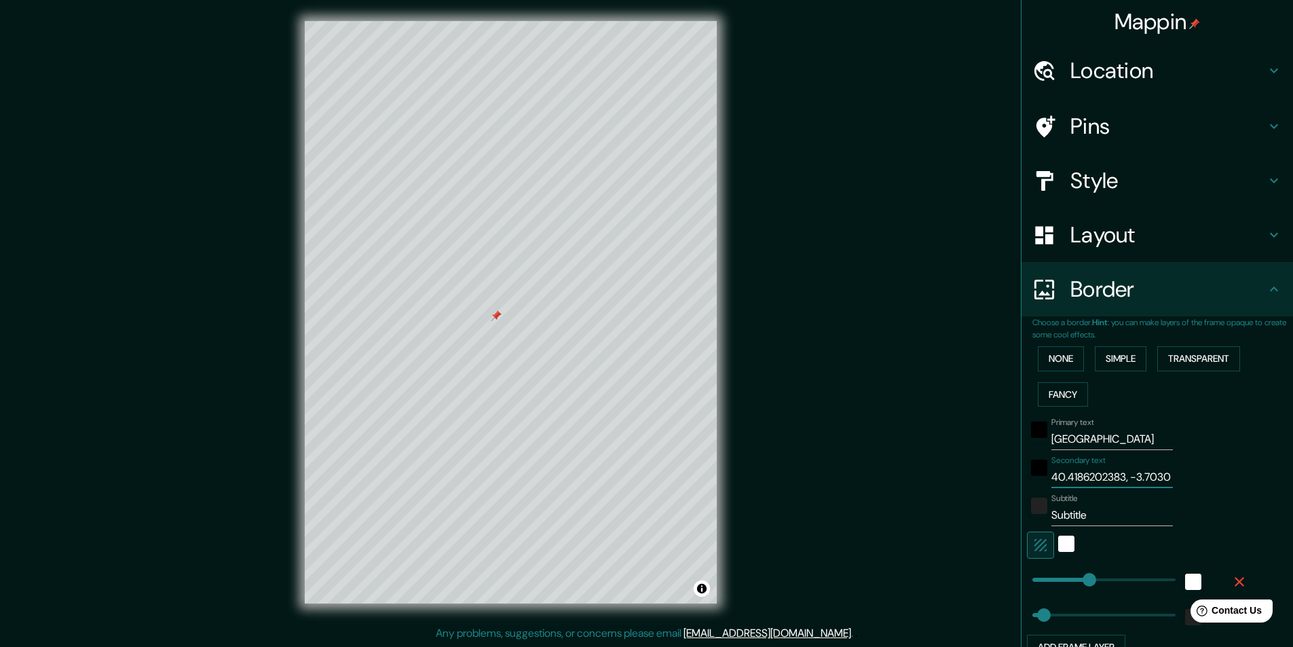
type input "243"
type input "49"
type input "40.41862023, -3.7030"
type input "243"
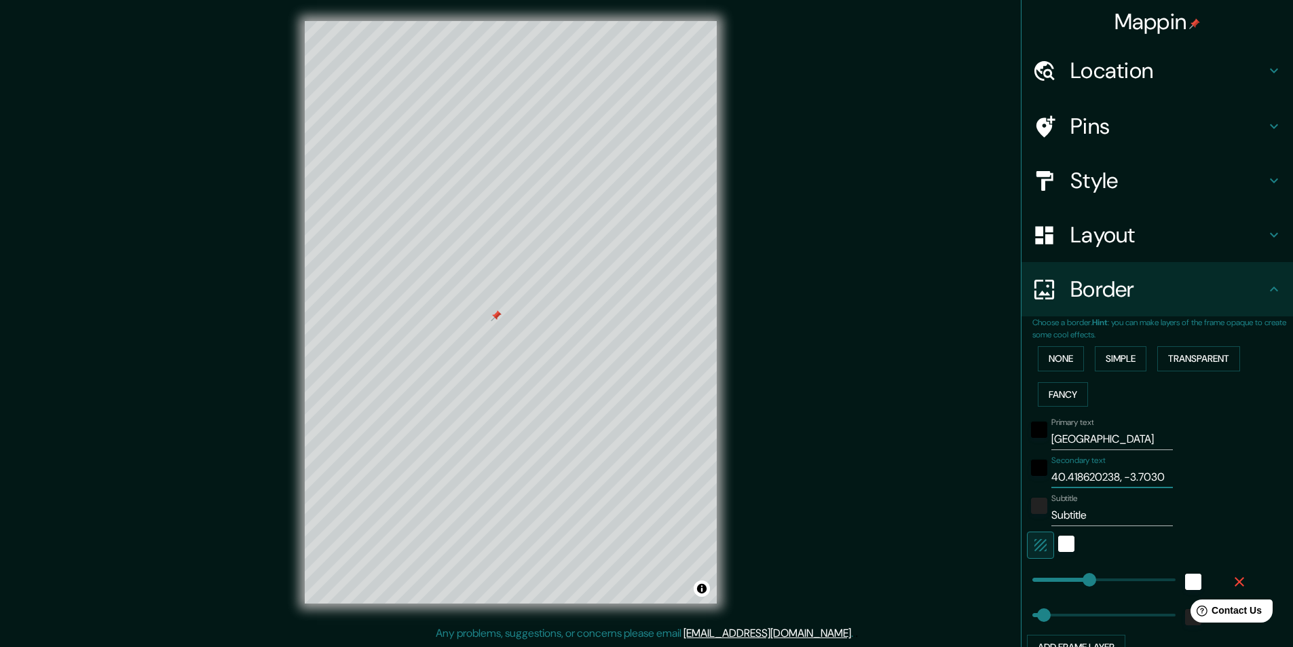
type input "49"
type input "40.4186202, -3.7030"
type input "243"
type input "49"
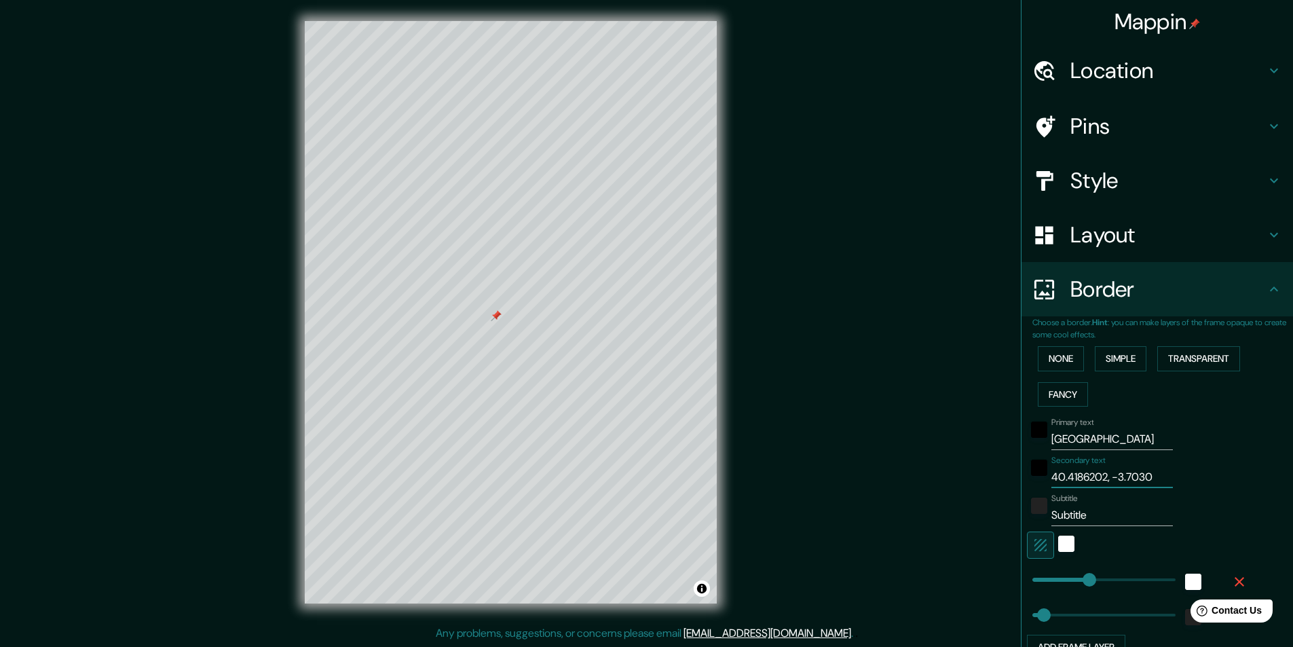
type input "40.418620, -3.7030"
type input "243"
type input "49"
type input "40.41862, -3.7030"
type input "243"
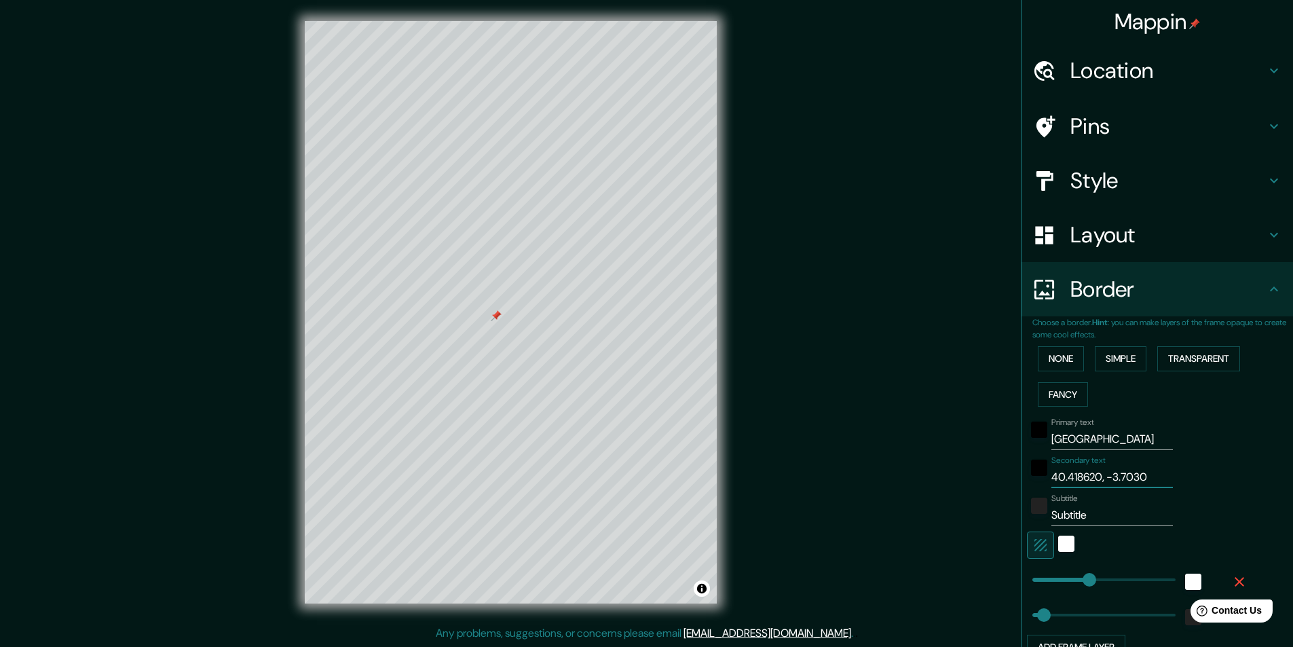
type input "49"
type input "40.4186, -3.7030"
type input "243"
type input "49"
type input "40.418, -3.7030"
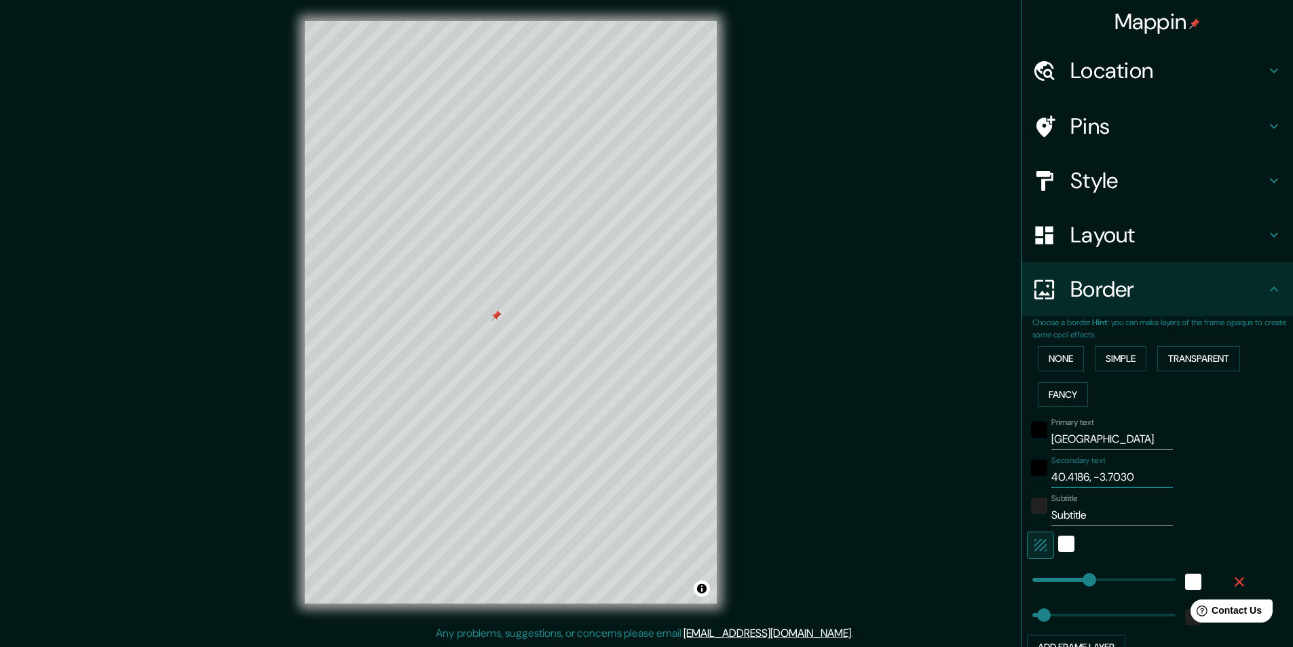
type input "243"
type input "49"
type input "40.41, -3.7030"
type input "243"
type input "49"
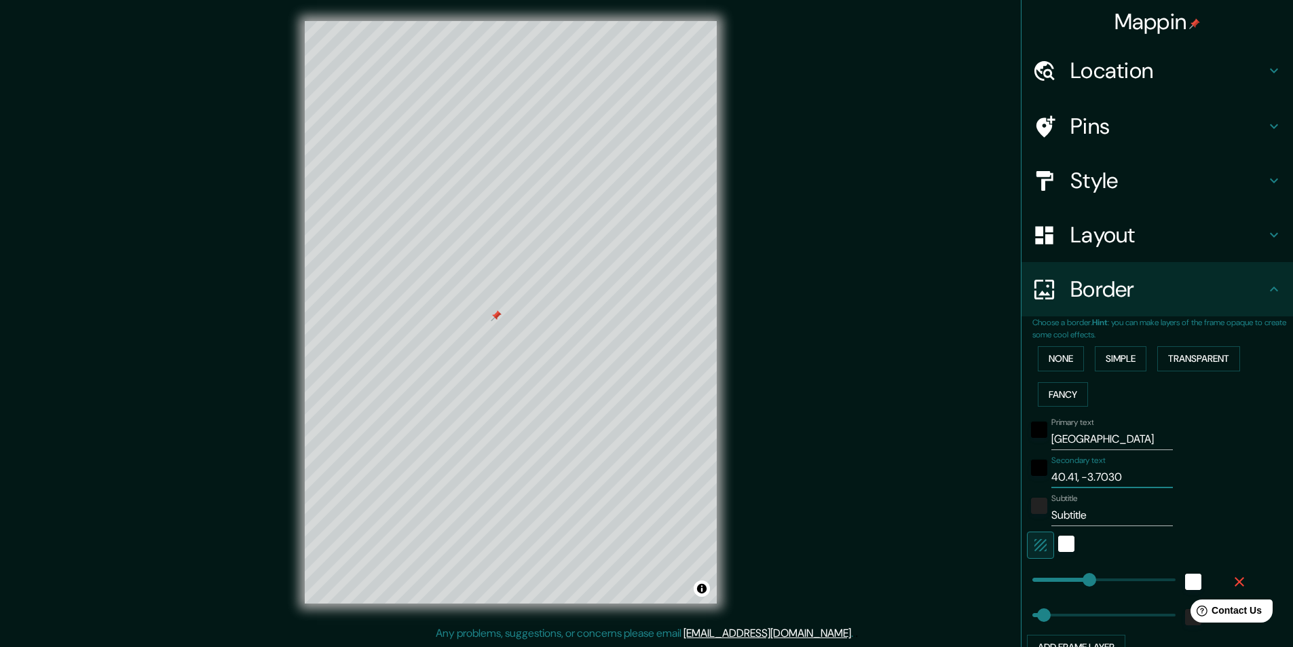
type input "40.4, -3.7030"
type input "243"
type input "49"
type input "40., -3.7030"
type input "243"
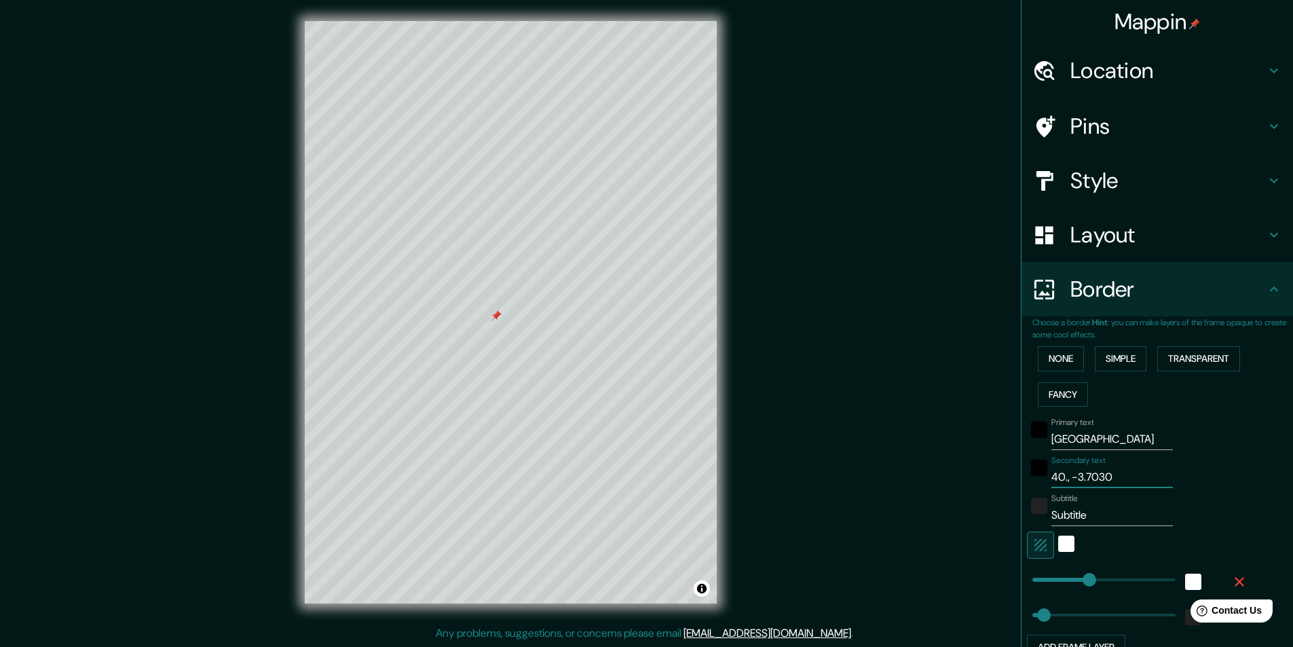
type input "49"
type input "40, -3.7030"
type input "243"
type input "49"
type input "40º, -3.7030"
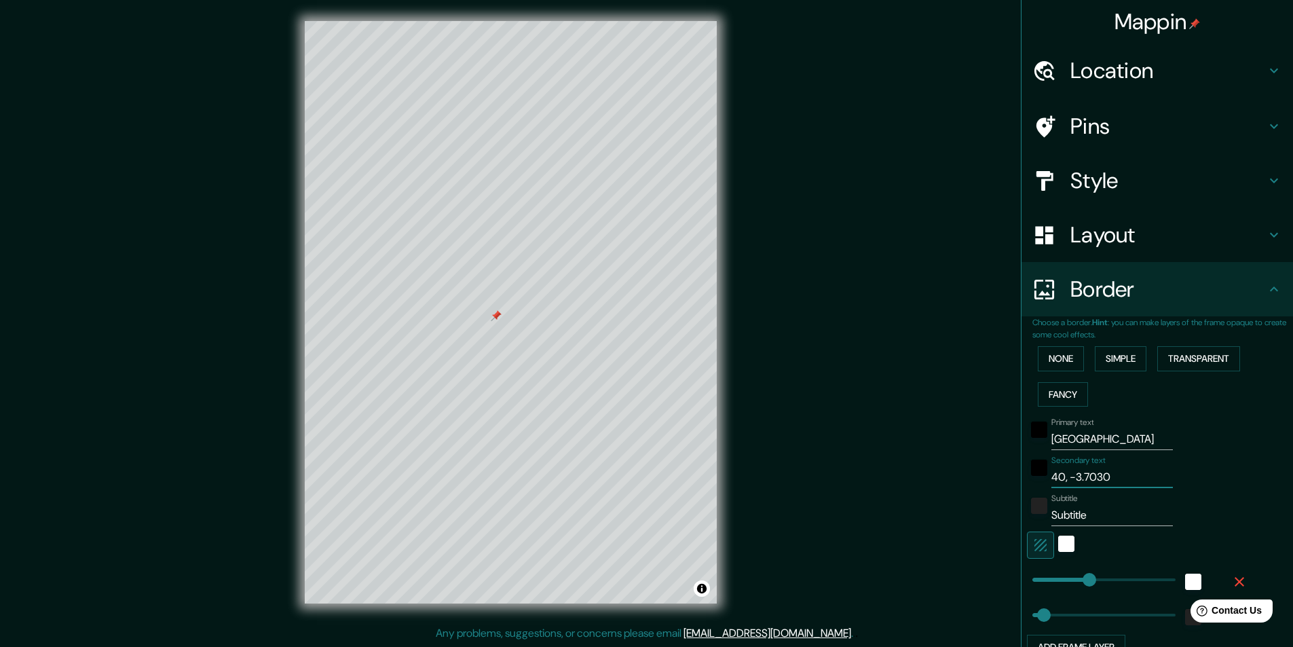
type input "243"
type input "49"
type input "40º2, -3.7030"
type input "243"
type input "49"
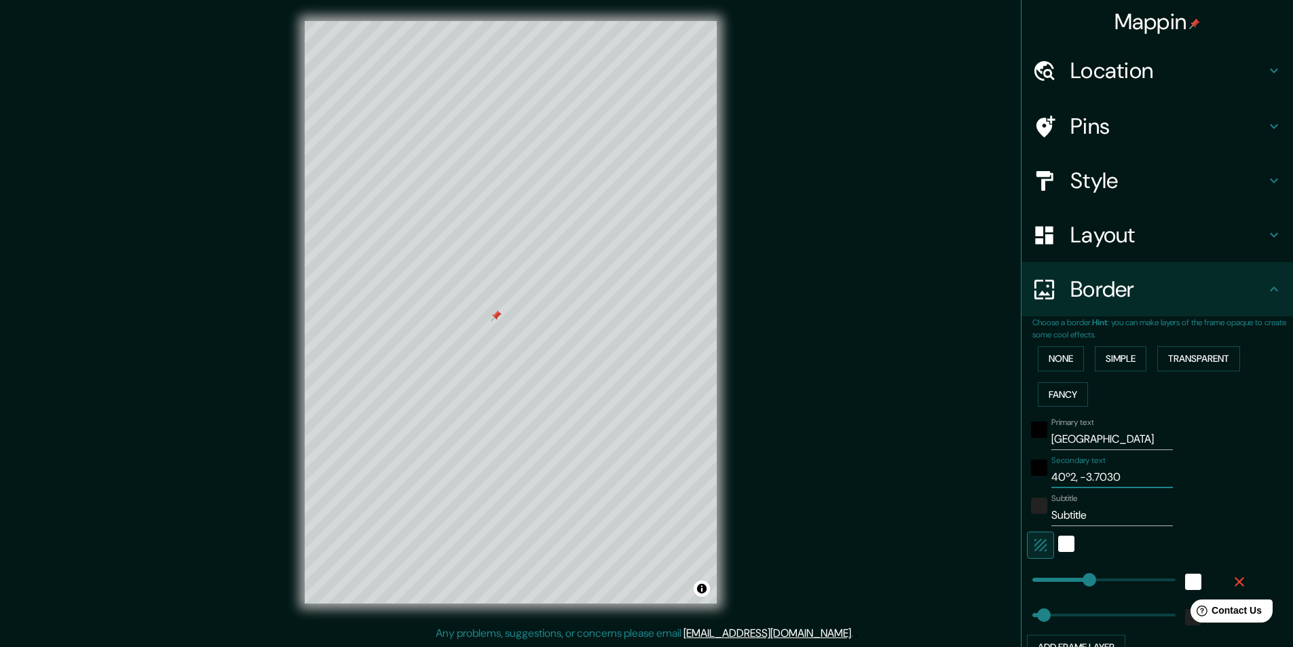
type input "40º25, -3.7030"
type input "243"
type input "49"
type input "40º25´¨, -3.7030"
type input "243"
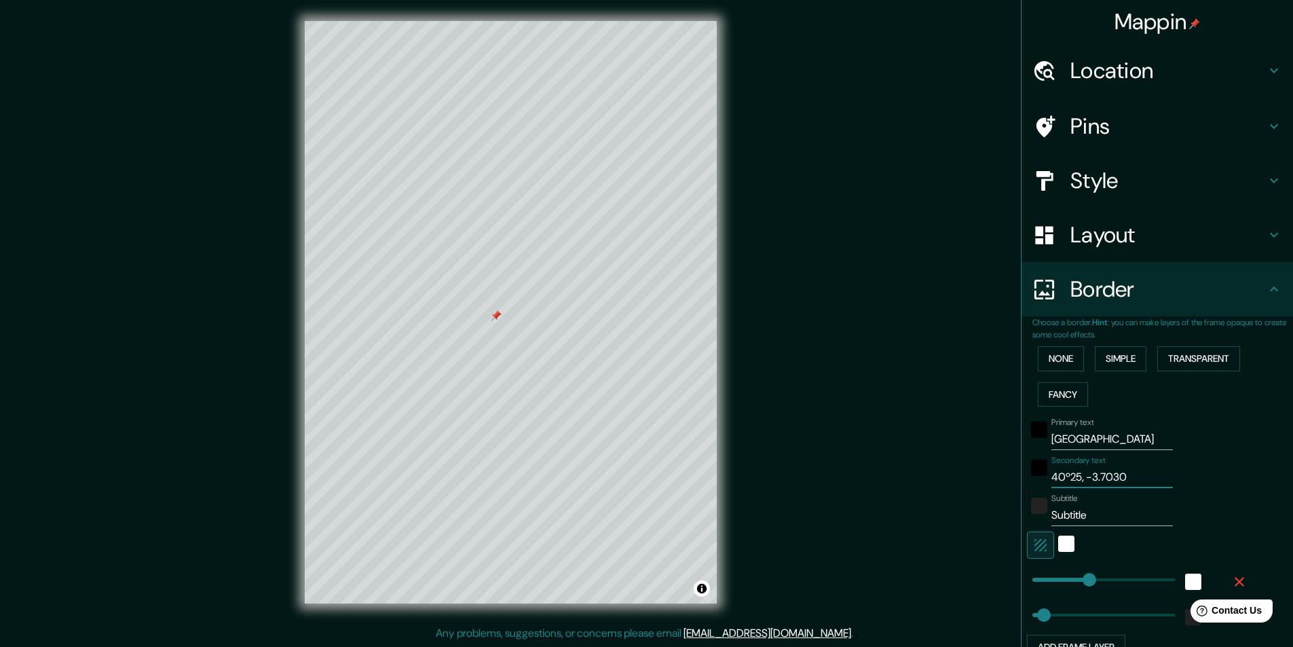
type input "49"
type input "40º25´, -3.7030"
type input "243"
type input "49"
type input "40º25´6, -3.7030"
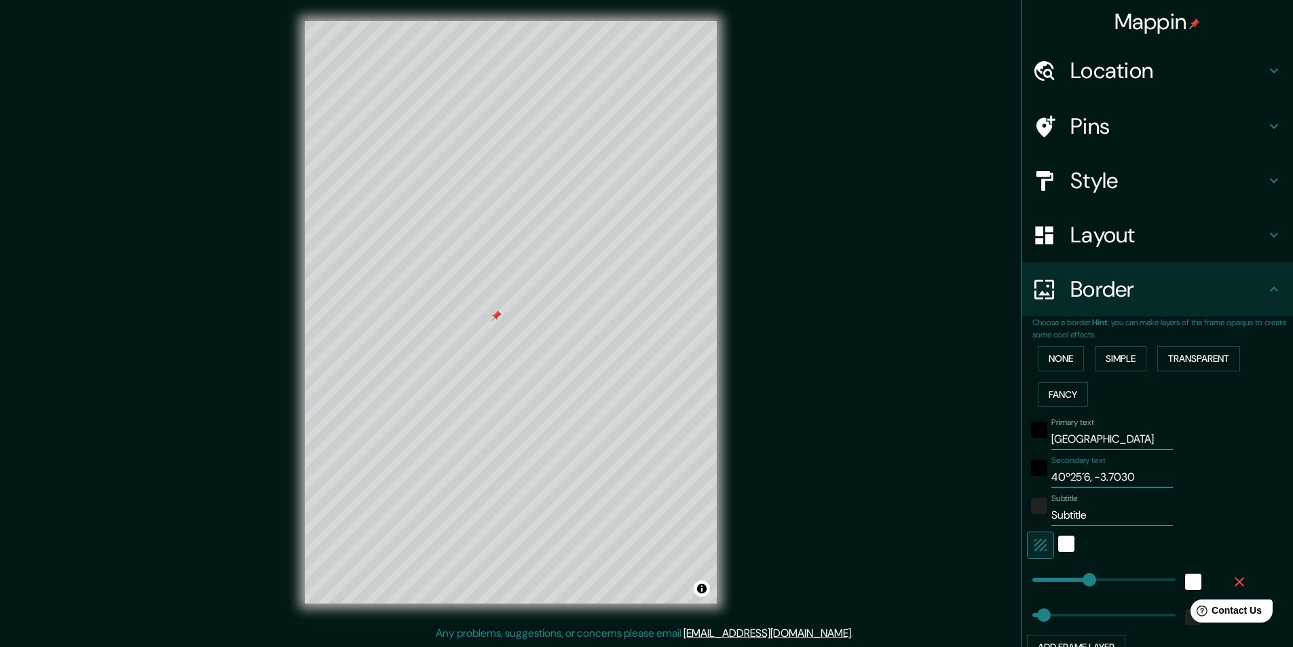
type input "243"
type input "49"
type input "40º25´6., -3.7030"
type input "243"
type input "49"
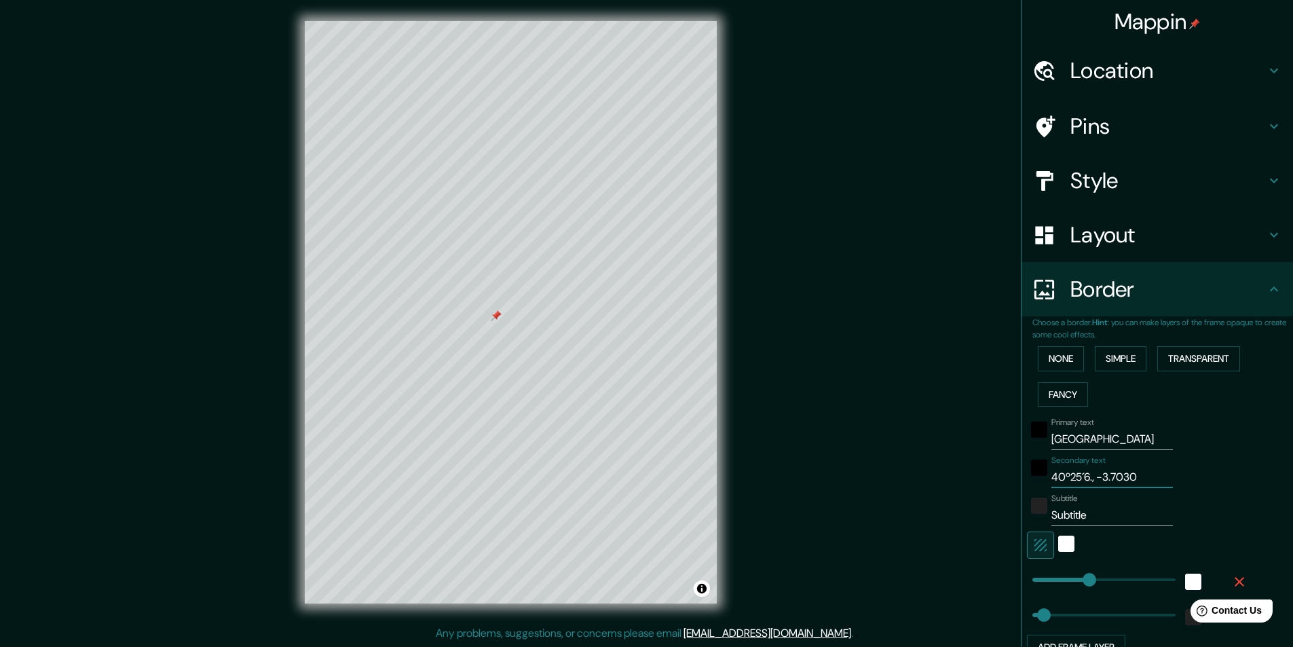
type input "40º25´6.6, -3.7030"
type input "243"
type input "49"
type input "40º25´6.68, -3.7030"
type input "243"
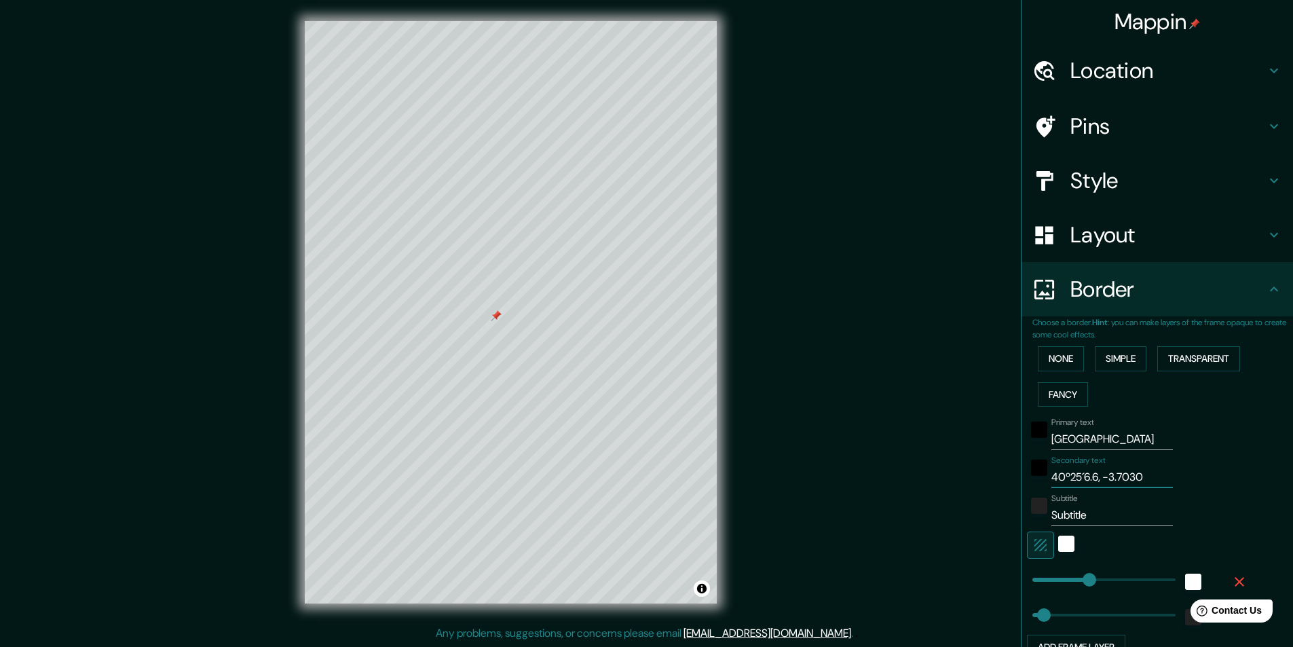
type input "49"
type input "40º25´6.6, -3.7030"
type input "243"
type input "49"
type input "40º25´6., -3.7030"
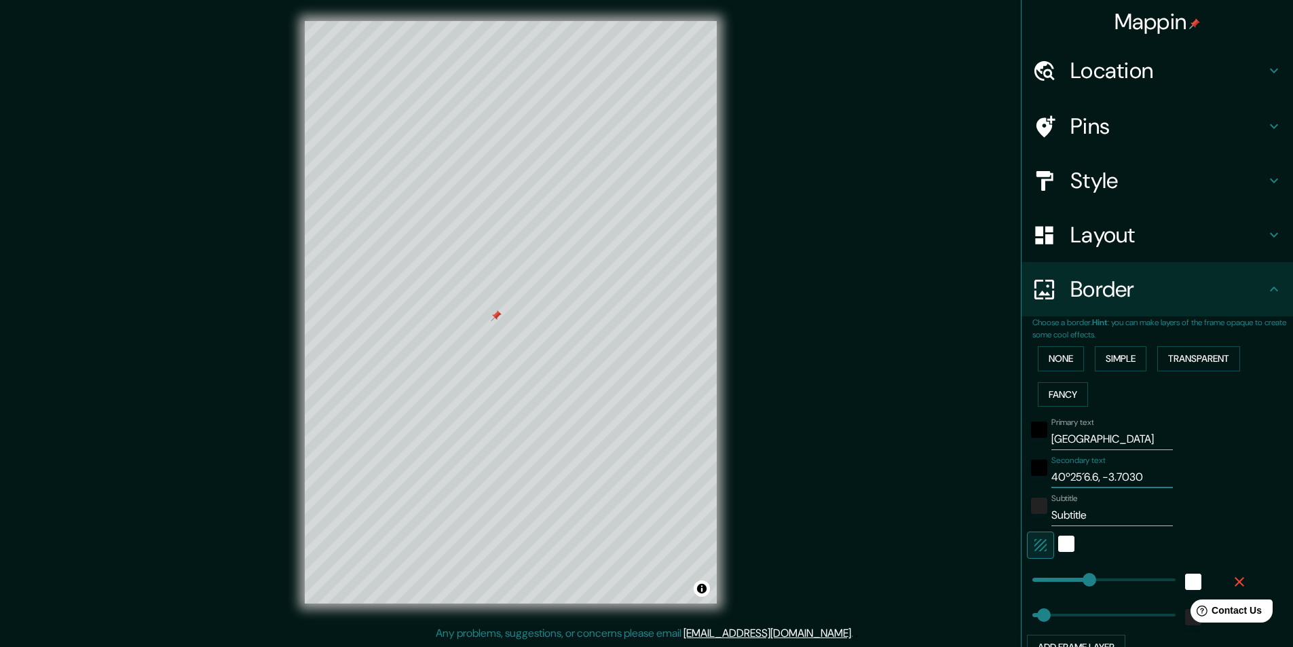
type input "243"
type input "49"
type input "40º25´6, -3.7030"
type input "243"
type input "49"
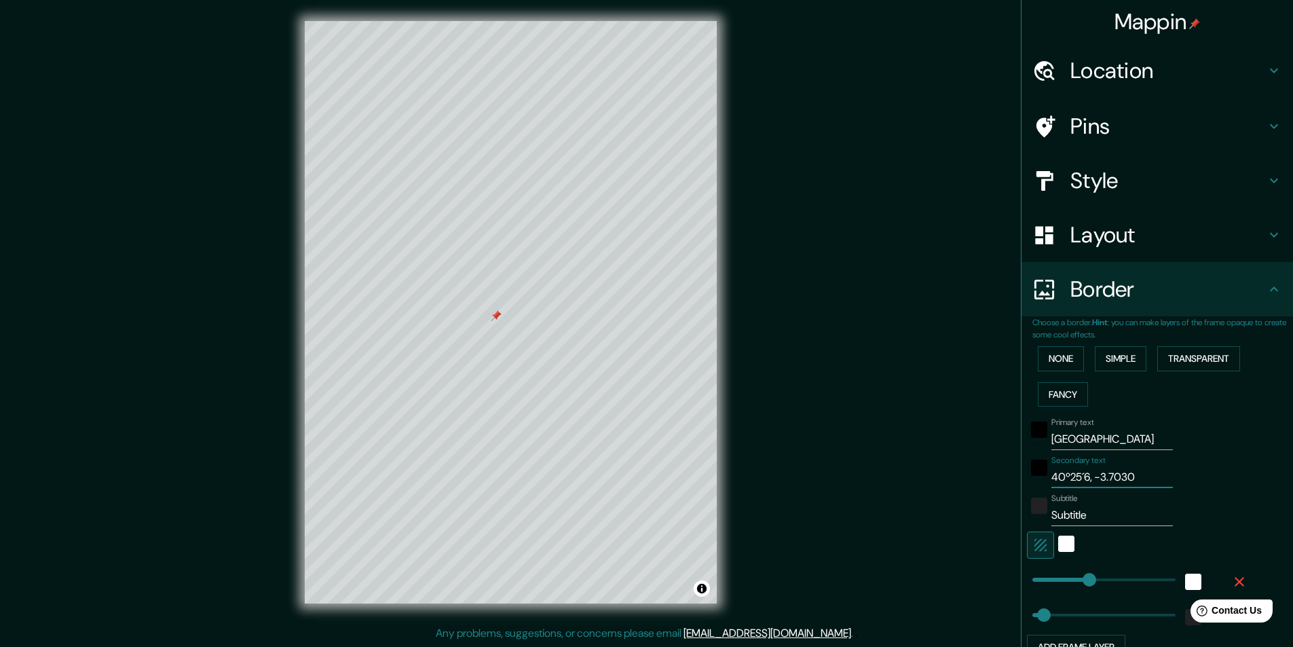
type input "40º25´, -3.7030"
drag, startPoint x: 603, startPoint y: 546, endPoint x: 206, endPoint y: 359, distance: 438.8
click at [206, 359] on div "Mappin Location Madrid, Madrid, España Pins Style Layout Border Choose a border…" at bounding box center [646, 323] width 1293 height 648
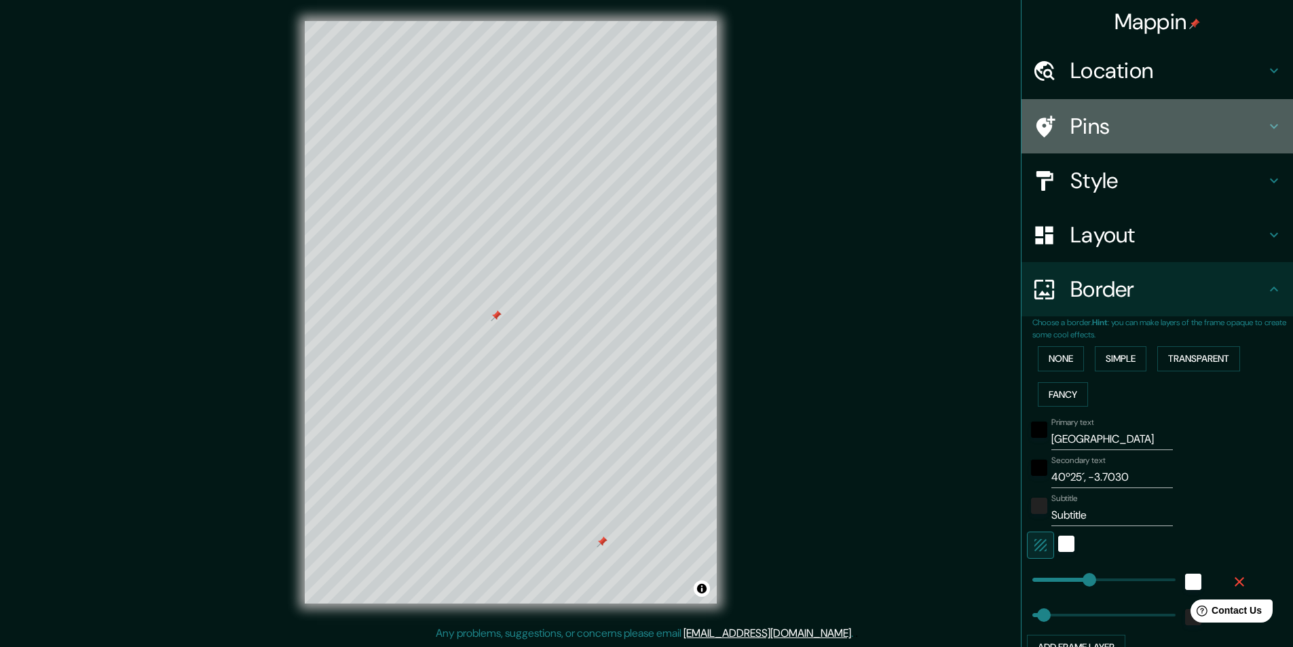
click at [1149, 115] on h4 "Pins" at bounding box center [1169, 126] width 196 height 27
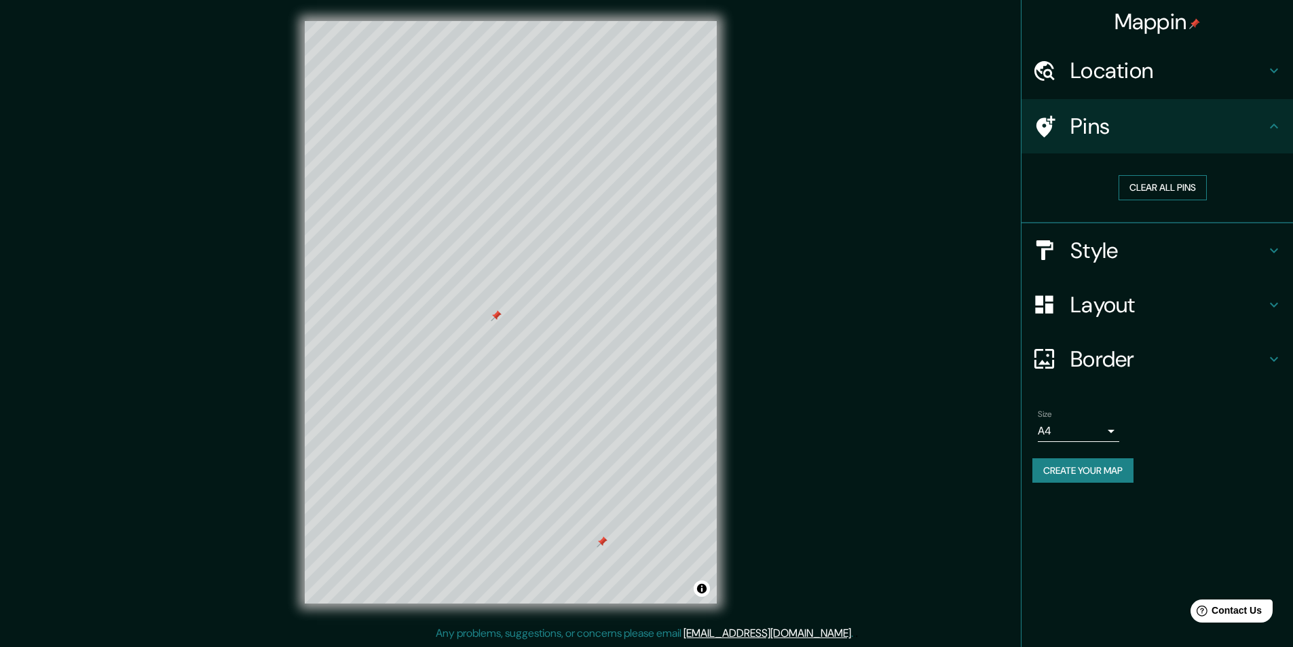
click at [1169, 181] on button "Clear all pins" at bounding box center [1163, 187] width 88 height 25
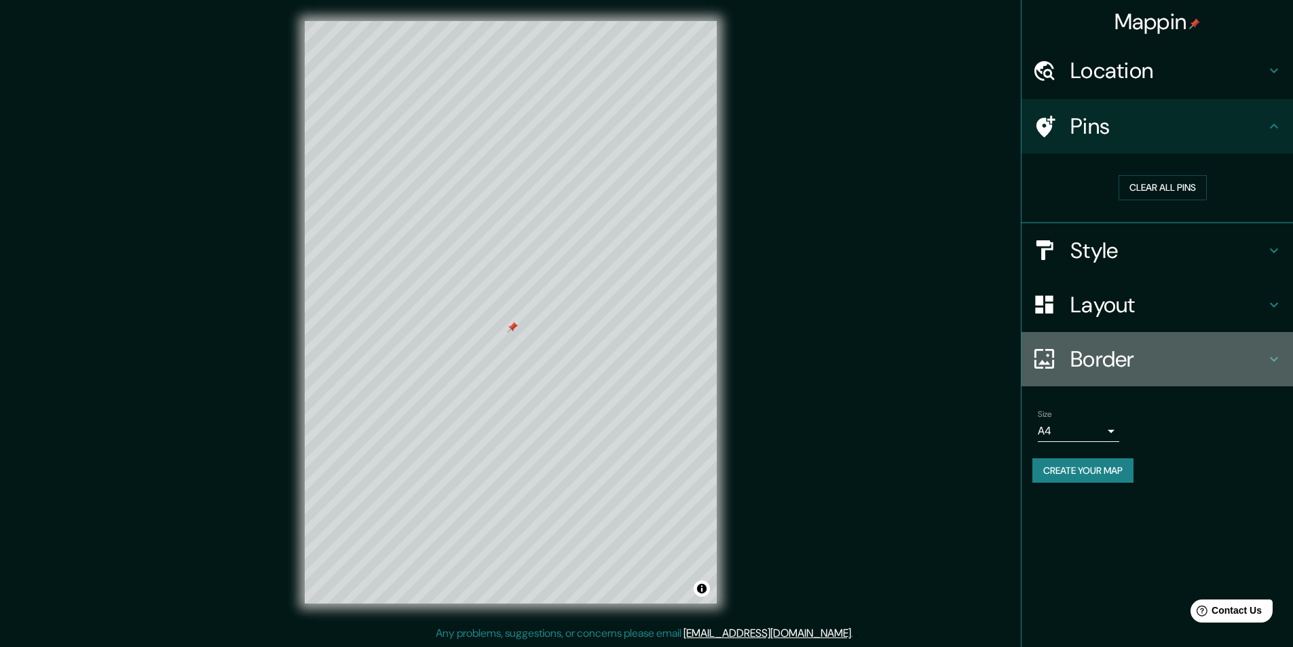
click at [1183, 355] on h4 "Border" at bounding box center [1169, 359] width 196 height 27
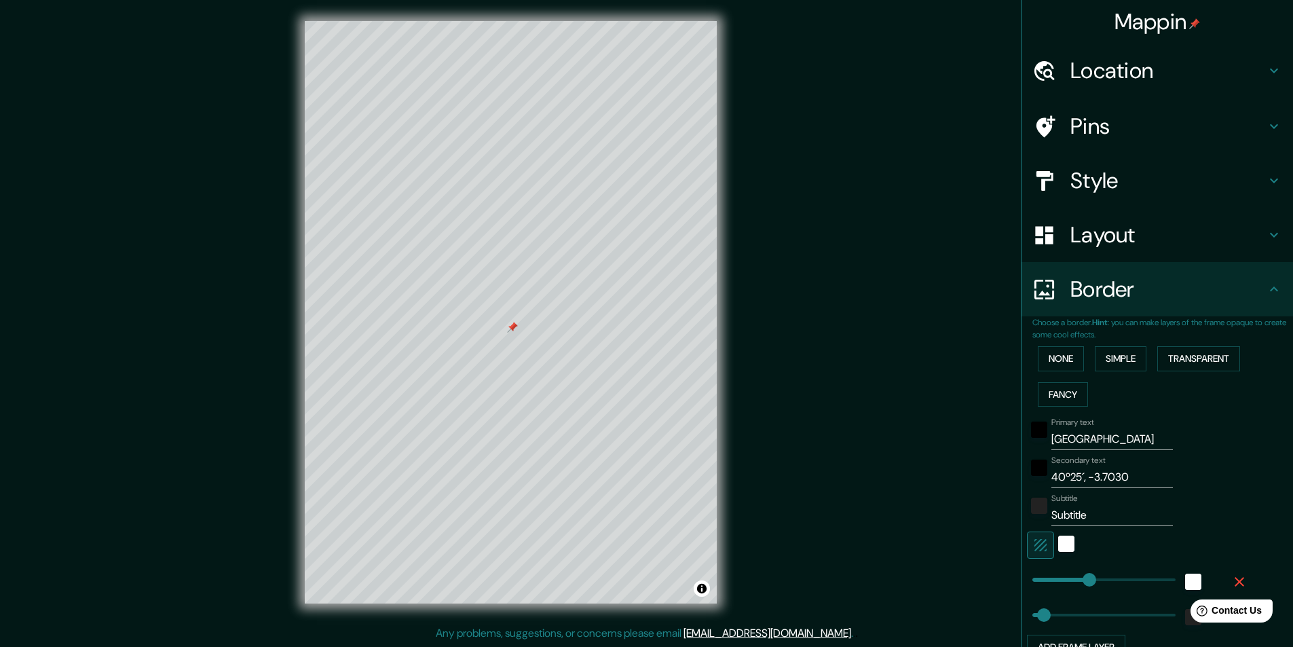
click at [1130, 479] on input "40º25´, -3.7030" at bounding box center [1112, 477] width 122 height 22
click at [1077, 475] on input "40º25´, 3º42' O" at bounding box center [1112, 477] width 122 height 22
click at [1104, 515] on input "Subtitle" at bounding box center [1112, 515] width 122 height 22
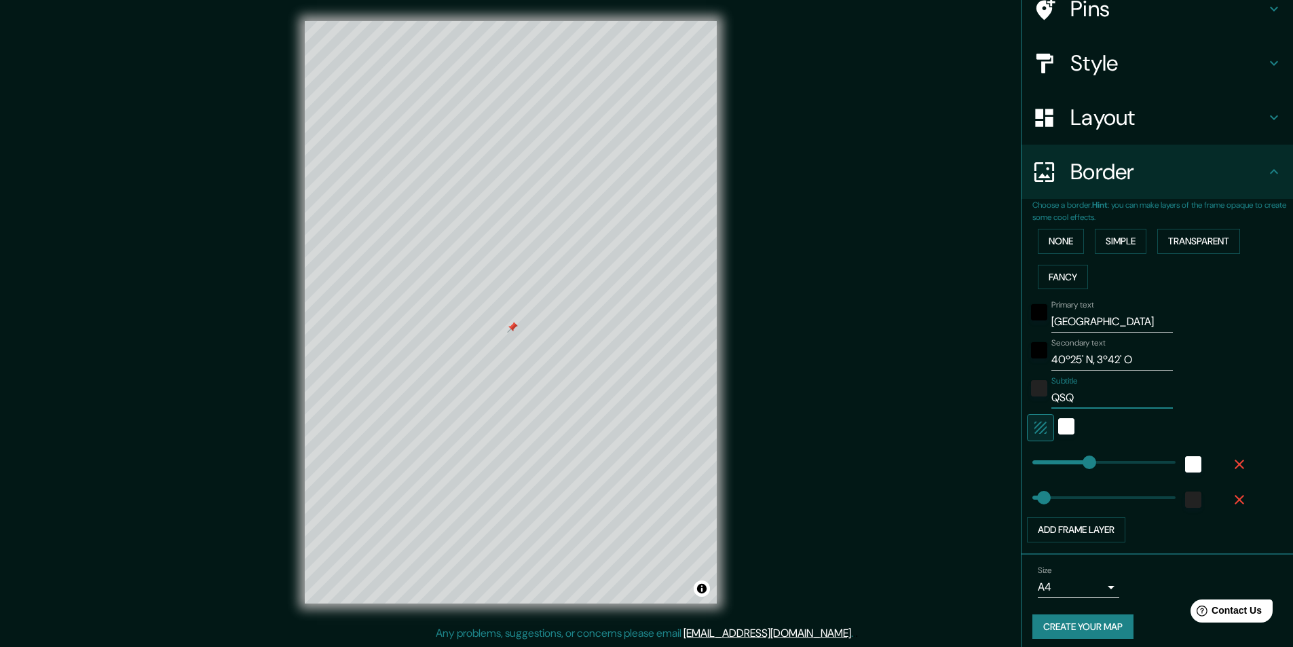
scroll to position [126, 0]
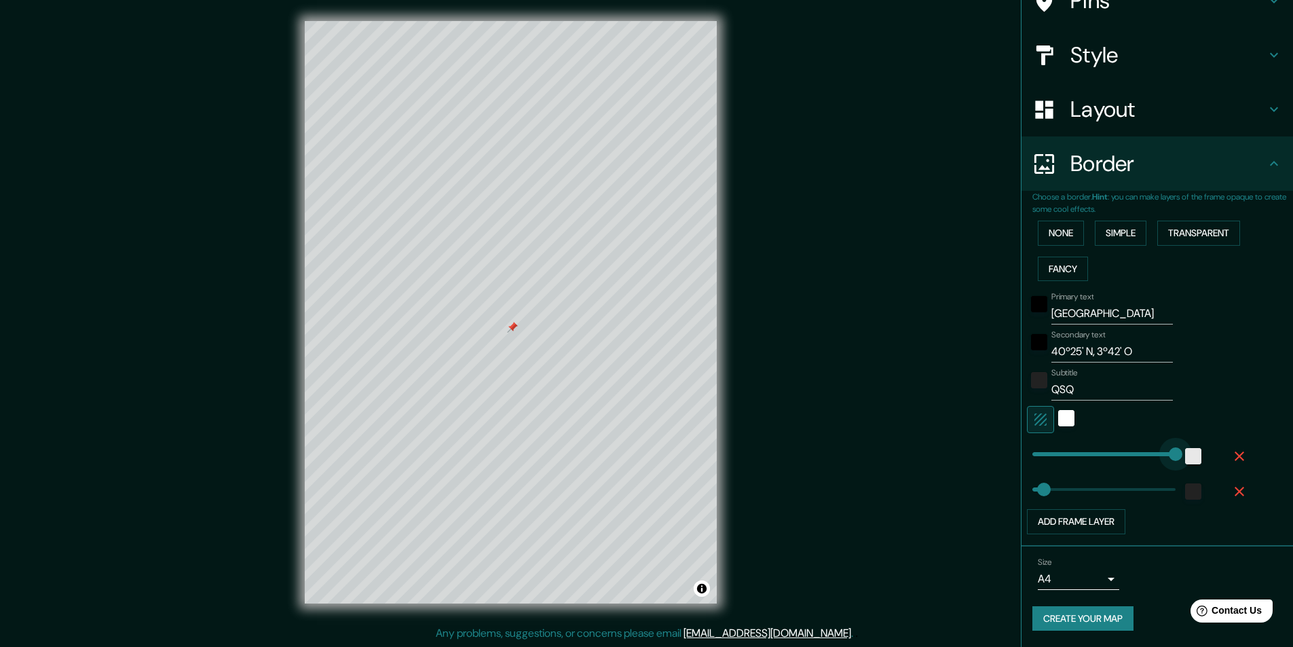
drag, startPoint x: 1081, startPoint y: 455, endPoint x: 1180, endPoint y: 449, distance: 99.3
drag, startPoint x: 1159, startPoint y: 453, endPoint x: 1058, endPoint y: 457, distance: 101.2
drag, startPoint x: 1058, startPoint y: 457, endPoint x: 1018, endPoint y: 450, distance: 40.6
drag, startPoint x: 1035, startPoint y: 496, endPoint x: 982, endPoint y: 489, distance: 53.4
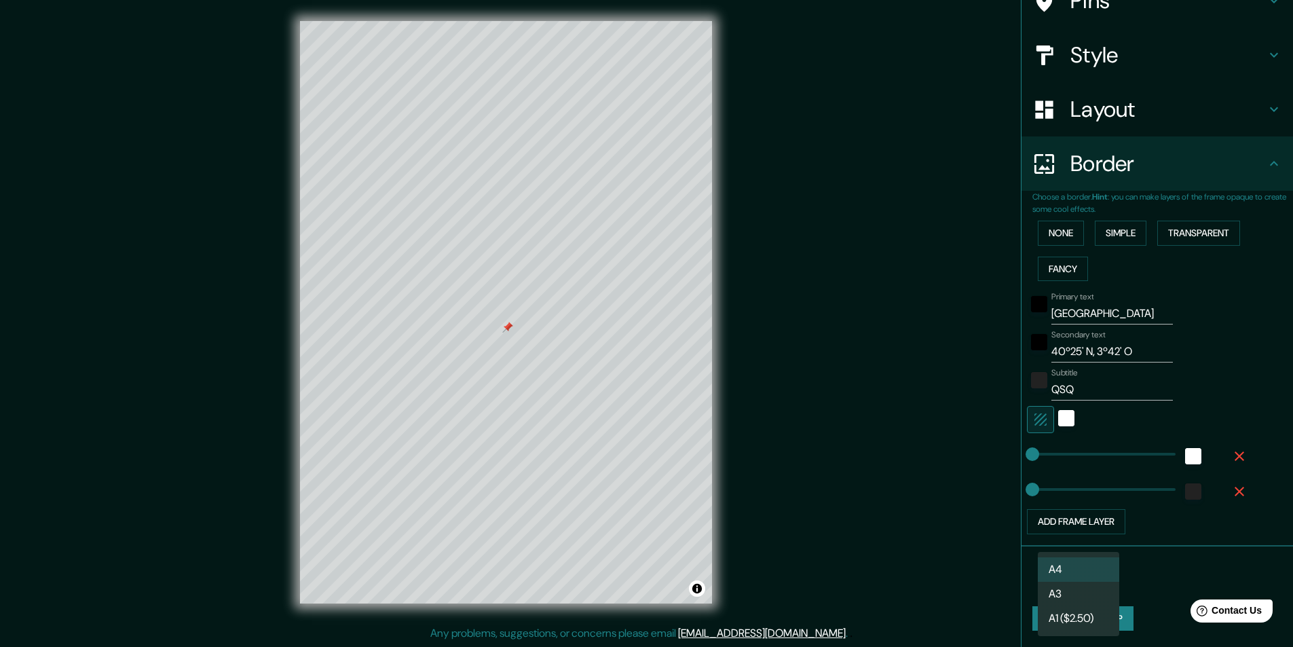
click at [1083, 582] on body "Mappin Location Madrid, Madrid, España Pins Style Layout Border Choose a border…" at bounding box center [646, 322] width 1293 height 647
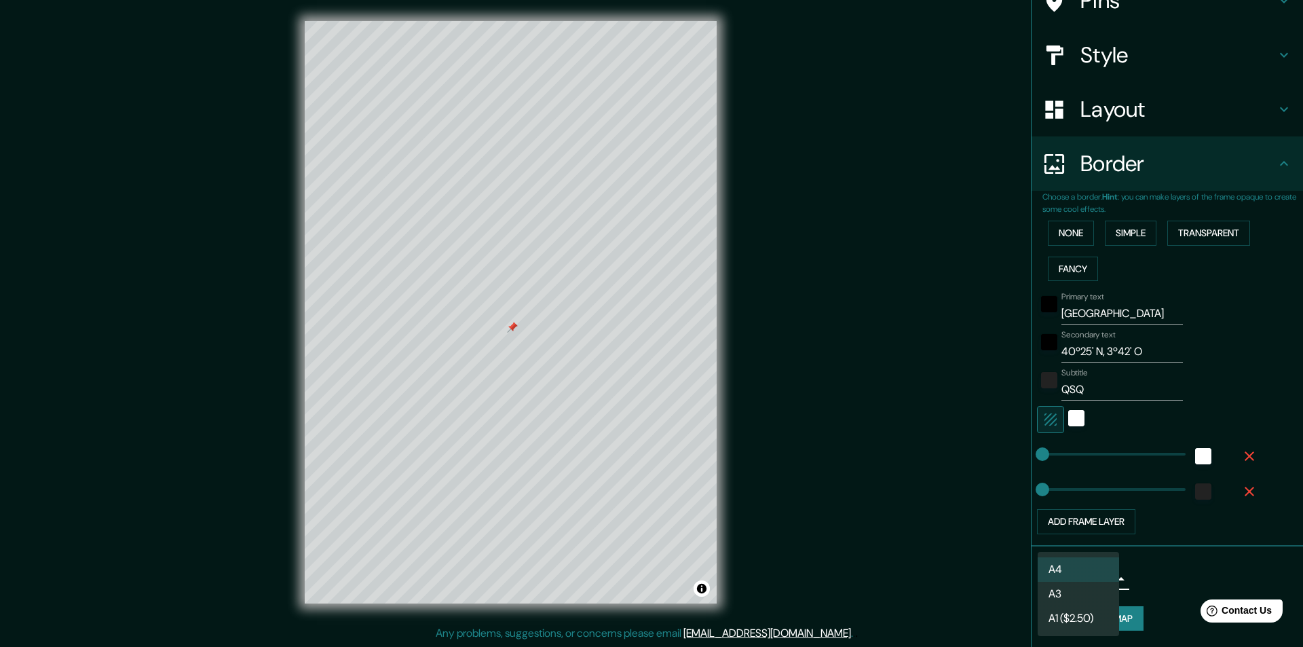
click at [1067, 594] on li "A3" at bounding box center [1078, 594] width 81 height 24
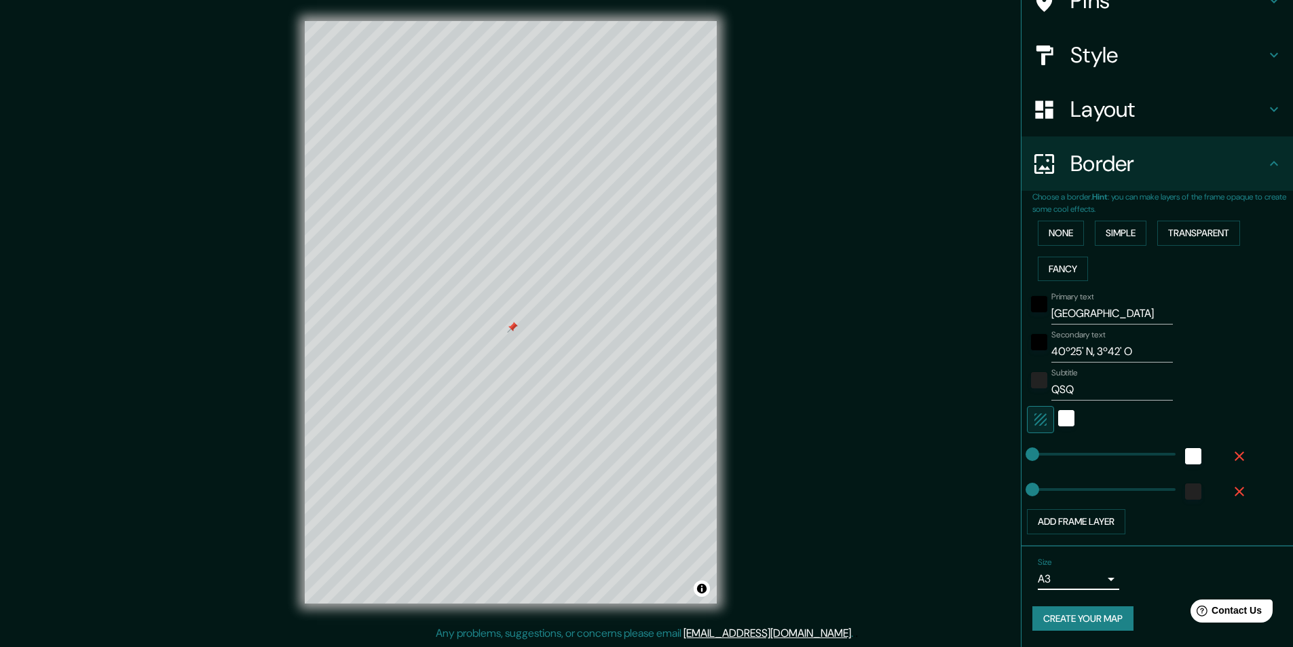
click at [1062, 612] on button "Create your map" at bounding box center [1082, 618] width 101 height 25
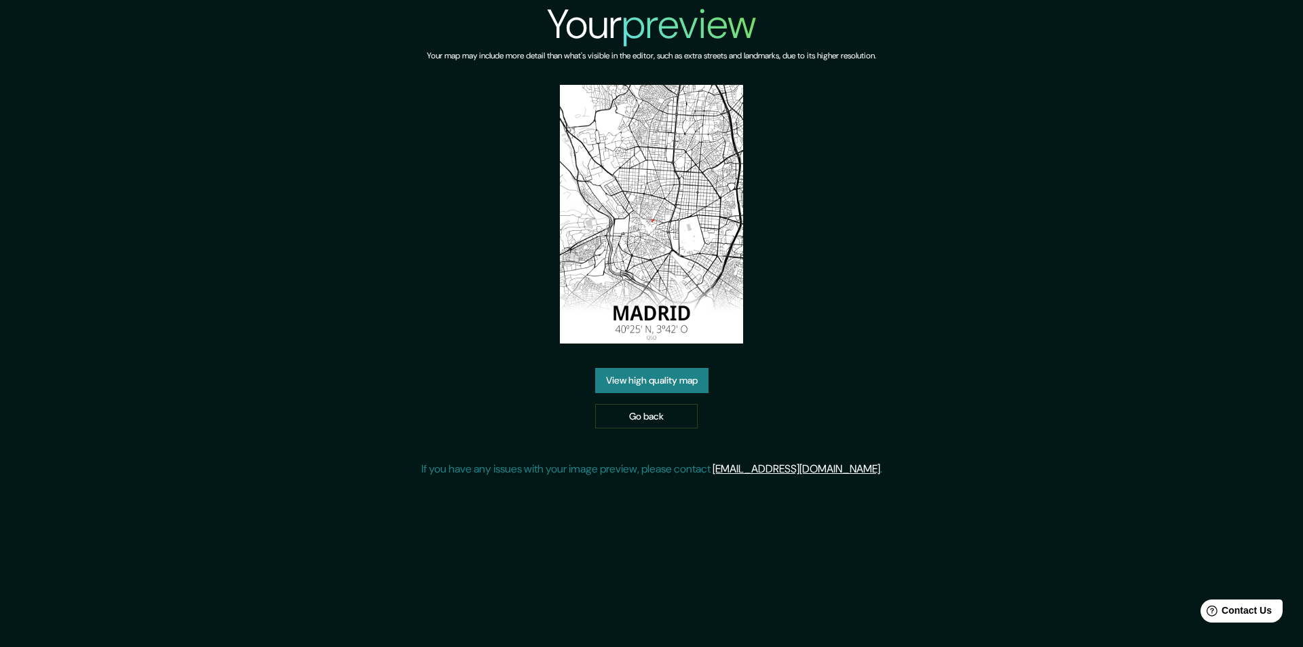
click at [645, 386] on link "View high quality map" at bounding box center [651, 380] width 113 height 25
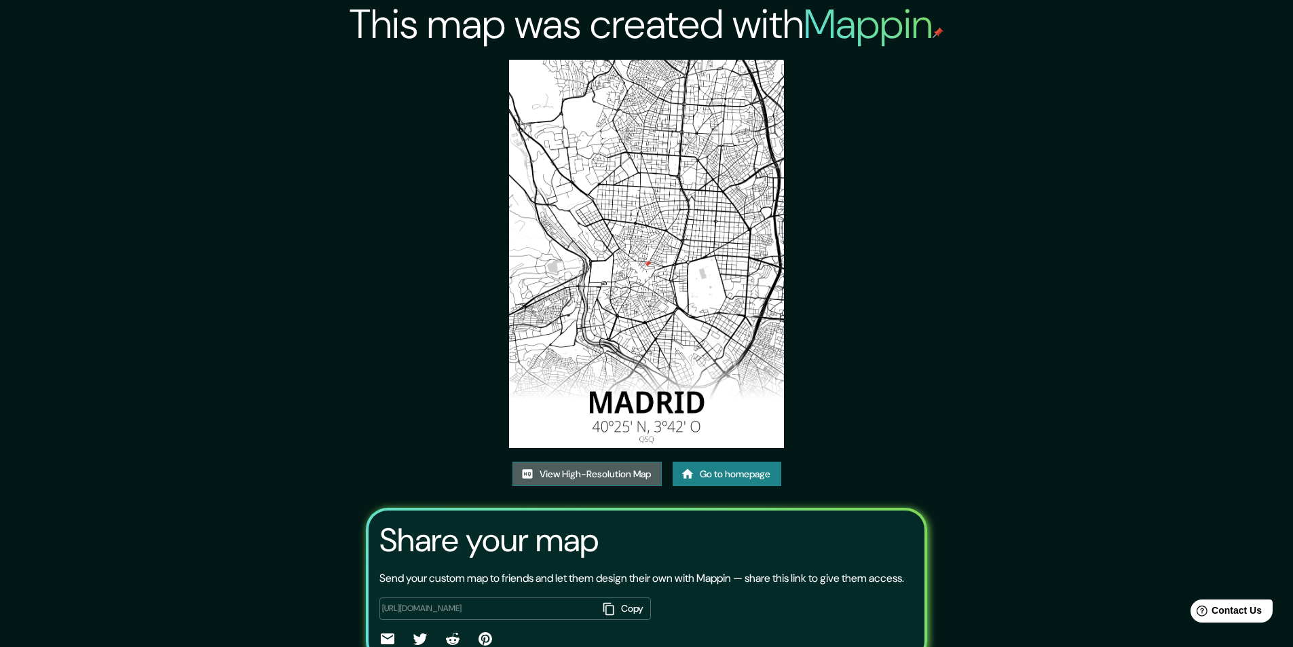
click at [564, 469] on link "View High-Resolution Map" at bounding box center [587, 474] width 149 height 25
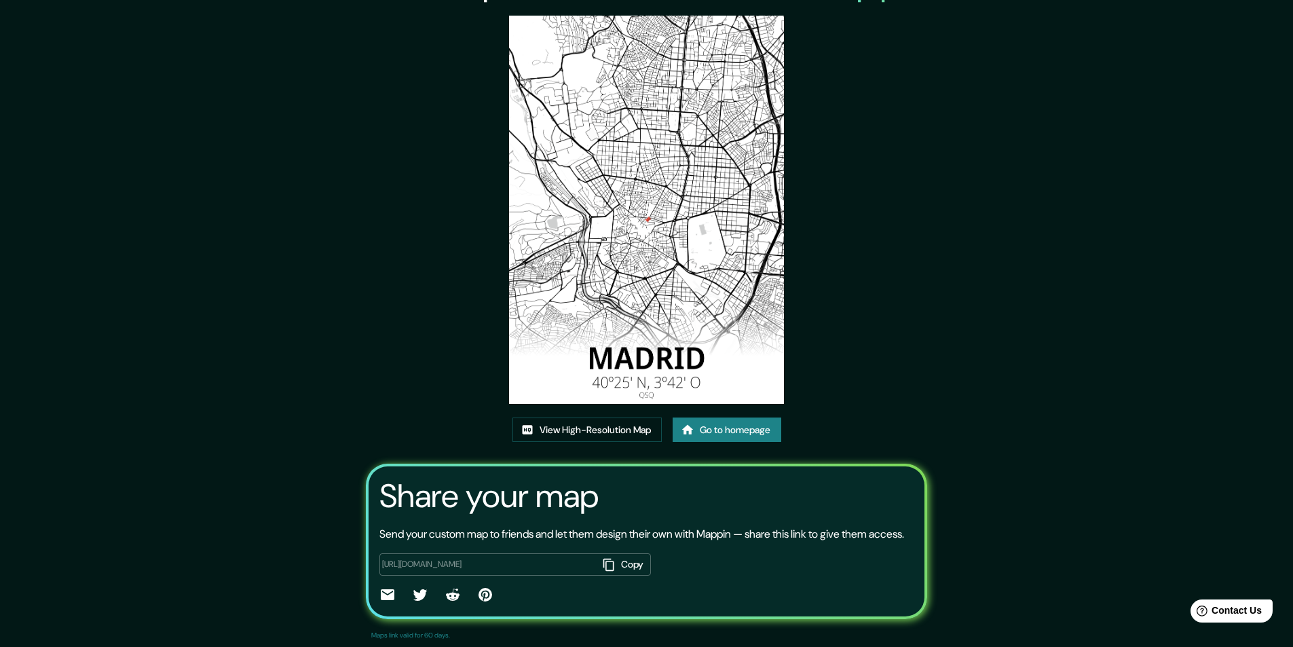
scroll to position [68, 0]
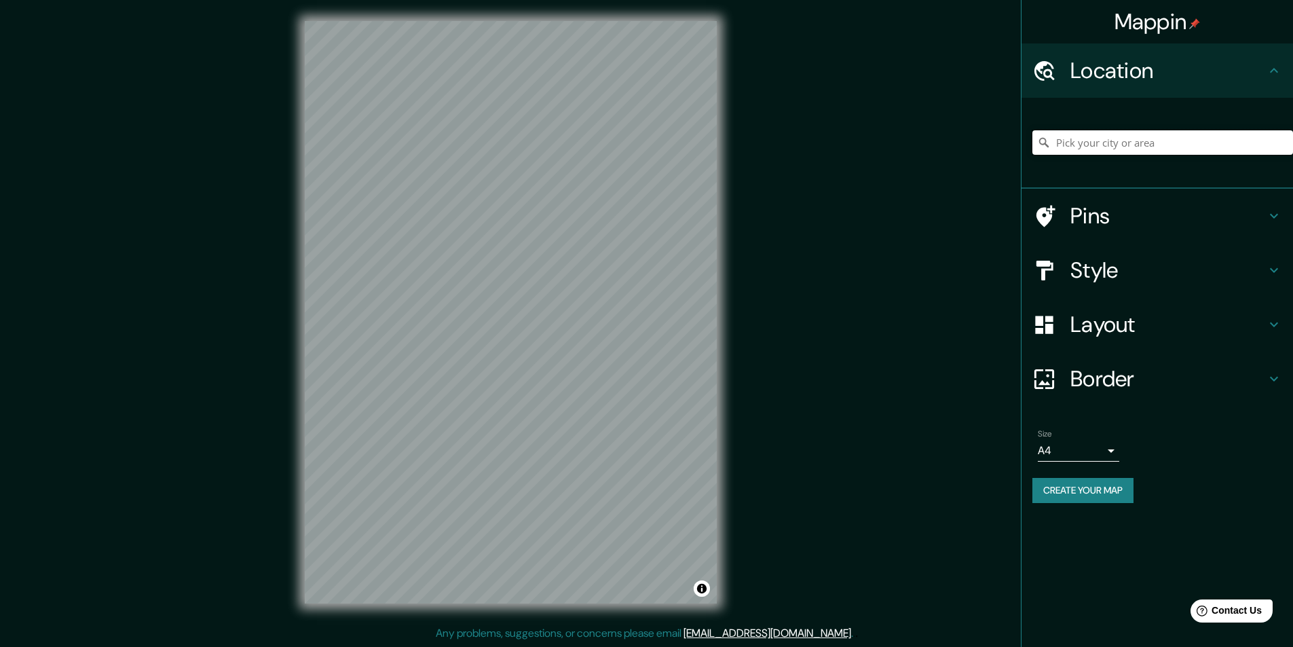
click at [1178, 141] on input "Pick your city or area" at bounding box center [1162, 142] width 261 height 24
click at [1099, 140] on input "[GEOGRAPHIC_DATA], [GEOGRAPHIC_DATA], [GEOGRAPHIC_DATA]" at bounding box center [1162, 142] width 261 height 24
click at [1259, 140] on input "[GEOGRAPHIC_DATA], [GEOGRAPHIC_DATA], [GEOGRAPHIC_DATA]" at bounding box center [1162, 142] width 261 height 24
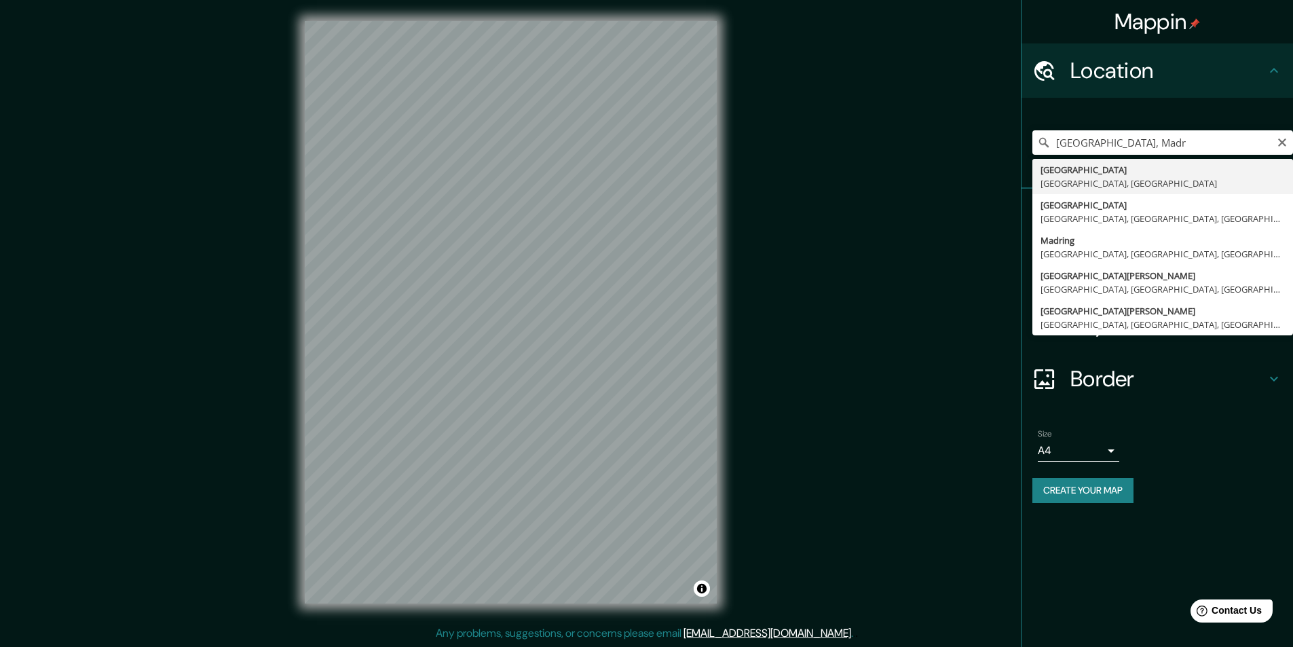
type input "[GEOGRAPHIC_DATA], [GEOGRAPHIC_DATA], [GEOGRAPHIC_DATA]"
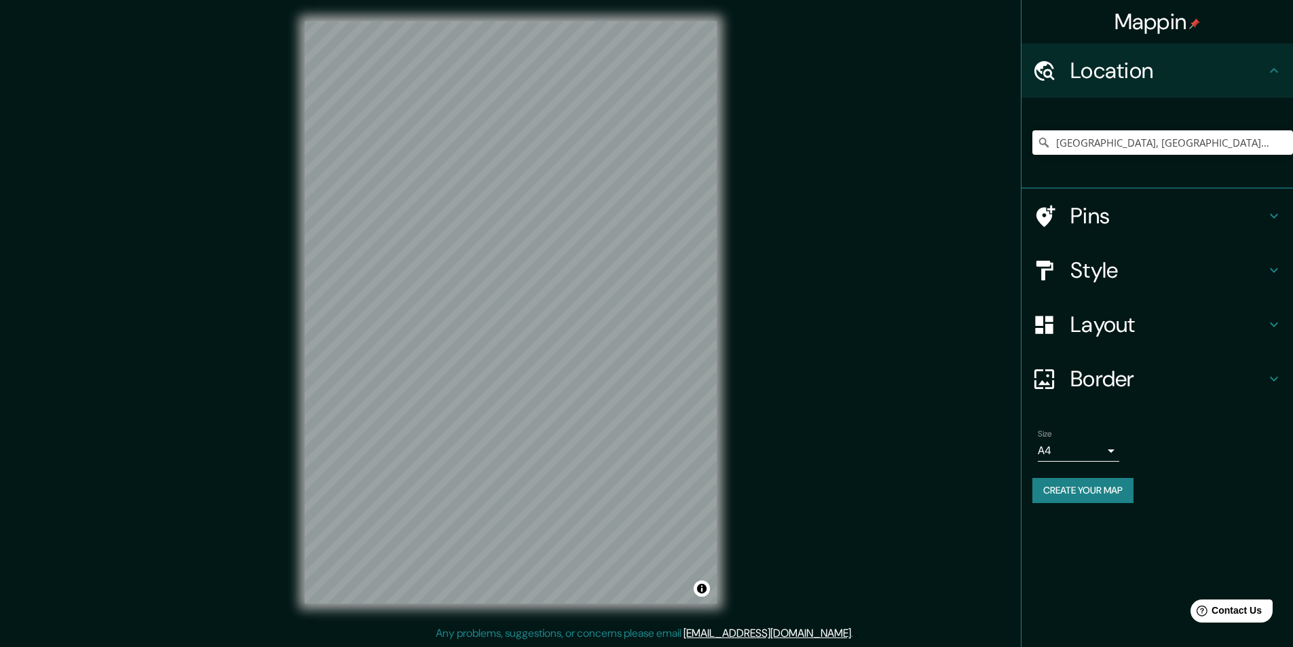
click at [1119, 330] on h4 "Layout" at bounding box center [1169, 324] width 196 height 27
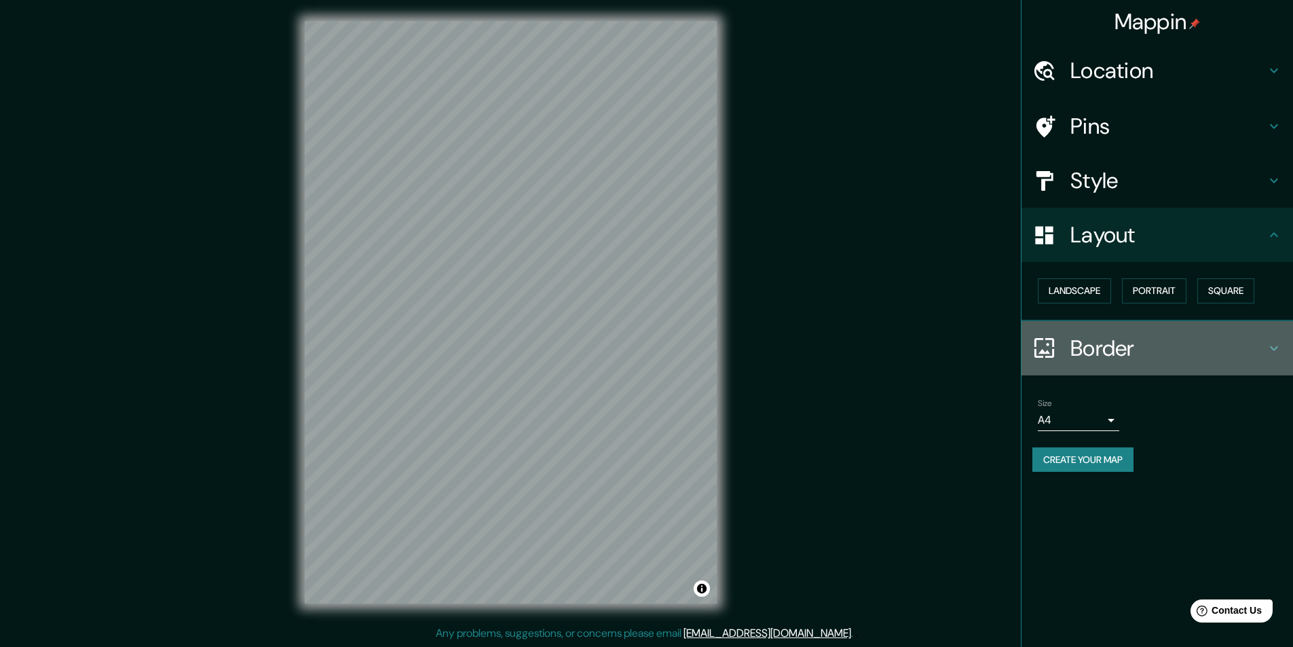
click at [1083, 343] on h4 "Border" at bounding box center [1169, 348] width 196 height 27
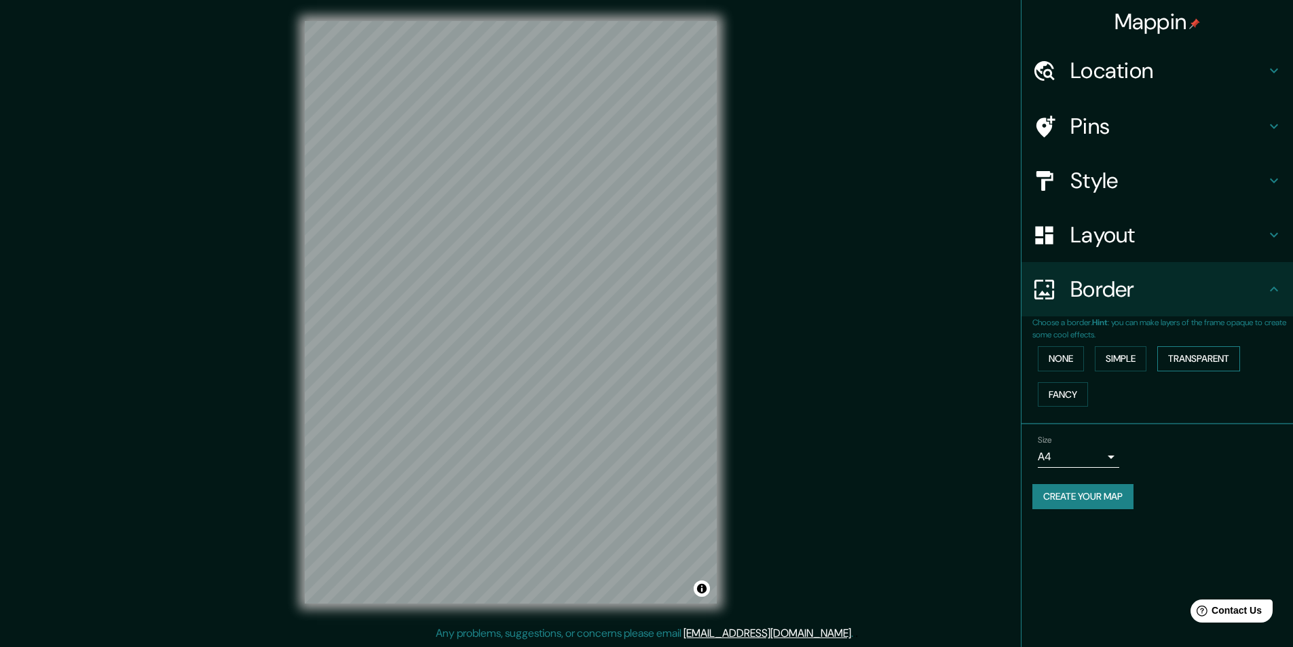
click at [1169, 359] on button "Transparent" at bounding box center [1198, 358] width 83 height 25
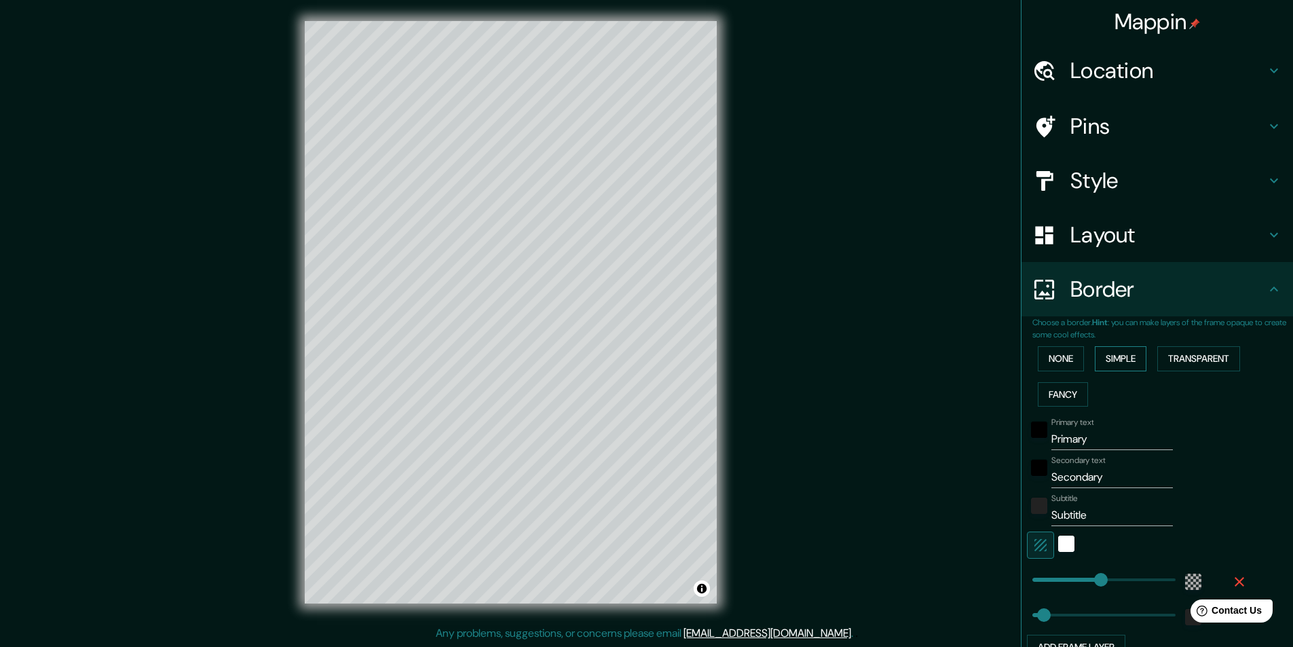
click at [1125, 360] on button "Simple" at bounding box center [1121, 358] width 52 height 25
click at [1163, 358] on button "Transparent" at bounding box center [1198, 358] width 83 height 25
click at [1058, 360] on button "None" at bounding box center [1061, 358] width 46 height 25
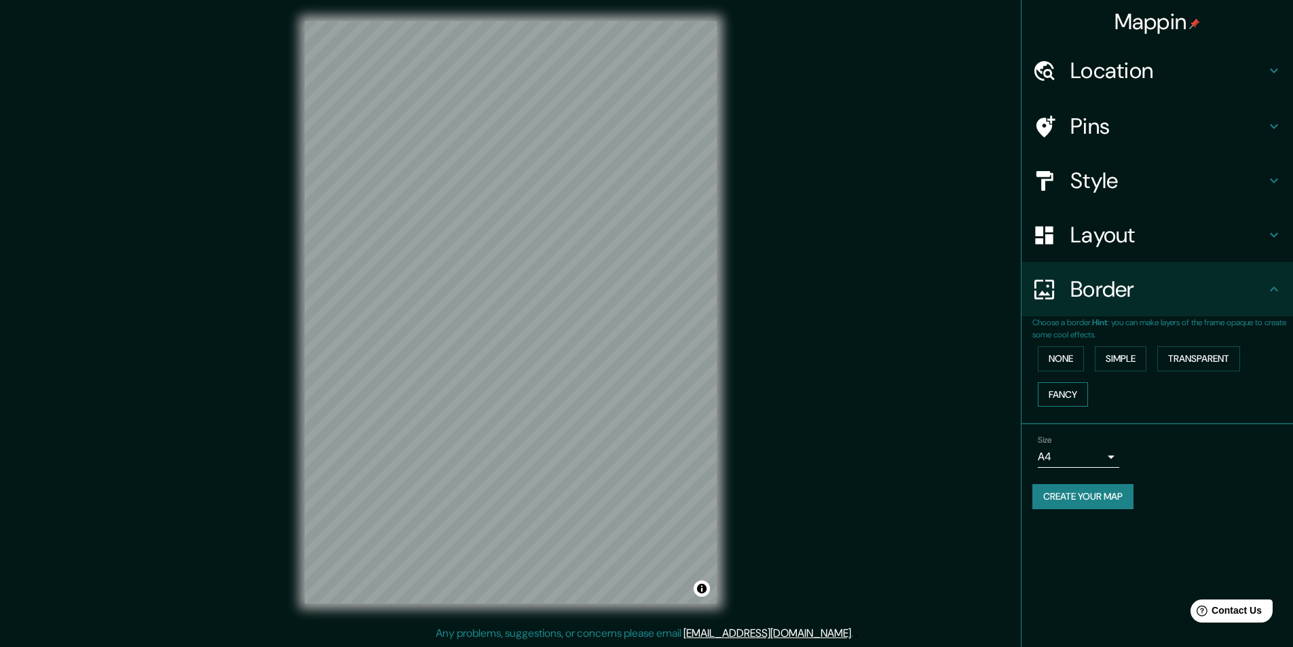
click at [1063, 392] on button "Fancy" at bounding box center [1063, 394] width 50 height 25
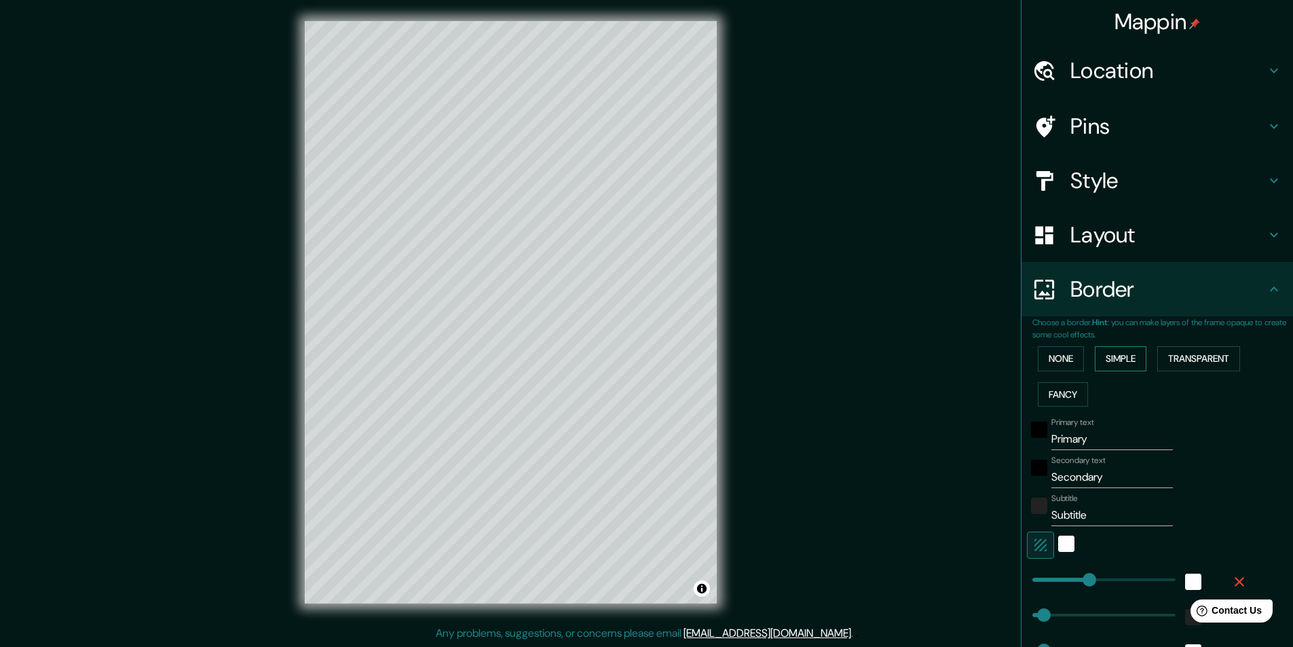
click at [1130, 352] on button "Simple" at bounding box center [1121, 358] width 52 height 25
click at [1034, 424] on div "black" at bounding box center [1039, 430] width 16 height 16
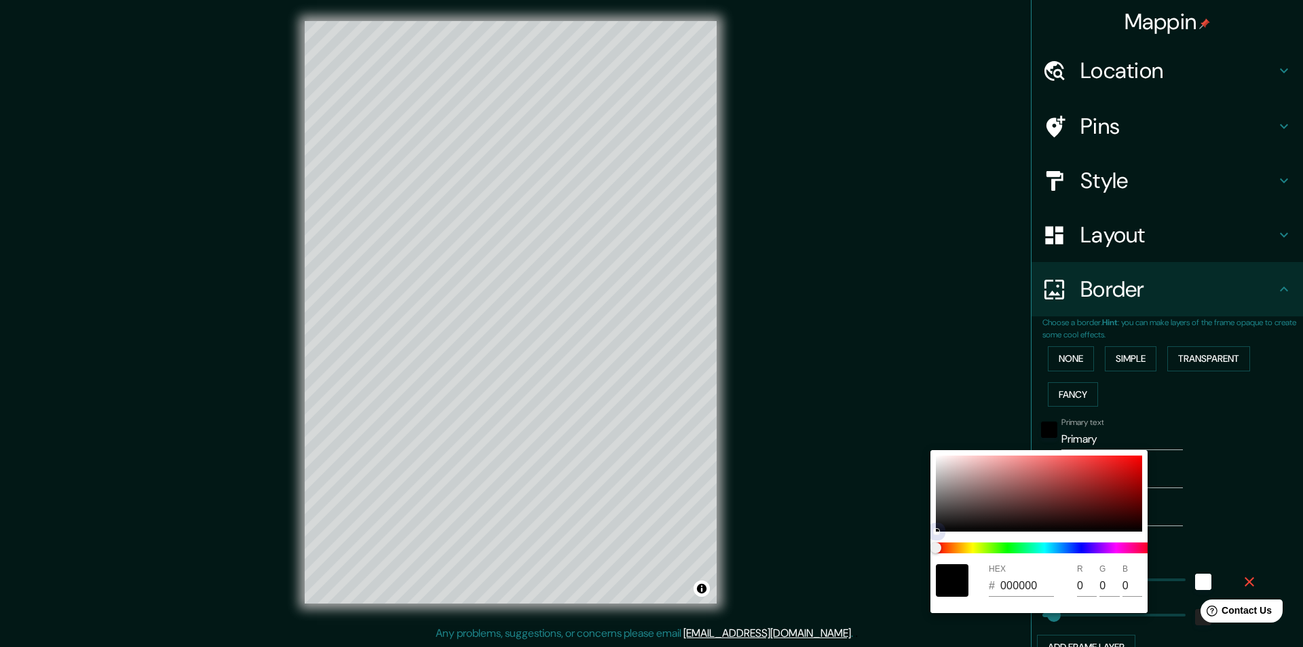
type input "243"
type input "49"
type input "605F5F"
type input "96"
type input "95"
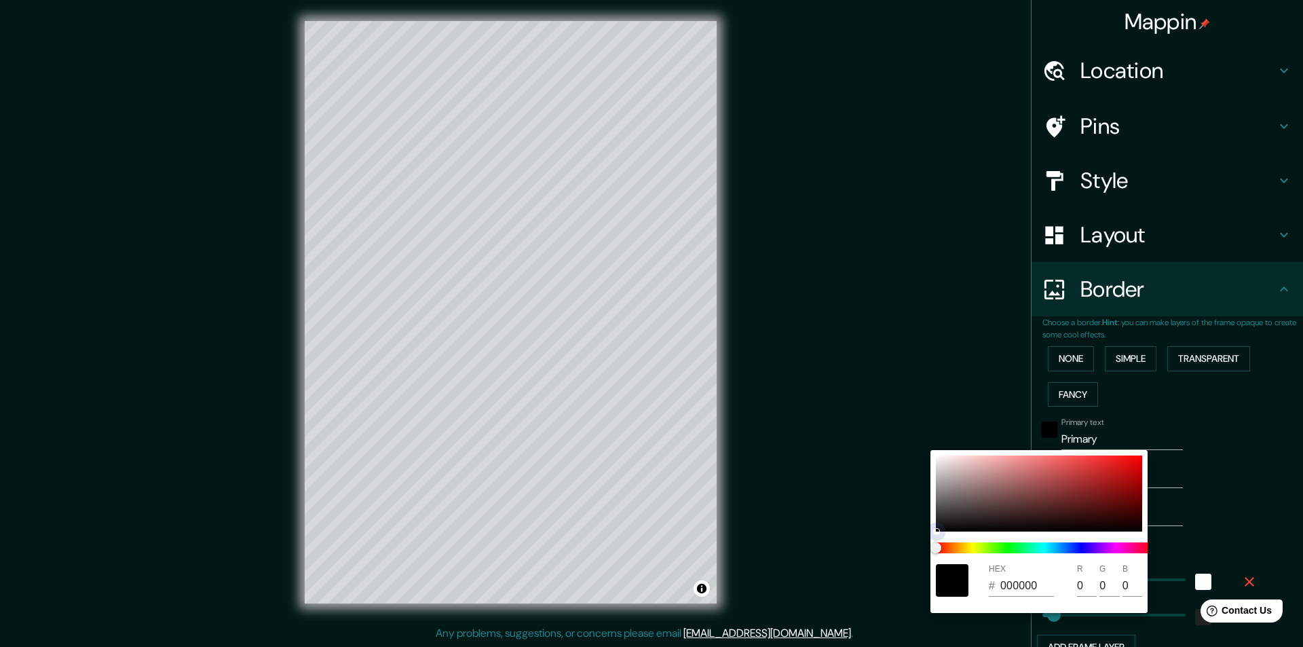
type input "95"
type input "243"
type input "49"
type input "E8DEDE"
type input "232"
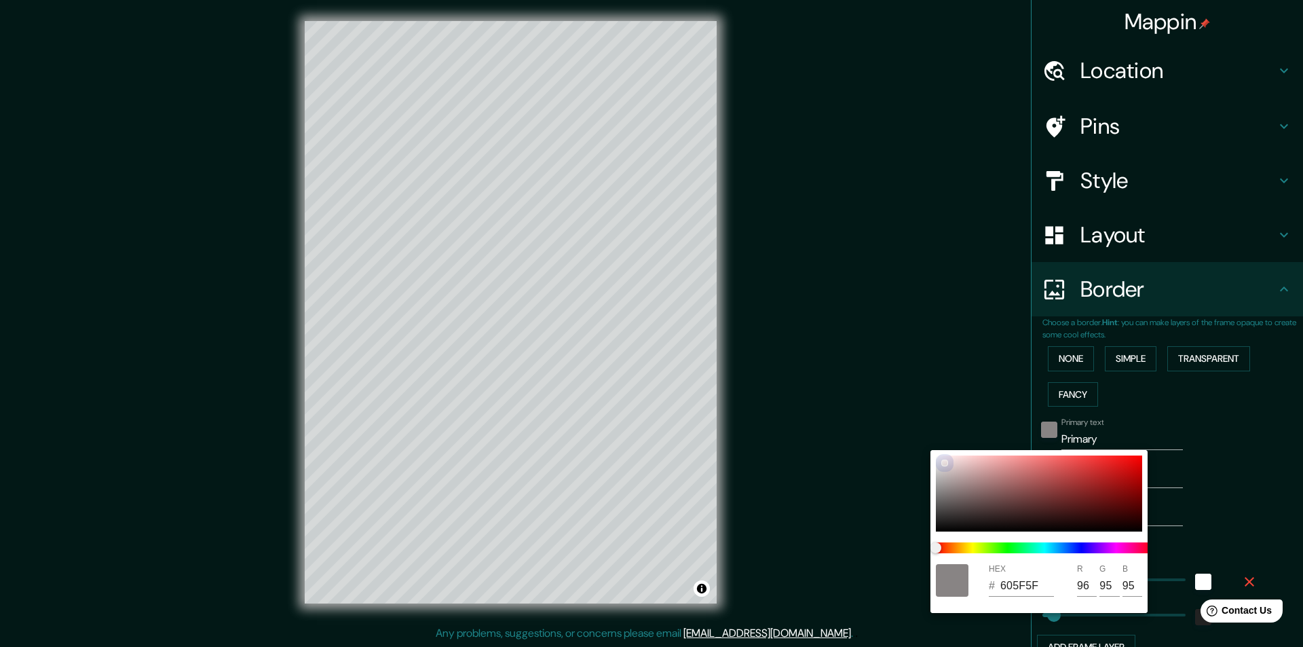
type input "222"
type input "243"
type input "49"
type input "AF8F8F"
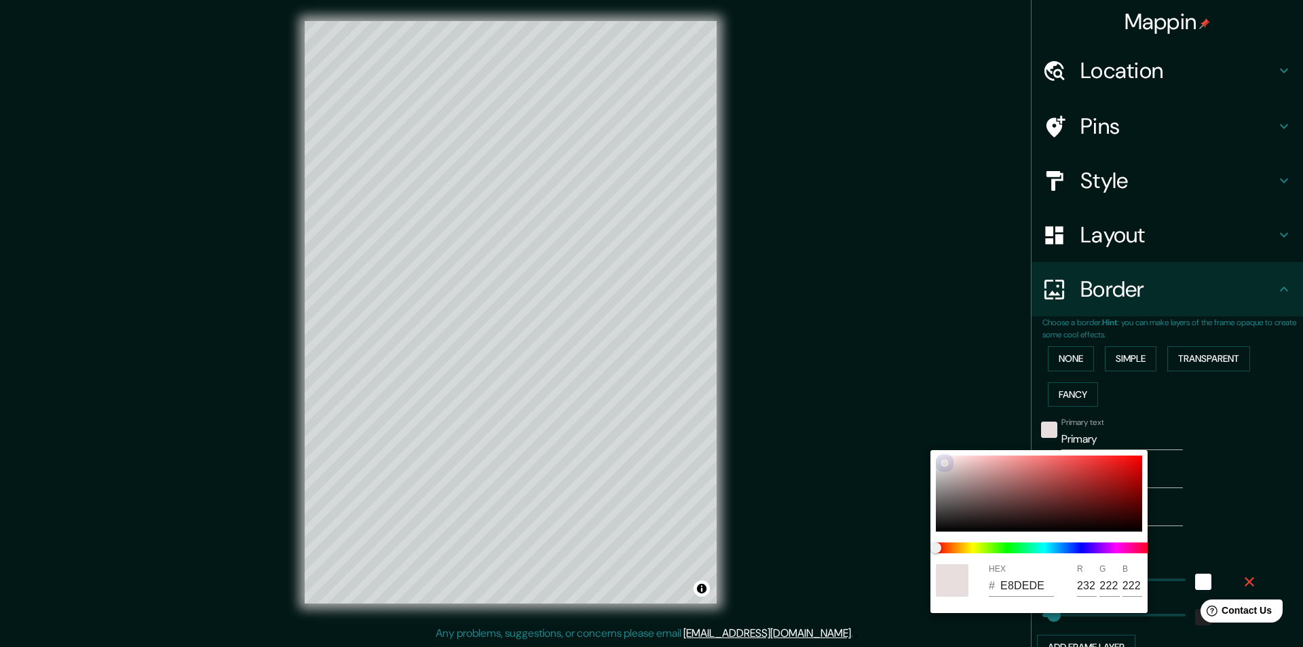
type input "175"
type input "143"
type input "243"
type input "49"
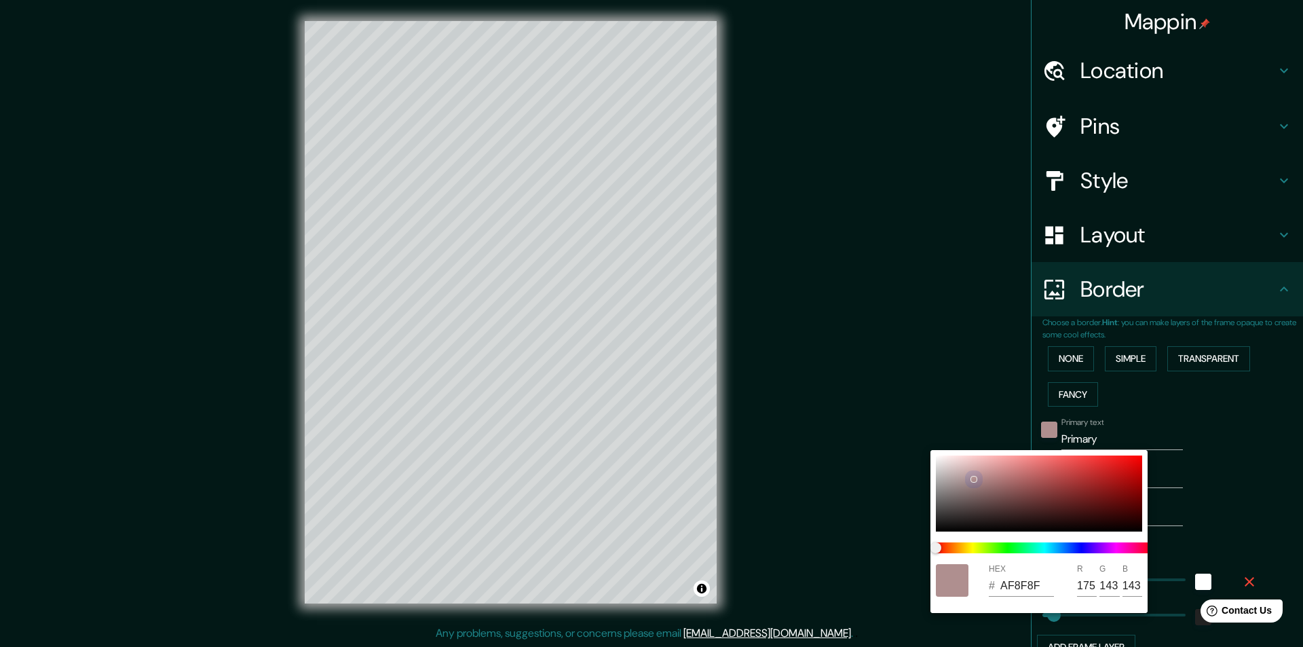
type input "B19191"
type input "177"
type input "145"
type input "243"
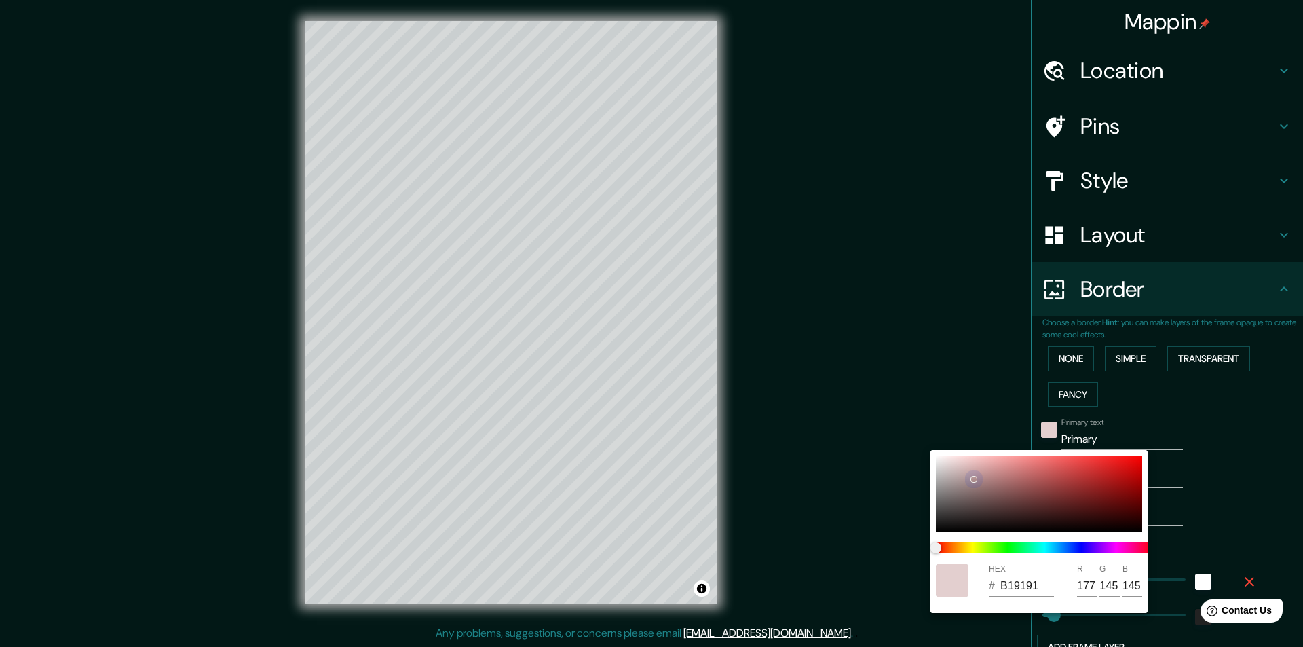
type input "49"
type input "E6D4D4"
type input "230"
type input "212"
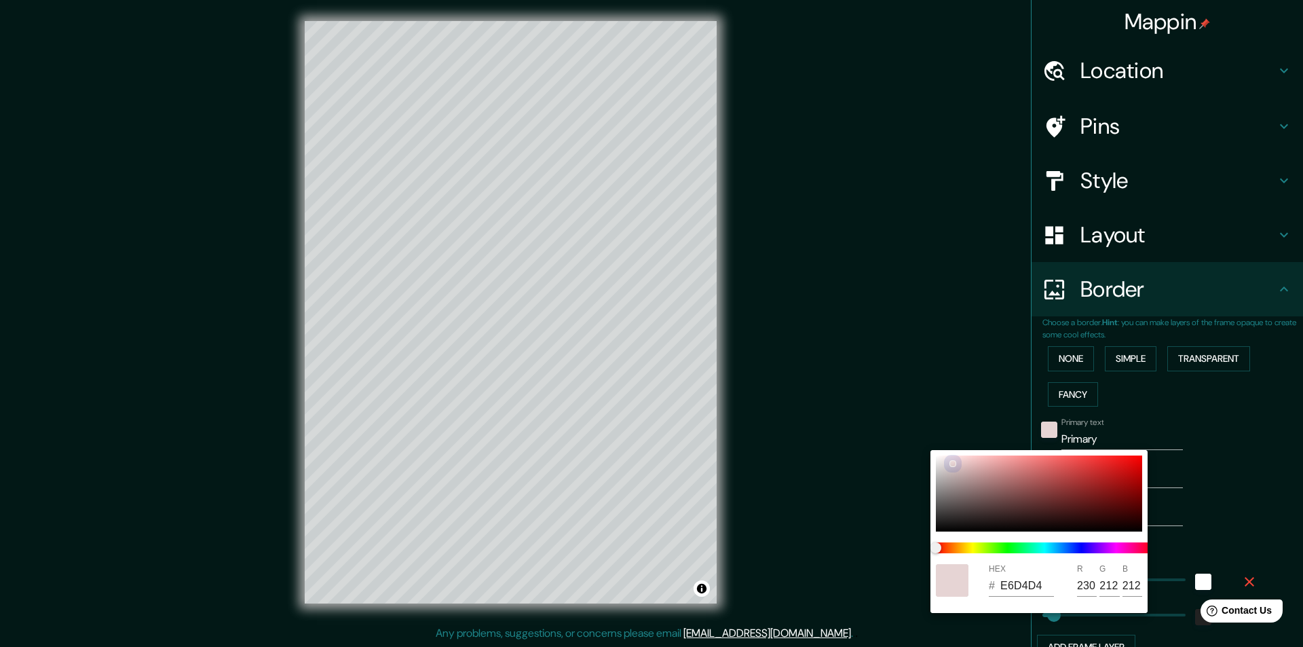
type input "243"
type input "49"
type input "EAD8D8"
type input "234"
type input "216"
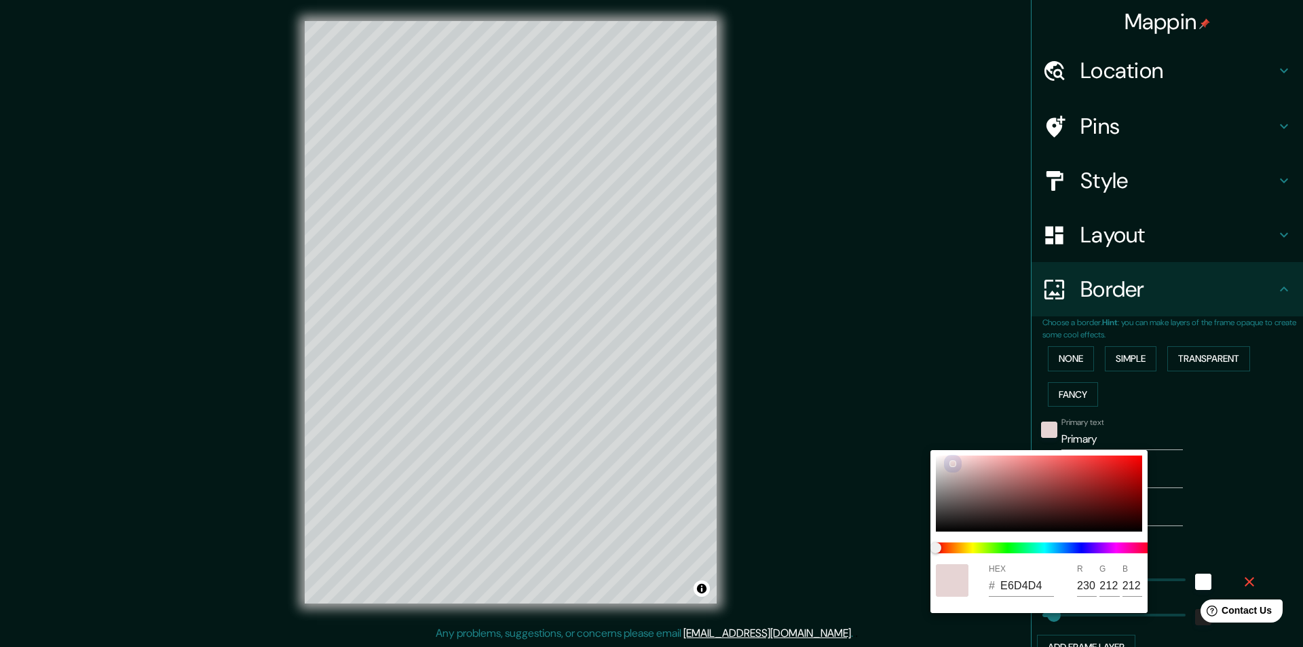
type input "216"
type input "243"
type input "49"
type input "F1E0E0"
type input "241"
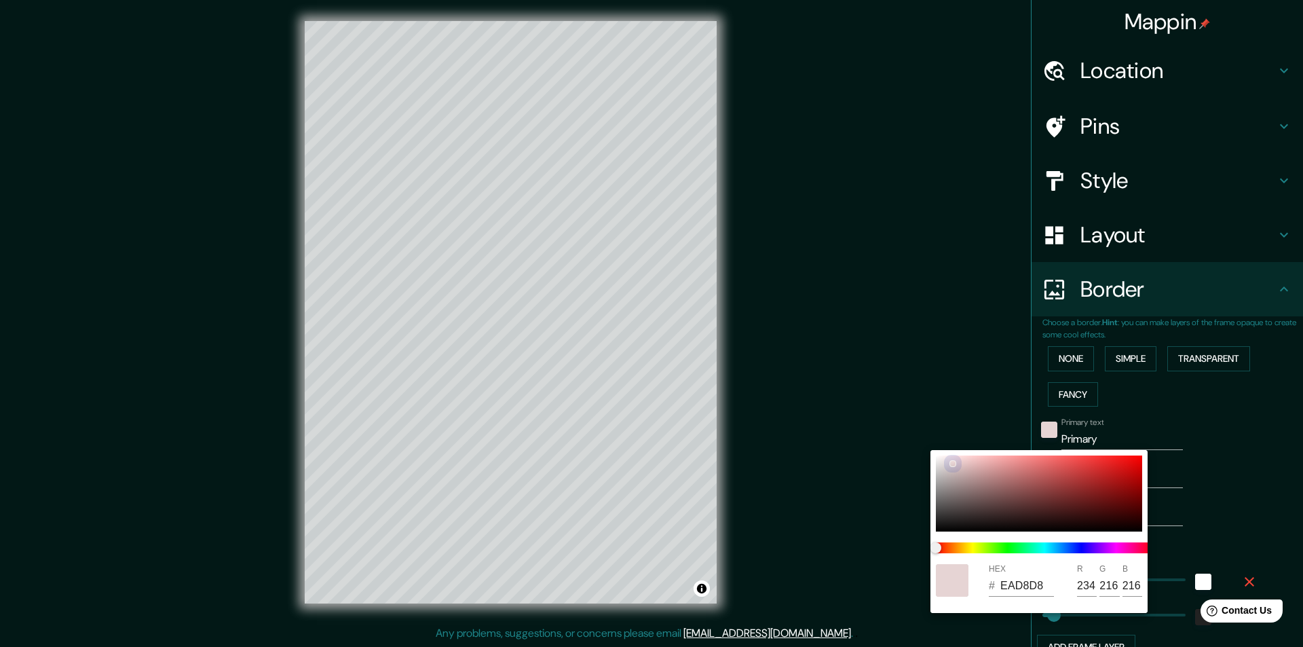
type input "224"
type input "243"
type input "49"
type input "FAF4F4"
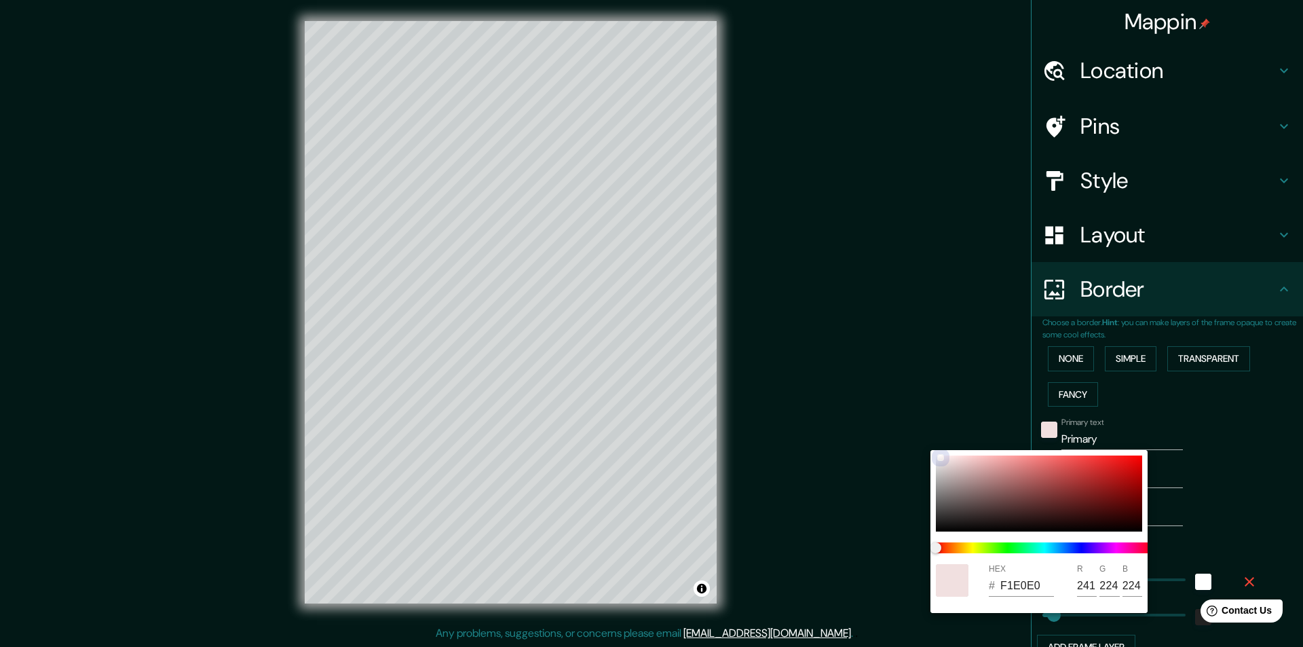
type input "250"
type input "244"
type input "243"
type input "49"
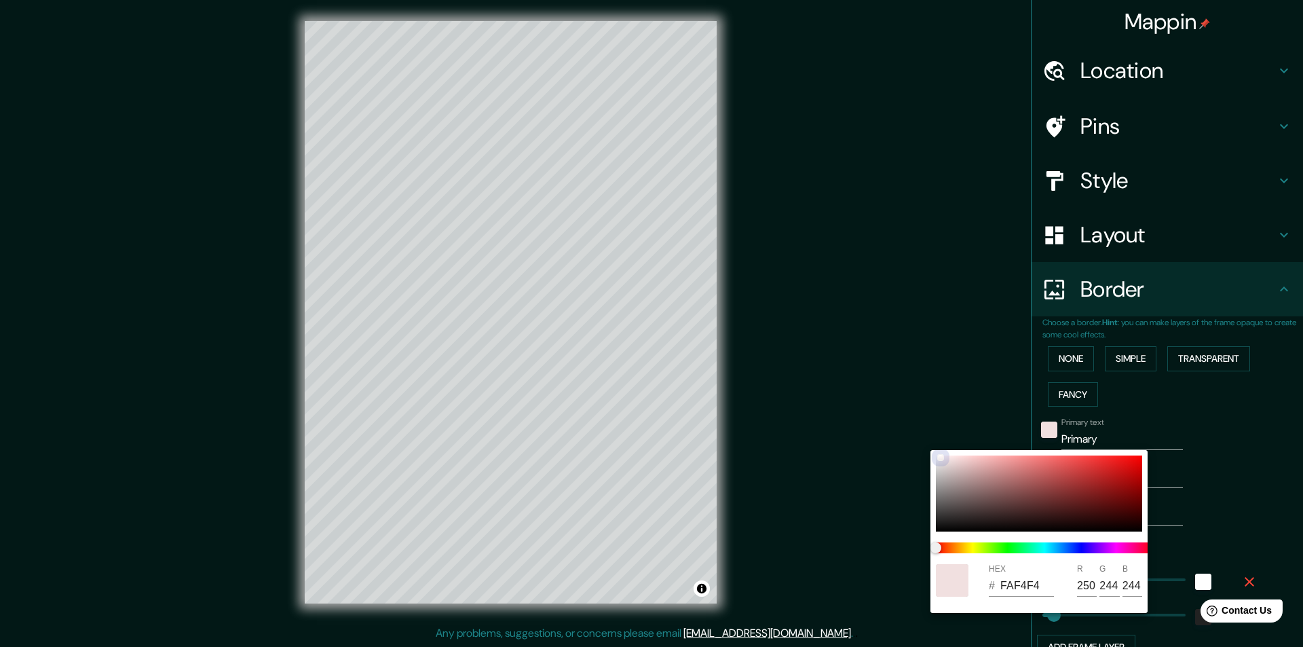
type input "FAF5F5"
type input "245"
type input "243"
type input "49"
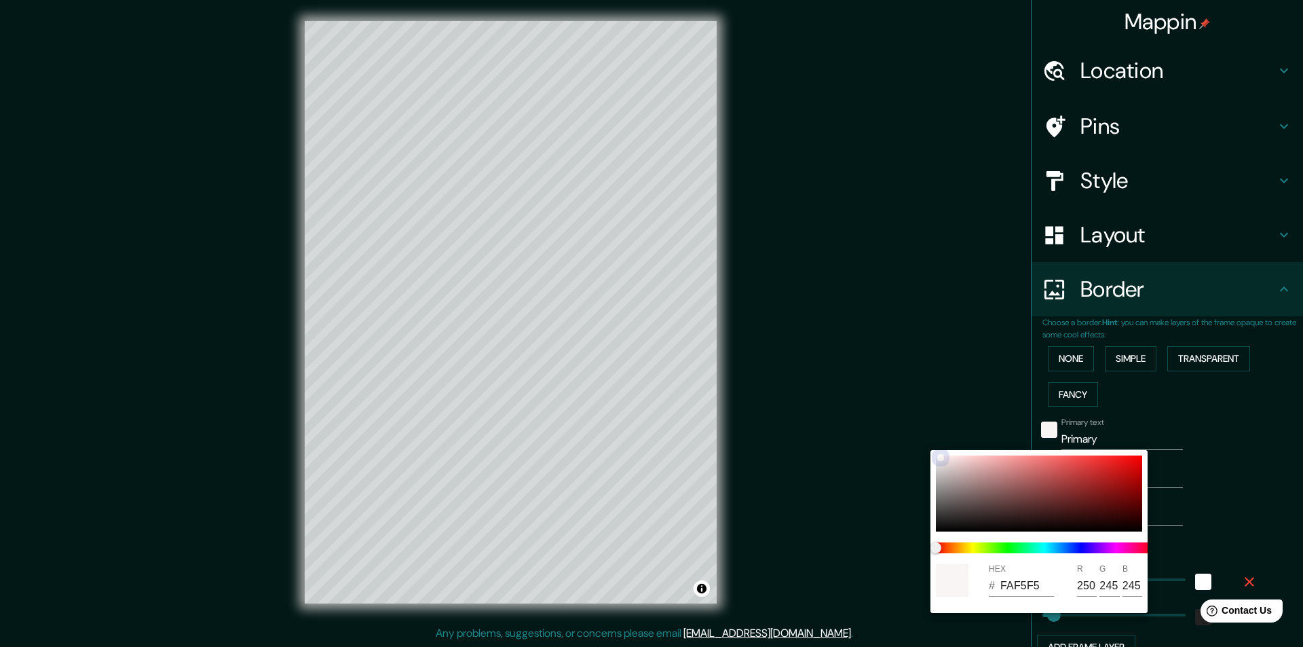
type input "243"
type input "49"
type input "FAF6F6"
type input "246"
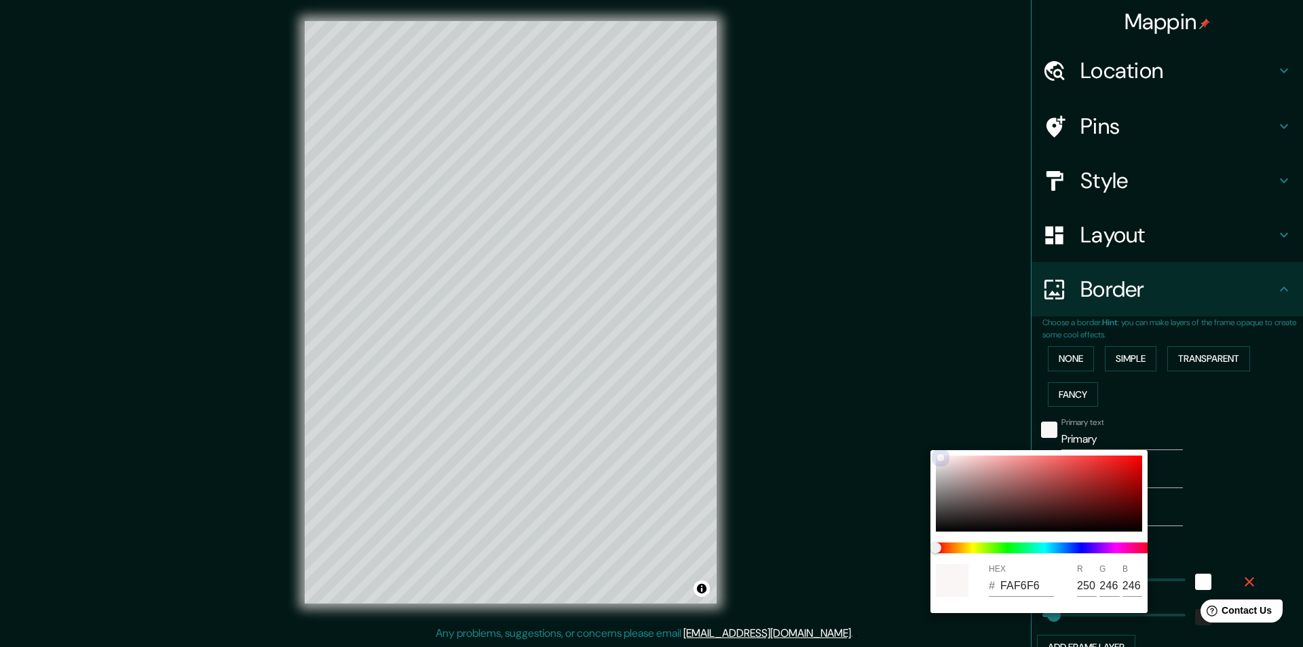
type input "243"
type input "49"
type input "FAF7F7"
type input "247"
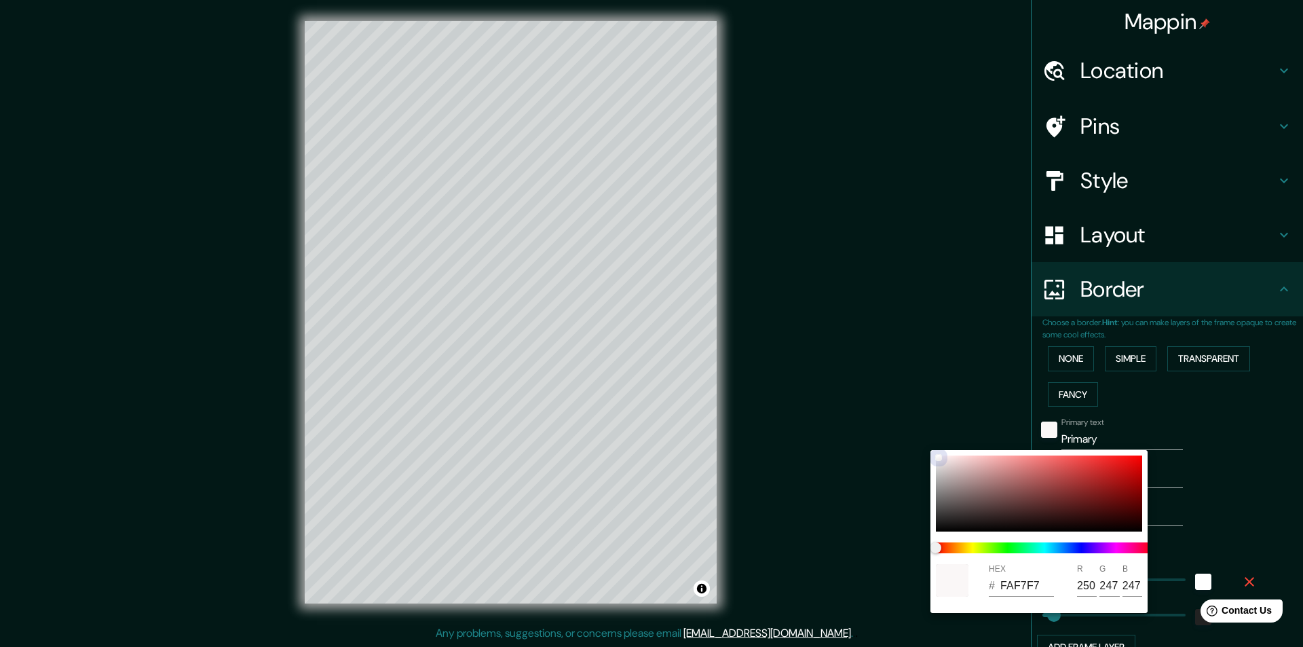
type input "243"
type input "49"
type input "FFFDFD"
type input "255"
type input "253"
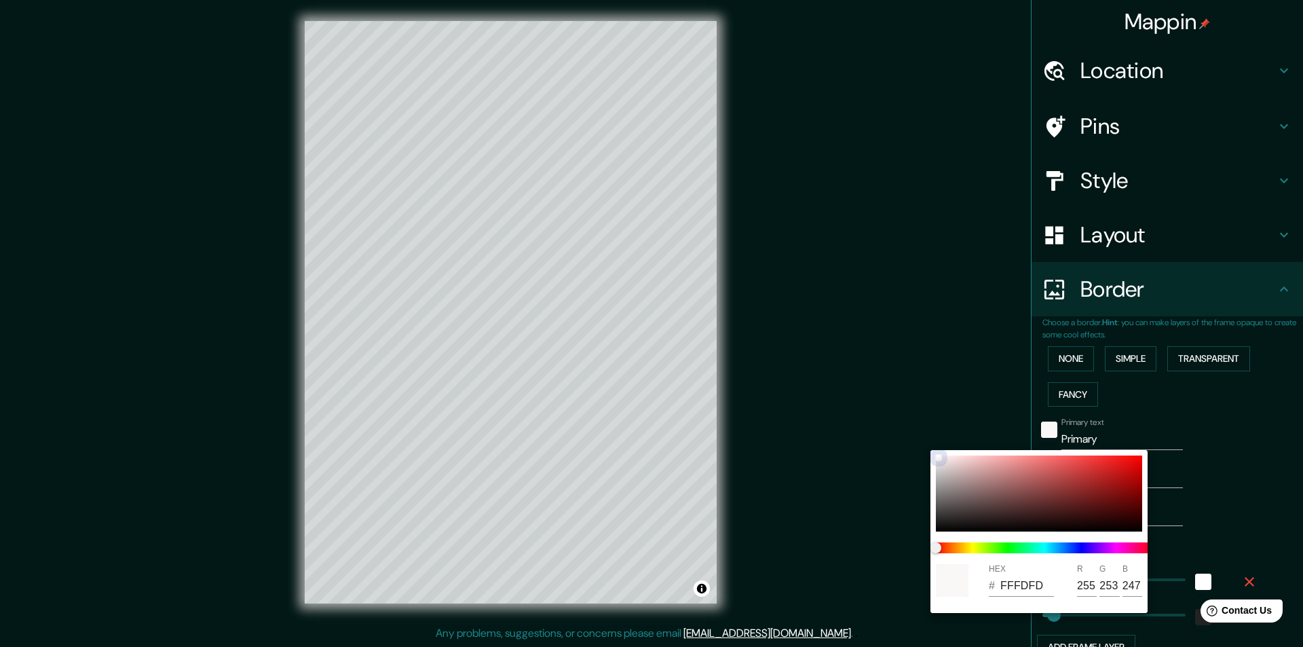
type input "253"
type input "243"
type input "49"
type input "FFFFFF"
type input "255"
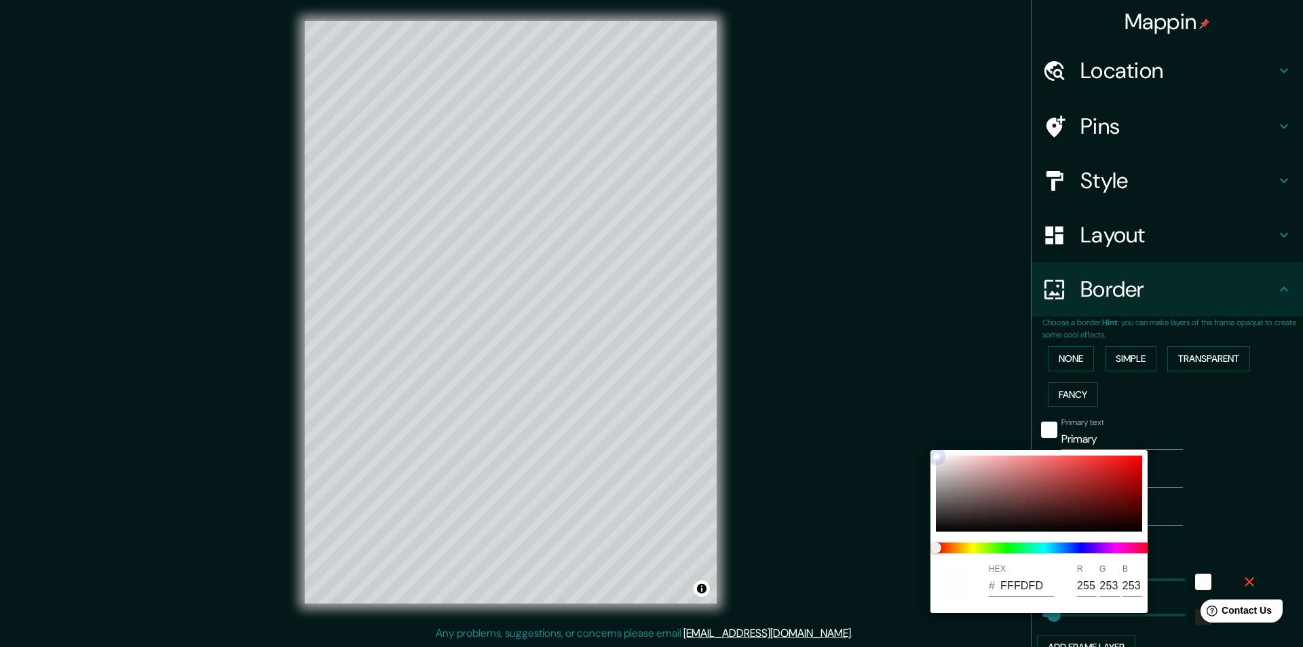
type input "255"
drag, startPoint x: 939, startPoint y: 531, endPoint x: 933, endPoint y: 447, distance: 84.4
click at [933, 447] on div "HEX # FFFFFF R 255 G 255 B 255" at bounding box center [651, 323] width 1303 height 647
drag, startPoint x: 1045, startPoint y: 584, endPoint x: 988, endPoint y: 580, distance: 57.2
click at [988, 580] on div "HEX # FFFFFF R 255 G 255 B 255" at bounding box center [1039, 580] width 217 height 43
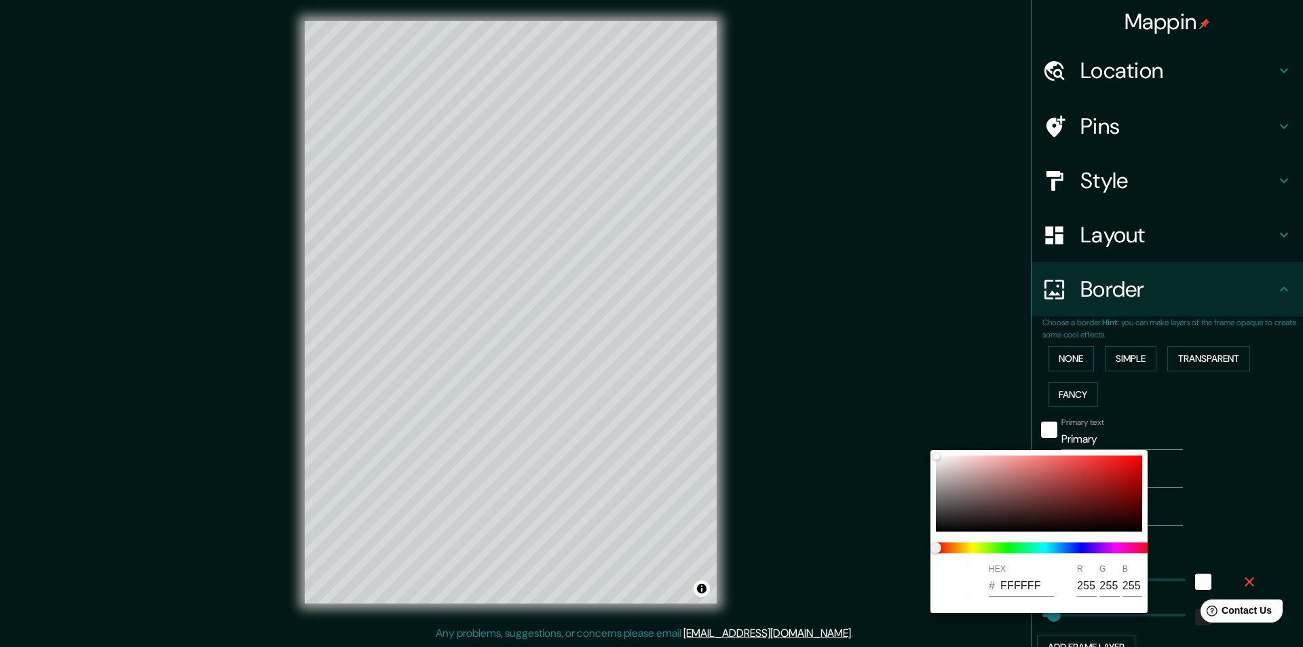
click at [980, 372] on div at bounding box center [651, 323] width 1303 height 647
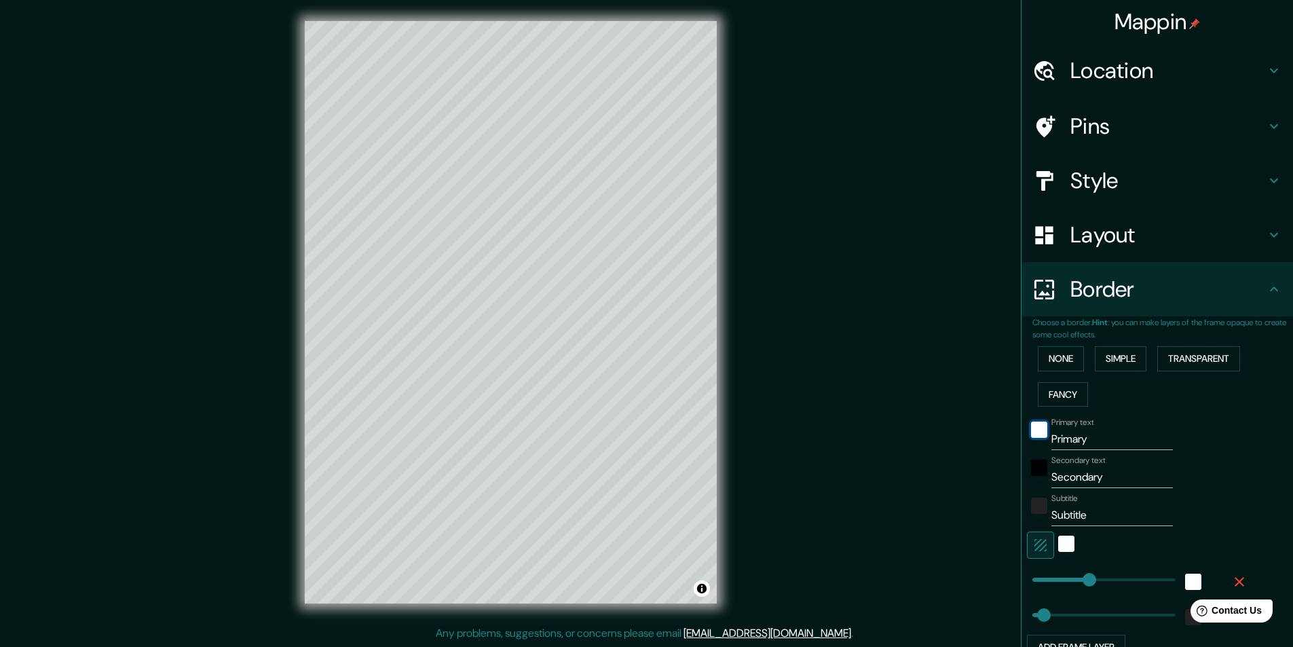
type input "243"
type input "0"
drag, startPoint x: 1034, startPoint y: 613, endPoint x: 1012, endPoint y: 615, distance: 21.8
type input "243"
type input "607"
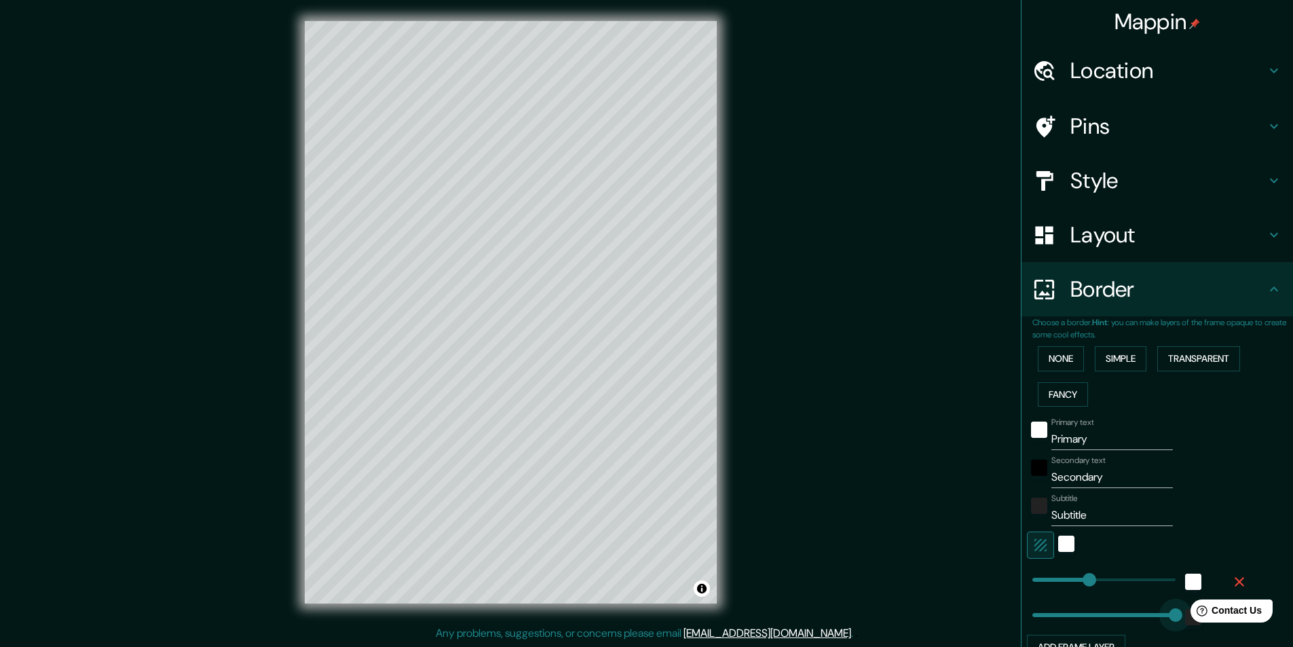
drag, startPoint x: 2189, startPoint y: 1207, endPoint x: 1178, endPoint y: 626, distance: 1165.3
type input "243"
type input "0"
drag, startPoint x: 1161, startPoint y: 612, endPoint x: 998, endPoint y: 587, distance: 165.4
click at [1035, 546] on icon "button" at bounding box center [1041, 545] width 12 height 12
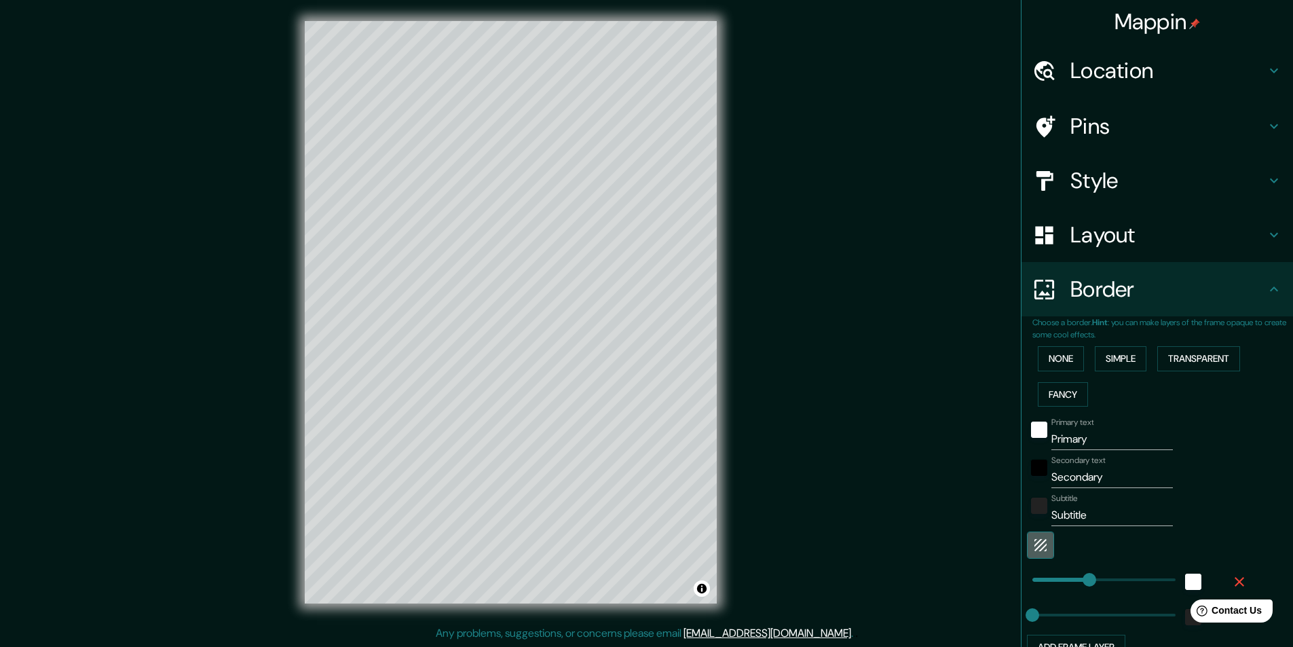
click at [1035, 546] on icon "button" at bounding box center [1041, 545] width 12 height 12
click at [1058, 543] on div "white" at bounding box center [1066, 544] width 16 height 16
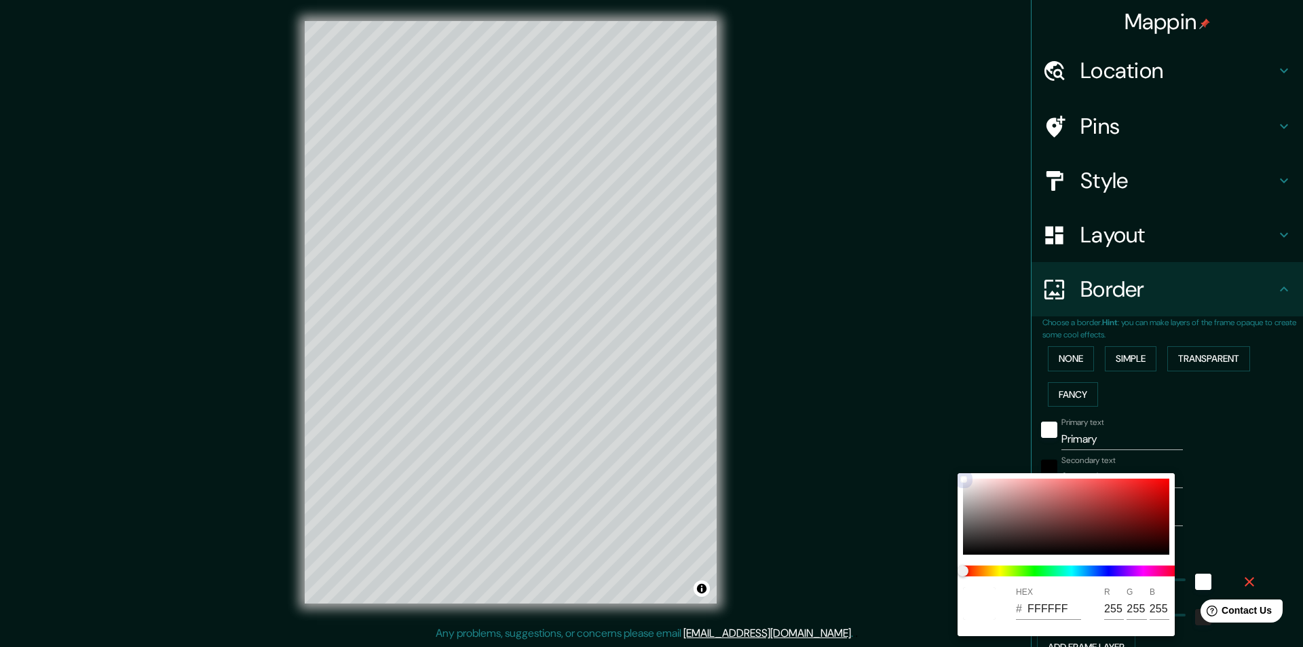
click at [1115, 520] on div at bounding box center [1066, 517] width 206 height 76
type input "243"
type input "731E1E"
type input "115"
type input "30"
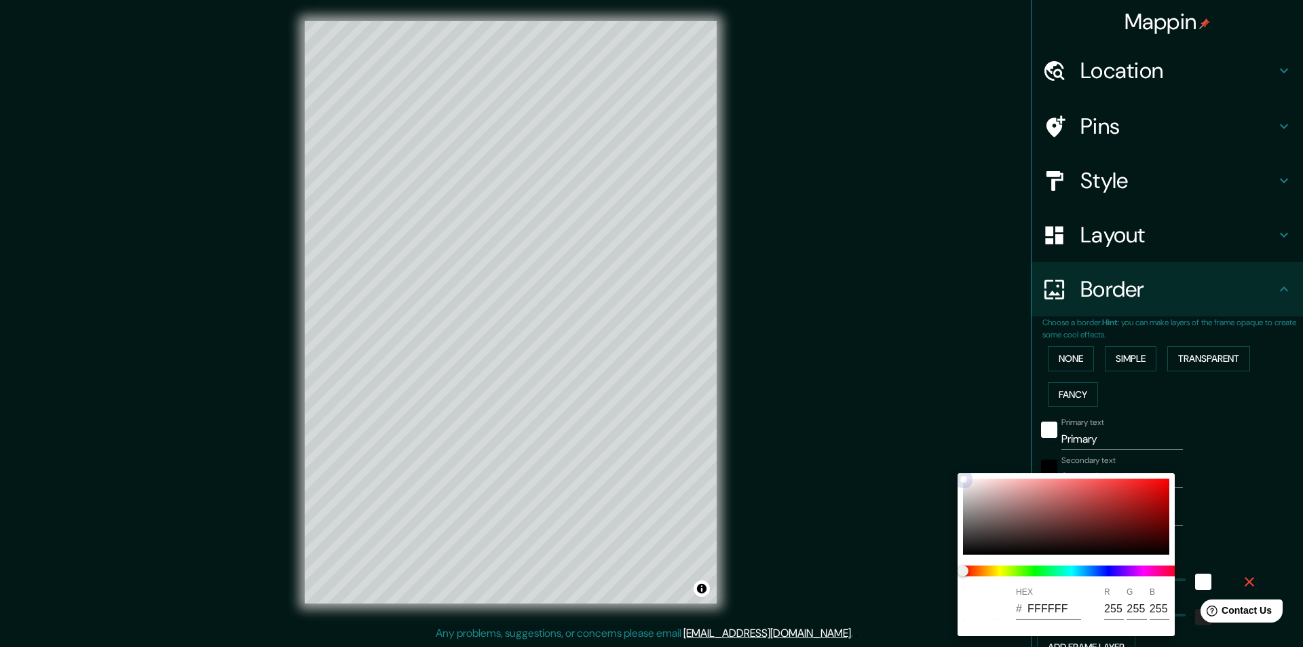
type input "30"
click at [1147, 502] on div at bounding box center [1066, 517] width 206 height 76
type input "243"
type input "AF1212"
type input "175"
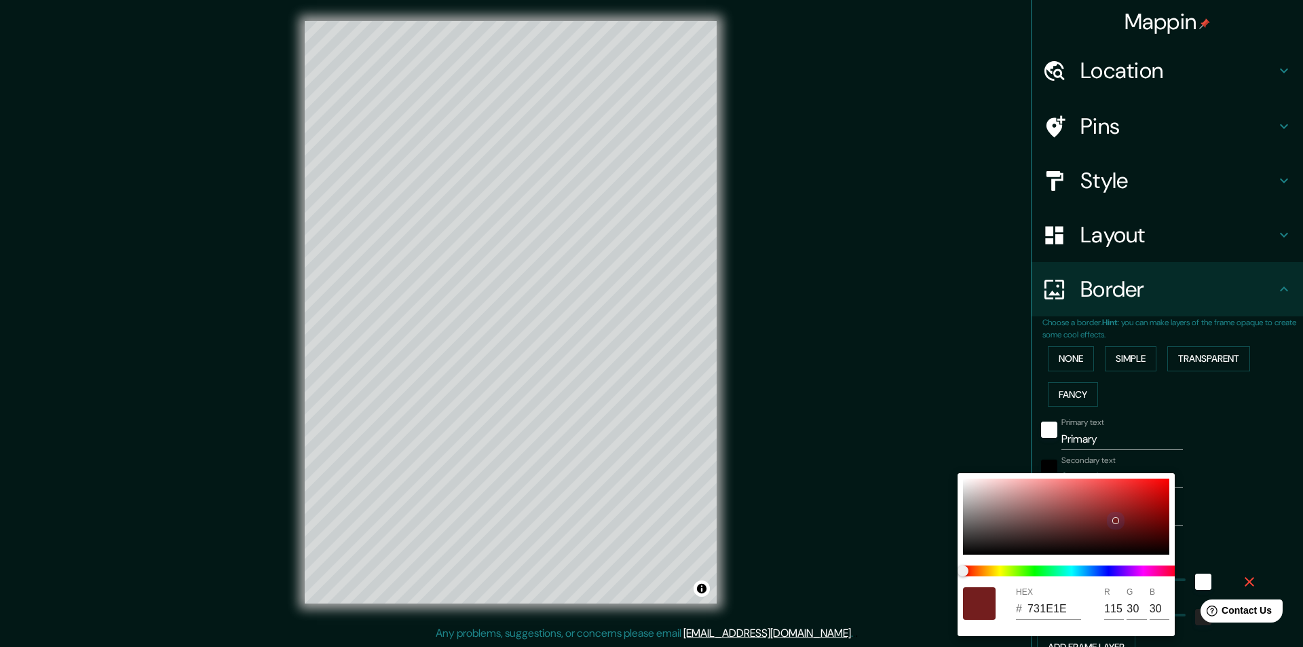
type input "18"
click at [1051, 525] on div at bounding box center [1066, 517] width 206 height 76
type input "243"
type input "603737"
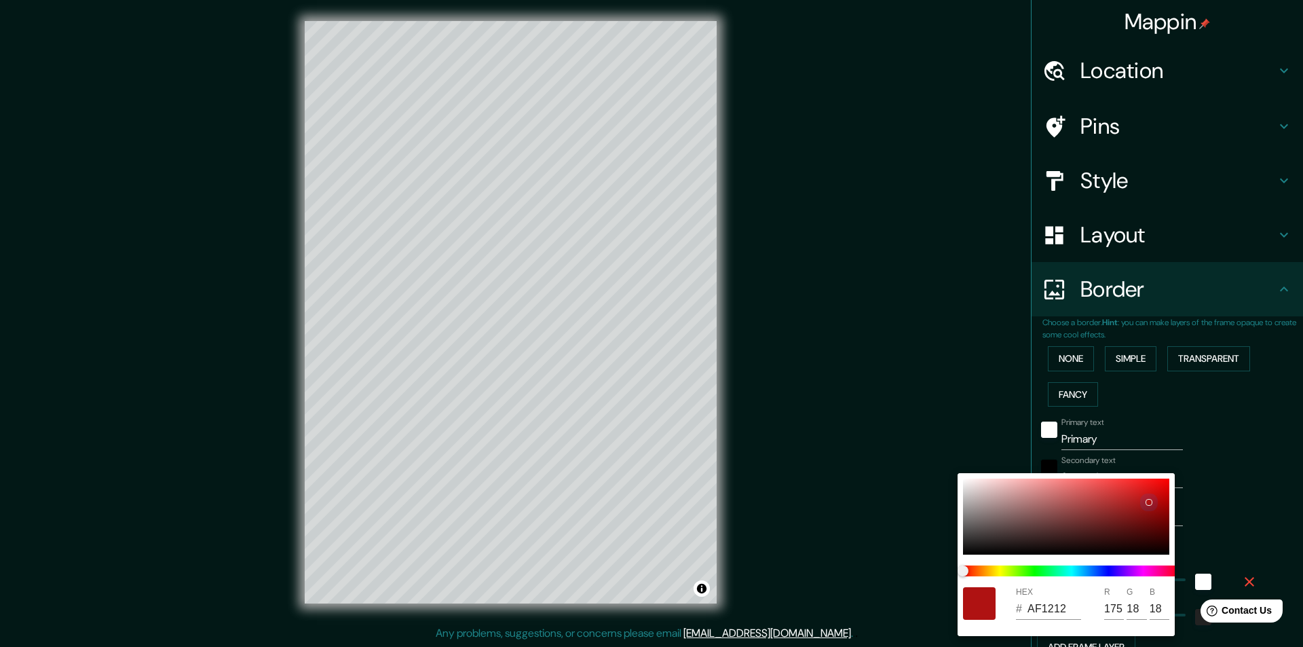
type input "96"
type input "55"
type input "243"
type input "376159"
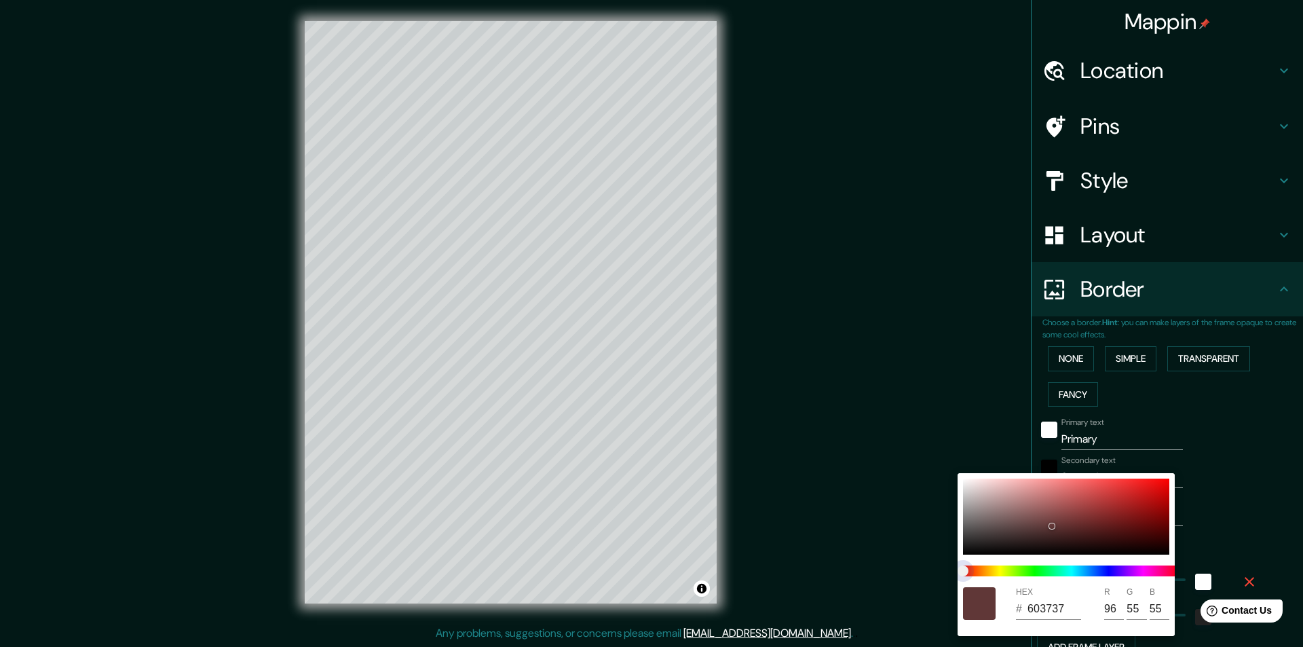
type input "55"
type input "97"
type input "89"
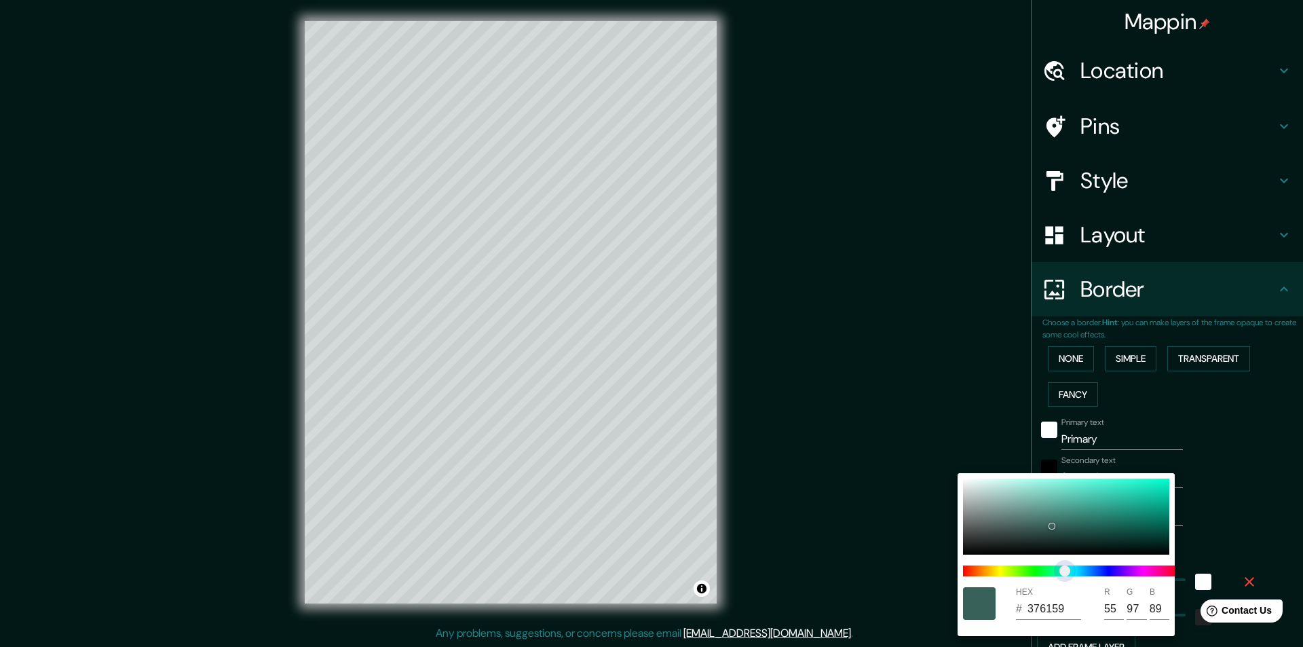
click at [1064, 567] on span at bounding box center [1071, 570] width 217 height 11
type input "243"
type input "614B37"
type input "97"
type input "75"
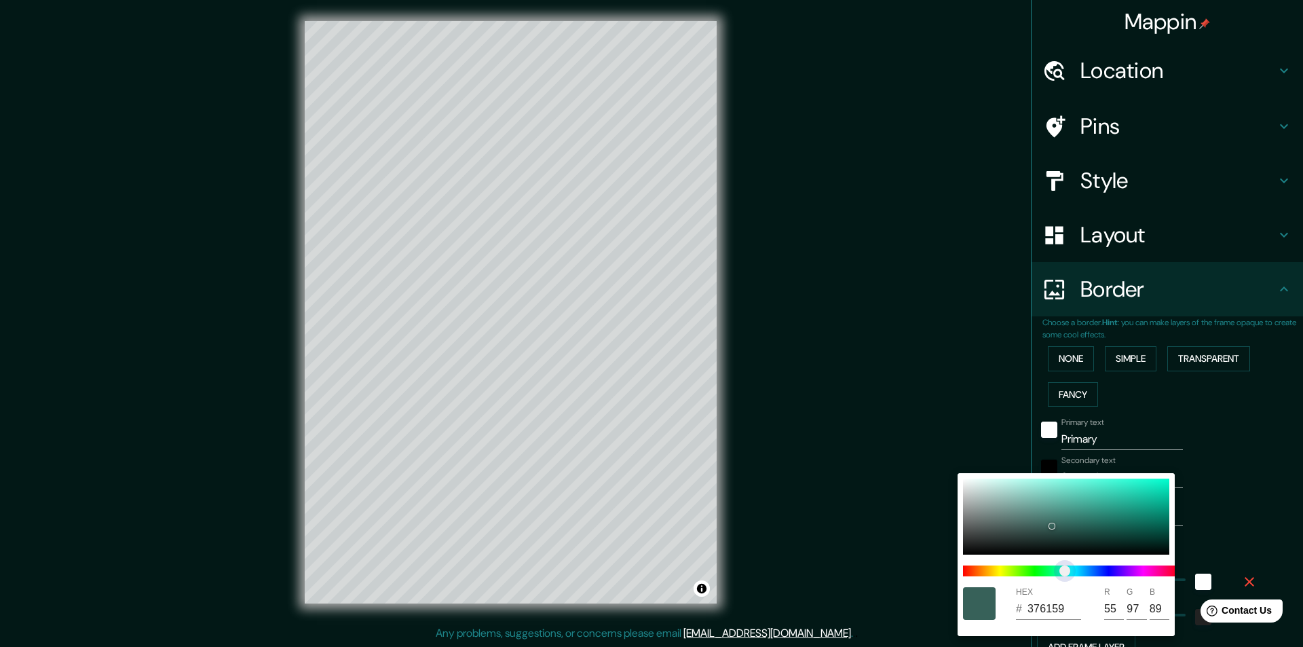
type input "55"
click at [980, 572] on span at bounding box center [1071, 570] width 217 height 11
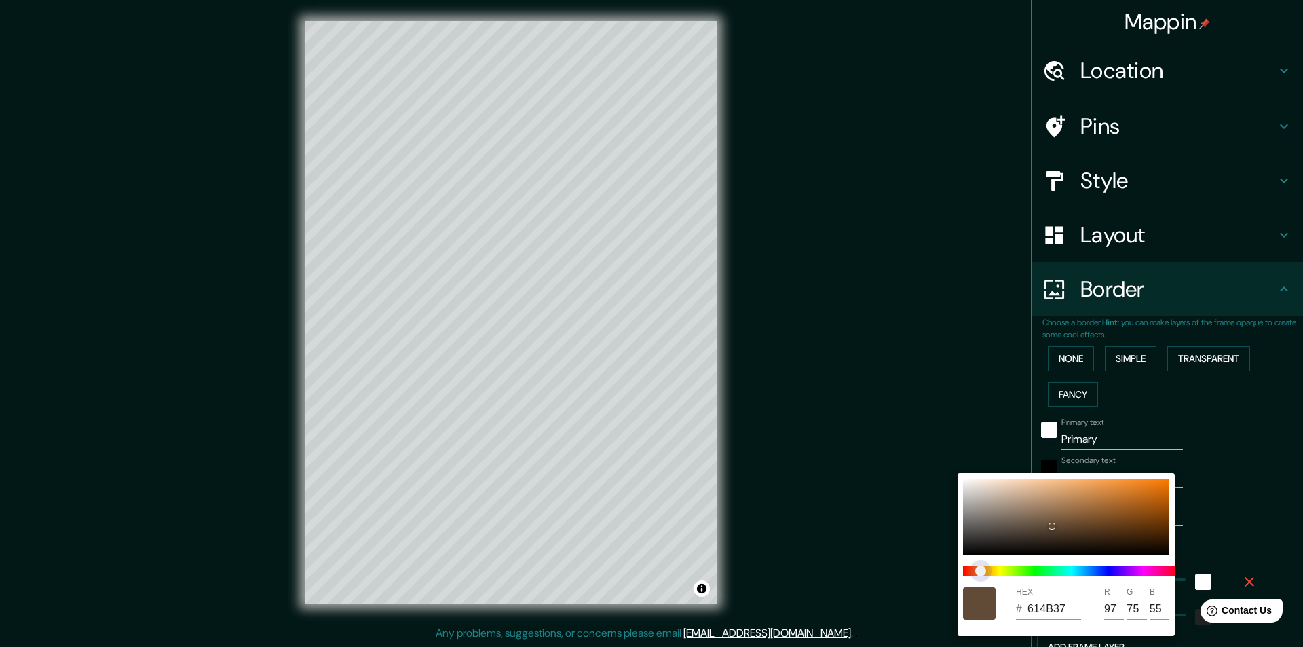
type input "243"
type input "614837"
type input "72"
click at [978, 573] on span "color slider" at bounding box center [980, 570] width 11 height 11
type input "243"
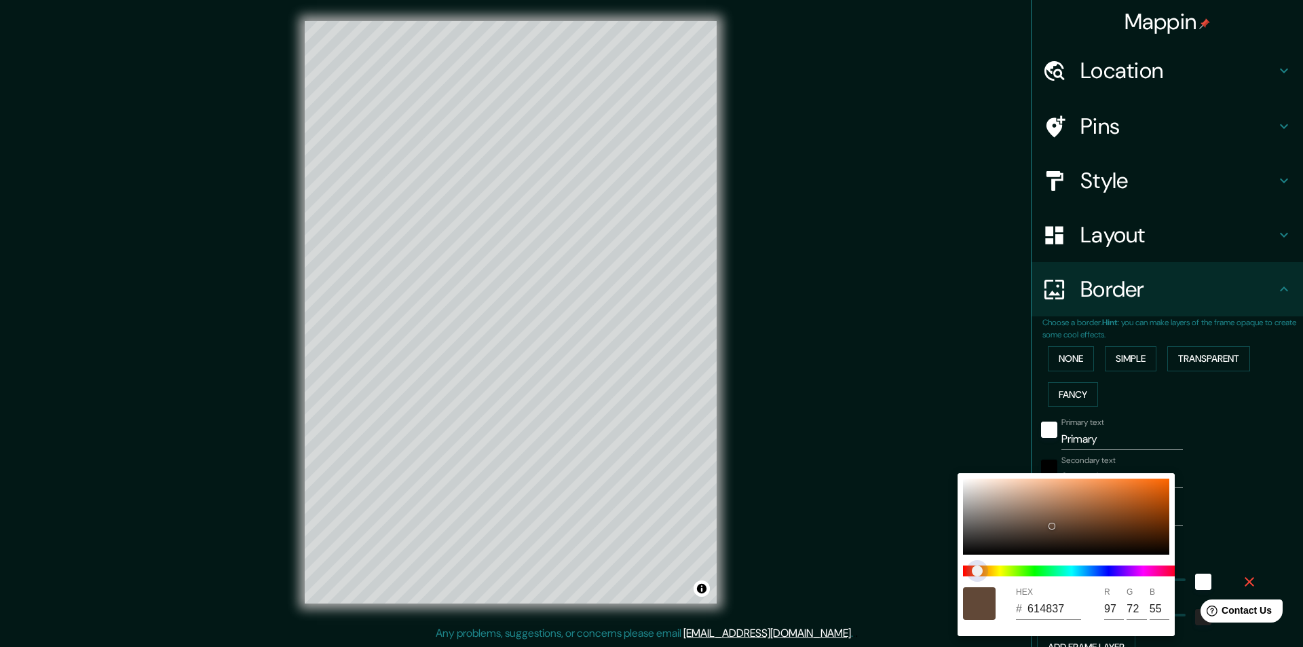
type input "614637"
type input "70"
type input "243"
type input "614537"
type input "69"
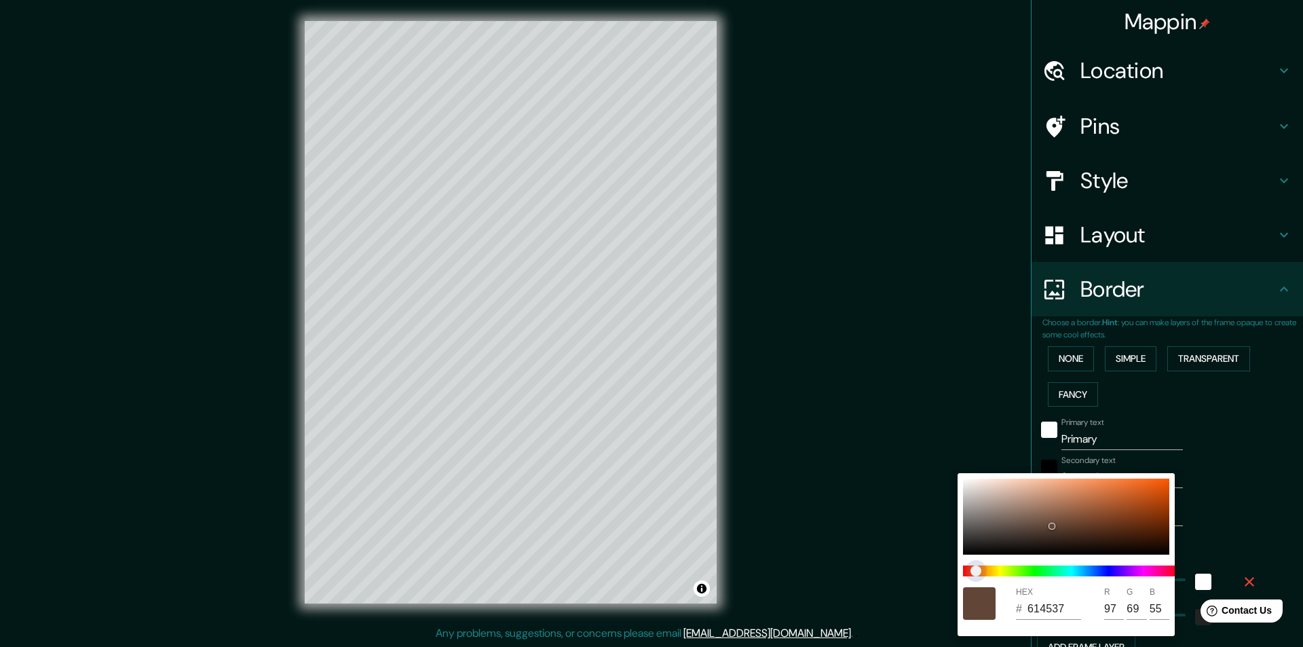
type input "243"
type input "614437"
type input "68"
type input "243"
type input "614337"
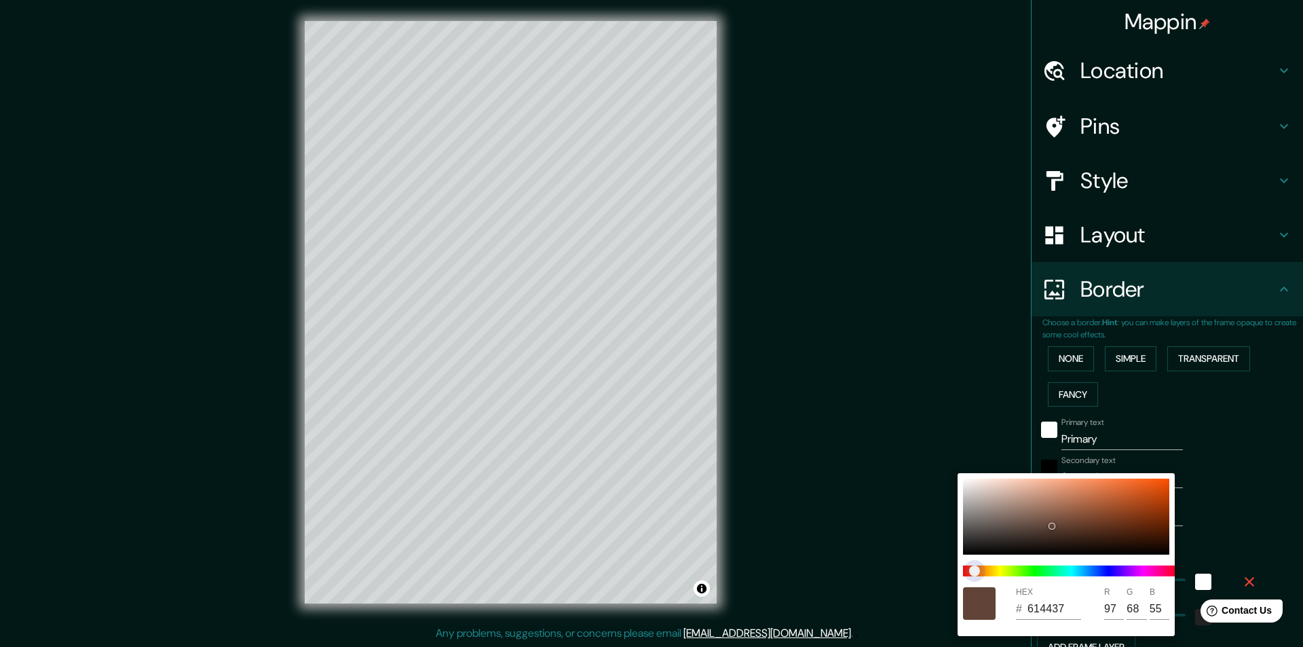
type input "67"
type input "243"
type input "614237"
type input "66"
type input "243"
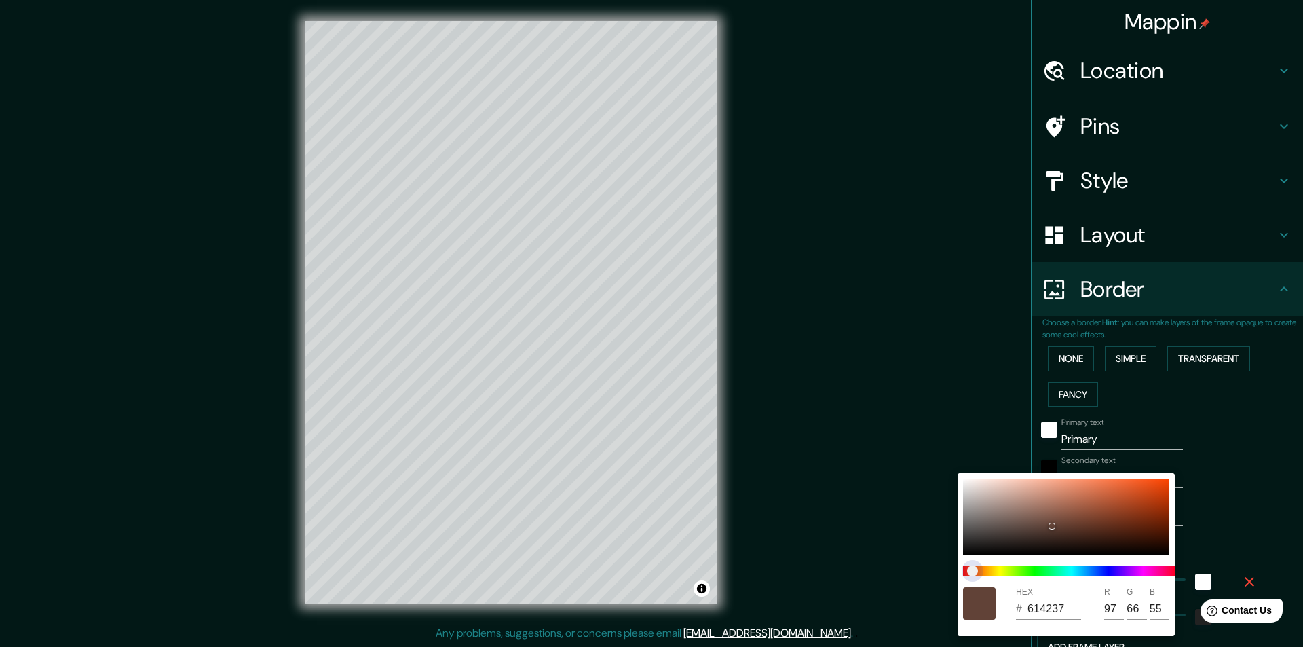
type input "614137"
type input "65"
type input "243"
type input "613F37"
type input "63"
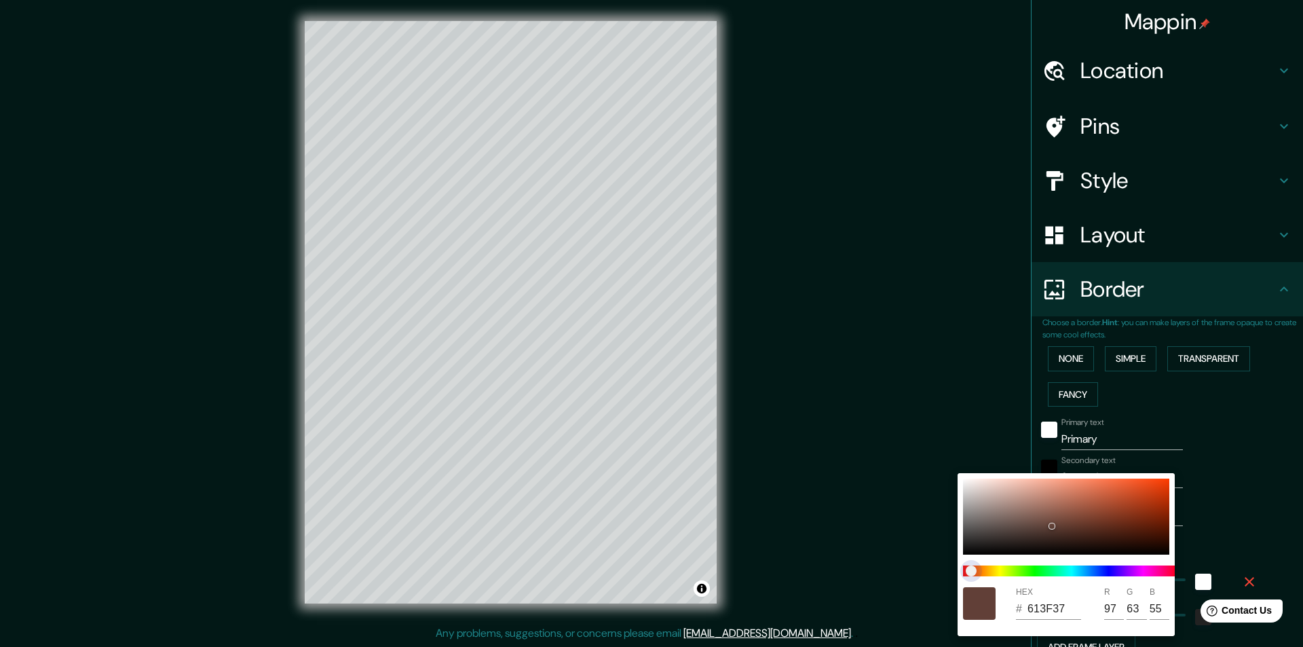
type input "243"
type input "613E37"
type input "62"
type input "243"
type input "613D37"
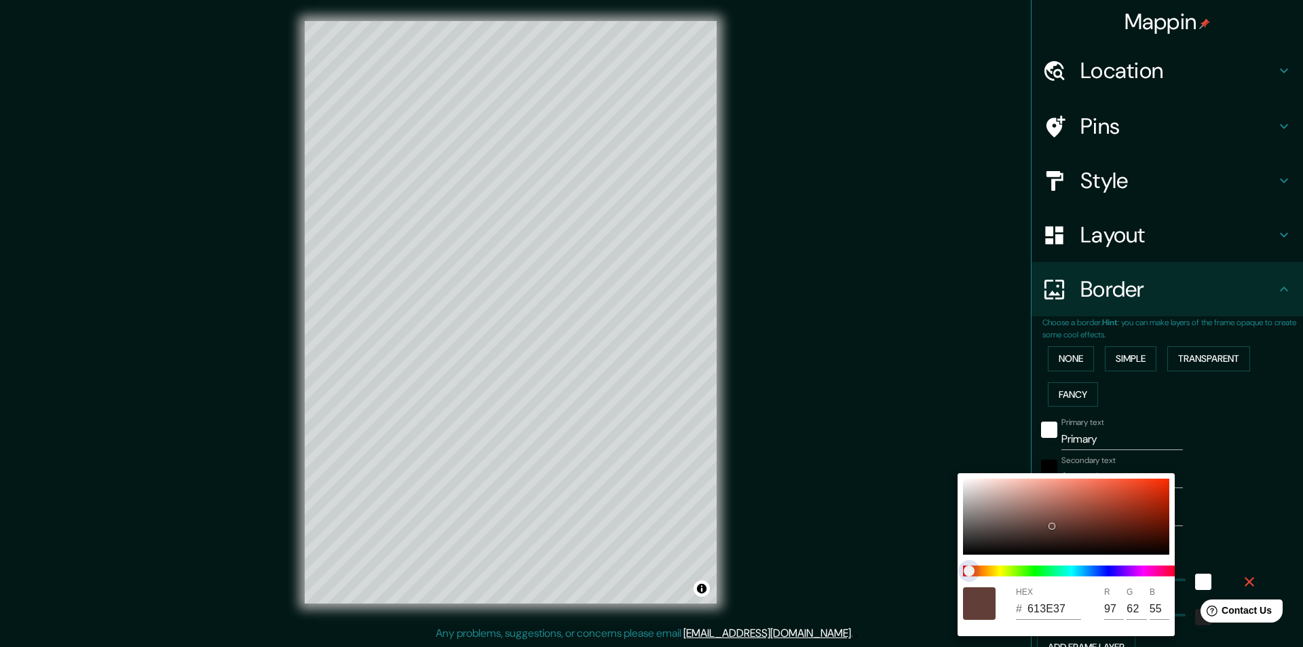
type input "61"
type input "243"
type input "613C37"
type input "60"
type input "243"
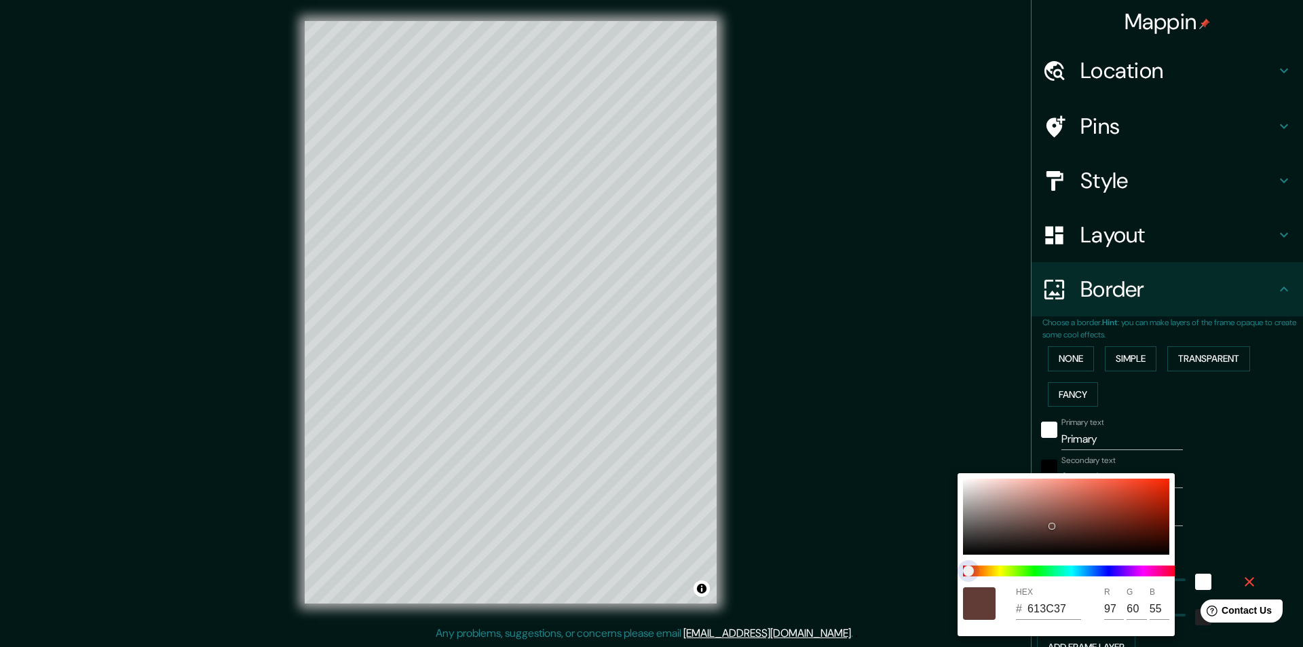
type input "613B37"
type input "59"
type input "243"
type input "613937"
type input "57"
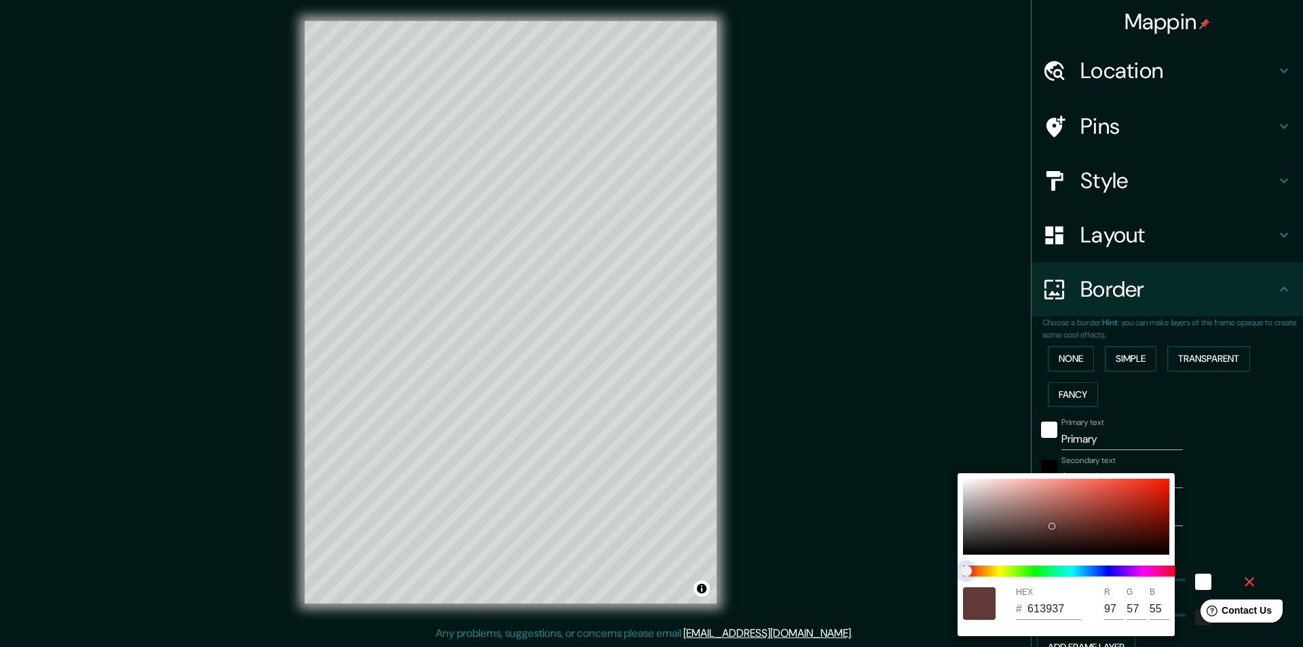
type input "243"
type input "613737"
type input "55"
drag, startPoint x: 978, startPoint y: 573, endPoint x: 960, endPoint y: 567, distance: 18.7
click at [960, 567] on span "color slider" at bounding box center [963, 570] width 11 height 11
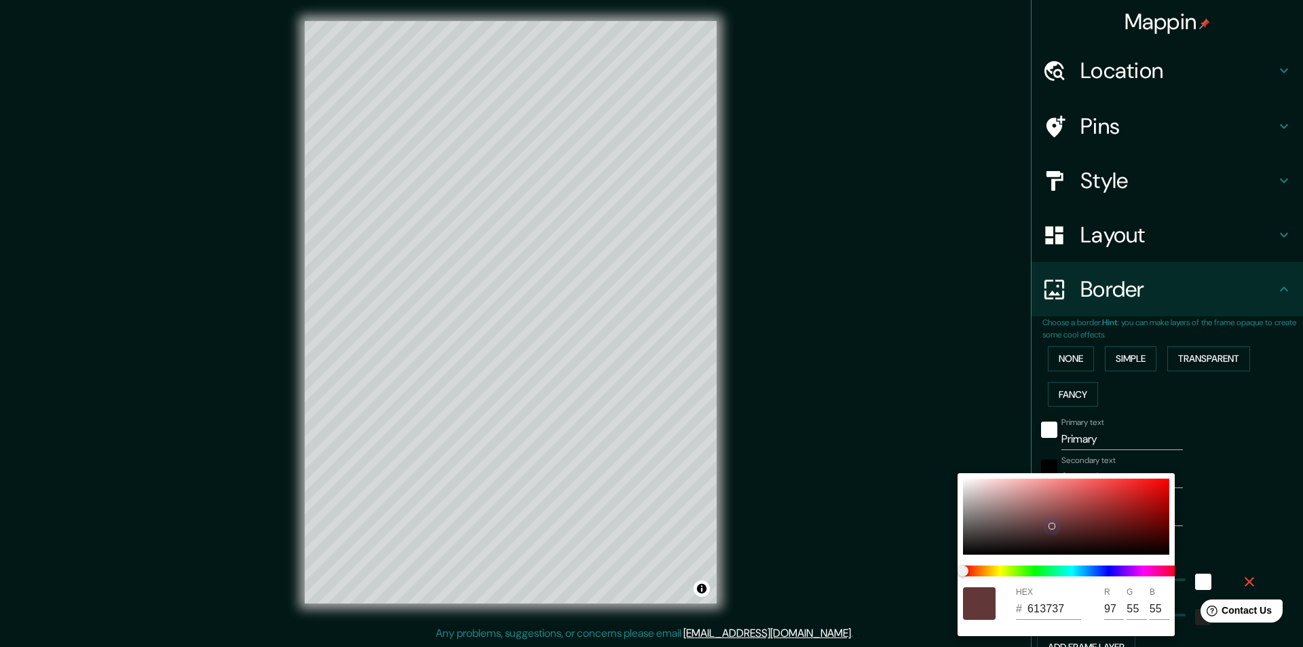
type input "243"
type input "6C3D3D"
type input "108"
type input "61"
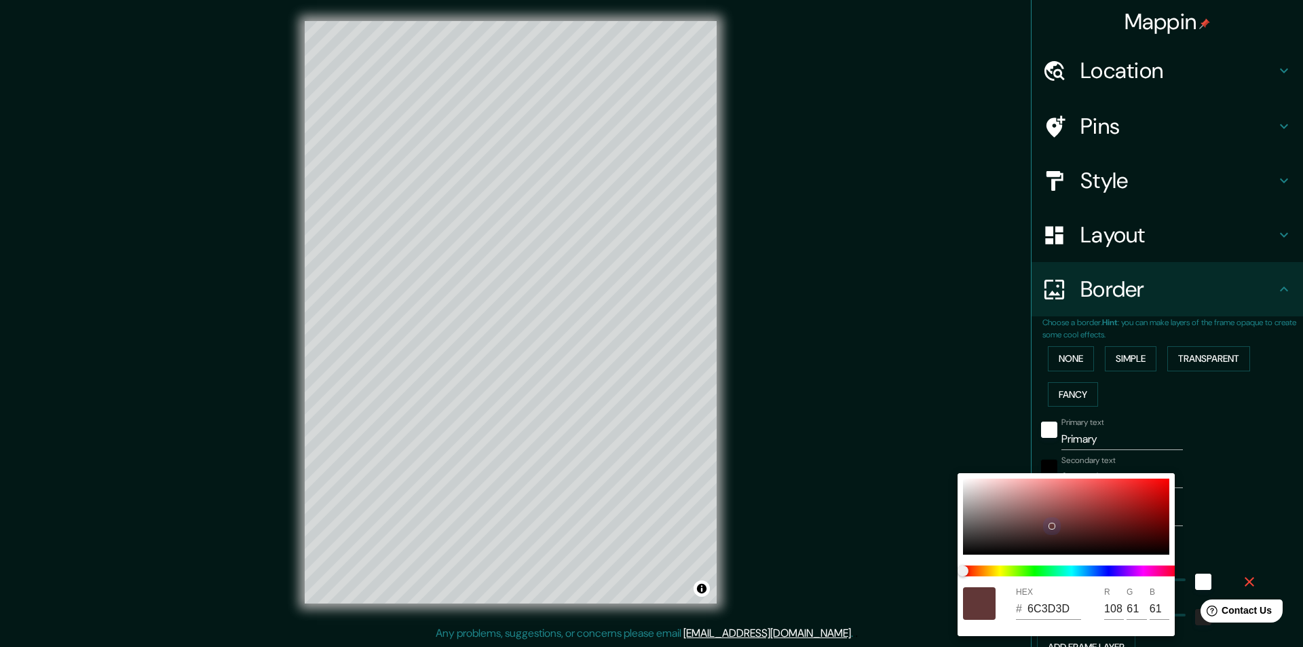
type input "243"
type input "A35959"
type input "163"
type input "89"
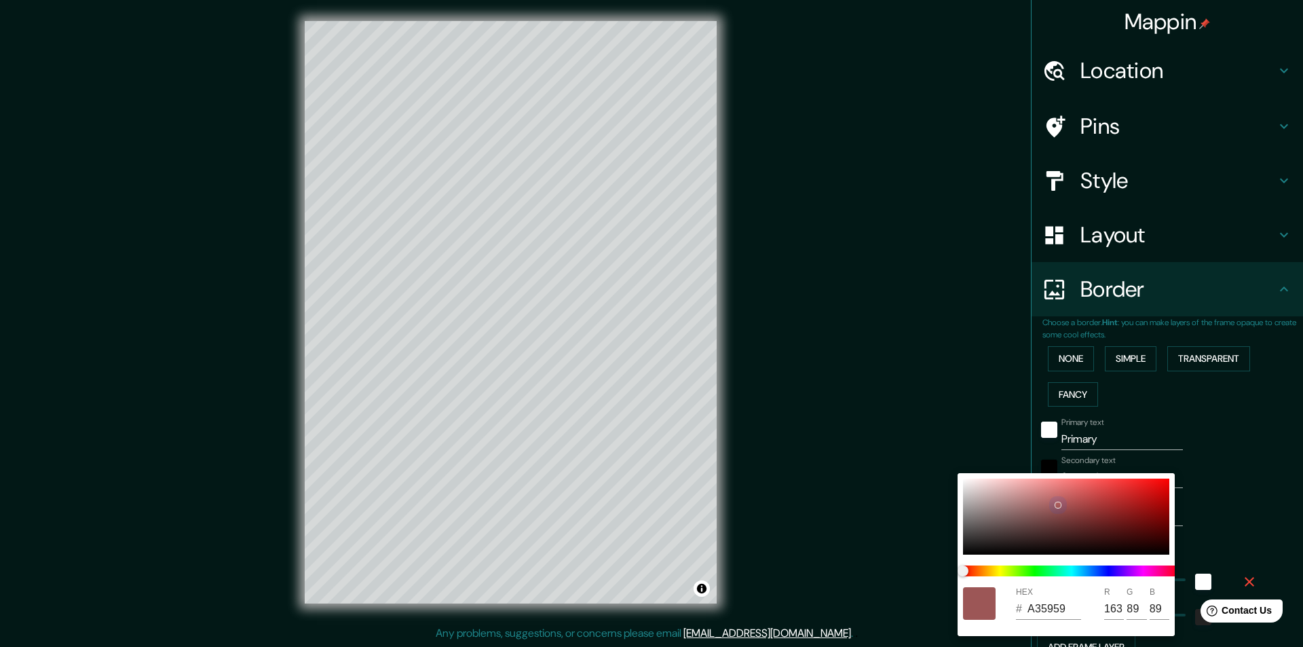
type input "243"
type input "A85B5B"
type input "168"
type input "91"
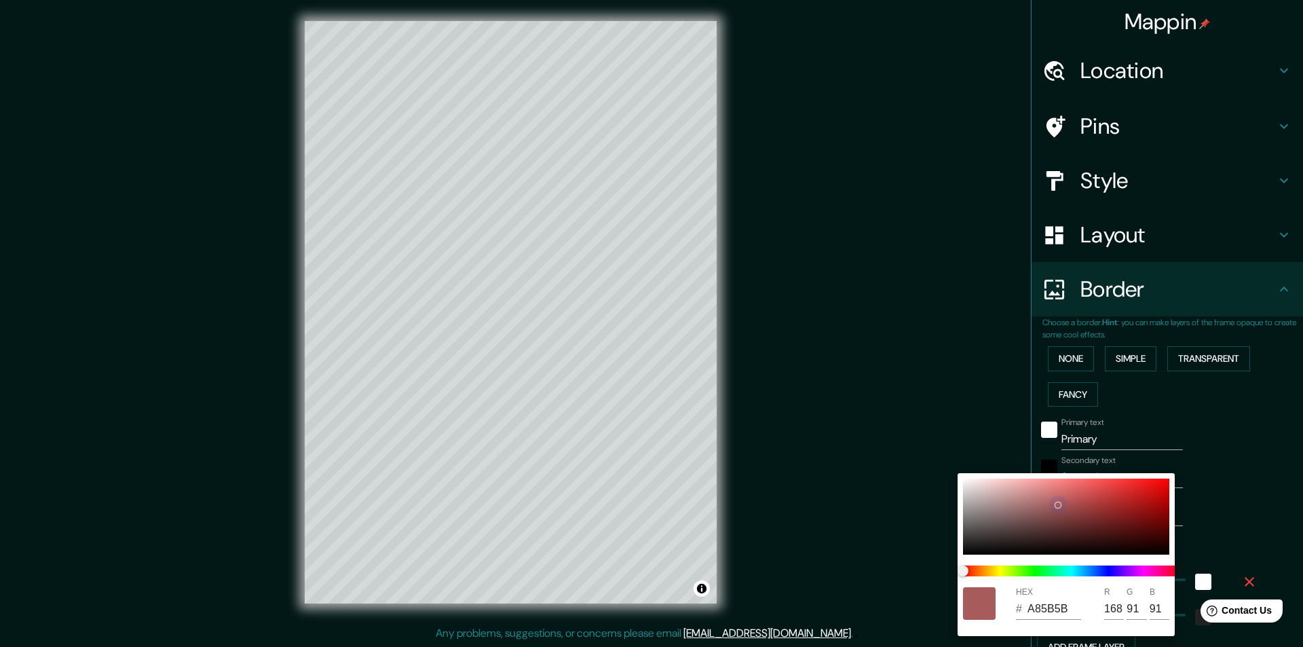
type input "243"
type input "B86161"
type input "184"
type input "97"
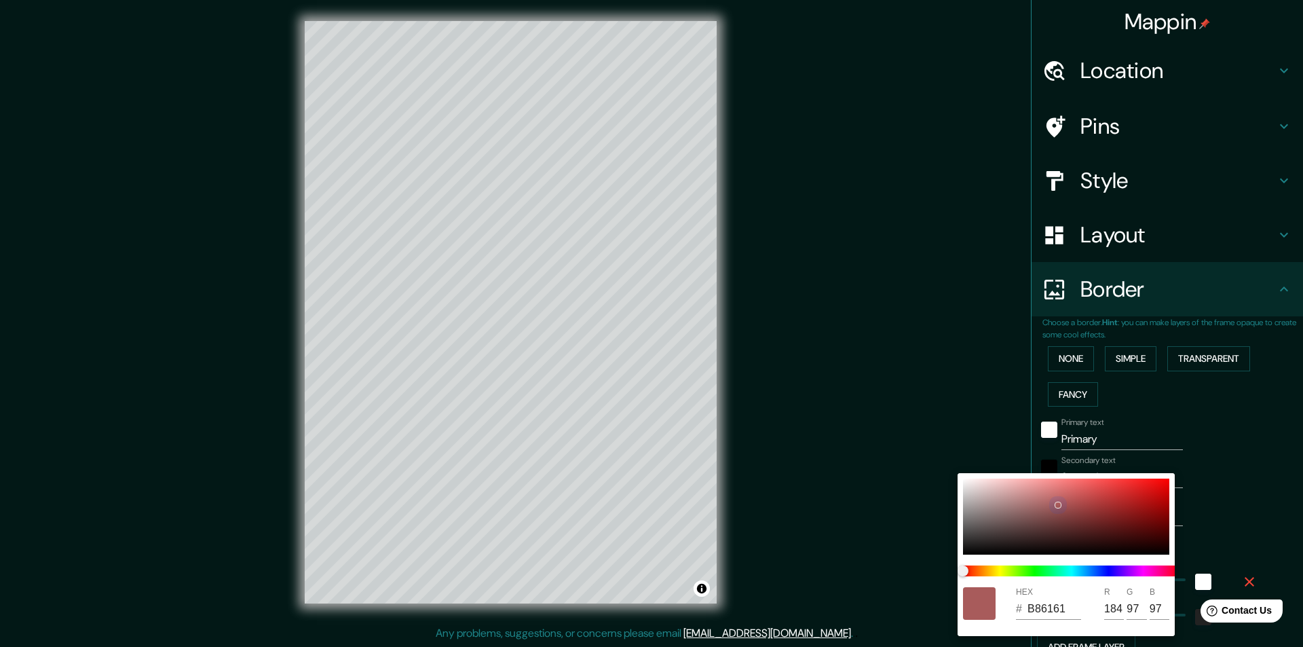
type input "243"
type input "BA6161"
type input "186"
type input "243"
type input "BC6262"
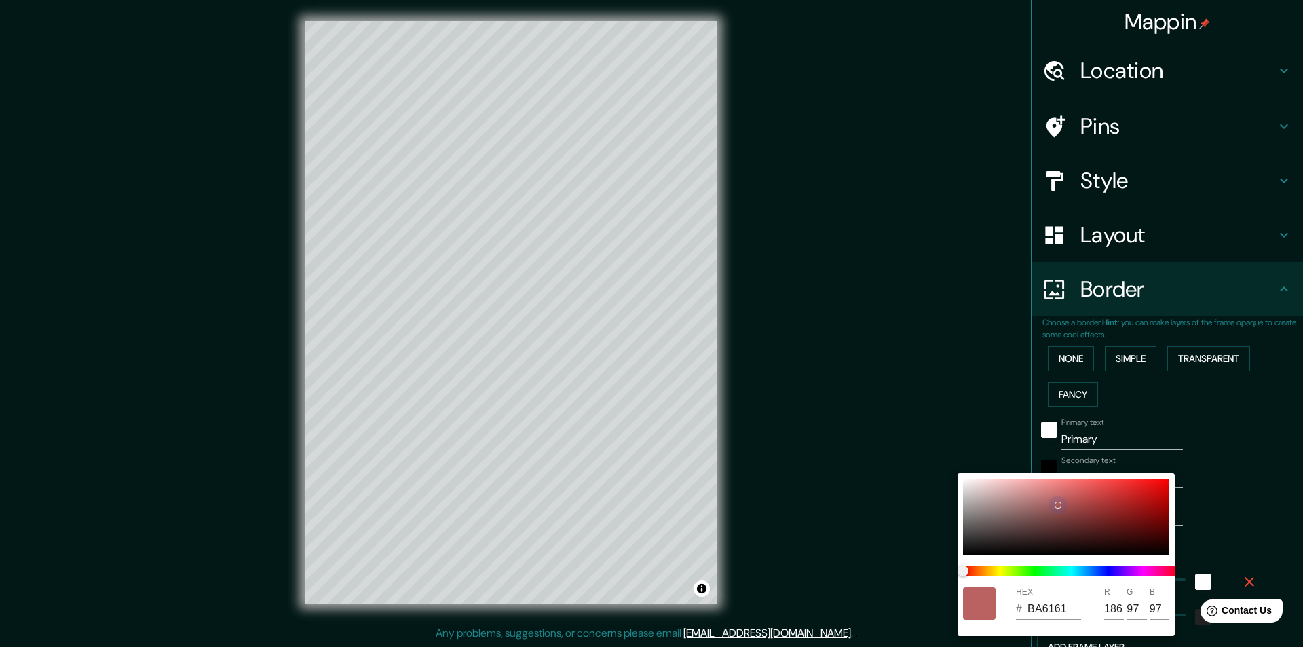
type input "188"
type input "98"
type input "243"
type input "BF6363"
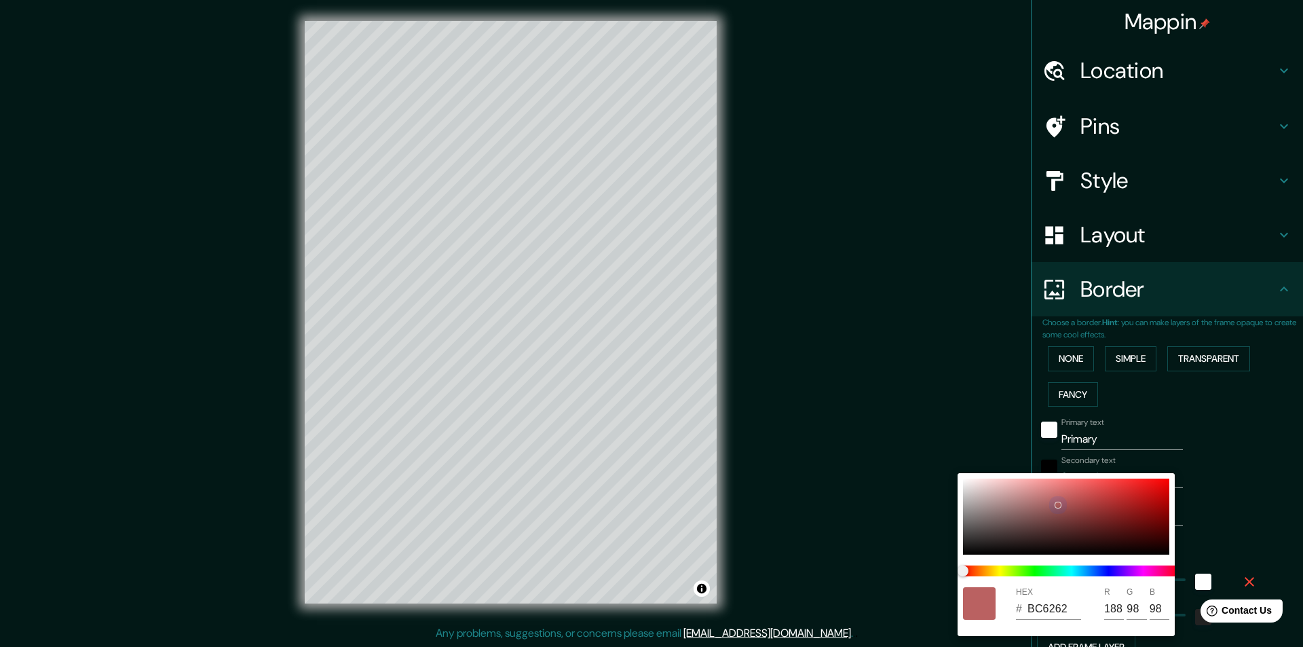
type input "191"
type input "99"
type input "243"
type input "C16363"
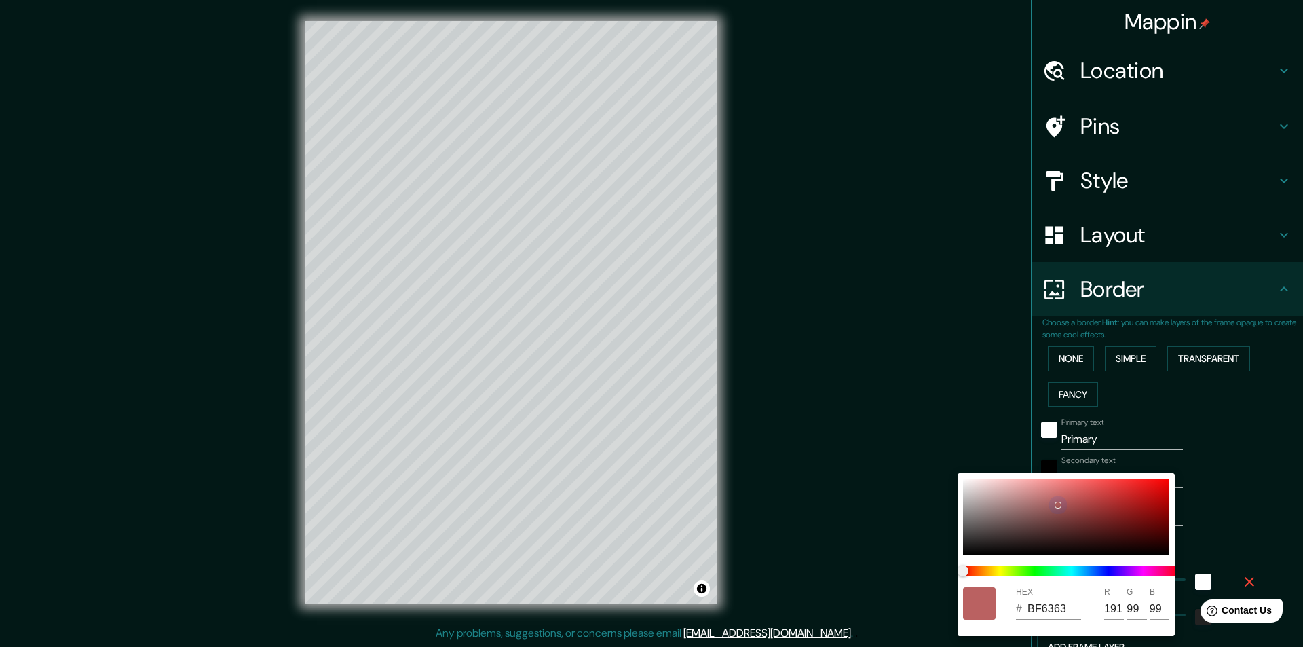
type input "193"
type input "243"
type input "C36565"
type input "195"
type input "101"
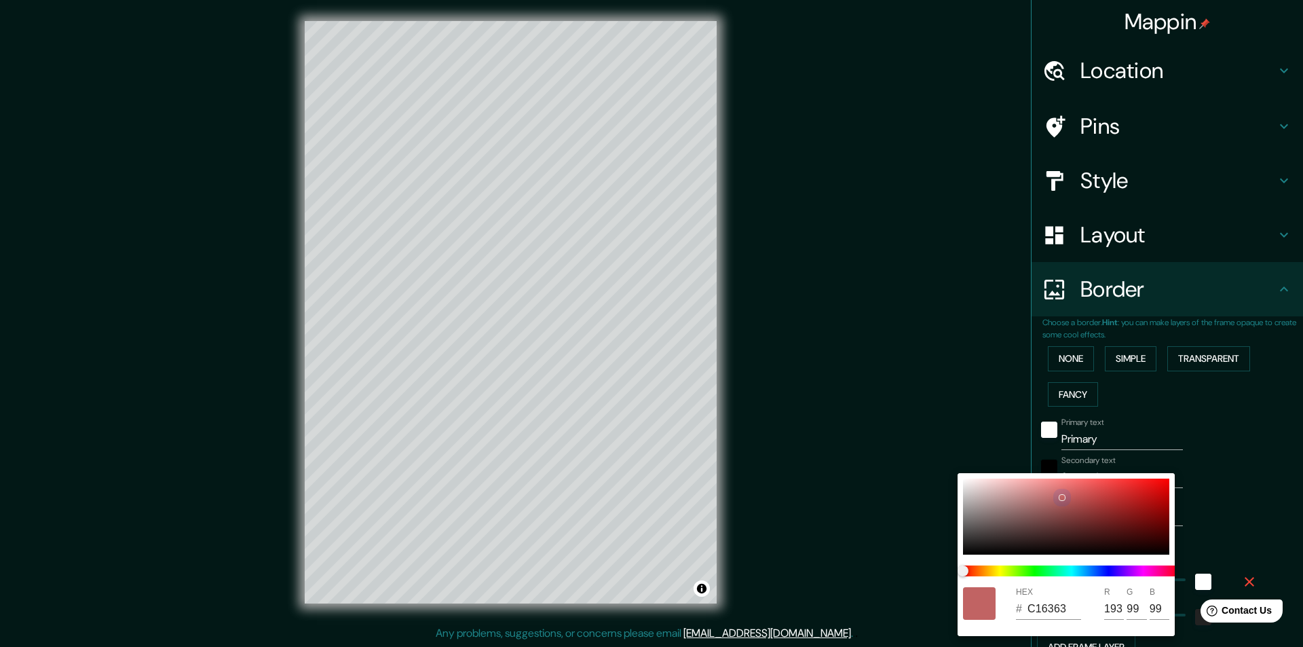
type input "101"
type input "243"
type input "CC6767"
type input "204"
type input "103"
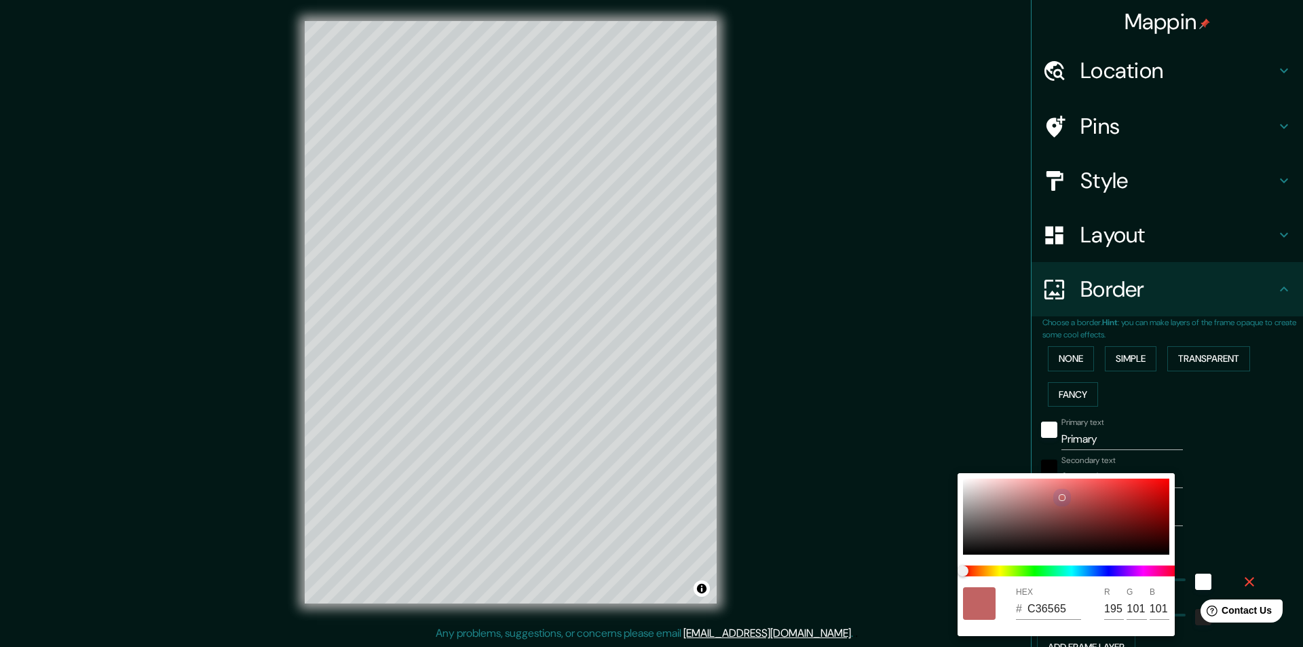
type input "103"
type input "243"
type input "CC6666"
type input "102"
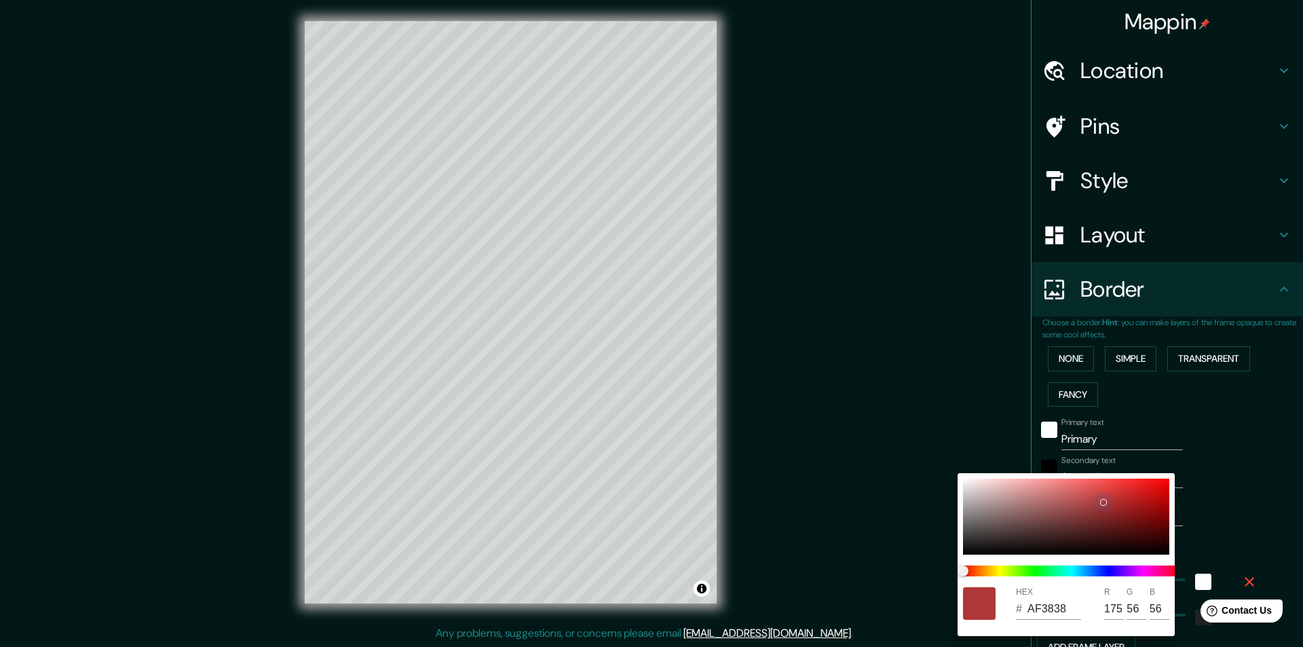
drag, startPoint x: 1052, startPoint y: 523, endPoint x: 1102, endPoint y: 502, distance: 54.2
click at [1102, 502] on div at bounding box center [1103, 502] width 7 height 7
click at [1231, 453] on div at bounding box center [651, 323] width 1303 height 647
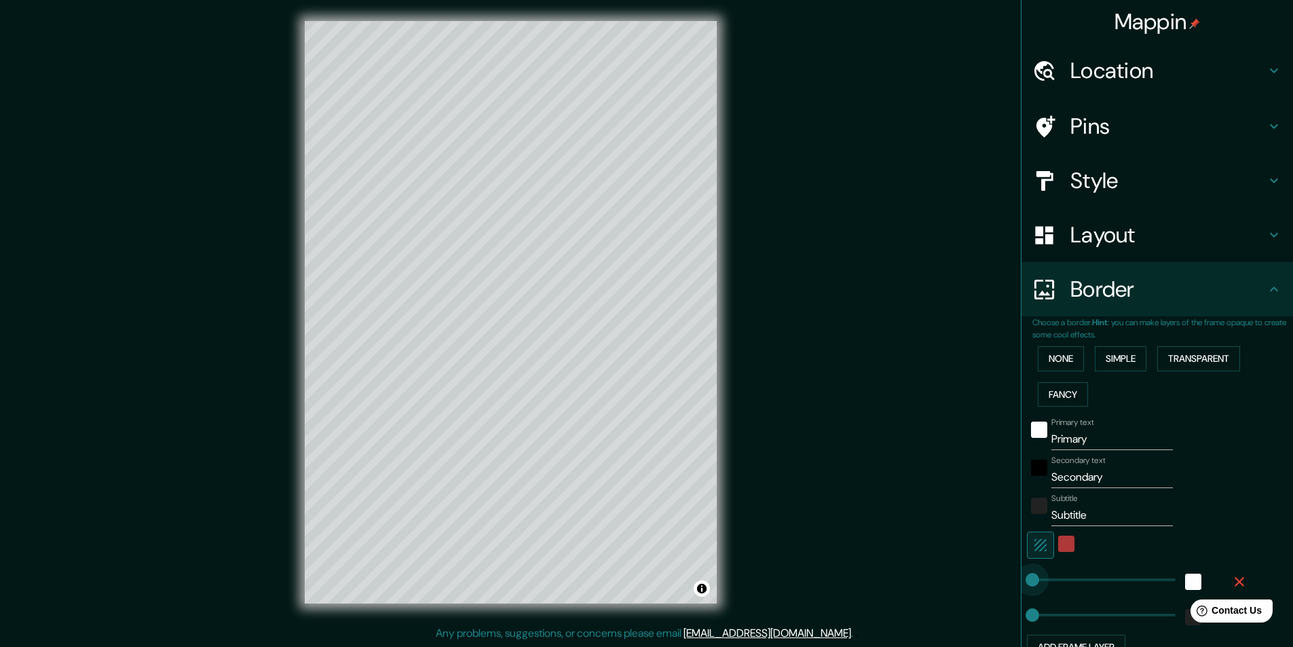
drag, startPoint x: 1081, startPoint y: 578, endPoint x: 997, endPoint y: 564, distance: 85.4
drag, startPoint x: 1027, startPoint y: 578, endPoint x: 1090, endPoint y: 576, distance: 63.2
drag, startPoint x: 1090, startPoint y: 576, endPoint x: 1140, endPoint y: 576, distance: 50.2
drag, startPoint x: 1031, startPoint y: 610, endPoint x: 1145, endPoint y: 618, distance: 114.4
drag, startPoint x: 1143, startPoint y: 616, endPoint x: 1083, endPoint y: 612, distance: 60.5
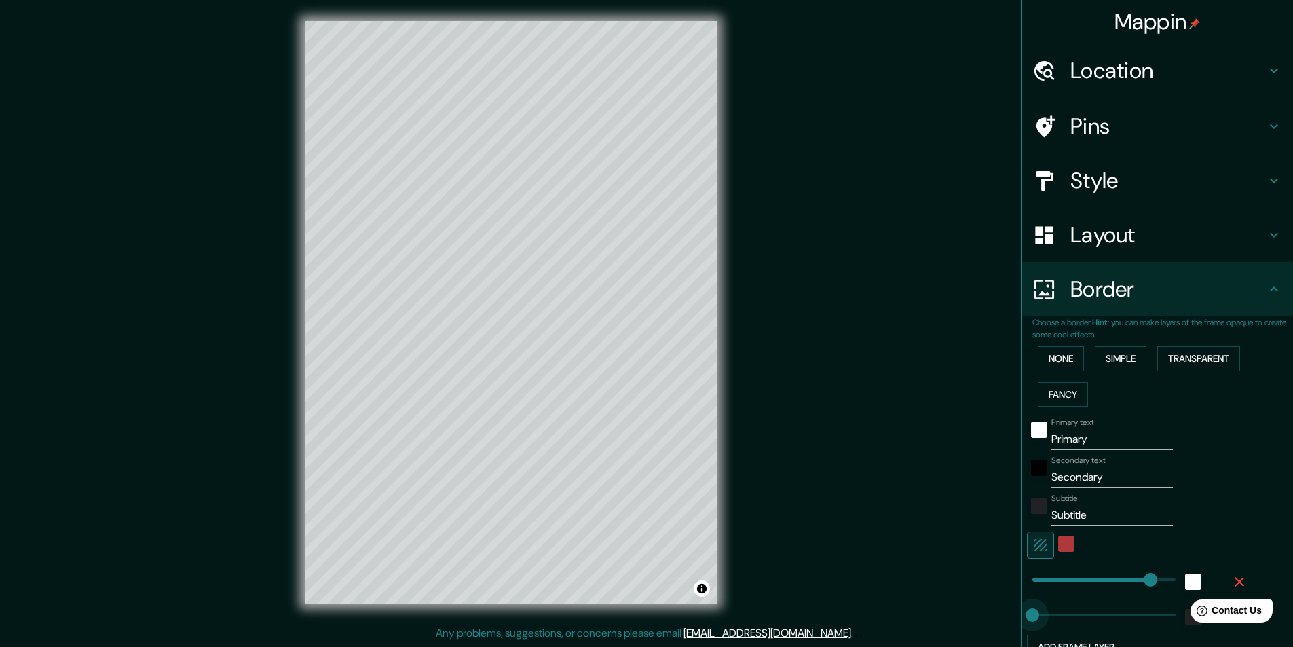
drag, startPoint x: 1083, startPoint y: 612, endPoint x: 1019, endPoint y: 611, distance: 63.8
click at [1178, 614] on html "Help Contact Us" at bounding box center [1225, 608] width 106 height 29
click at [1180, 613] on html "Help Contact Us" at bounding box center [1225, 608] width 106 height 29
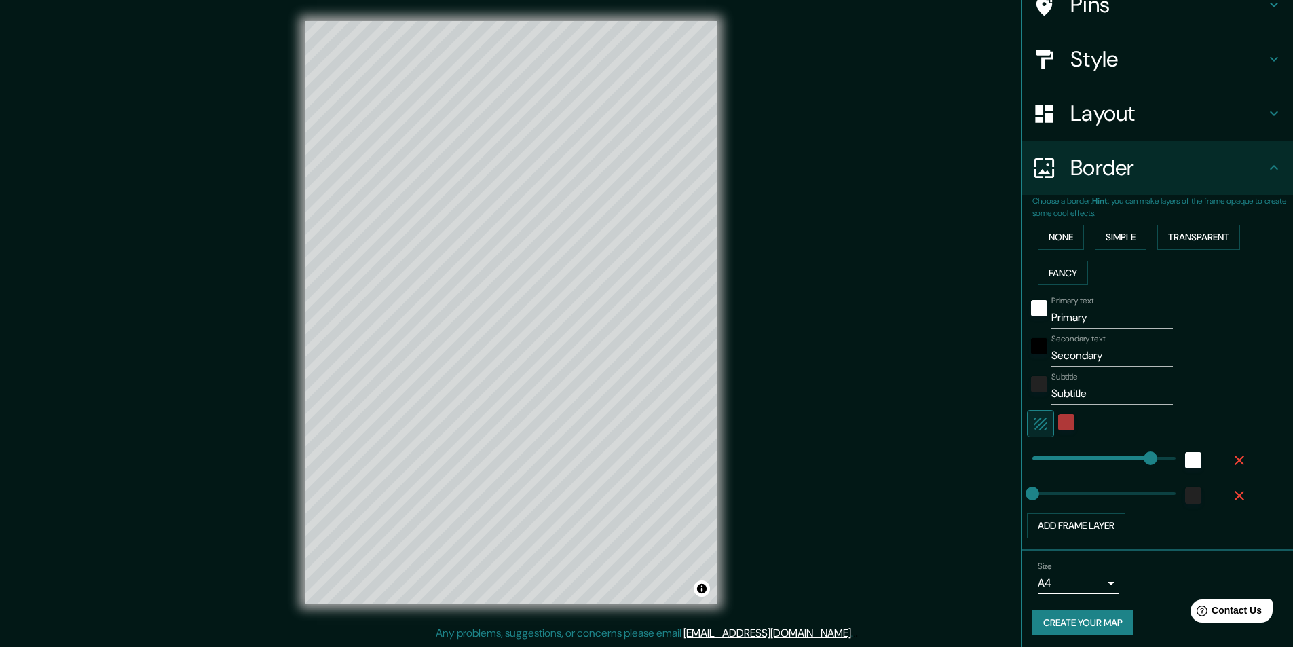
scroll to position [126, 0]
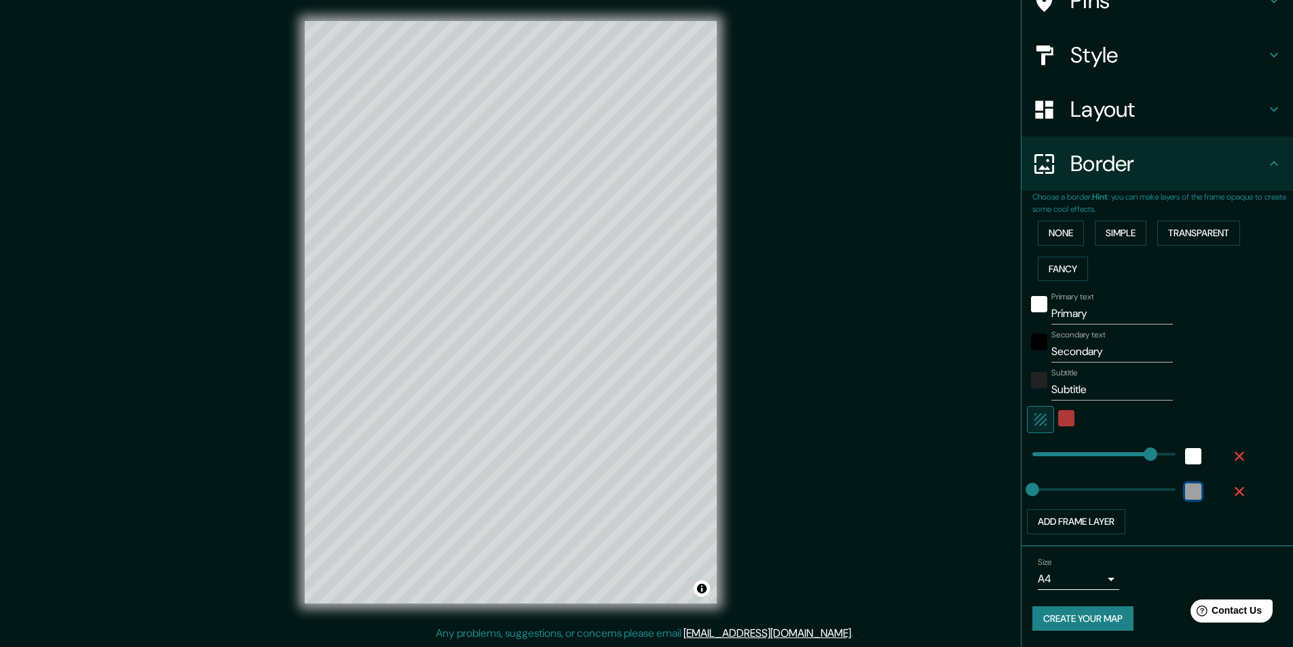
click at [1185, 494] on div "color-222222" at bounding box center [1193, 491] width 16 height 16
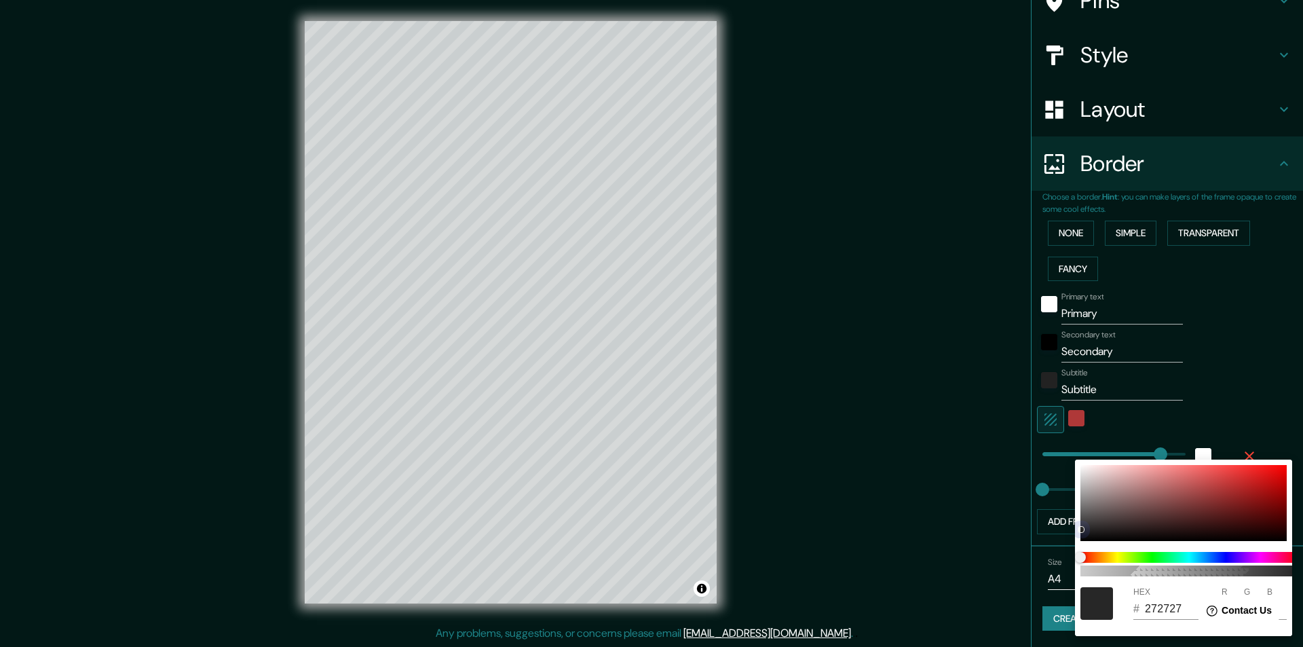
drag, startPoint x: 1079, startPoint y: 529, endPoint x: 1081, endPoint y: 462, distance: 67.2
click at [1081, 462] on div "100 HEX # 272727 R 39 G 39 B 39" at bounding box center [1183, 548] width 217 height 176
drag, startPoint x: 1083, startPoint y: 528, endPoint x: 1058, endPoint y: 462, distance: 70.9
click at [1058, 462] on div "100 HEX # FFFFFF R 255 G 255 B 255" at bounding box center [651, 323] width 1303 height 647
click at [1213, 360] on div at bounding box center [651, 323] width 1303 height 647
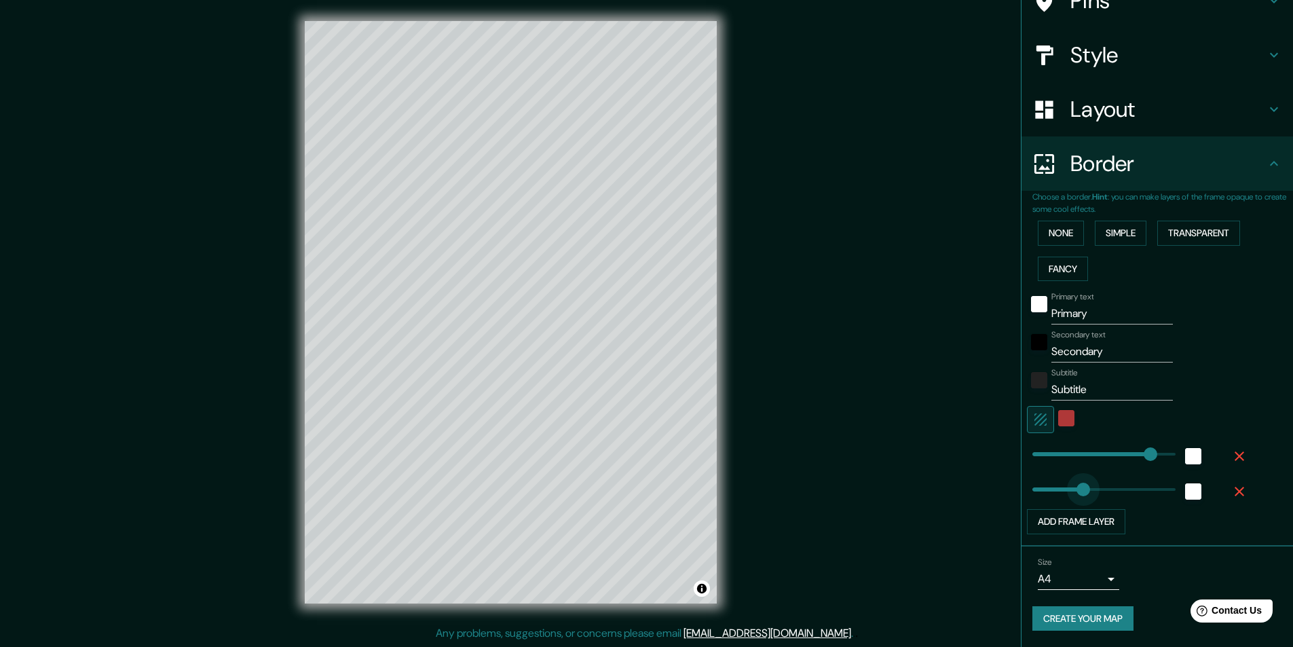
drag, startPoint x: 1025, startPoint y: 488, endPoint x: 1075, endPoint y: 491, distance: 49.6
drag, startPoint x: 1074, startPoint y: 490, endPoint x: 1030, endPoint y: 494, distance: 43.6
drag, startPoint x: 1031, startPoint y: 493, endPoint x: 1022, endPoint y: 495, distance: 9.1
drag, startPoint x: 1141, startPoint y: 446, endPoint x: 1084, endPoint y: 446, distance: 57.0
drag, startPoint x: 1084, startPoint y: 449, endPoint x: 1059, endPoint y: 452, distance: 25.3
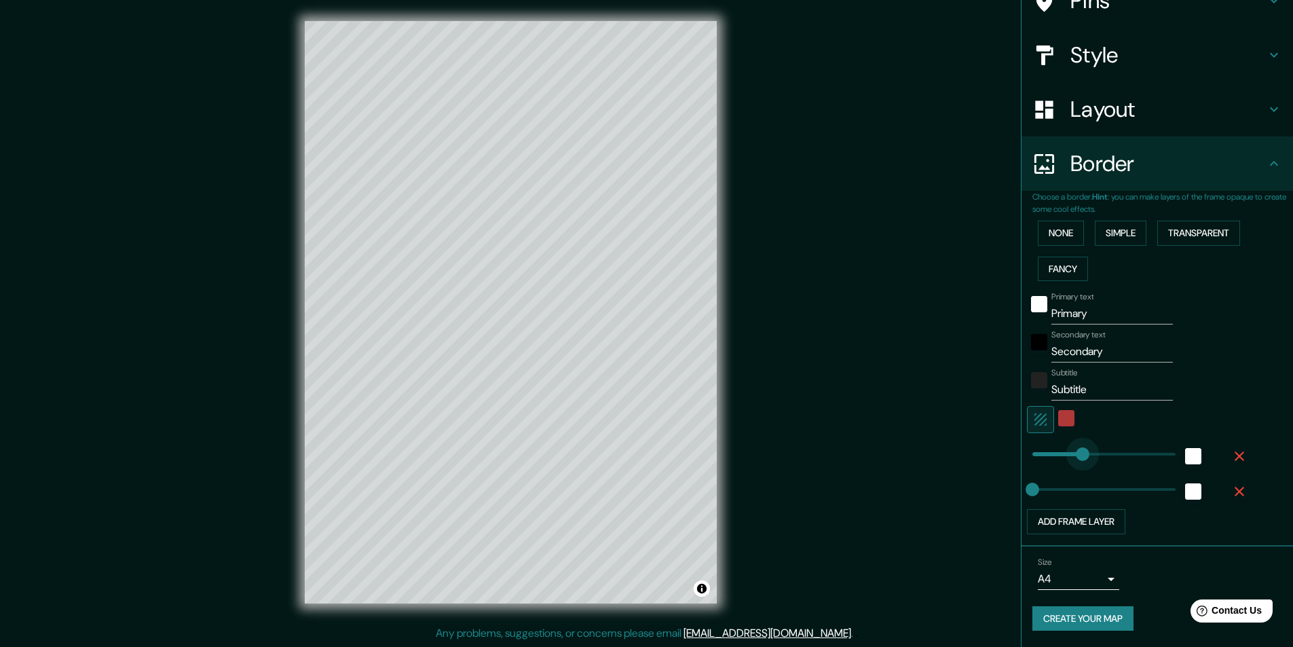
drag, startPoint x: 1059, startPoint y: 453, endPoint x: 1073, endPoint y: 460, distance: 15.2
click at [1054, 409] on div at bounding box center [1066, 419] width 24 height 27
click at [1058, 416] on div "color-AF3838" at bounding box center [1066, 418] width 16 height 16
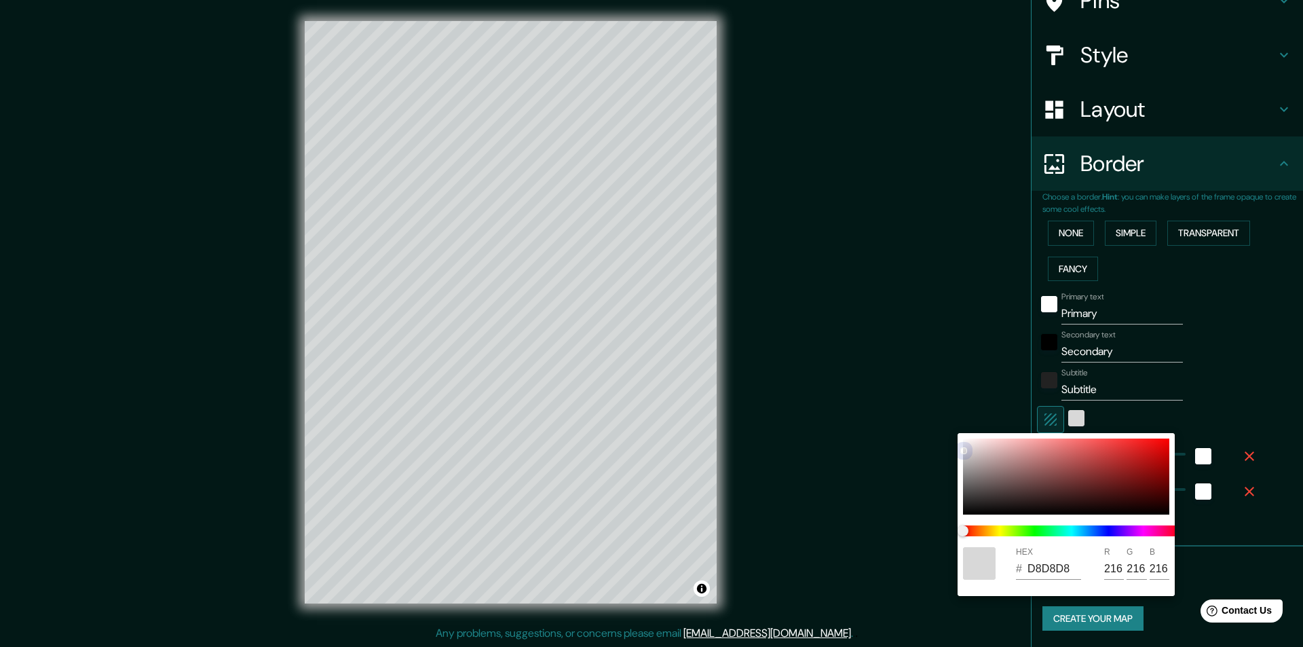
drag, startPoint x: 1100, startPoint y: 462, endPoint x: 963, endPoint y: 423, distance: 143.3
click at [963, 423] on div "HEX # D8D8D8 R 216 G 216 B 216" at bounding box center [651, 323] width 1303 height 647
click at [1041, 306] on div at bounding box center [651, 323] width 1303 height 647
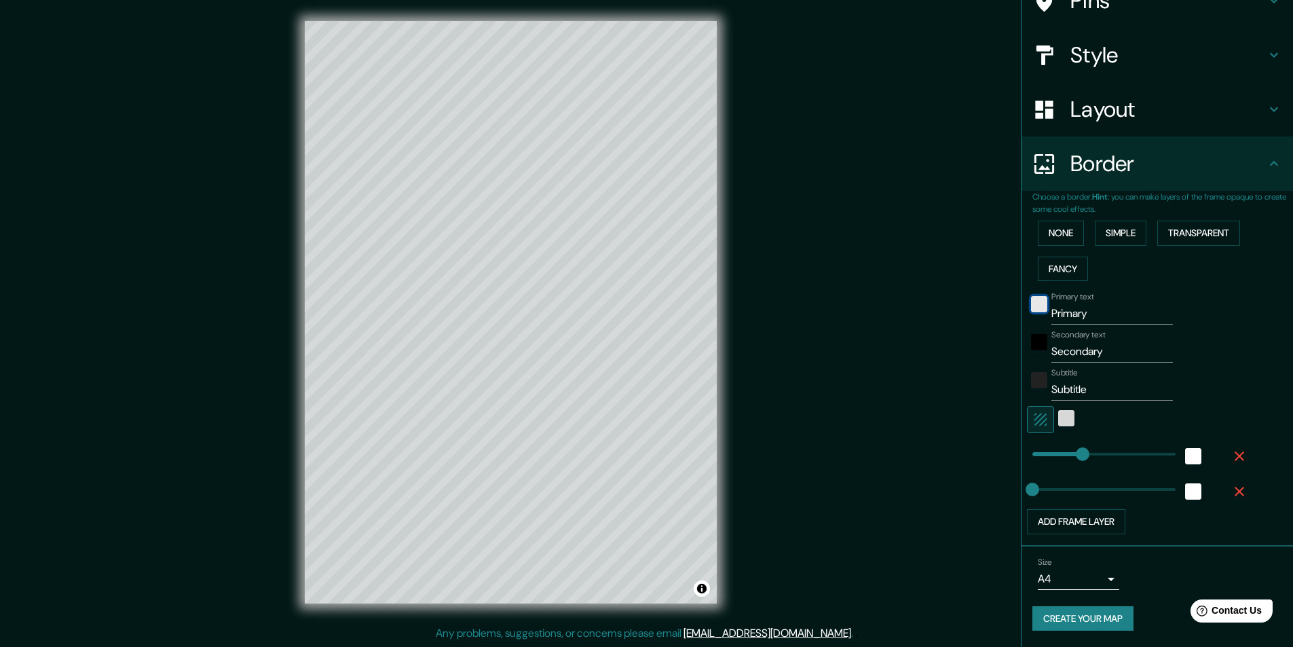
click at [1032, 311] on div "white" at bounding box center [1039, 304] width 16 height 16
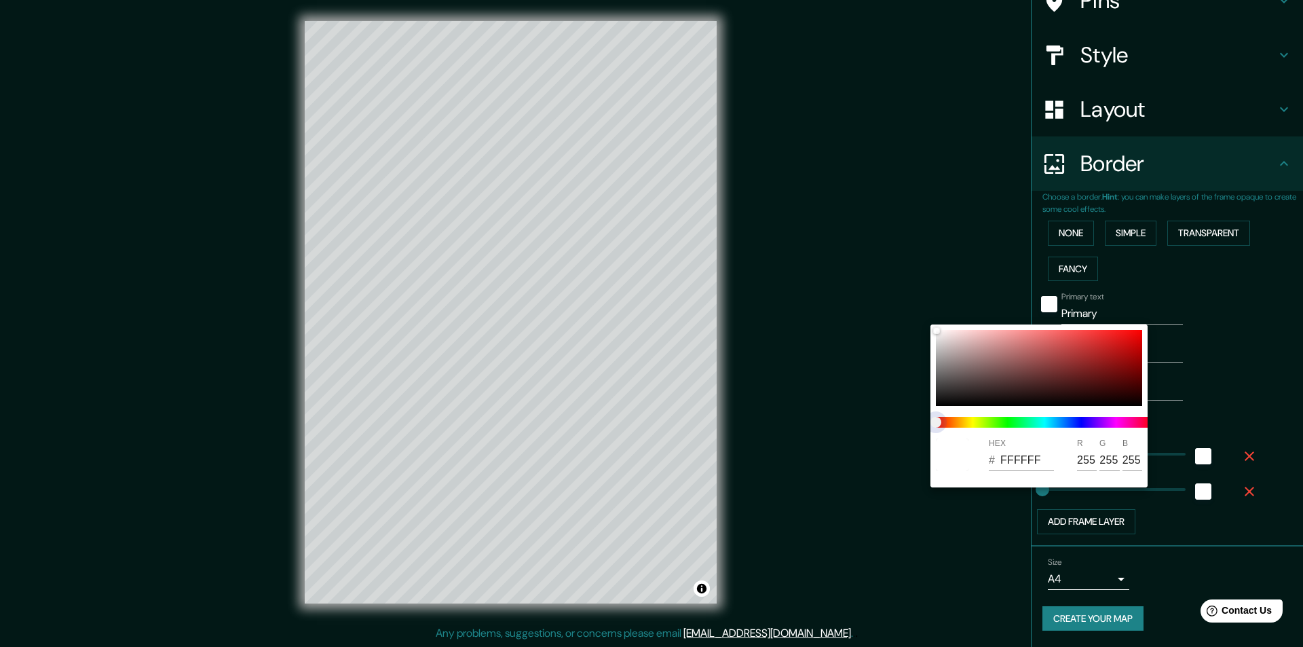
click at [936, 425] on span "color slider" at bounding box center [936, 422] width 11 height 11
click at [938, 398] on div at bounding box center [1039, 368] width 206 height 76
click at [1250, 303] on div at bounding box center [651, 323] width 1303 height 647
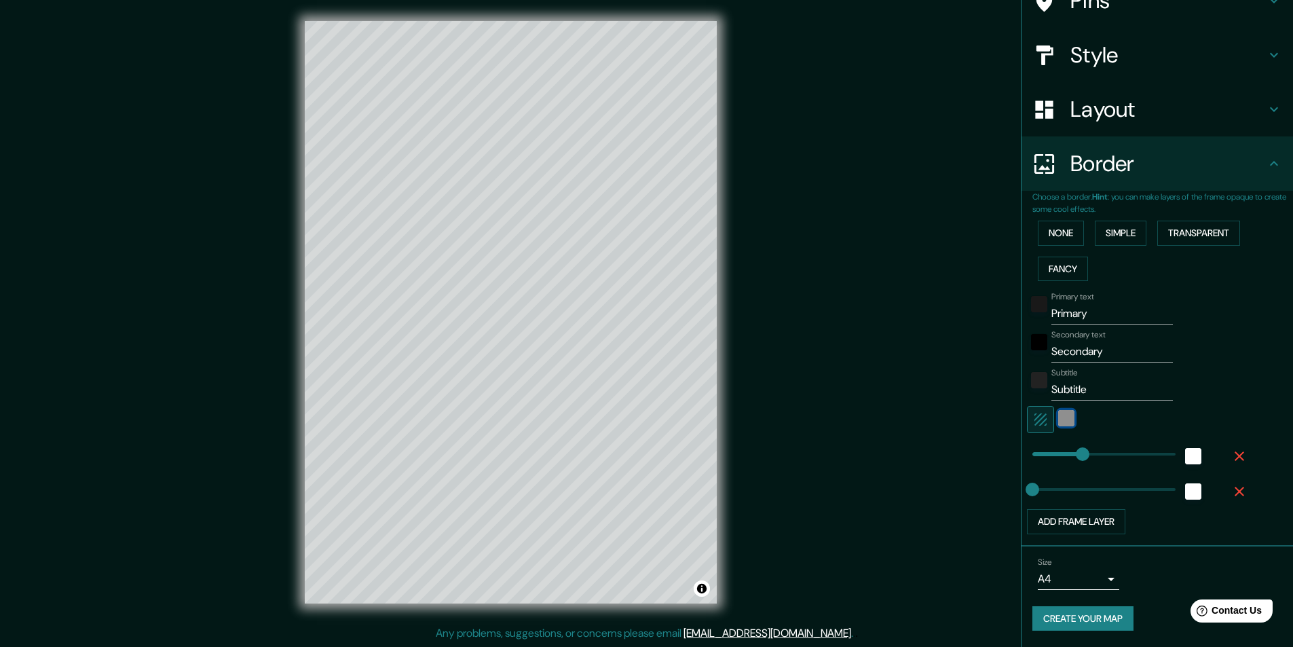
click at [1058, 415] on div "color-D8D8D8" at bounding box center [1066, 418] width 16 height 16
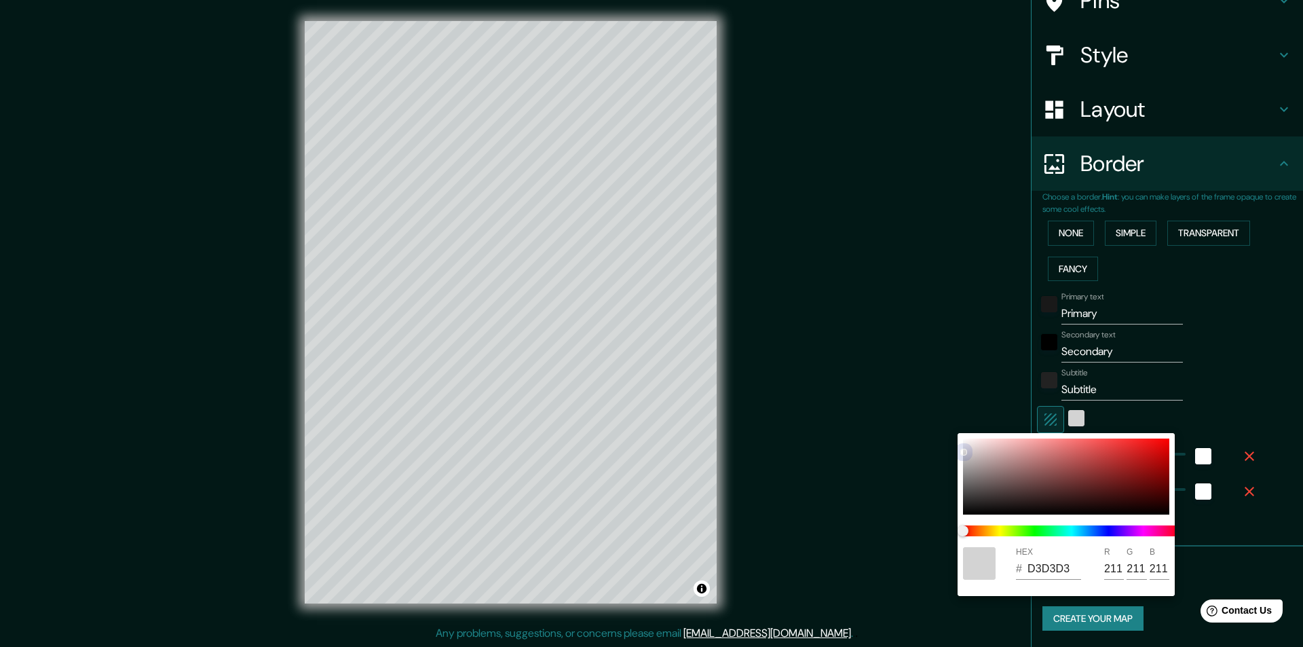
drag, startPoint x: 961, startPoint y: 451, endPoint x: 965, endPoint y: 432, distance: 19.4
click at [965, 432] on div "HEX # D3D3D3 R 211 G 211 B 211" at bounding box center [651, 323] width 1303 height 647
drag, startPoint x: 967, startPoint y: 453, endPoint x: 967, endPoint y: 430, distance: 23.8
click at [967, 430] on div "HEX # D1CFCF R 209 G 207 B 207" at bounding box center [651, 323] width 1303 height 647
drag, startPoint x: 968, startPoint y: 452, endPoint x: 968, endPoint y: 416, distance: 36.0
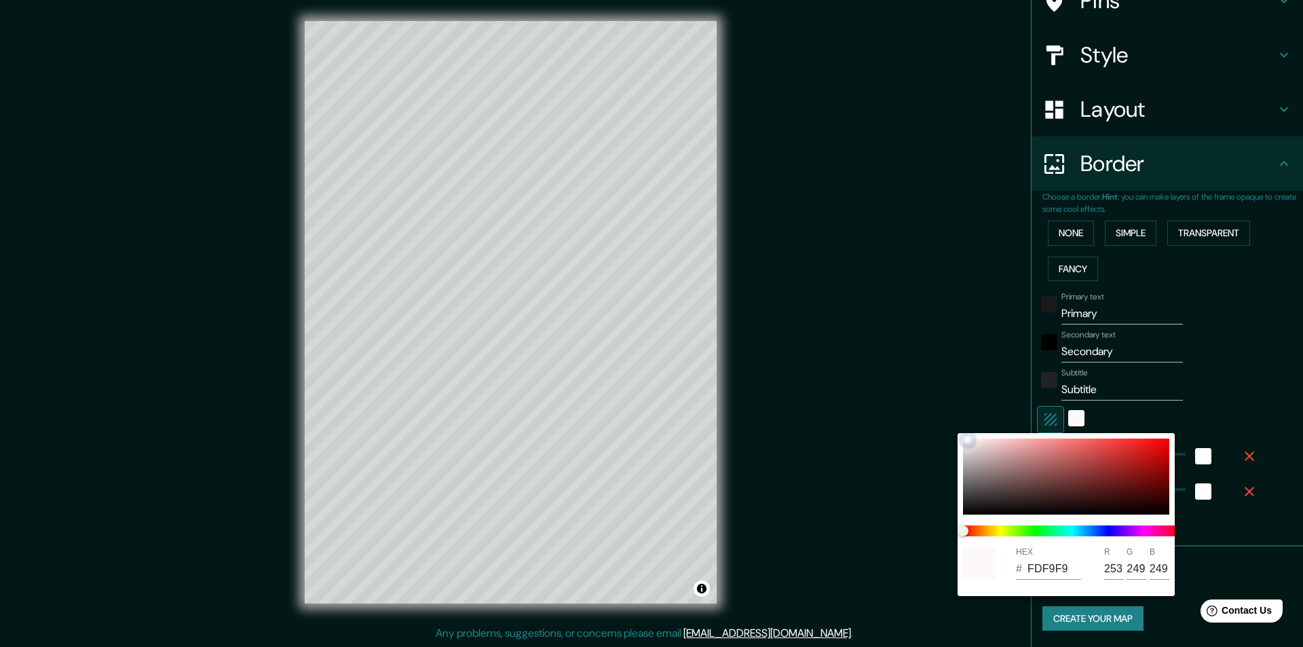
click at [966, 416] on div "HEX # FDF9F9 R 253 G 249 B 249" at bounding box center [651, 323] width 1303 height 647
click at [1228, 361] on div at bounding box center [651, 323] width 1303 height 647
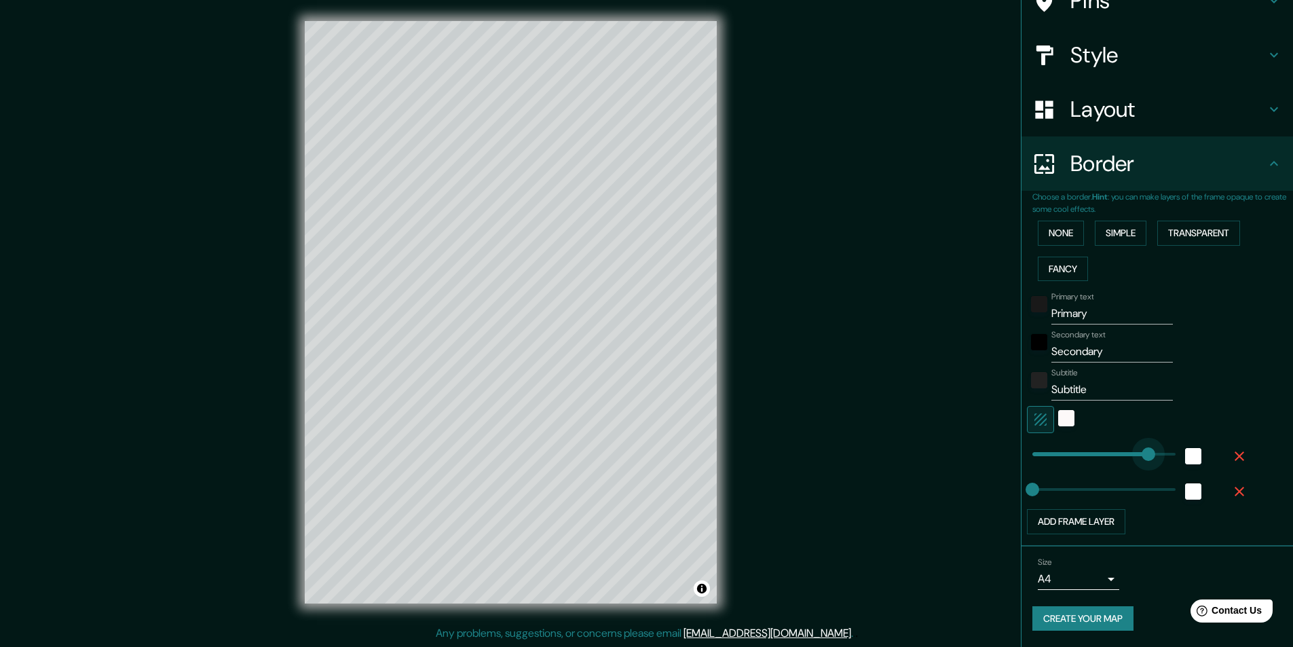
drag, startPoint x: 1077, startPoint y: 452, endPoint x: 1138, endPoint y: 455, distance: 61.2
drag, startPoint x: 1138, startPoint y: 455, endPoint x: 1037, endPoint y: 453, distance: 101.9
drag, startPoint x: 1037, startPoint y: 453, endPoint x: 1066, endPoint y: 455, distance: 30.0
drag, startPoint x: 1066, startPoint y: 455, endPoint x: 1079, endPoint y: 454, distance: 12.3
click at [942, 335] on div "Mappin Location [GEOGRAPHIC_DATA], [GEOGRAPHIC_DATA], [GEOGRAPHIC_DATA] Pins St…" at bounding box center [646, 323] width 1293 height 648
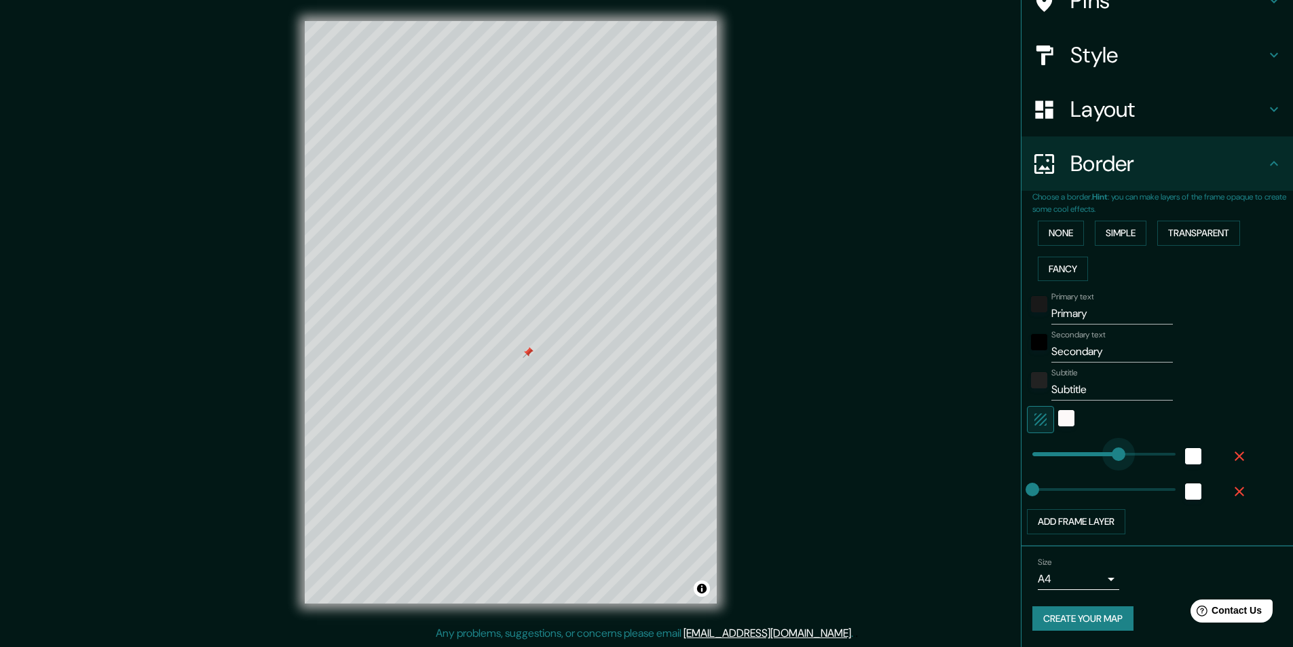
drag, startPoint x: 1070, startPoint y: 455, endPoint x: 1109, endPoint y: 439, distance: 41.7
drag, startPoint x: 1105, startPoint y: 451, endPoint x: 1079, endPoint y: 460, distance: 27.3
drag, startPoint x: 1079, startPoint y: 460, endPoint x: 1058, endPoint y: 462, distance: 21.9
